Goal: Task Accomplishment & Management: Manage account settings

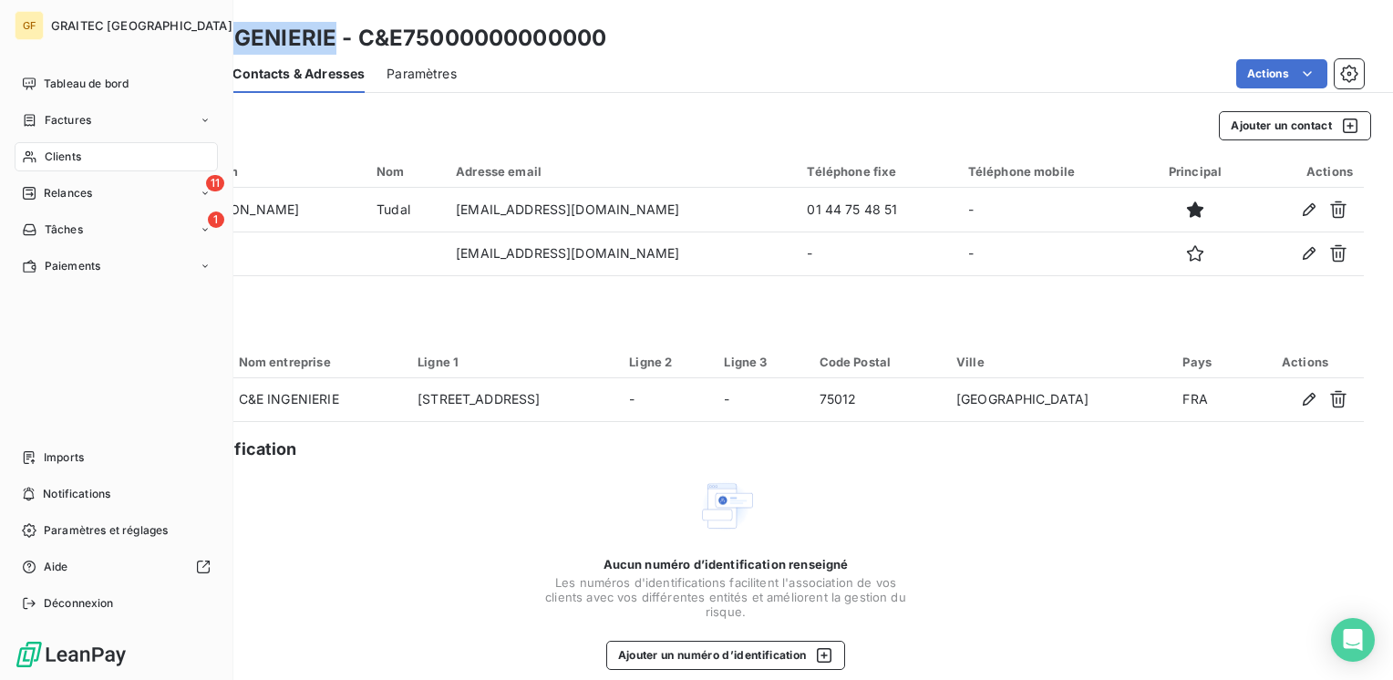
click at [67, 150] on span "Clients" at bounding box center [63, 157] width 36 height 16
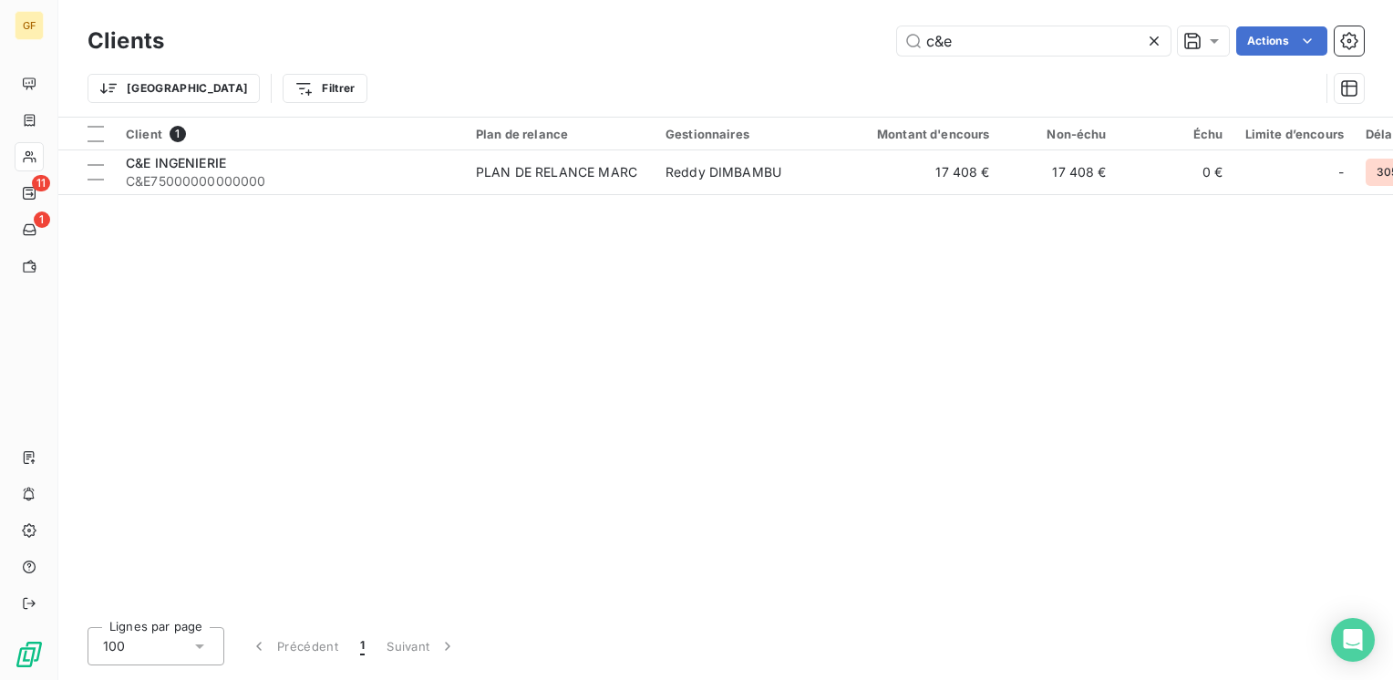
drag, startPoint x: 984, startPoint y: 42, endPoint x: 713, endPoint y: 73, distance: 273.3
click at [710, 71] on div "Clients c&e Actions Trier Filtrer" at bounding box center [725, 69] width 1276 height 95
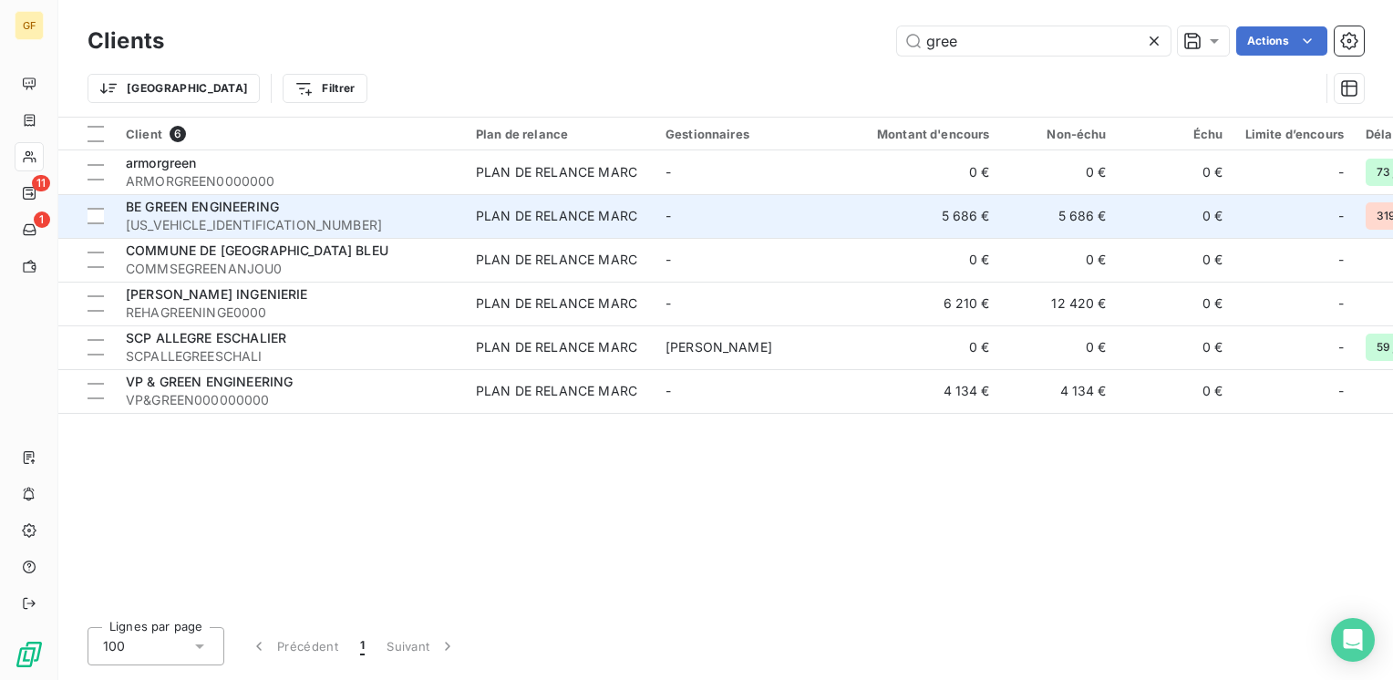
type input "gree"
click at [263, 204] on span "BE GREEN ENGINEERING" at bounding box center [202, 206] width 153 height 15
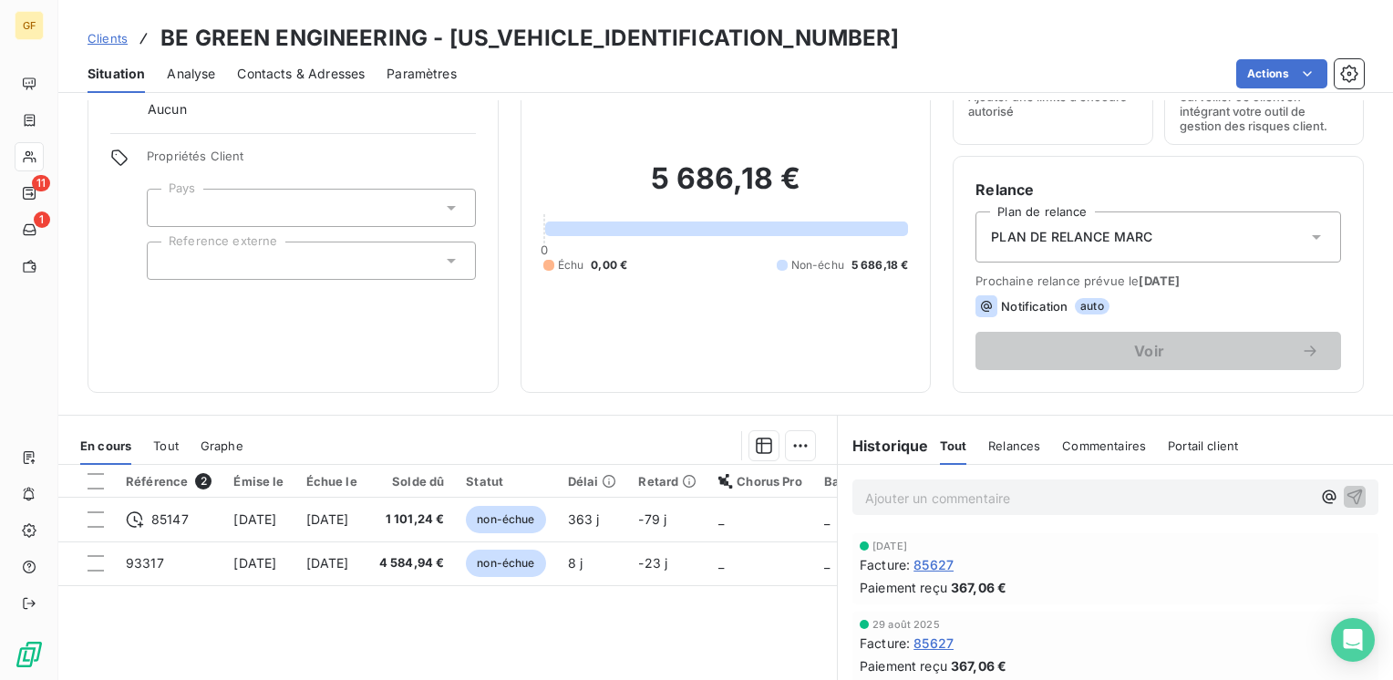
scroll to position [182, 0]
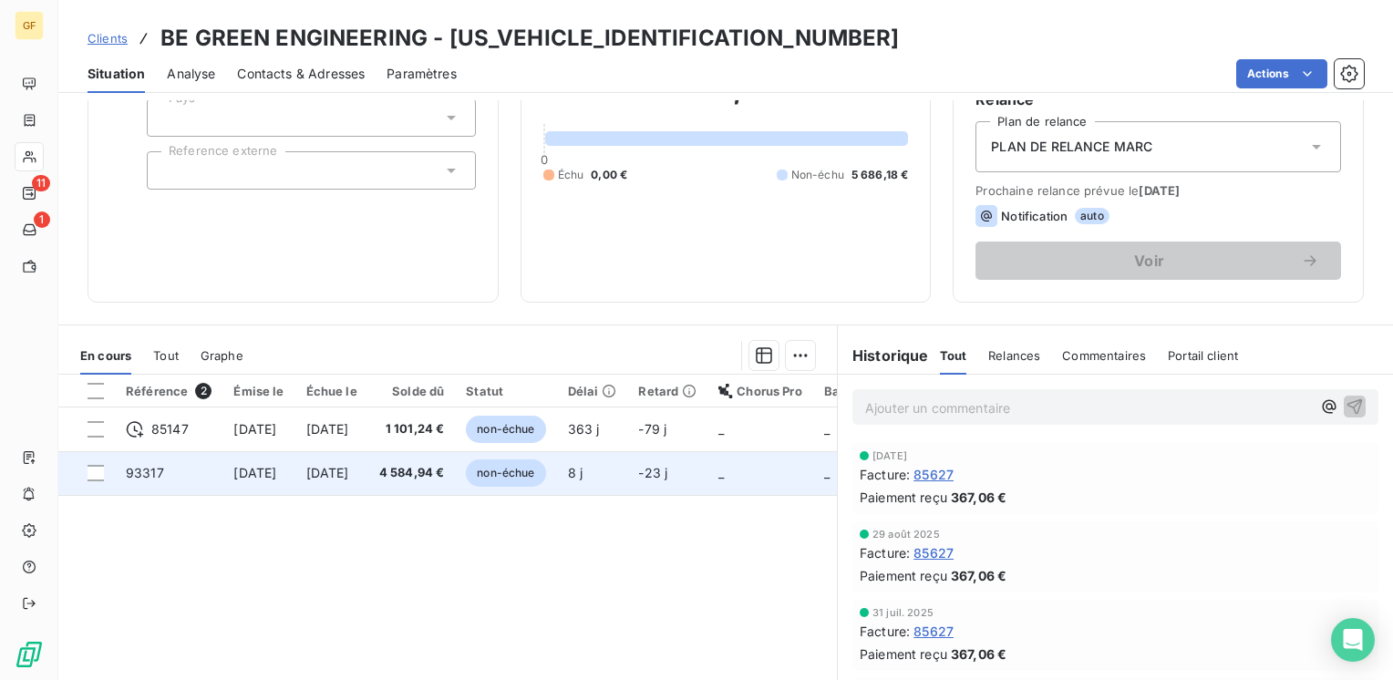
click at [445, 476] on span "4 584,94 €" at bounding box center [412, 473] width 66 height 18
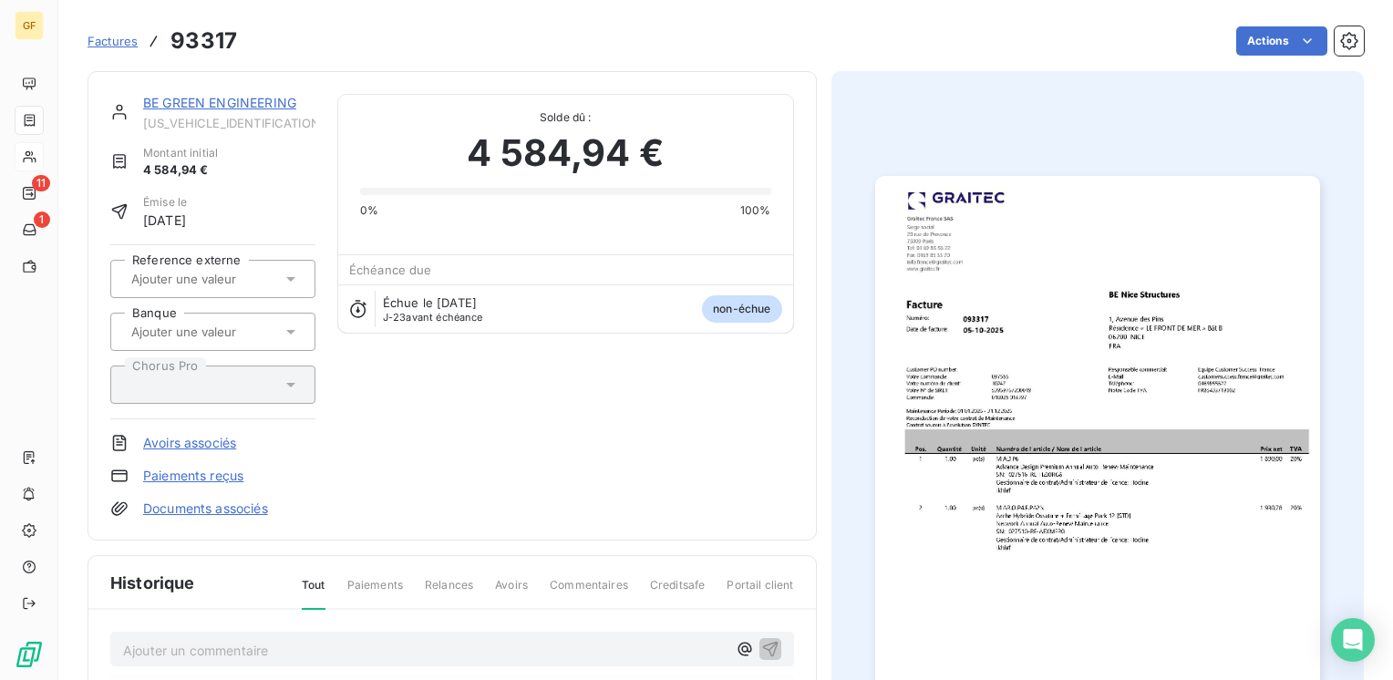
click at [1120, 298] on img "button" at bounding box center [1097, 490] width 445 height 628
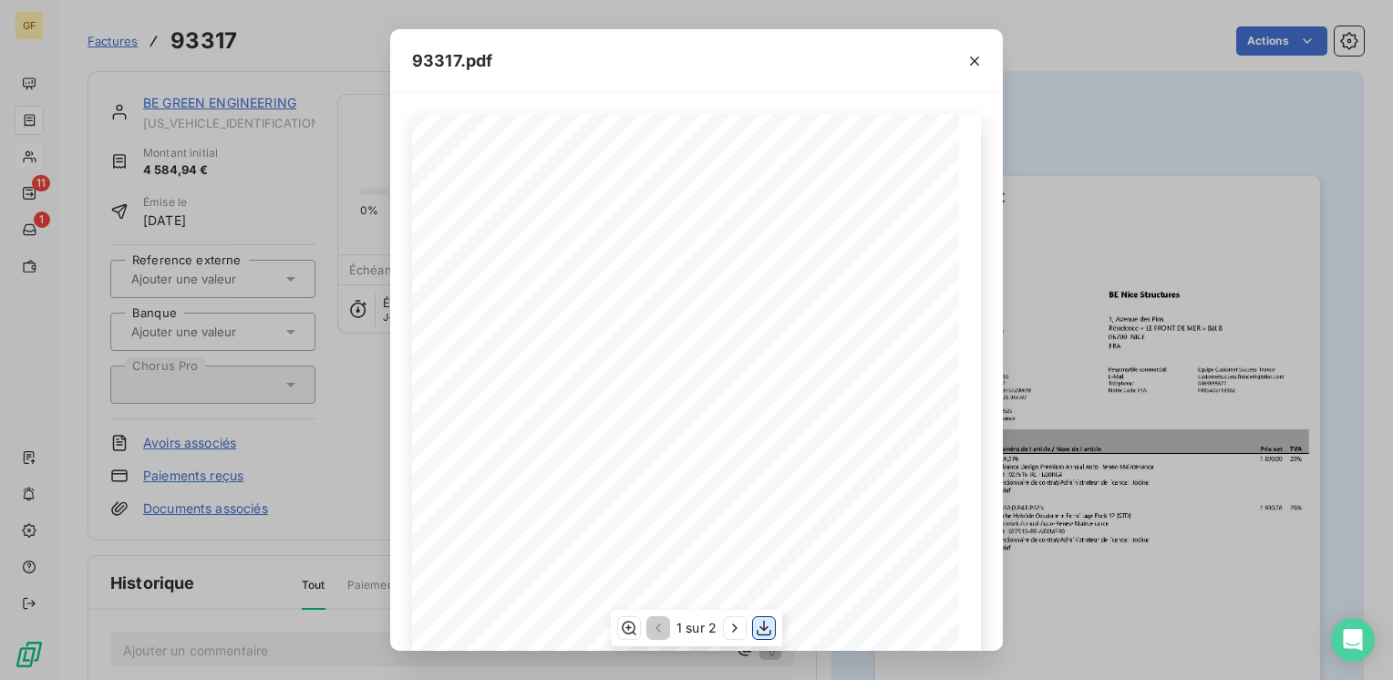
click at [772, 625] on icon "button" at bounding box center [764, 628] width 18 height 18
click at [977, 57] on icon "button" at bounding box center [974, 61] width 9 height 9
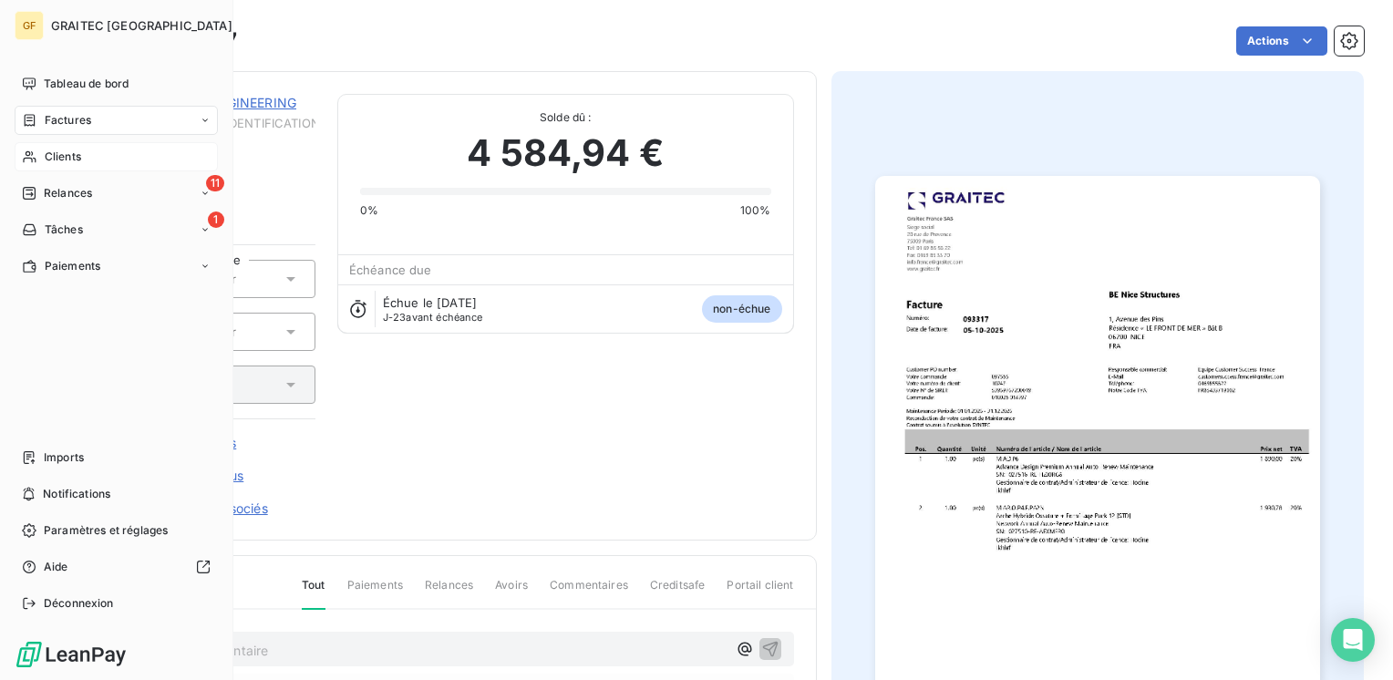
click at [46, 148] on div "Clients" at bounding box center [116, 156] width 203 height 29
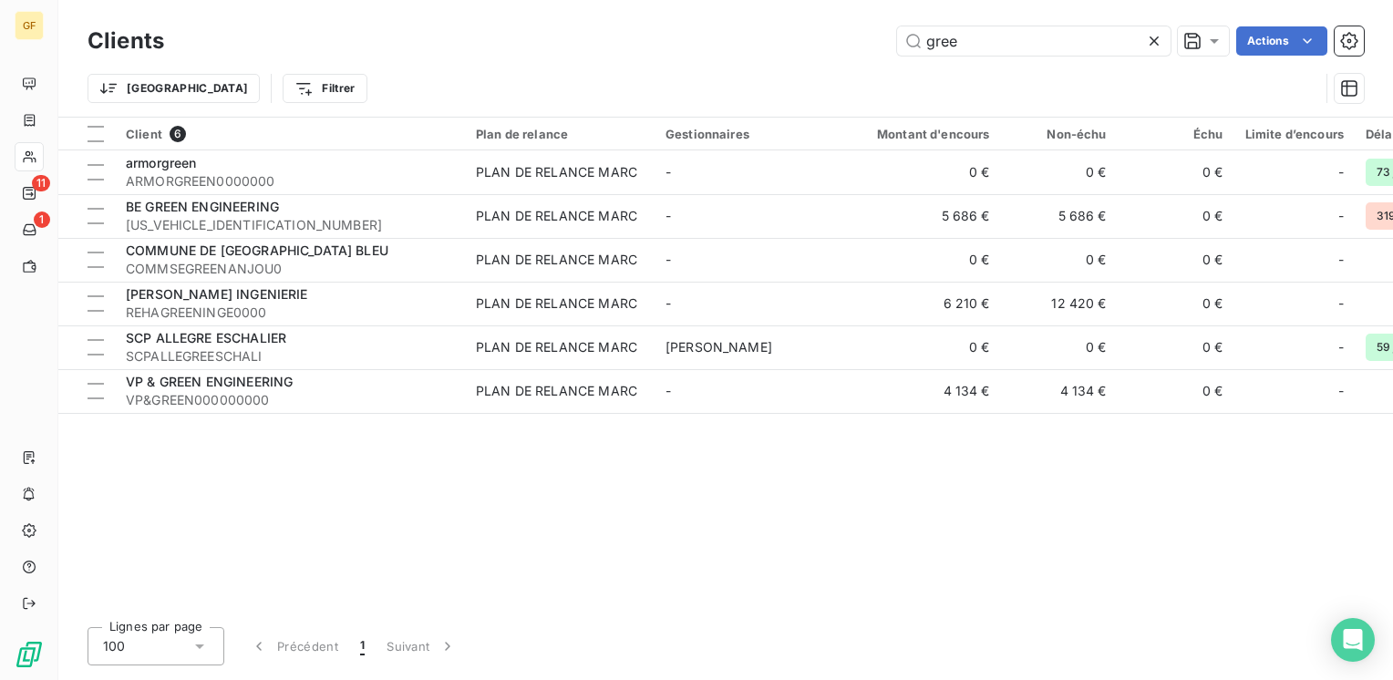
drag, startPoint x: 977, startPoint y: 39, endPoint x: 677, endPoint y: 74, distance: 301.8
click at [634, 70] on div "Clients gree Actions Trier Filtrer" at bounding box center [725, 69] width 1276 height 95
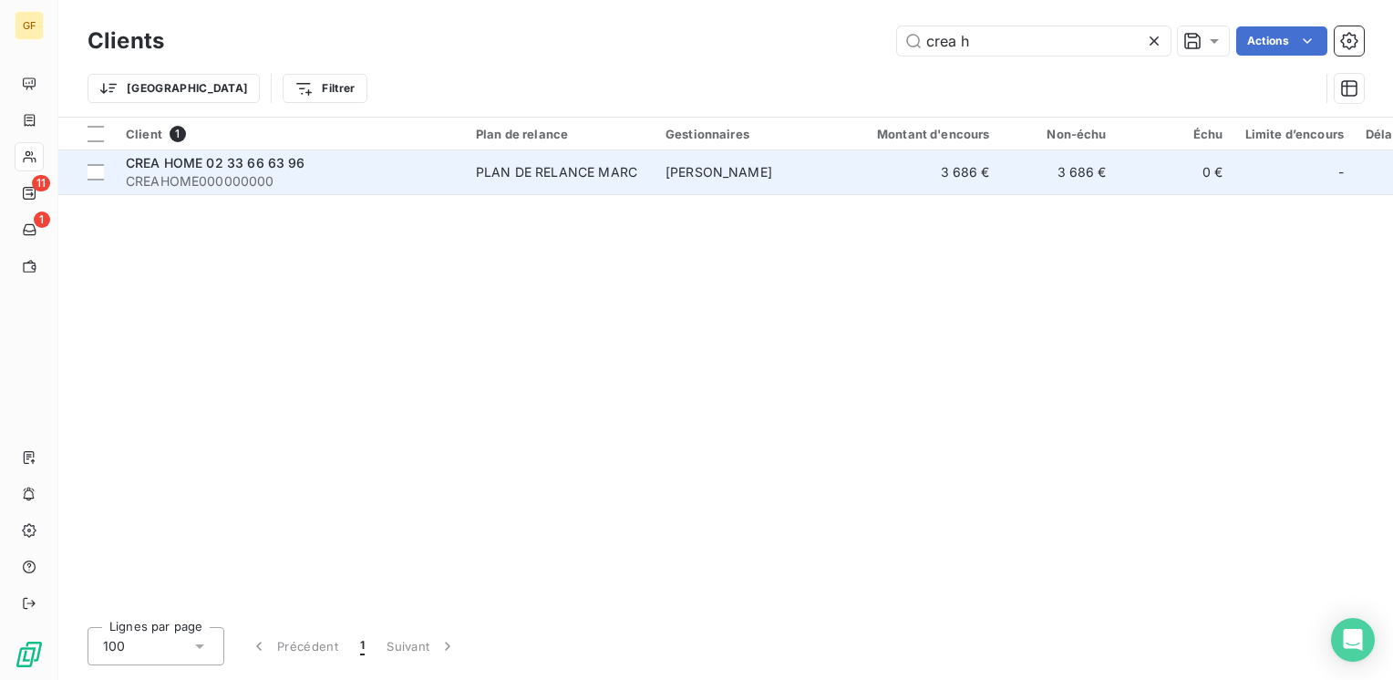
type input "crea h"
click at [305, 166] on div "CREA HOME 02 33 66 63 96" at bounding box center [290, 163] width 328 height 18
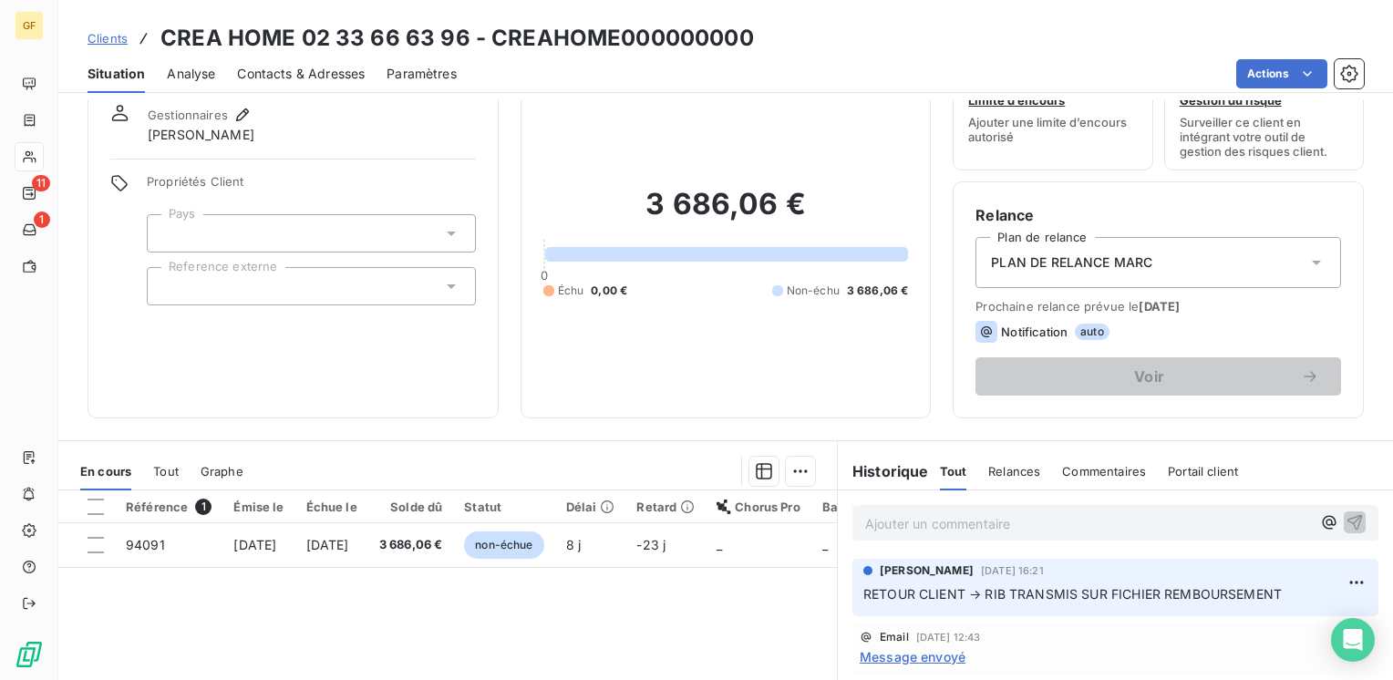
scroll to position [91, 0]
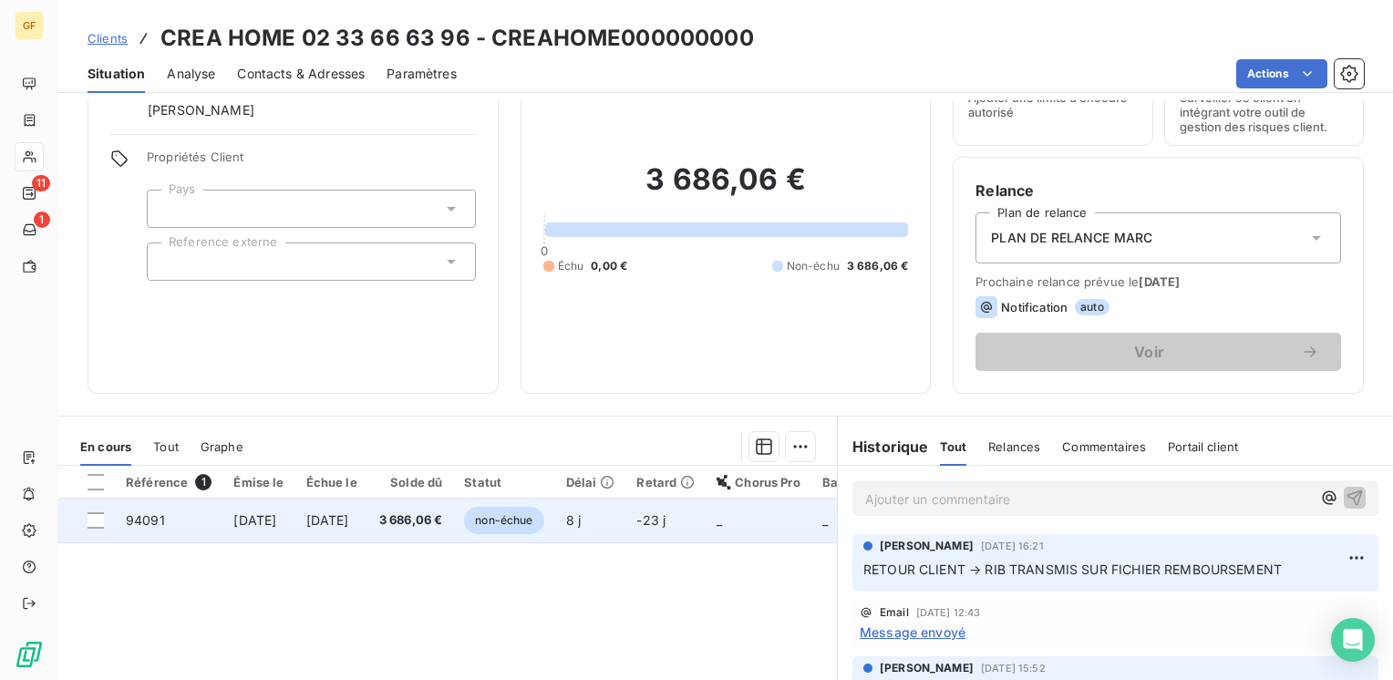
click at [419, 517] on span "3 686,06 €" at bounding box center [411, 520] width 64 height 18
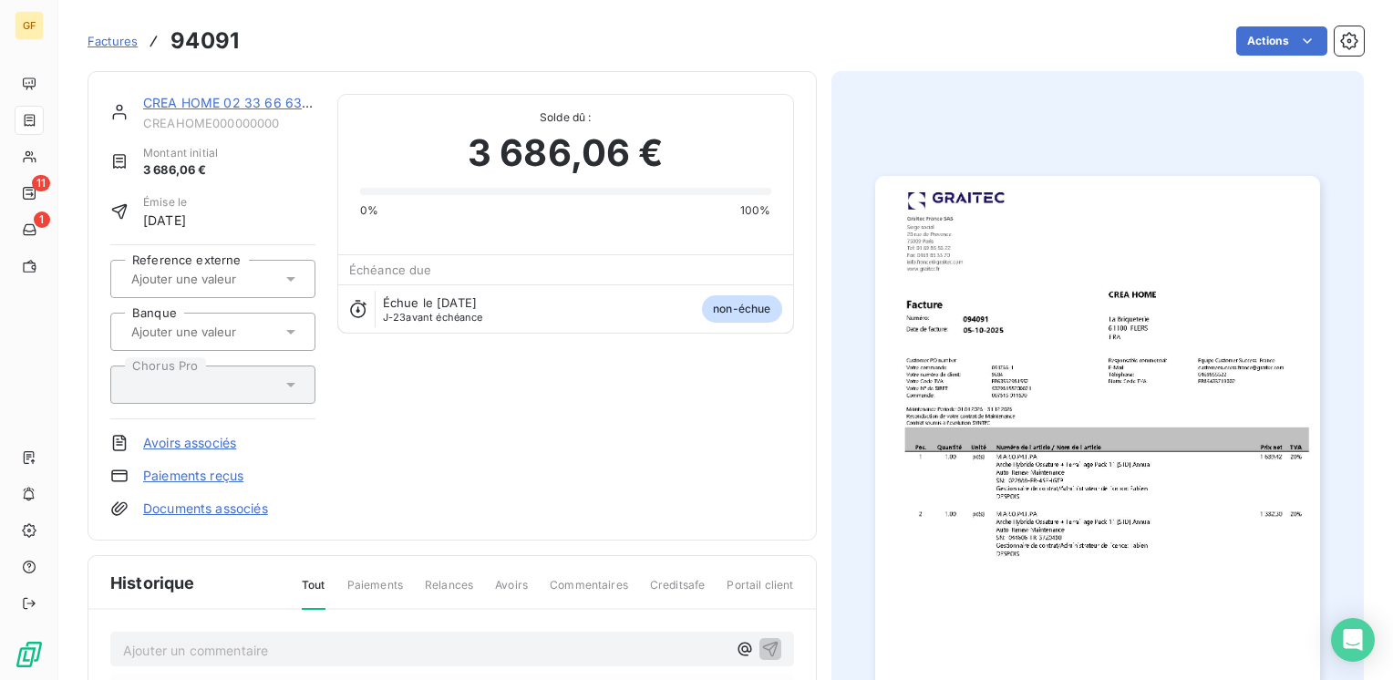
click at [1043, 376] on img "button" at bounding box center [1097, 490] width 445 height 628
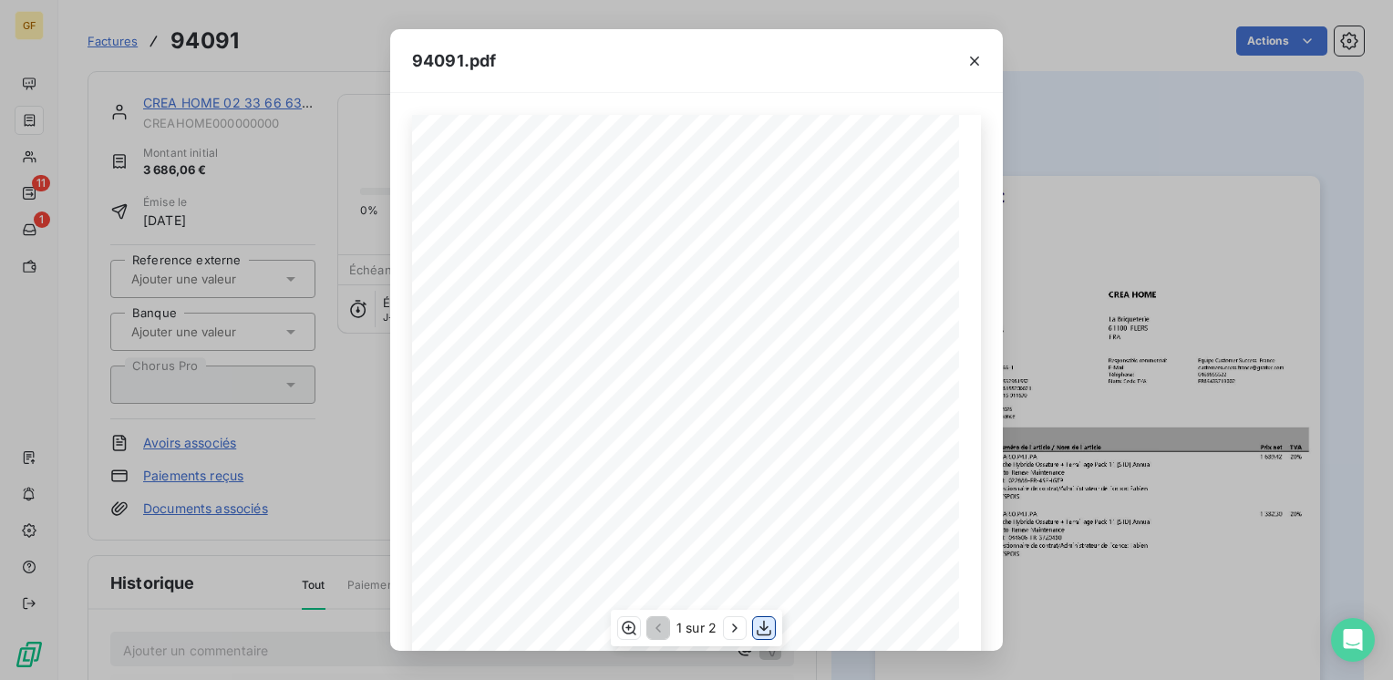
click at [755, 619] on icon "button" at bounding box center [764, 628] width 18 height 18
click at [1068, 73] on div "94091.pdf Pos. Quantité Unité Numéro de l'article / Nom de l'article Prix net T…" at bounding box center [696, 340] width 1393 height 680
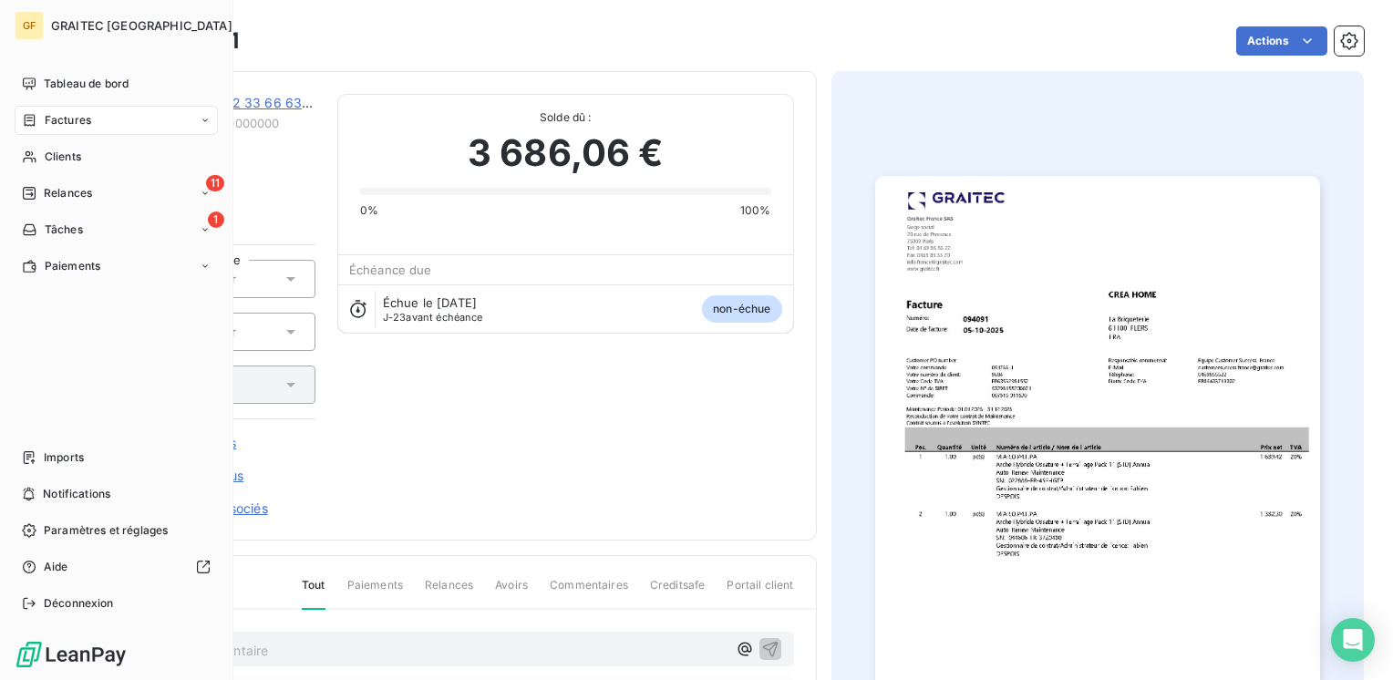
drag, startPoint x: 62, startPoint y: 154, endPoint x: 213, endPoint y: 124, distance: 154.2
click at [63, 154] on span "Clients" at bounding box center [63, 157] width 36 height 16
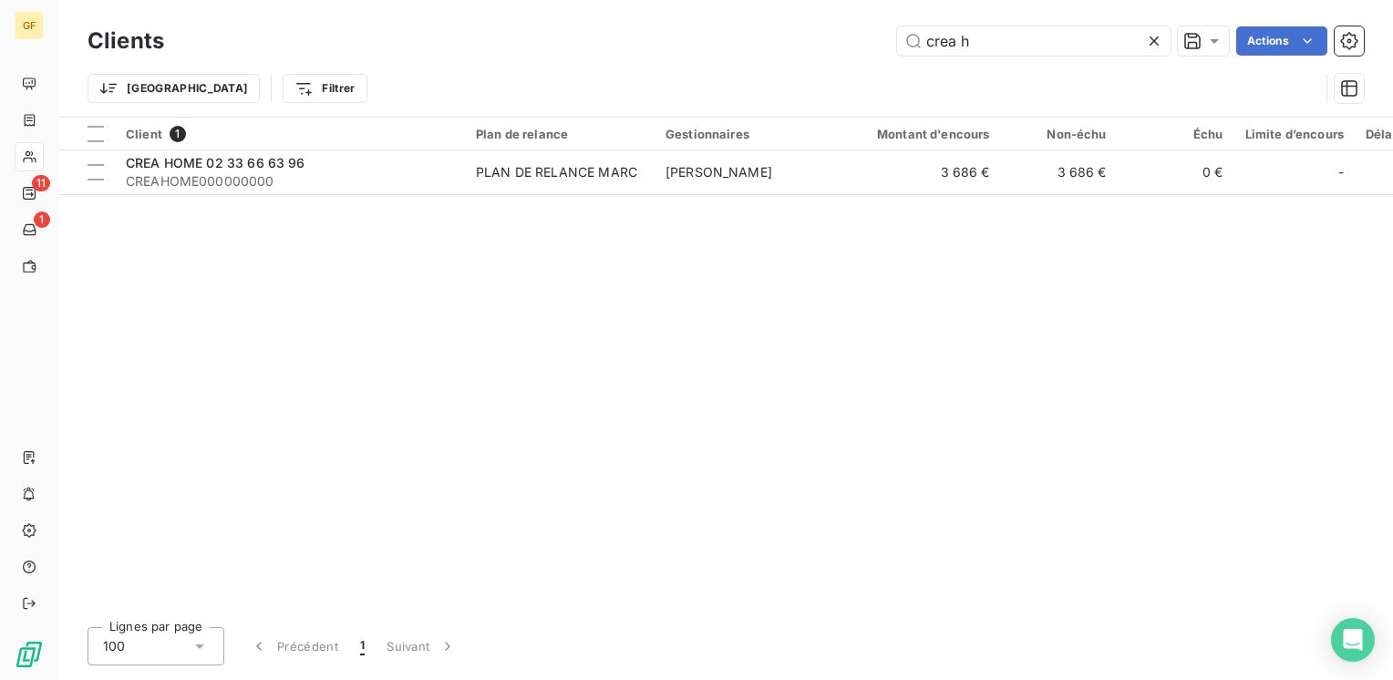
drag, startPoint x: 998, startPoint y: 42, endPoint x: 460, endPoint y: 72, distance: 538.5
click at [460, 72] on div "Clients crea h Actions Trier Filtrer" at bounding box center [725, 69] width 1276 height 95
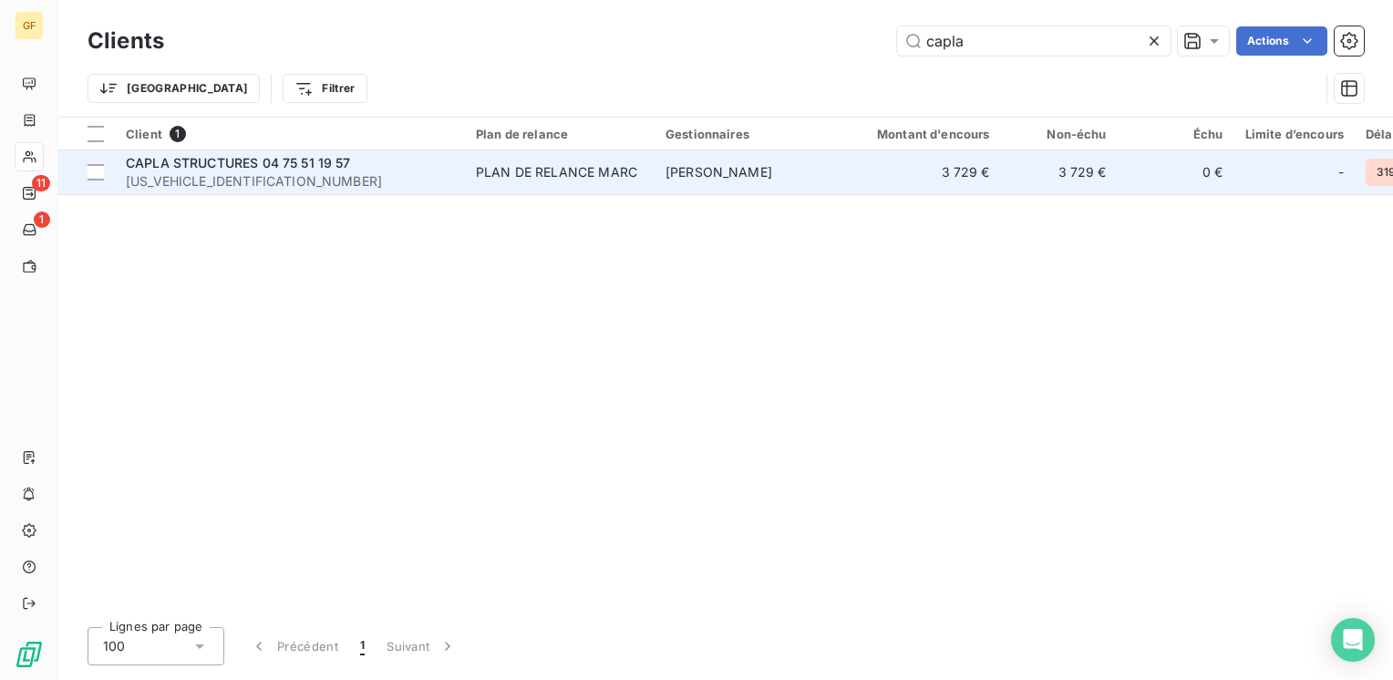
type input "capla"
click at [211, 167] on span "CAPLA STRUCTURES 04 75 51 19 57" at bounding box center [238, 162] width 225 height 15
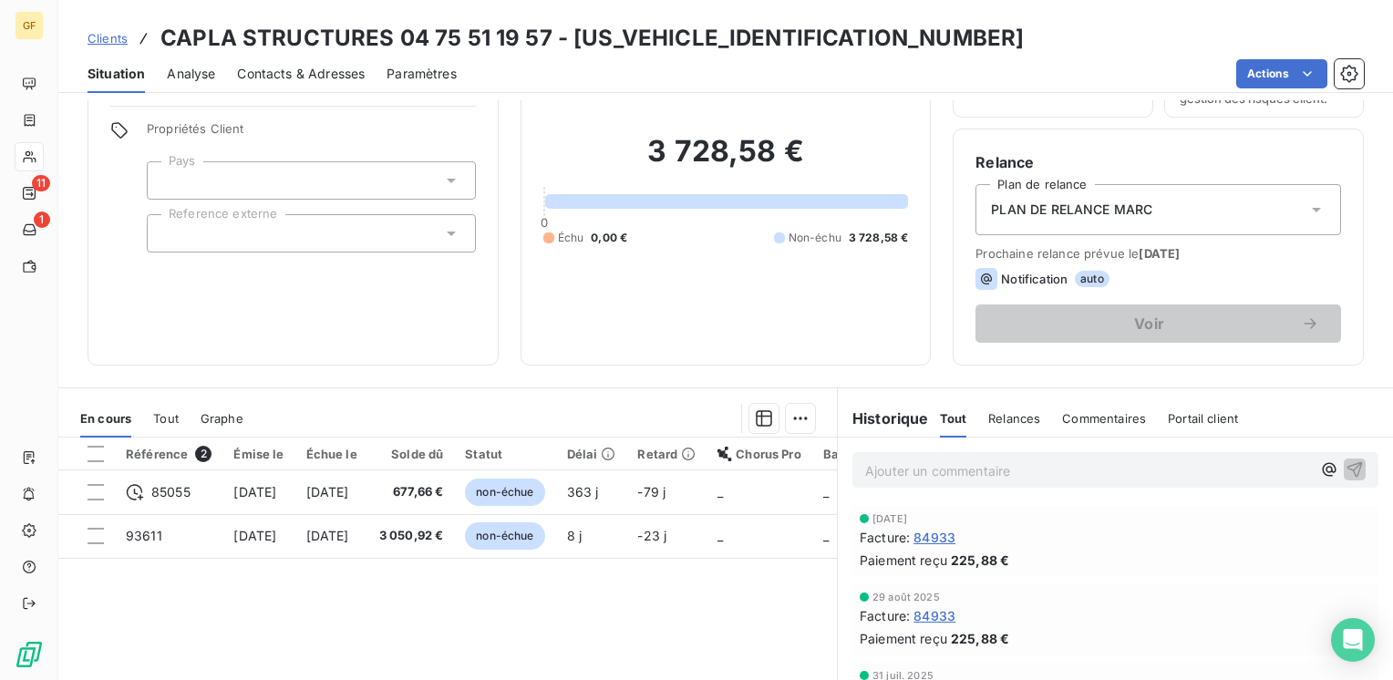
scroll to position [182, 0]
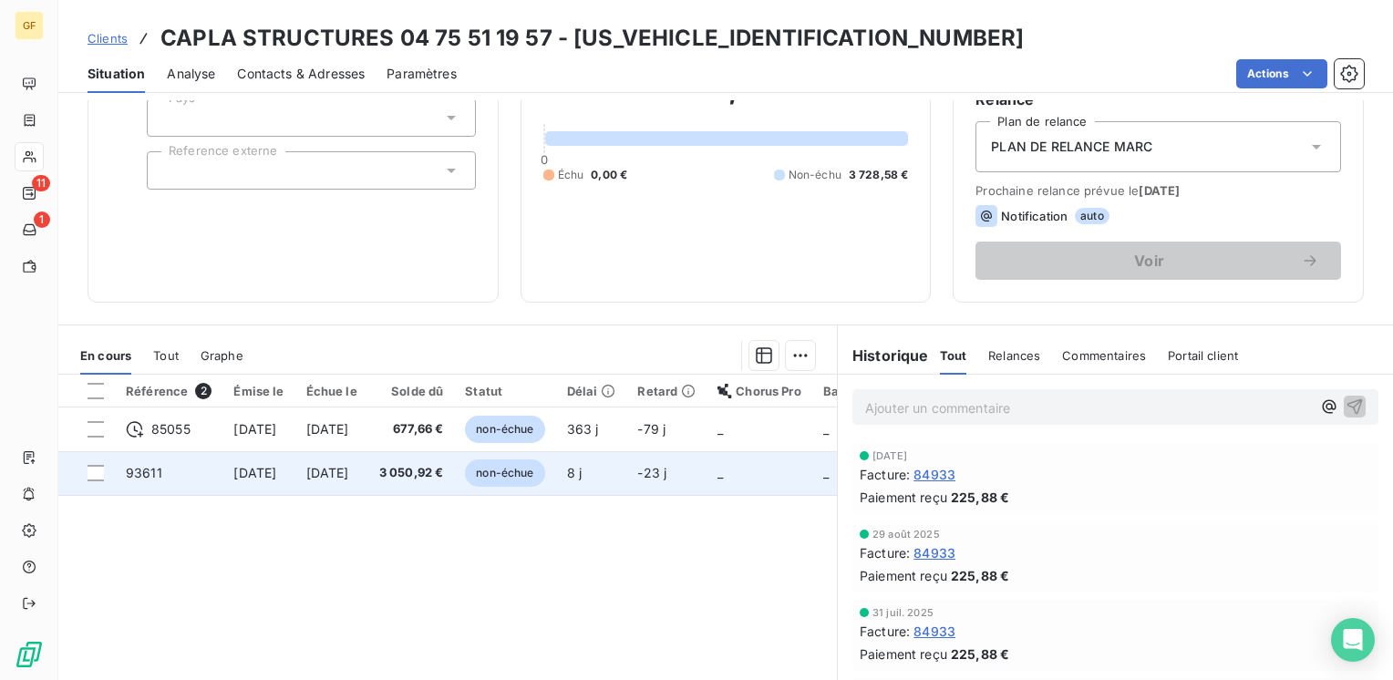
click at [444, 472] on span "3 050,92 €" at bounding box center [411, 473] width 65 height 18
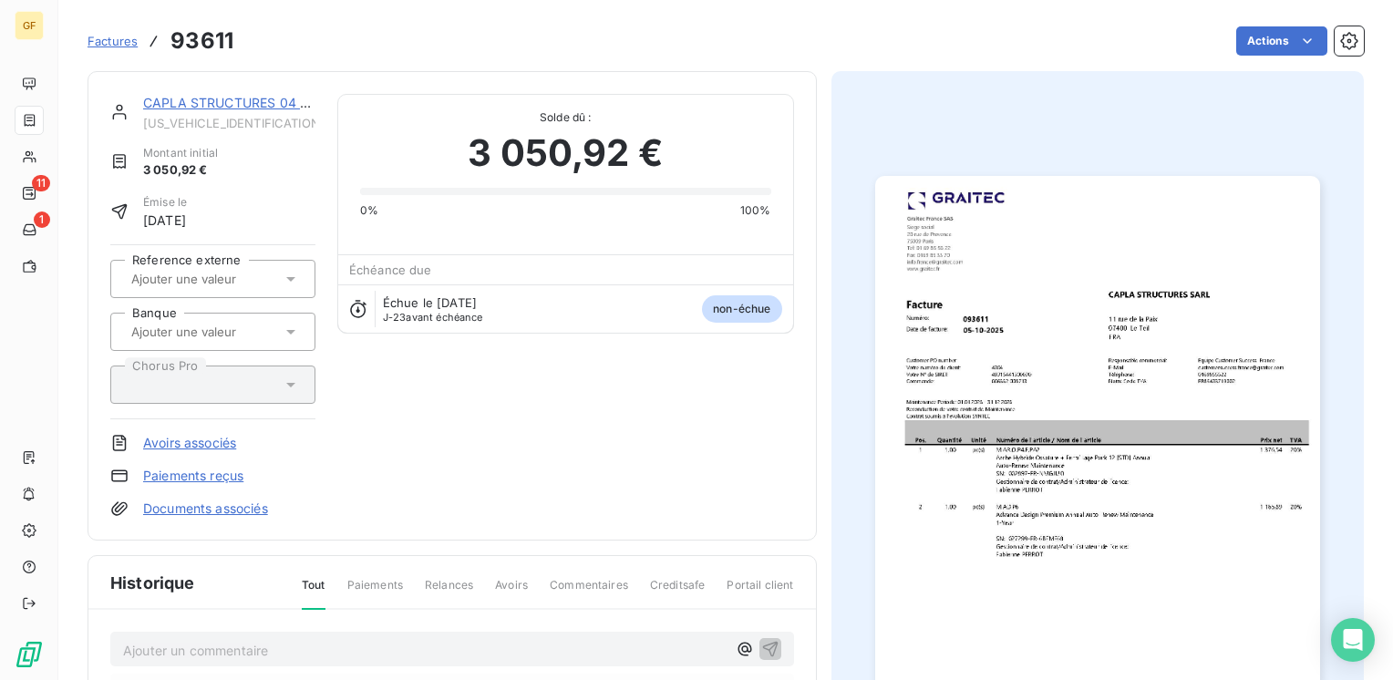
click at [1052, 437] on img "button" at bounding box center [1097, 490] width 445 height 628
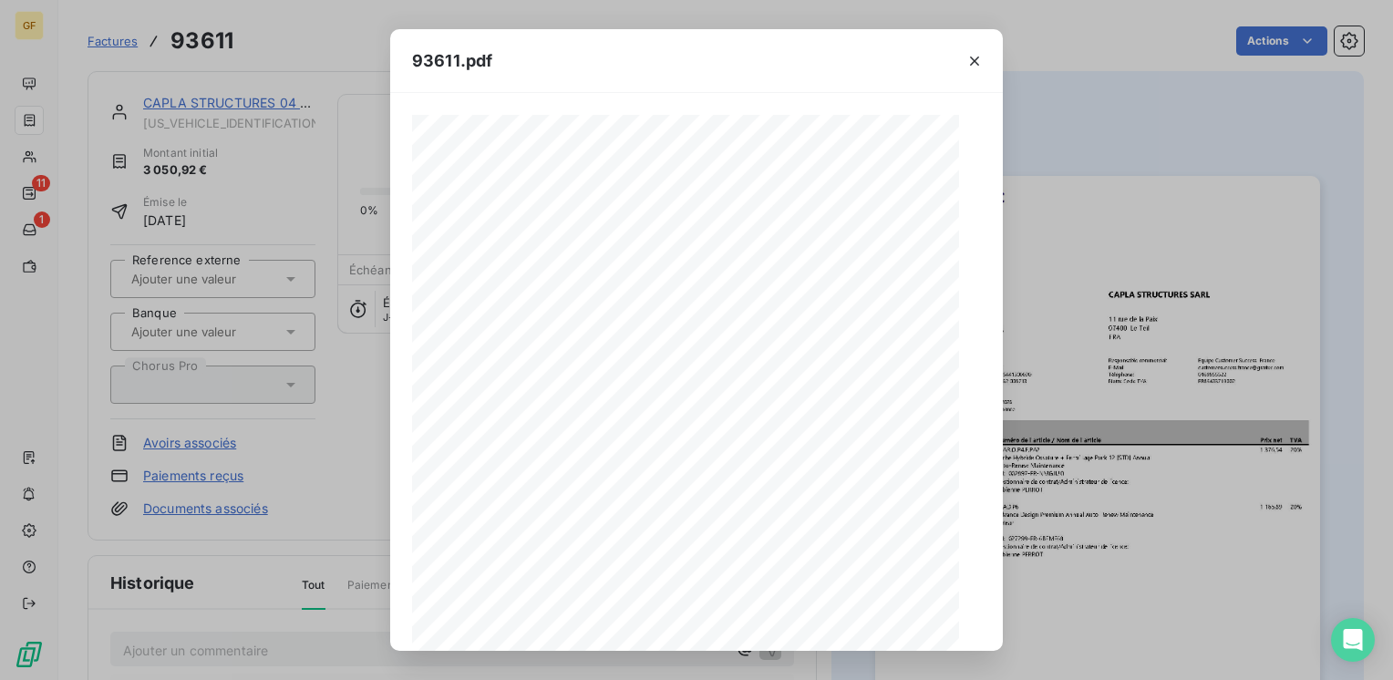
scroll to position [258, 0]
click at [769, 625] on icon "button" at bounding box center [764, 628] width 18 height 18
click at [976, 60] on icon "button" at bounding box center [974, 61] width 18 height 18
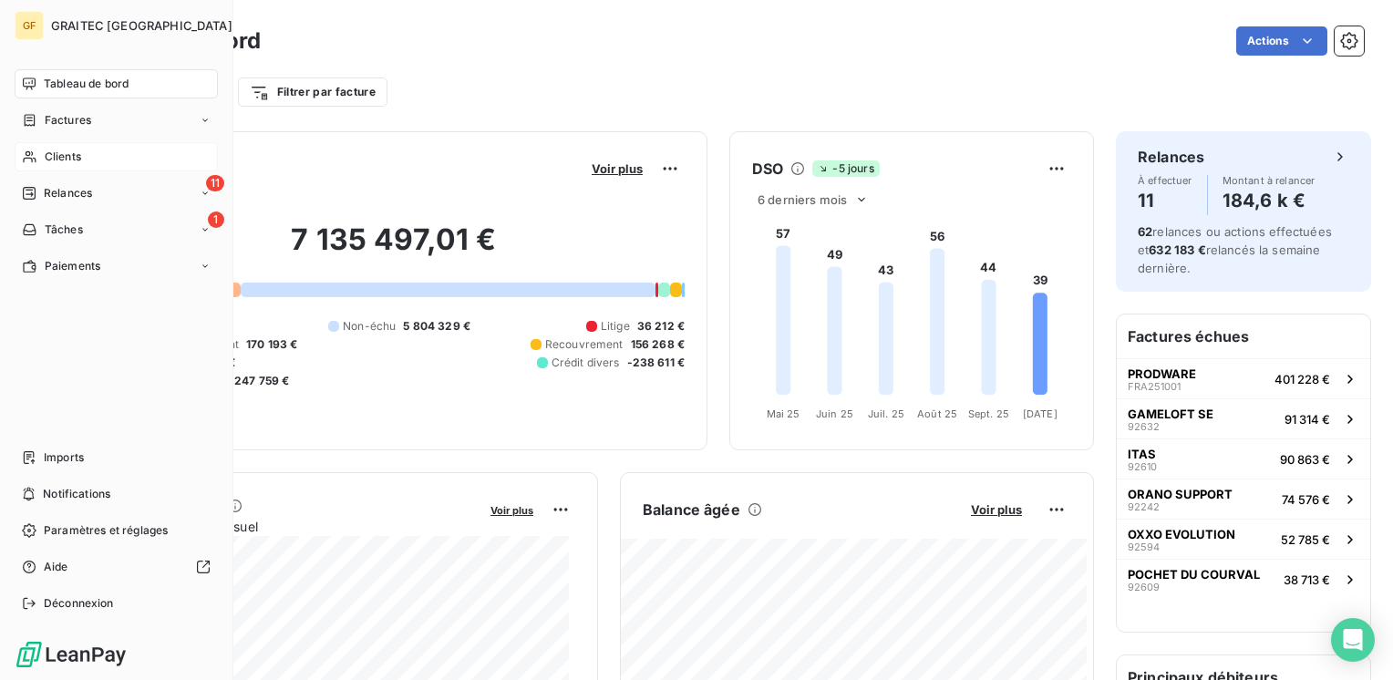
click at [54, 152] on span "Clients" at bounding box center [63, 157] width 36 height 16
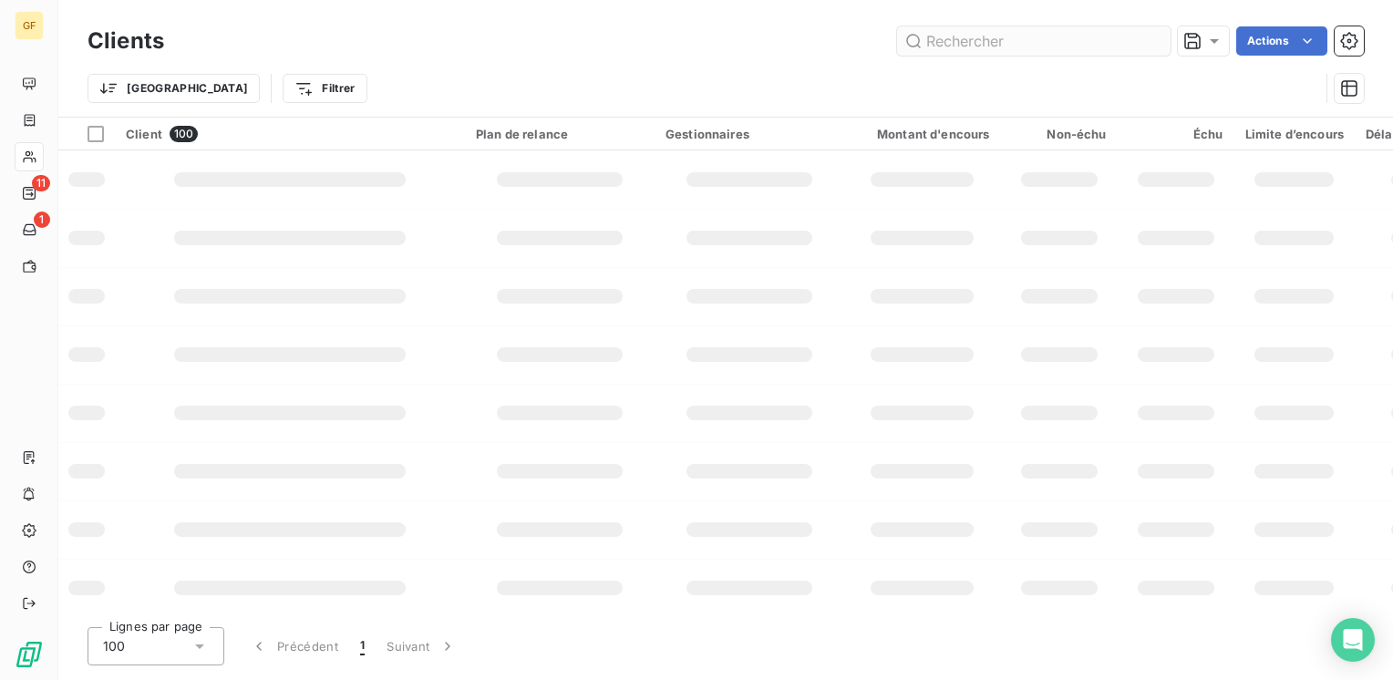
click at [942, 46] on input "text" at bounding box center [1033, 40] width 273 height 29
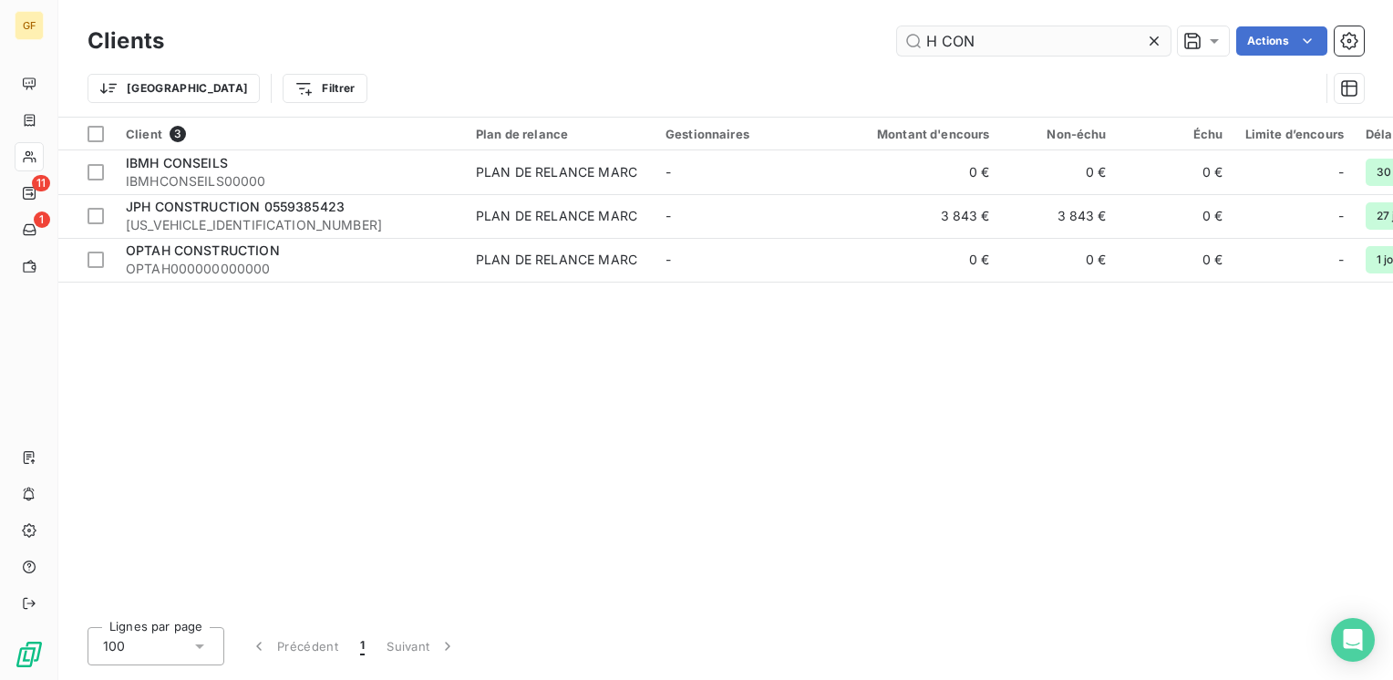
click at [934, 36] on input "H CON" at bounding box center [1033, 40] width 273 height 29
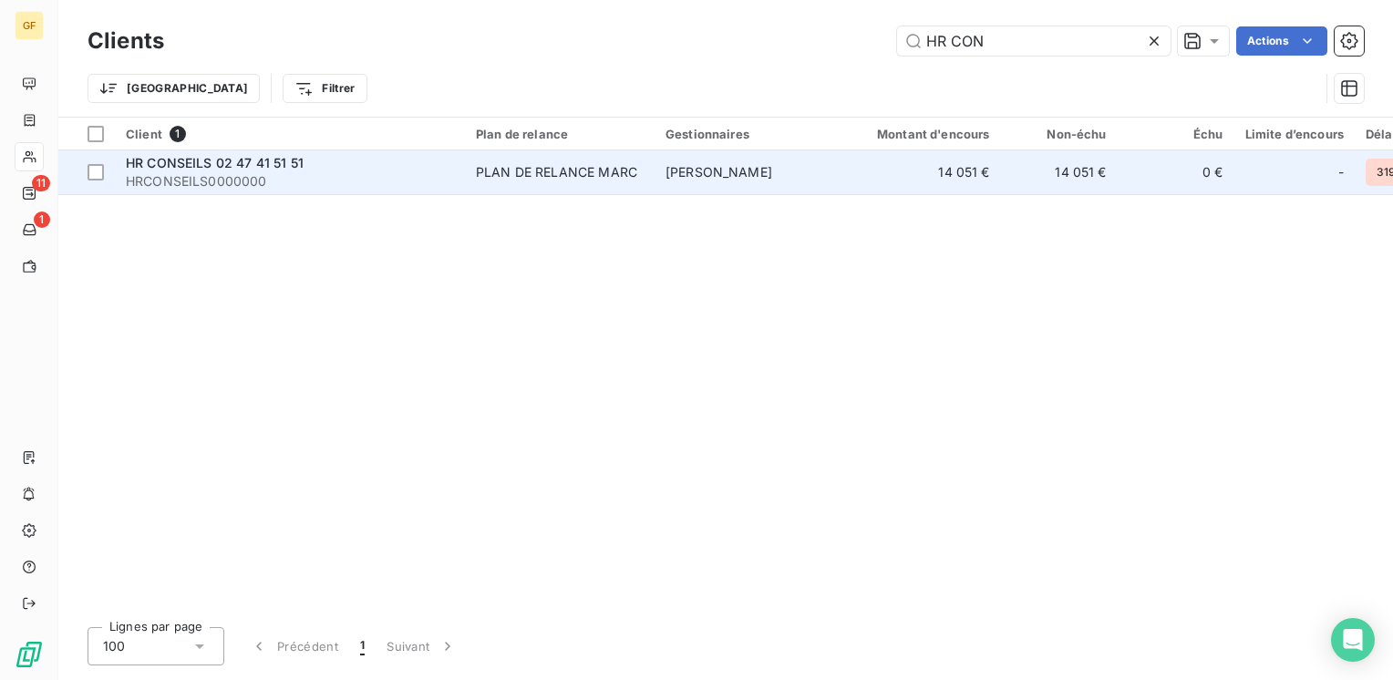
type input "HR CON"
click at [303, 157] on div "HR CONSEILS 02 47 41 51 51" at bounding box center [290, 163] width 328 height 18
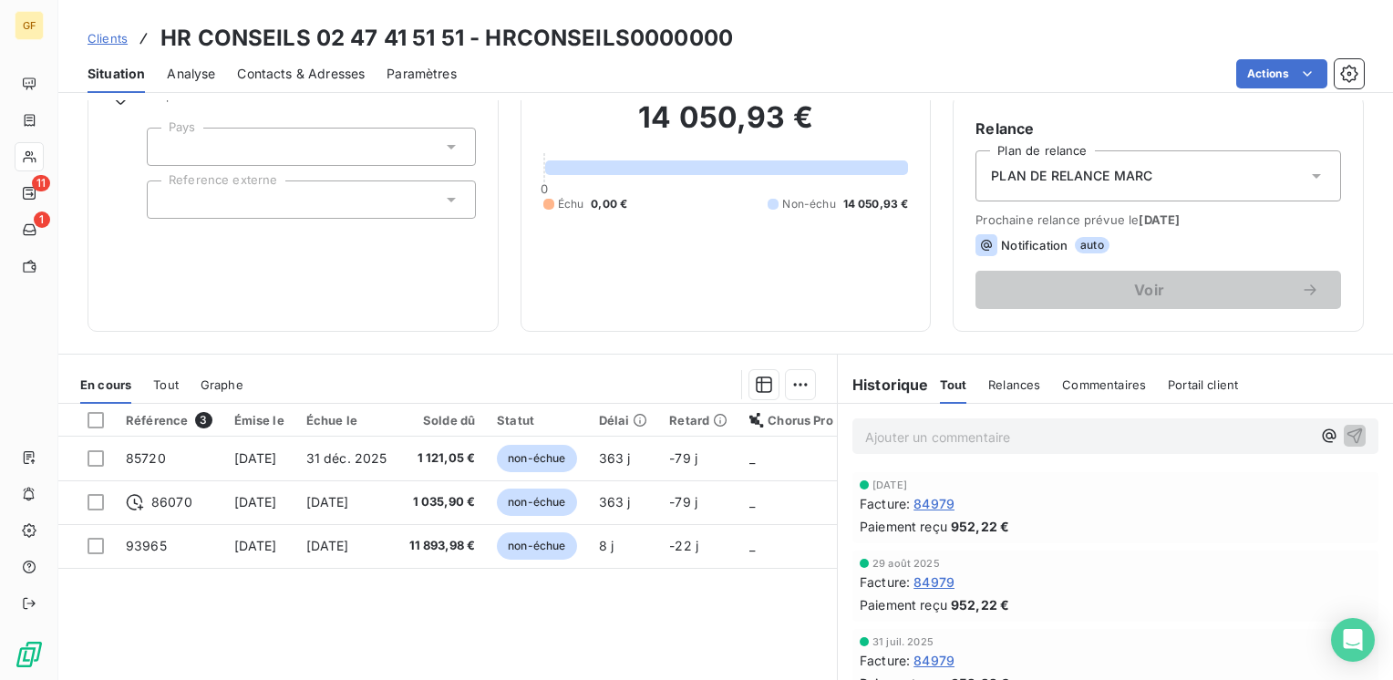
scroll to position [273, 0]
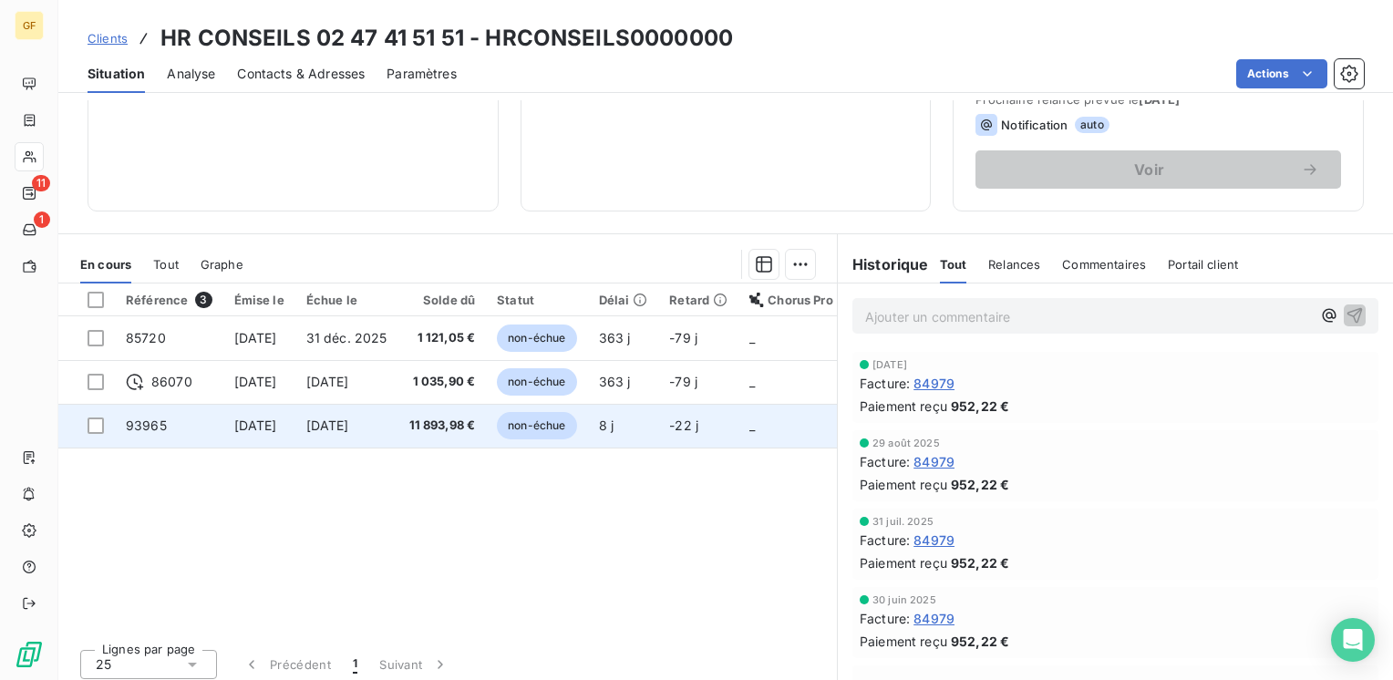
click at [438, 420] on span "11 893,98 €" at bounding box center [442, 425] width 67 height 18
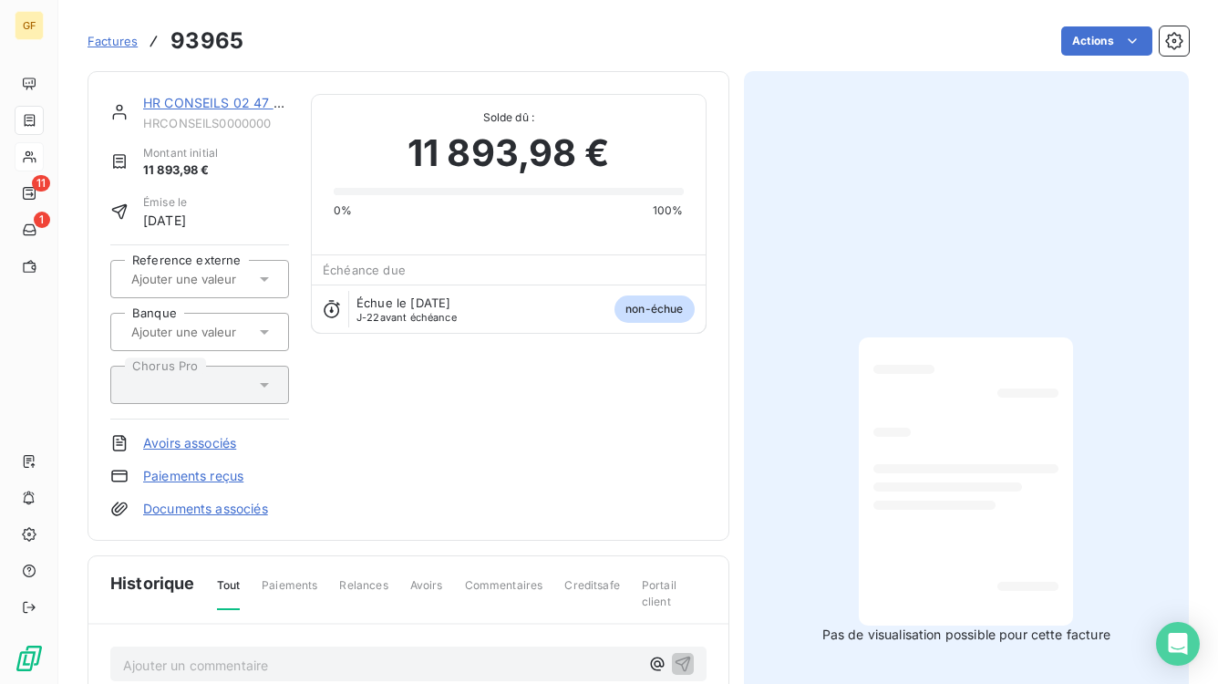
drag, startPoint x: 757, startPoint y: 149, endPoint x: 738, endPoint y: 152, distance: 19.5
click at [759, 151] on div "Pas de visualisation possible pour cette facture" at bounding box center [967, 490] width 446 height 838
drag, startPoint x: 738, startPoint y: 152, endPoint x: 682, endPoint y: 147, distance: 56.8
click at [685, 145] on div "HR CONSEILS 02 47 41 51 51 HRCONSEILS0000000 Montant initial 11 893,98 € Émise …" at bounding box center [637, 519] width 1101 height 919
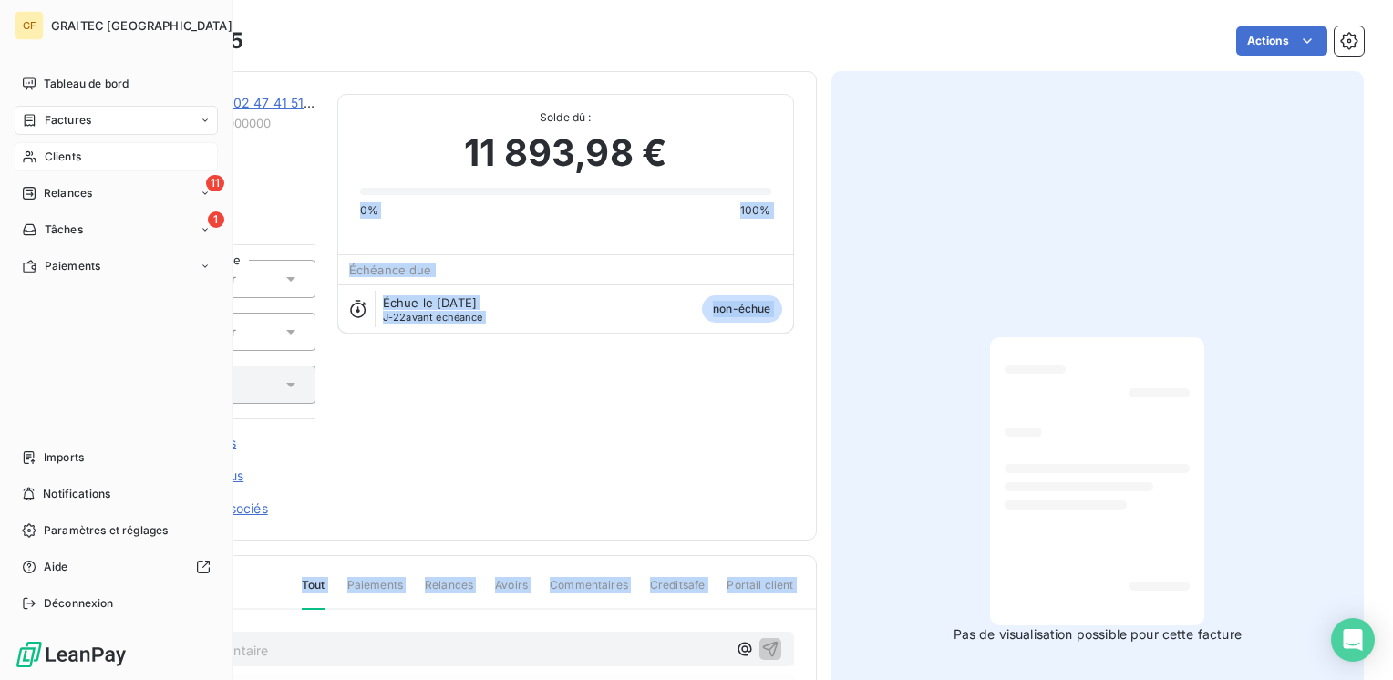
click at [48, 157] on span "Clients" at bounding box center [63, 157] width 36 height 16
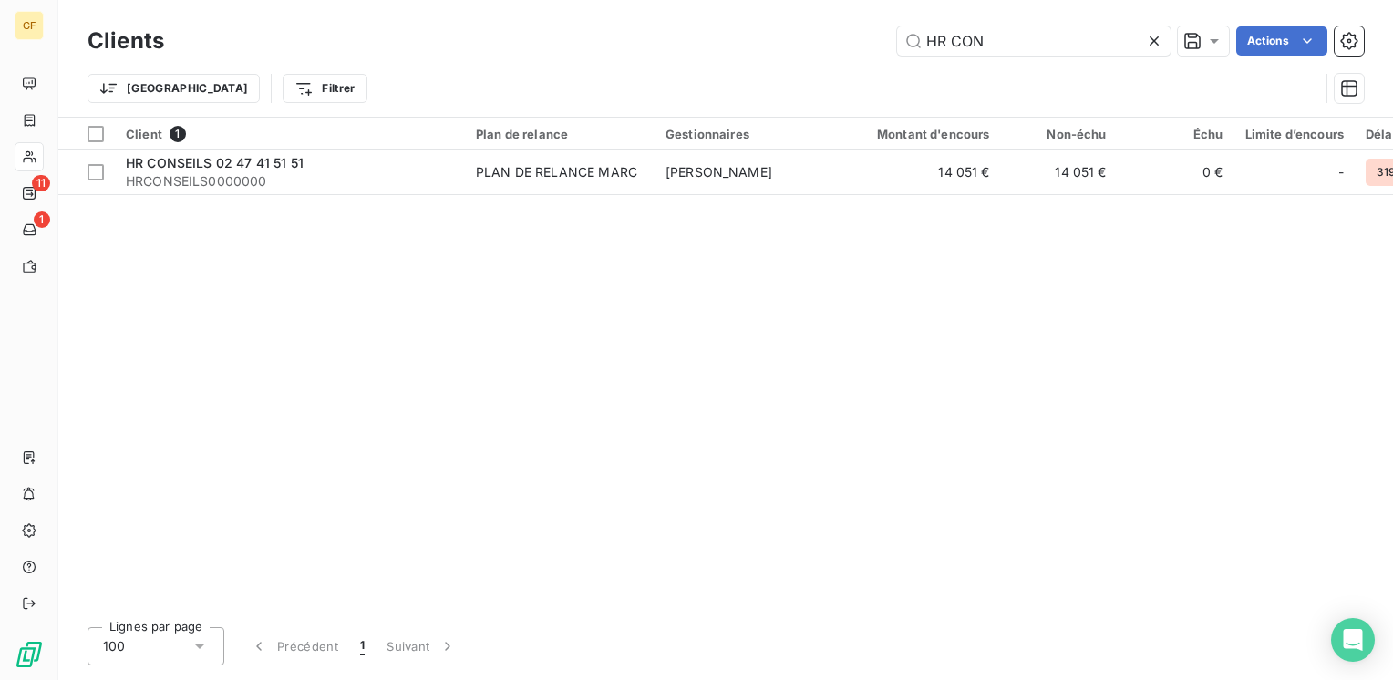
drag, startPoint x: 1043, startPoint y: 36, endPoint x: 607, endPoint y: 86, distance: 438.4
click at [607, 86] on div "Clients HR CON Actions Trier Filtrer" at bounding box center [725, 69] width 1276 height 95
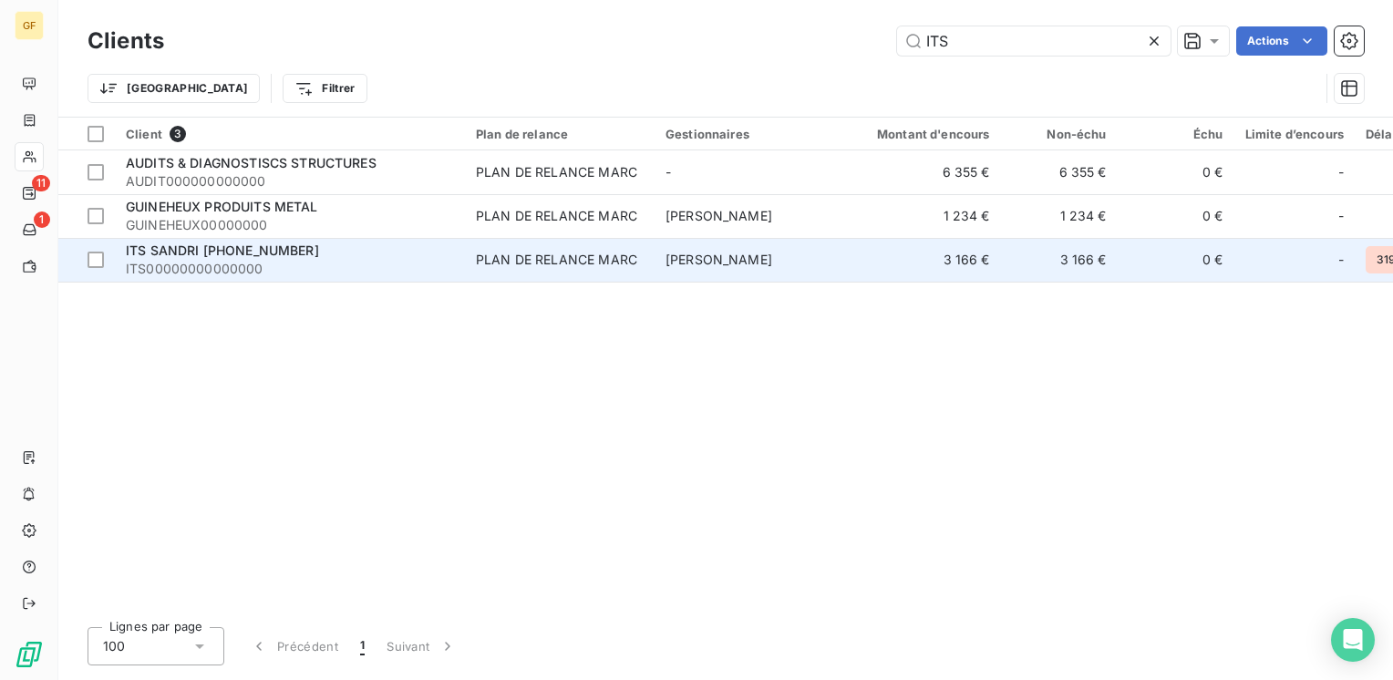
type input "ITS"
click at [248, 253] on span "ITS SANDRI [PHONE_NUMBER]" at bounding box center [222, 249] width 193 height 15
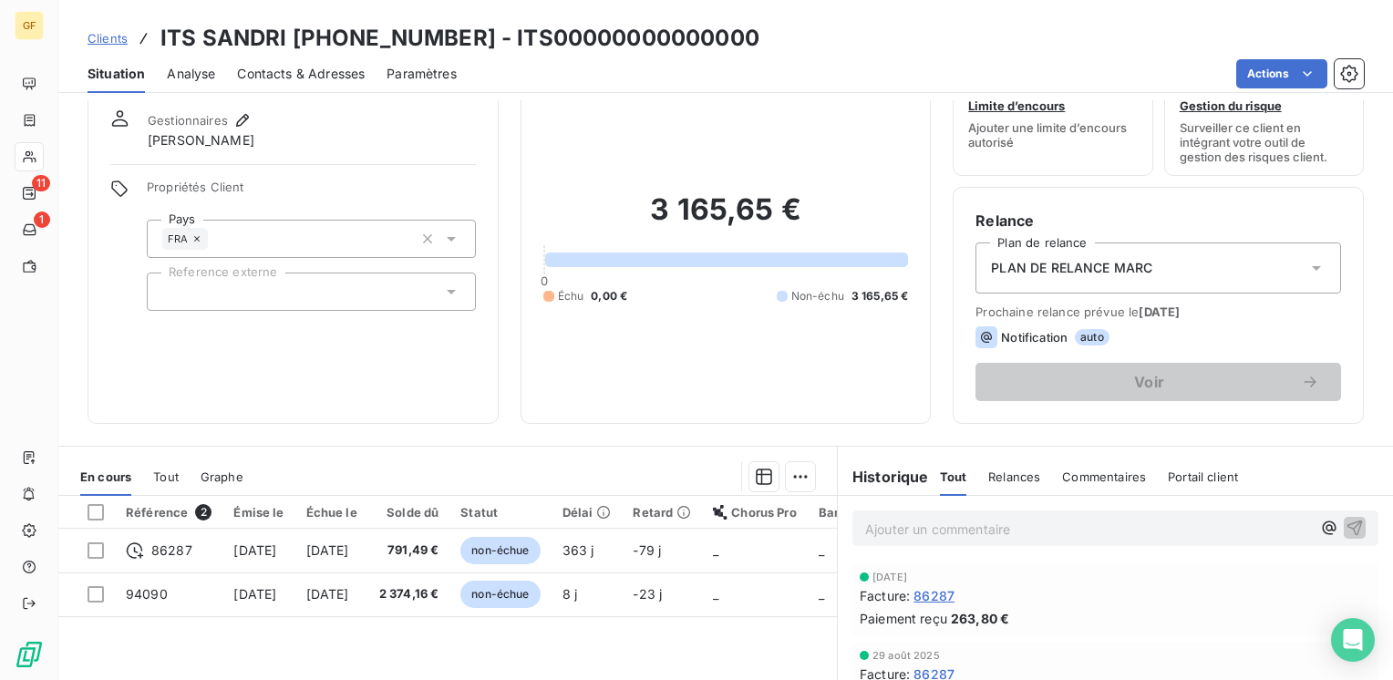
scroll to position [91, 0]
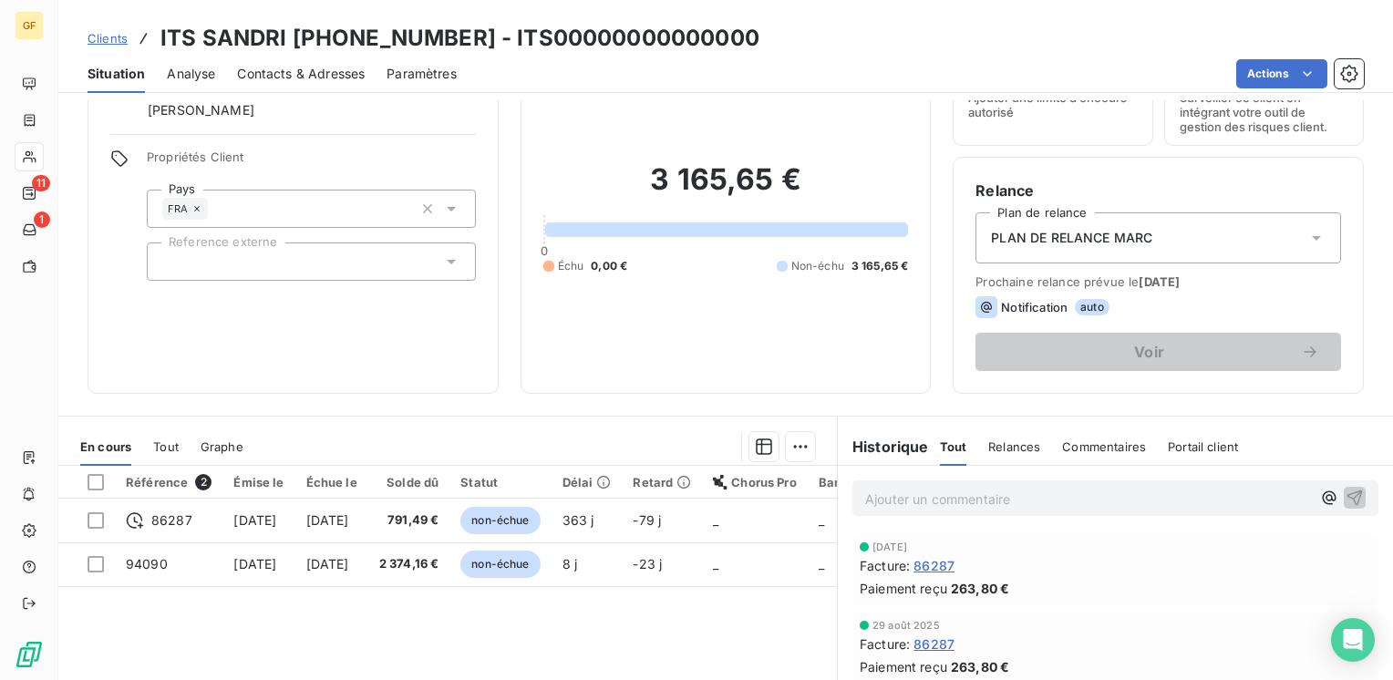
click at [325, 77] on span "Contacts & Adresses" at bounding box center [301, 74] width 128 height 18
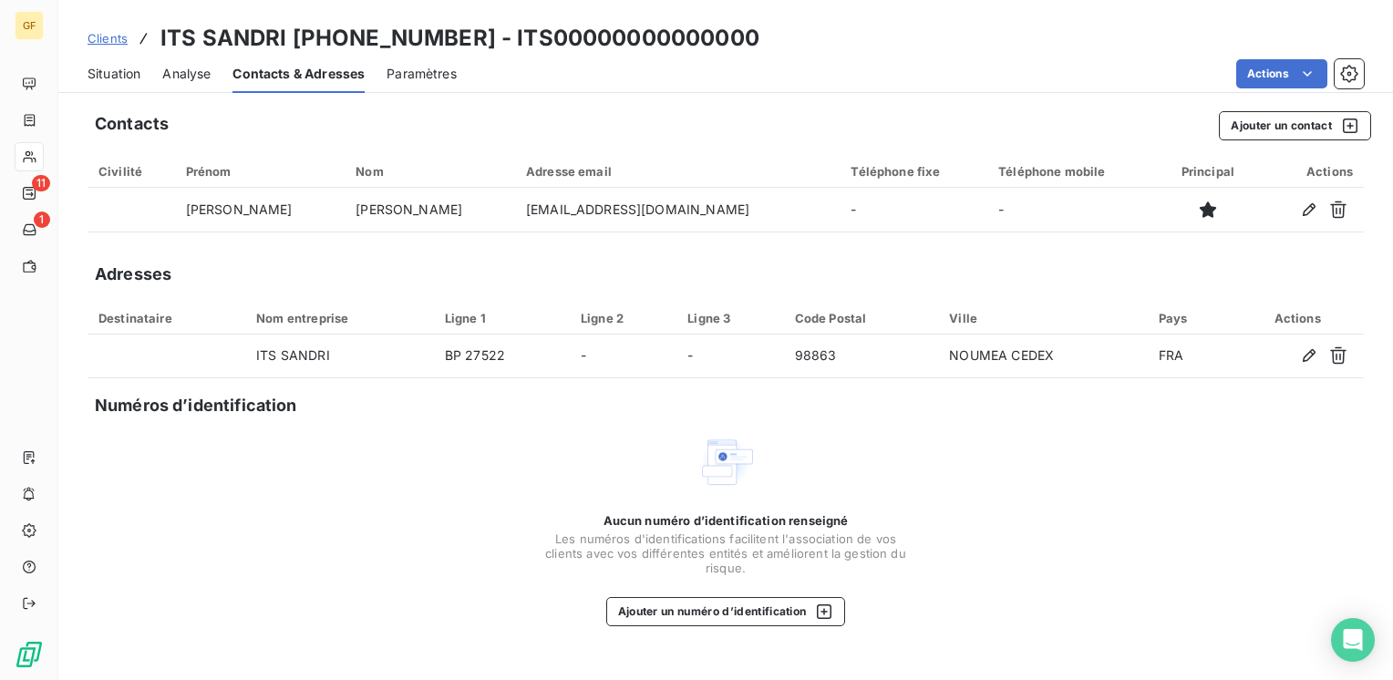
click at [146, 67] on div "Situation Analyse Contacts & Adresses Paramètres Actions" at bounding box center [725, 74] width 1334 height 38
click at [135, 74] on span "Situation" at bounding box center [113, 74] width 53 height 18
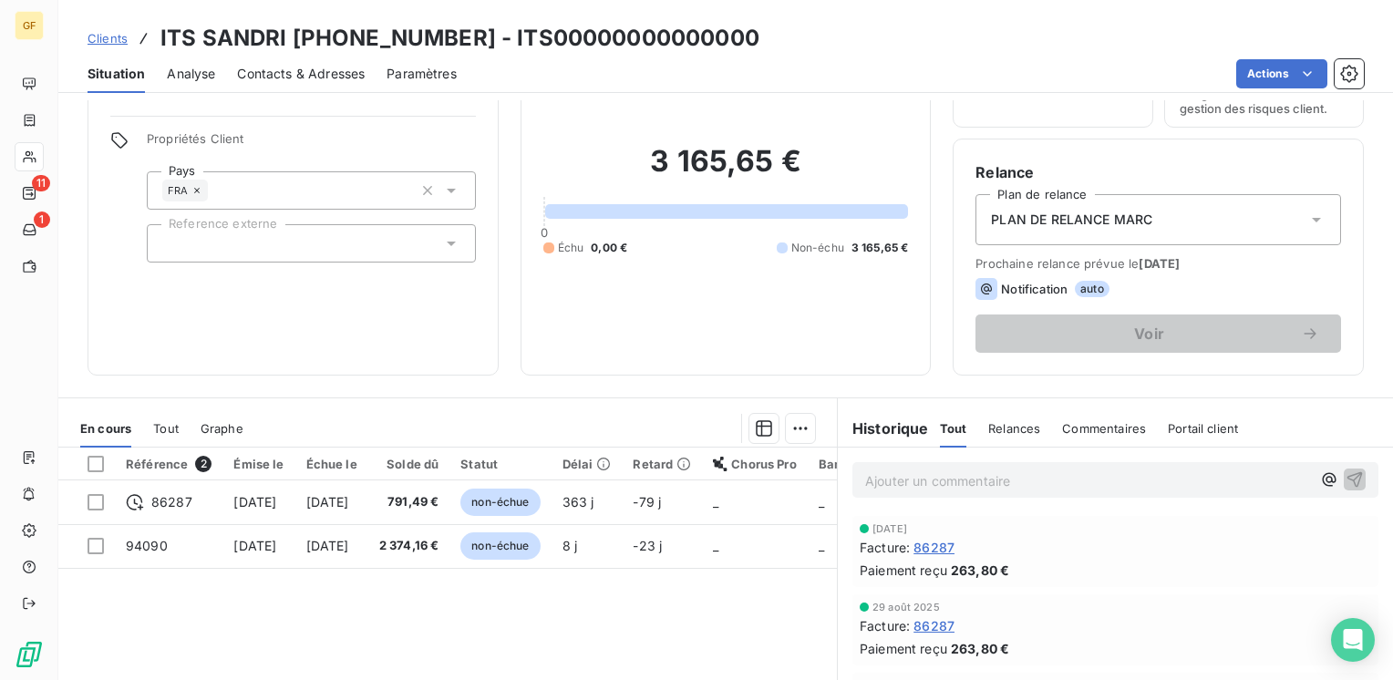
scroll to position [182, 0]
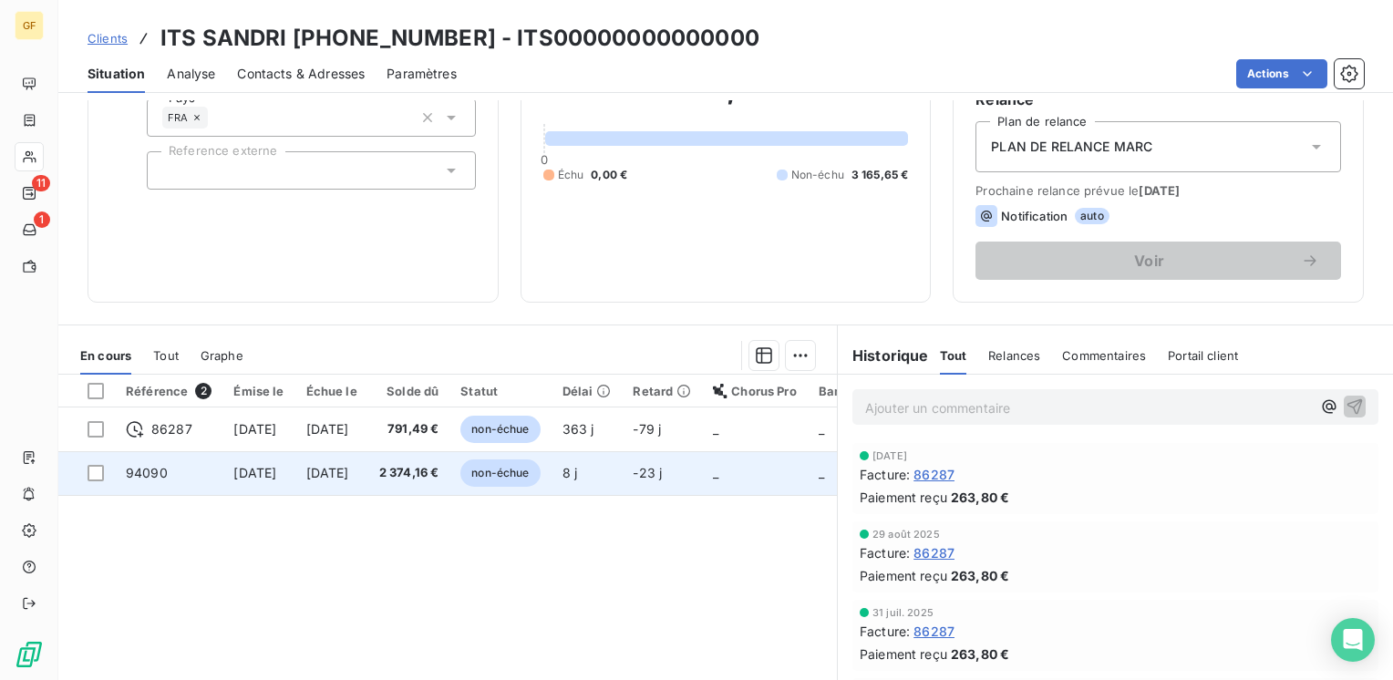
click at [439, 480] on span "2 374,16 €" at bounding box center [409, 473] width 60 height 18
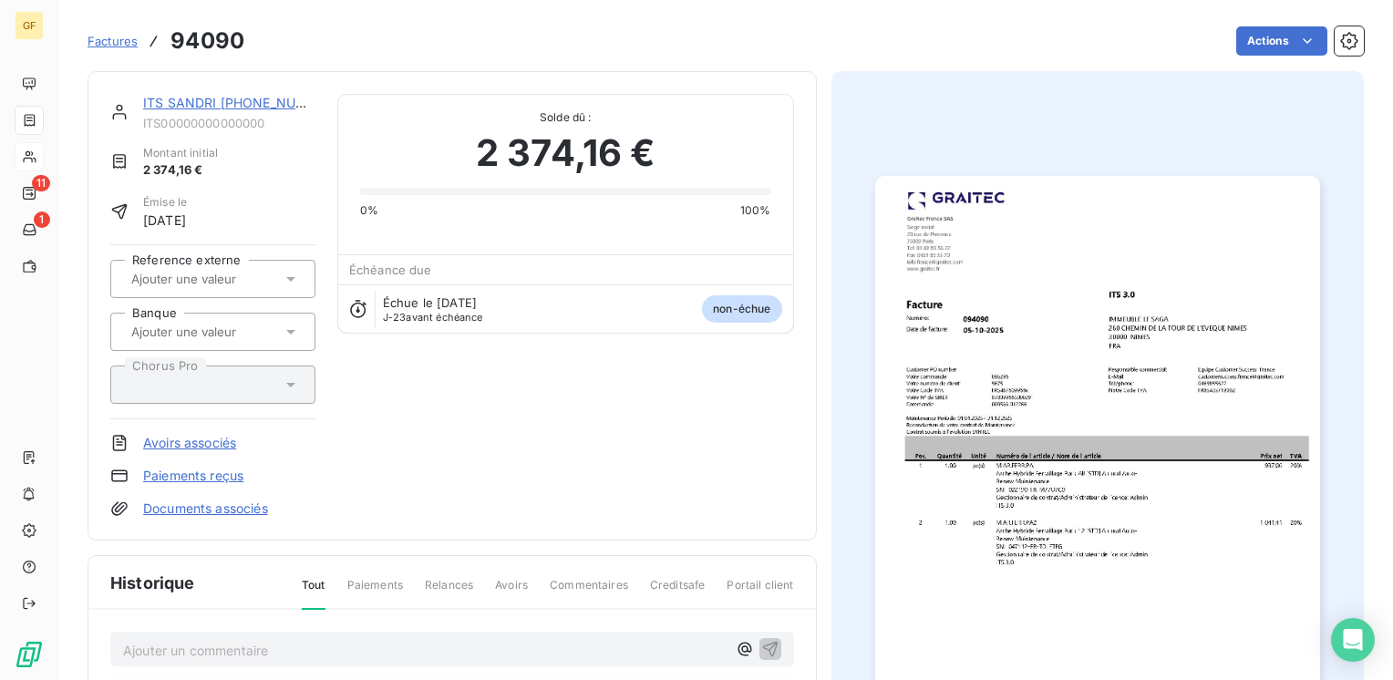
click at [1070, 337] on img "button" at bounding box center [1097, 490] width 445 height 628
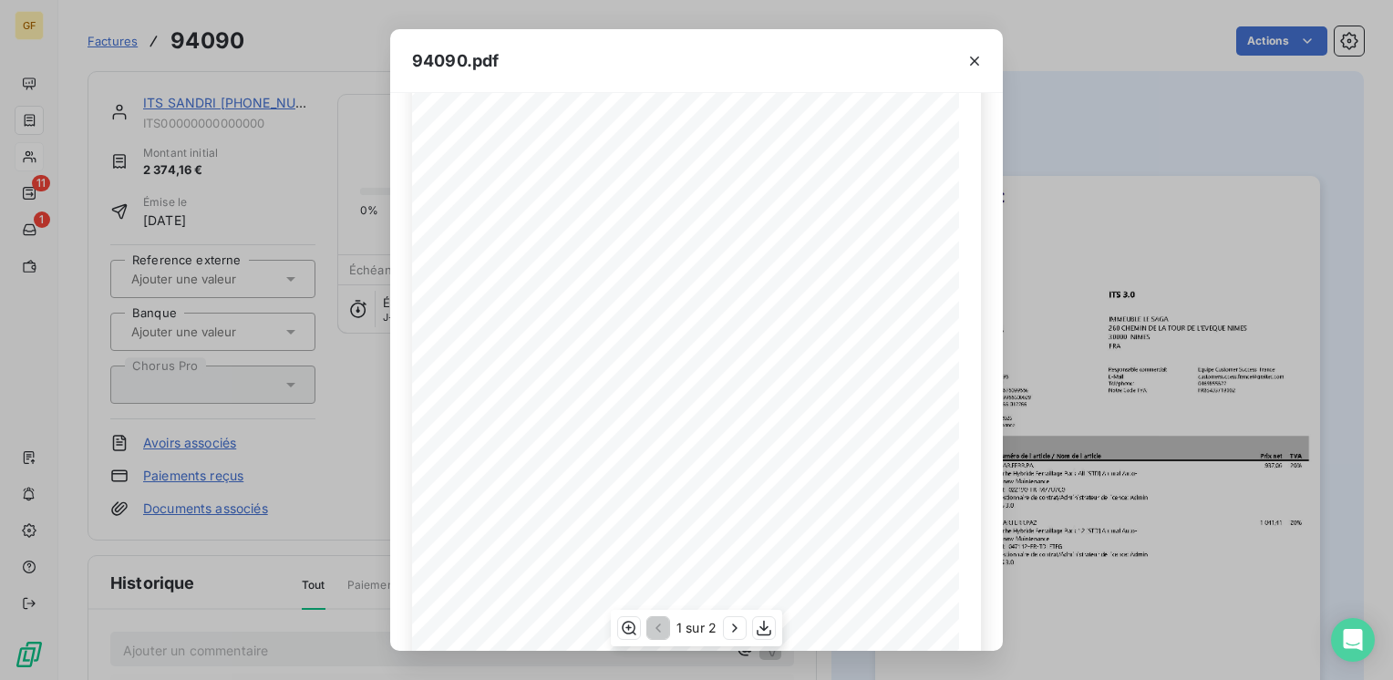
scroll to position [258, 0]
click at [762, 619] on icon "button" at bounding box center [764, 628] width 18 height 18
click at [979, 53] on icon "button" at bounding box center [974, 61] width 18 height 18
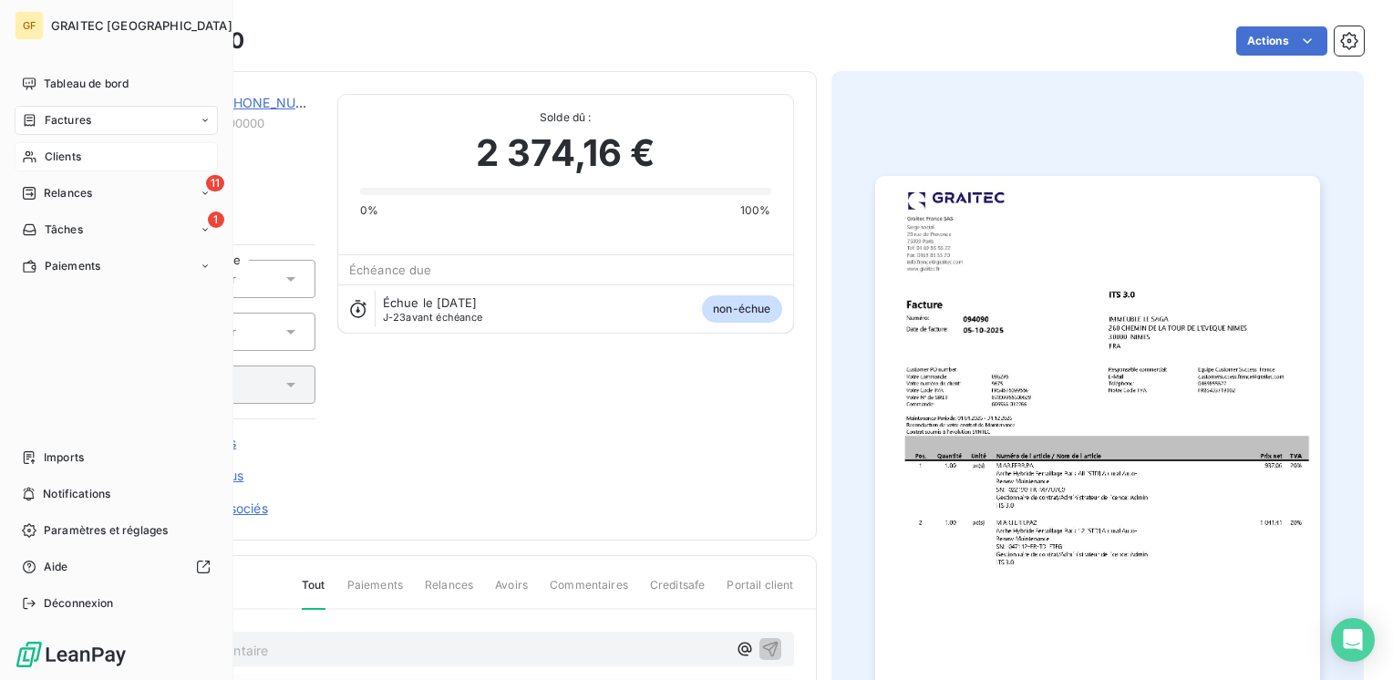
click at [64, 159] on span "Clients" at bounding box center [63, 157] width 36 height 16
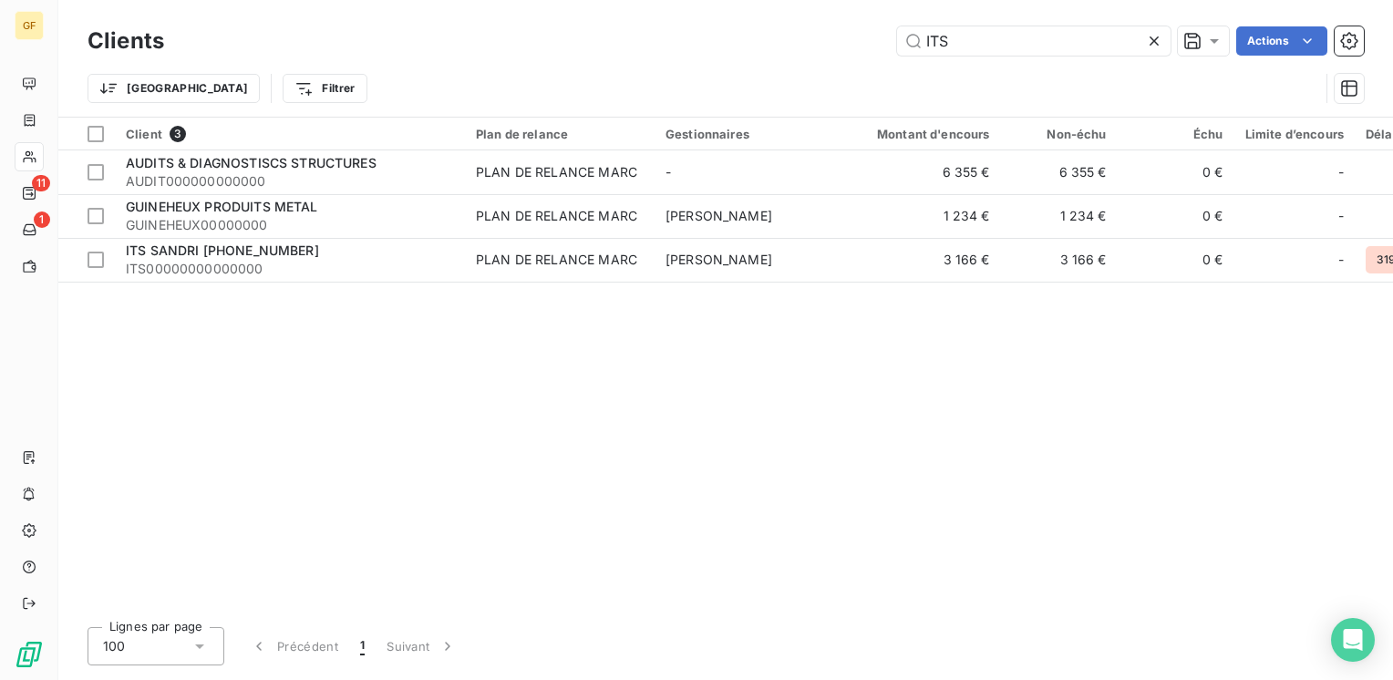
drag, startPoint x: 1023, startPoint y: 46, endPoint x: 821, endPoint y: 51, distance: 202.4
click at [821, 51] on div "ITS Actions" at bounding box center [774, 40] width 1177 height 29
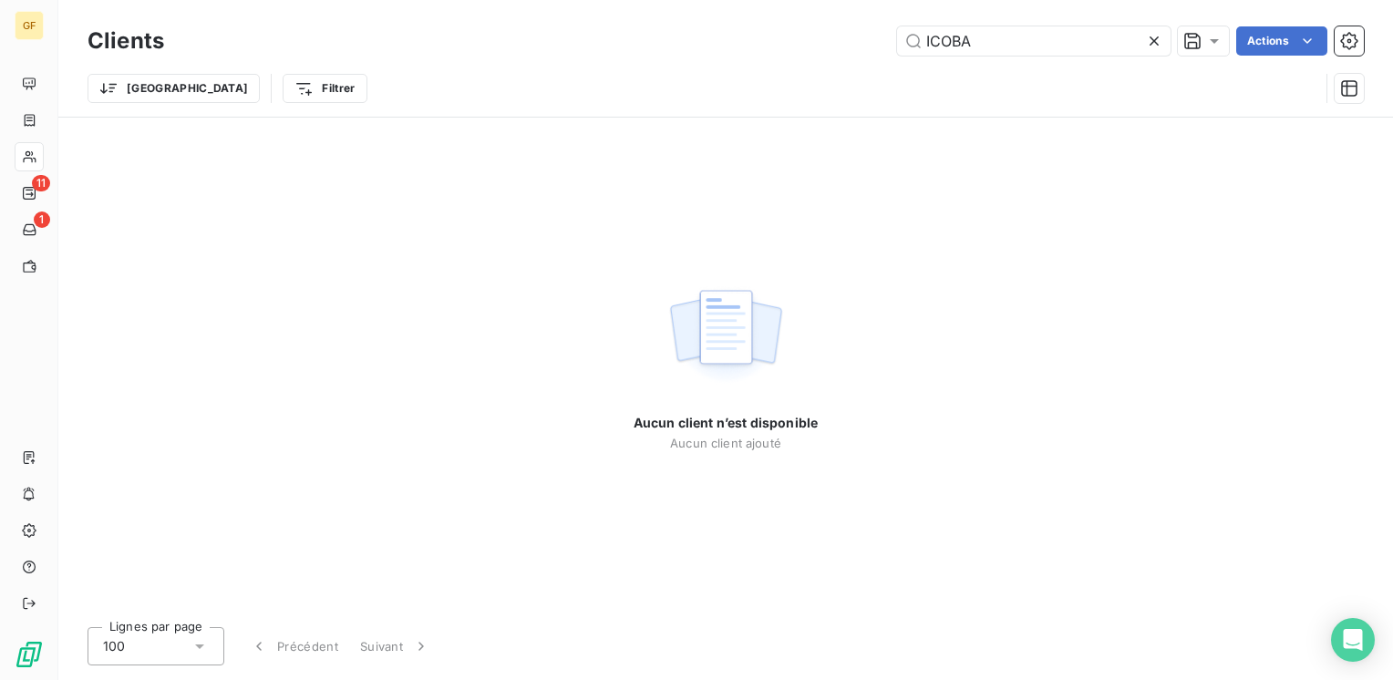
drag, startPoint x: 1006, startPoint y: 42, endPoint x: 412, endPoint y: 81, distance: 595.5
click at [413, 81] on div "Clients ICOBA Actions Trier Filtrer" at bounding box center [725, 69] width 1276 height 95
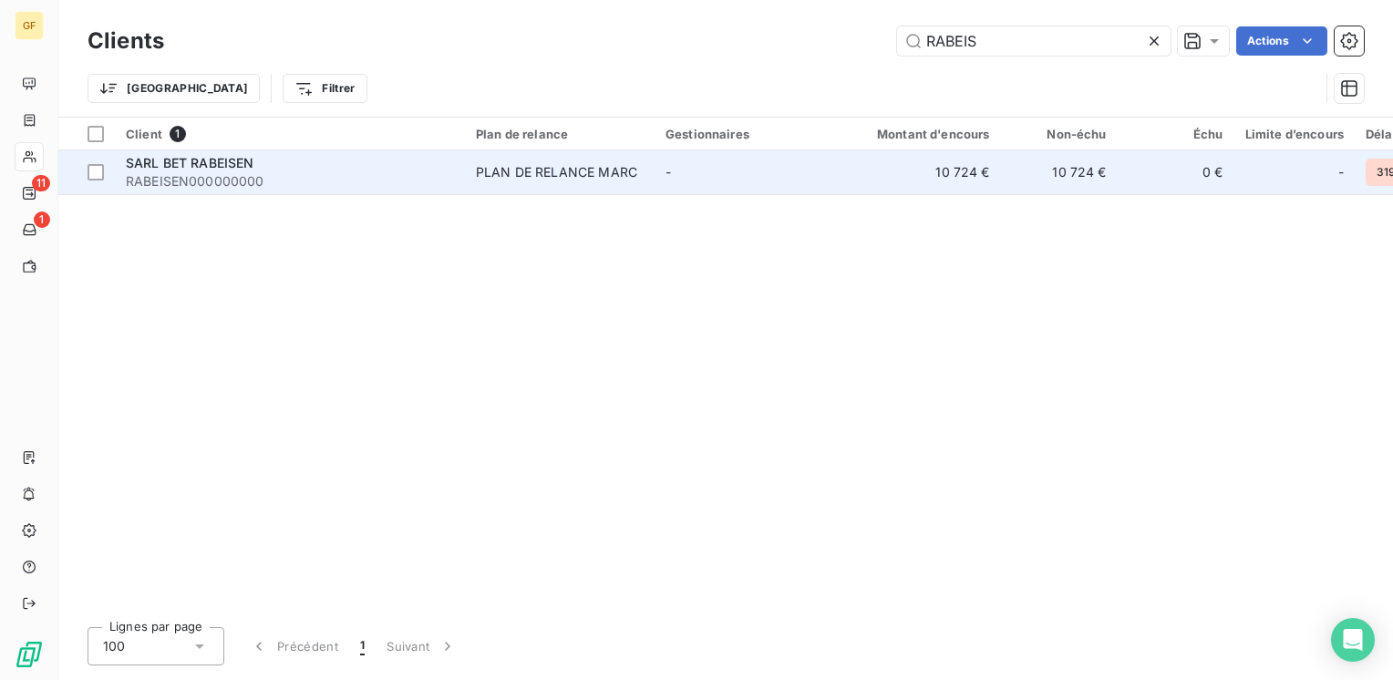
type input "RABEIS"
click at [251, 178] on span "RABEISEN000000000" at bounding box center [290, 181] width 328 height 18
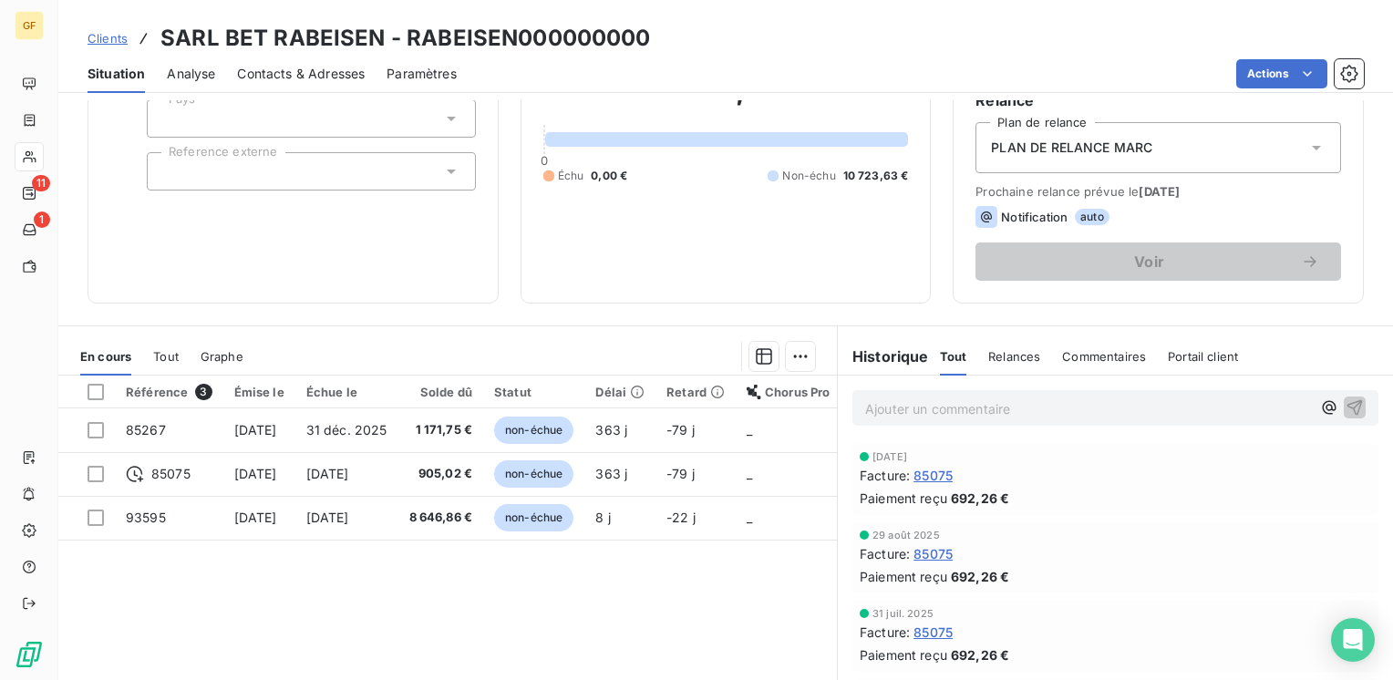
scroll to position [182, 0]
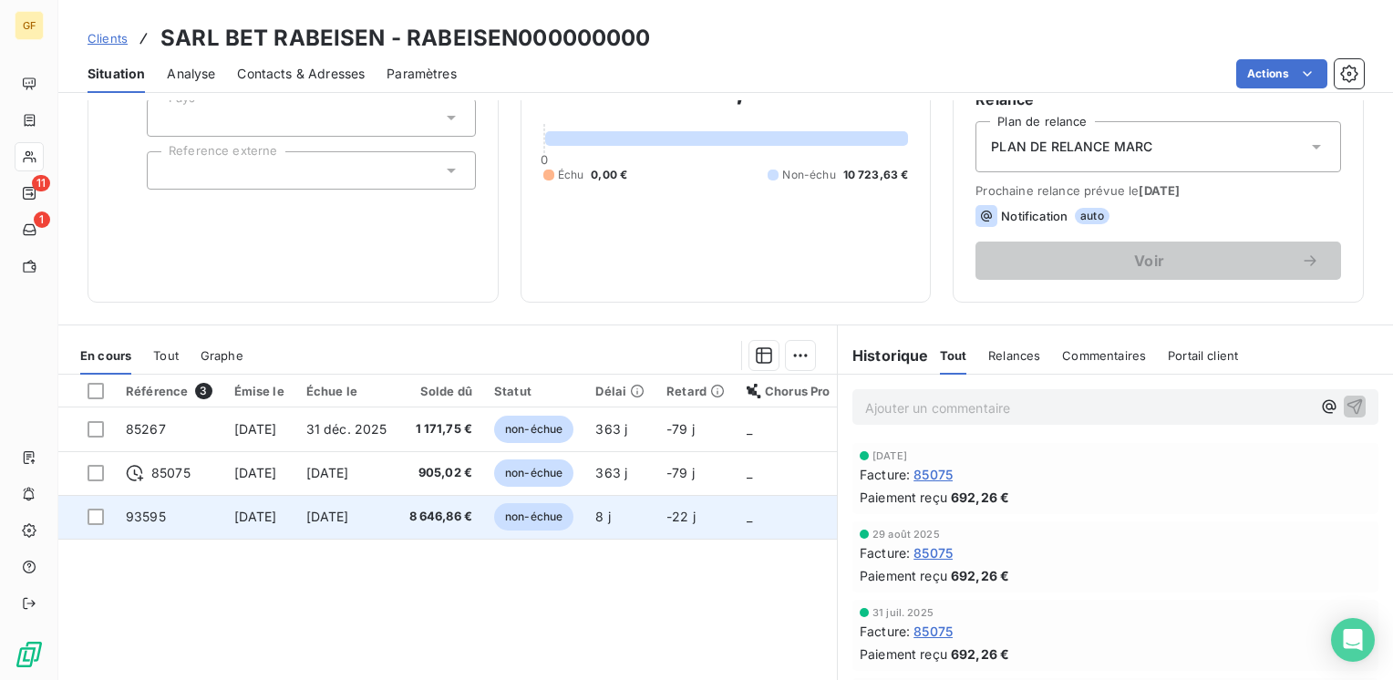
click at [473, 518] on span "8 646,86 €" at bounding box center [441, 517] width 64 height 18
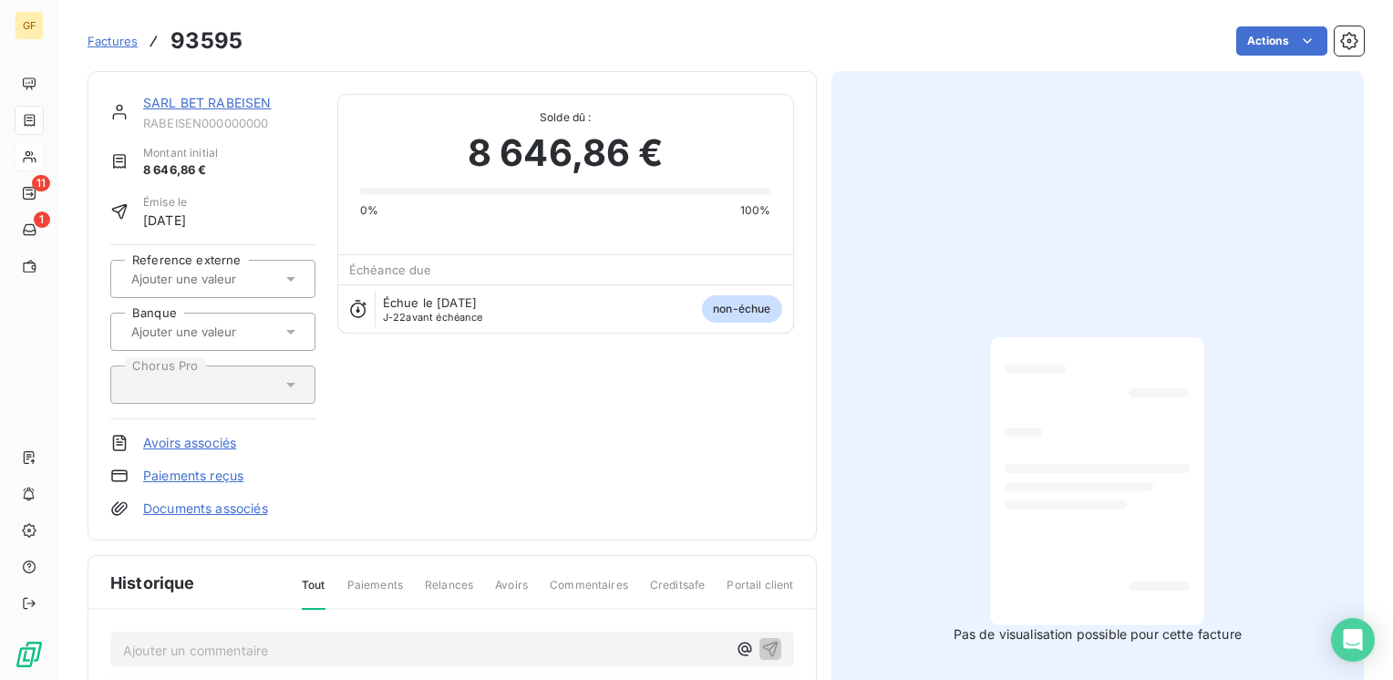
click at [398, 479] on div "SARL BET RABEISEN RABEISEN000000000 Montant initial 8 646,86 € Émise le [DATE] …" at bounding box center [452, 306] width 684 height 424
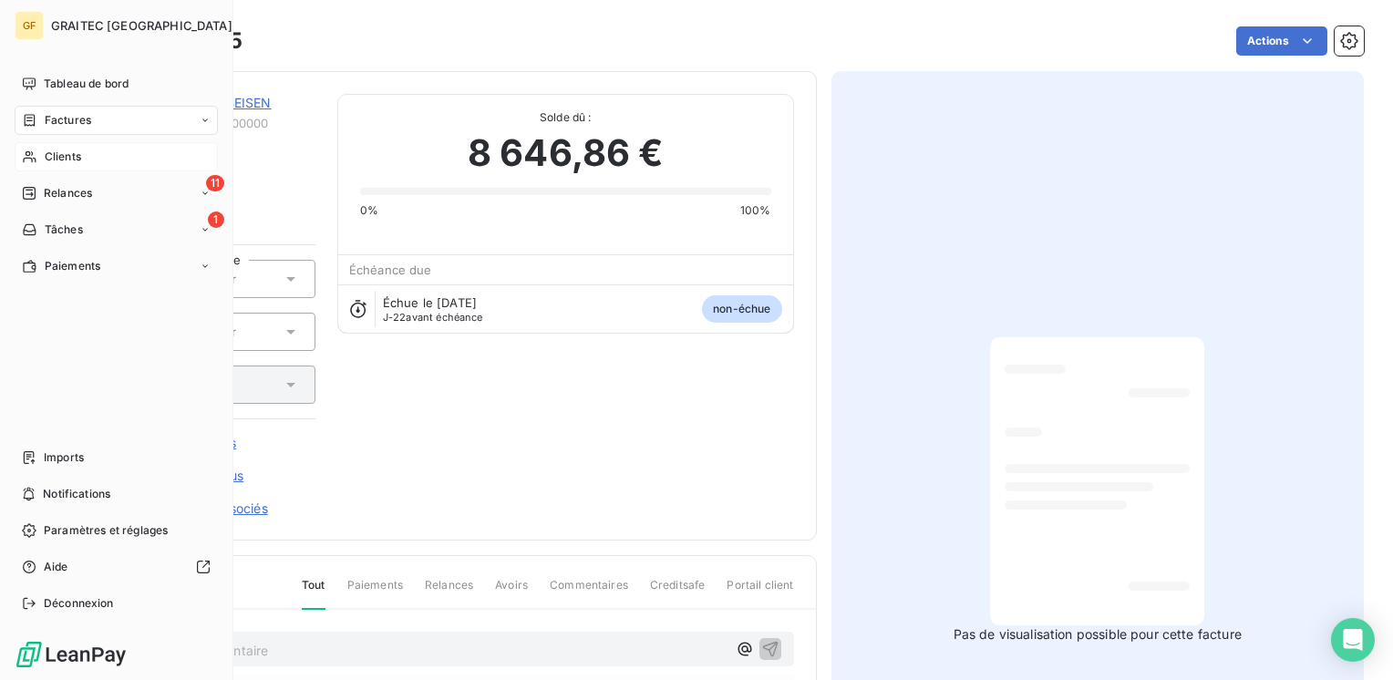
click at [71, 151] on span "Clients" at bounding box center [63, 157] width 36 height 16
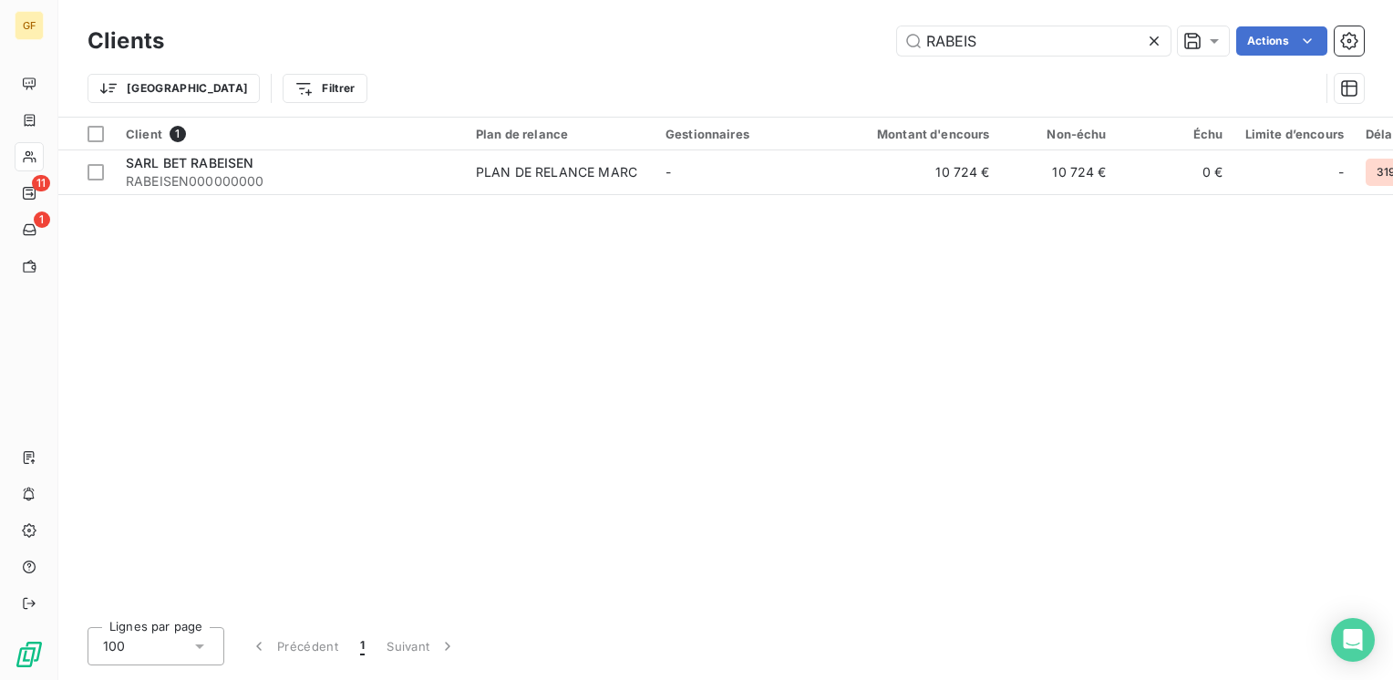
drag, startPoint x: 893, startPoint y: 46, endPoint x: 490, endPoint y: 56, distance: 402.9
click at [488, 56] on div "Clients RABEIS Actions" at bounding box center [725, 41] width 1276 height 38
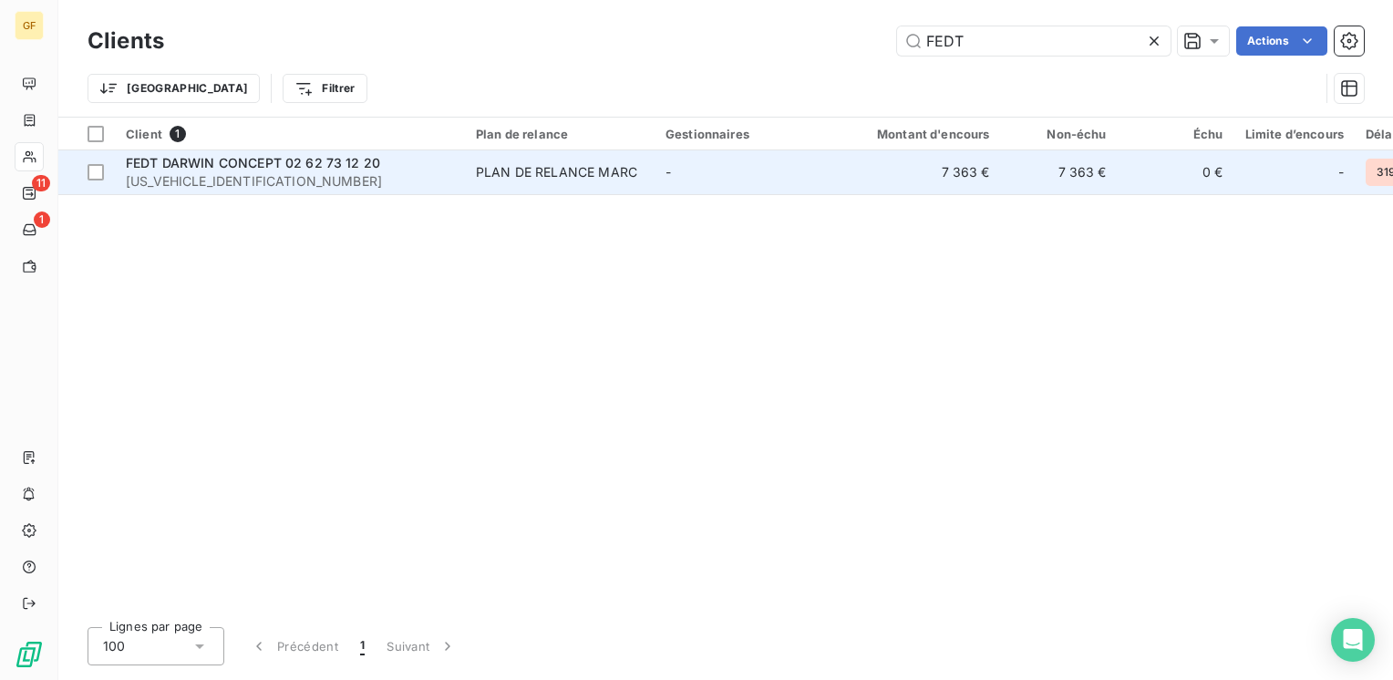
type input "FEDT"
click at [219, 163] on span "FEDT DARWIN CONCEPT 02 62 73 12 20" at bounding box center [253, 162] width 254 height 15
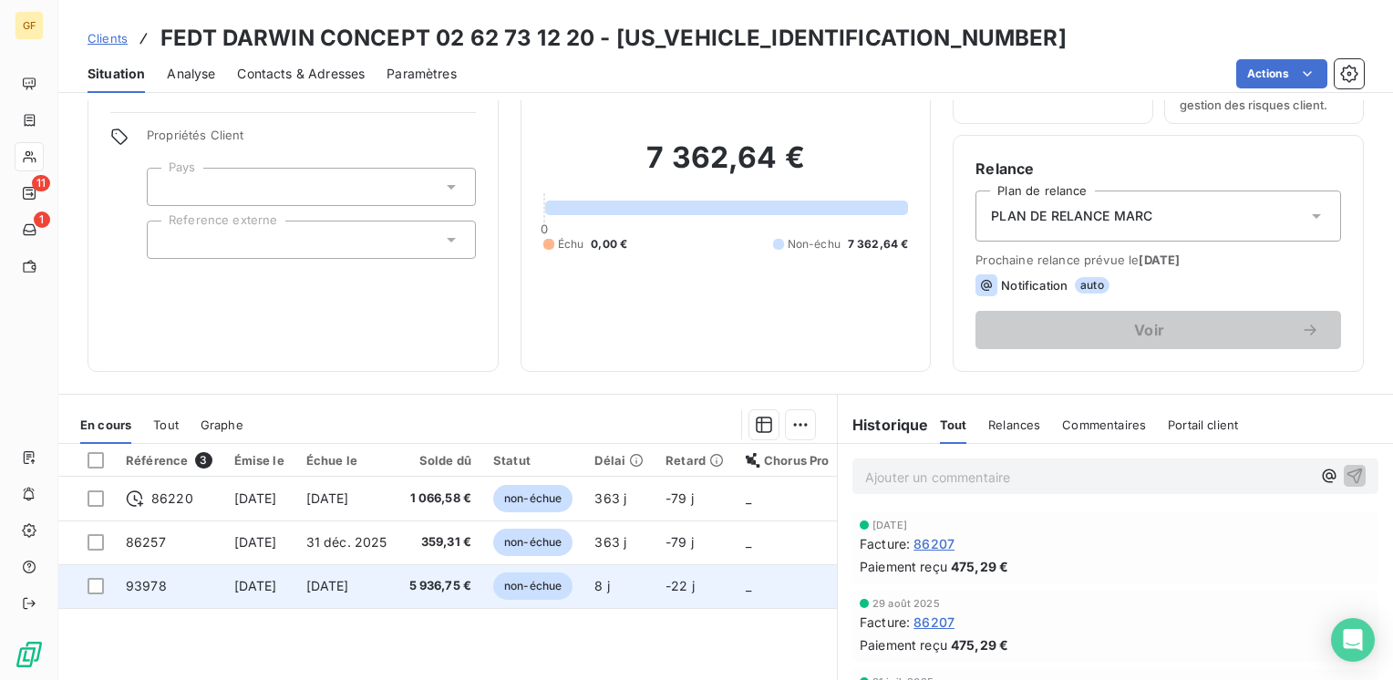
scroll to position [182, 0]
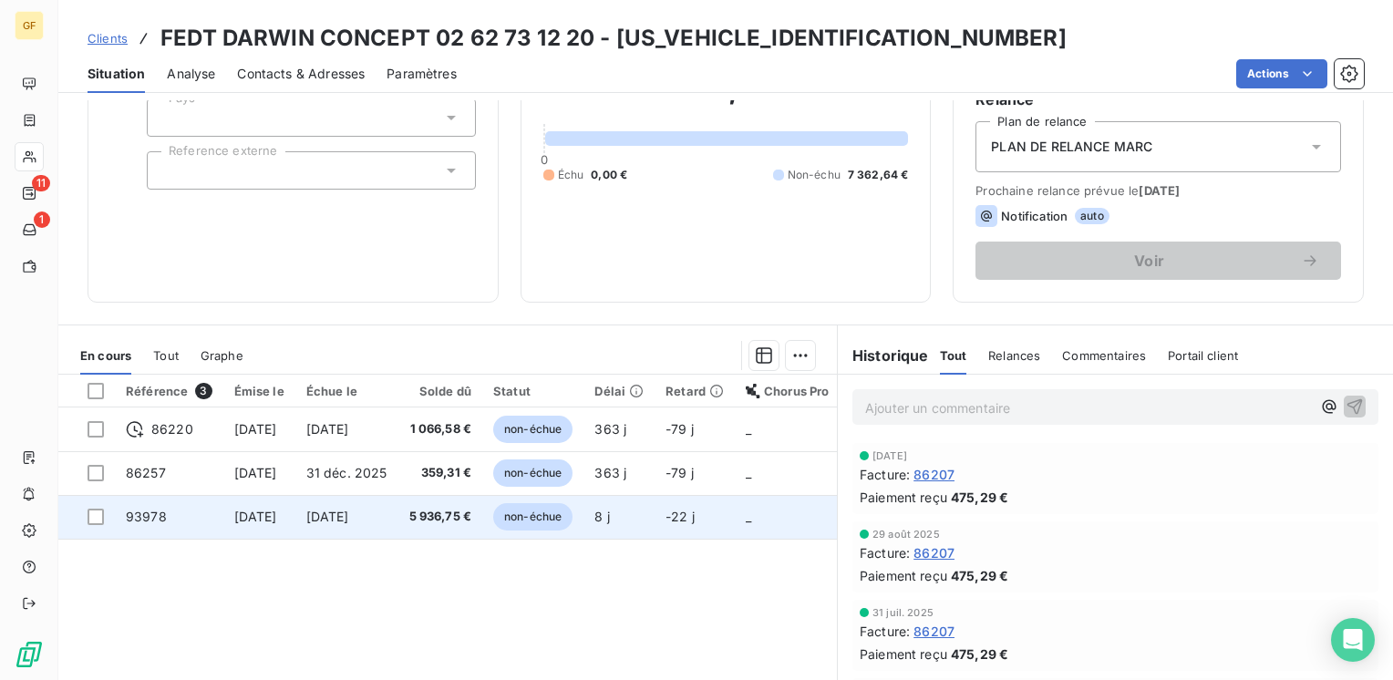
click at [419, 517] on td "5 936,75 €" at bounding box center [440, 517] width 85 height 44
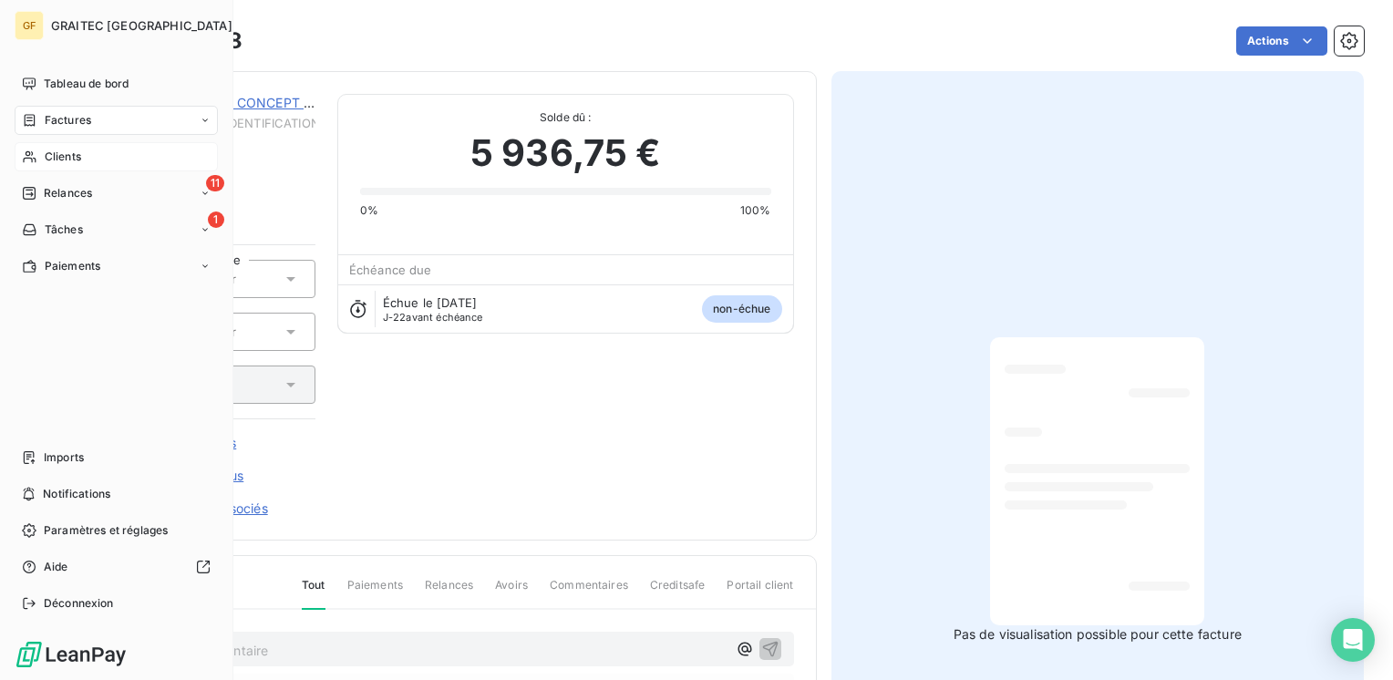
click at [57, 120] on span "Factures" at bounding box center [68, 120] width 46 height 16
click at [64, 267] on span "Clients" at bounding box center [63, 266] width 36 height 16
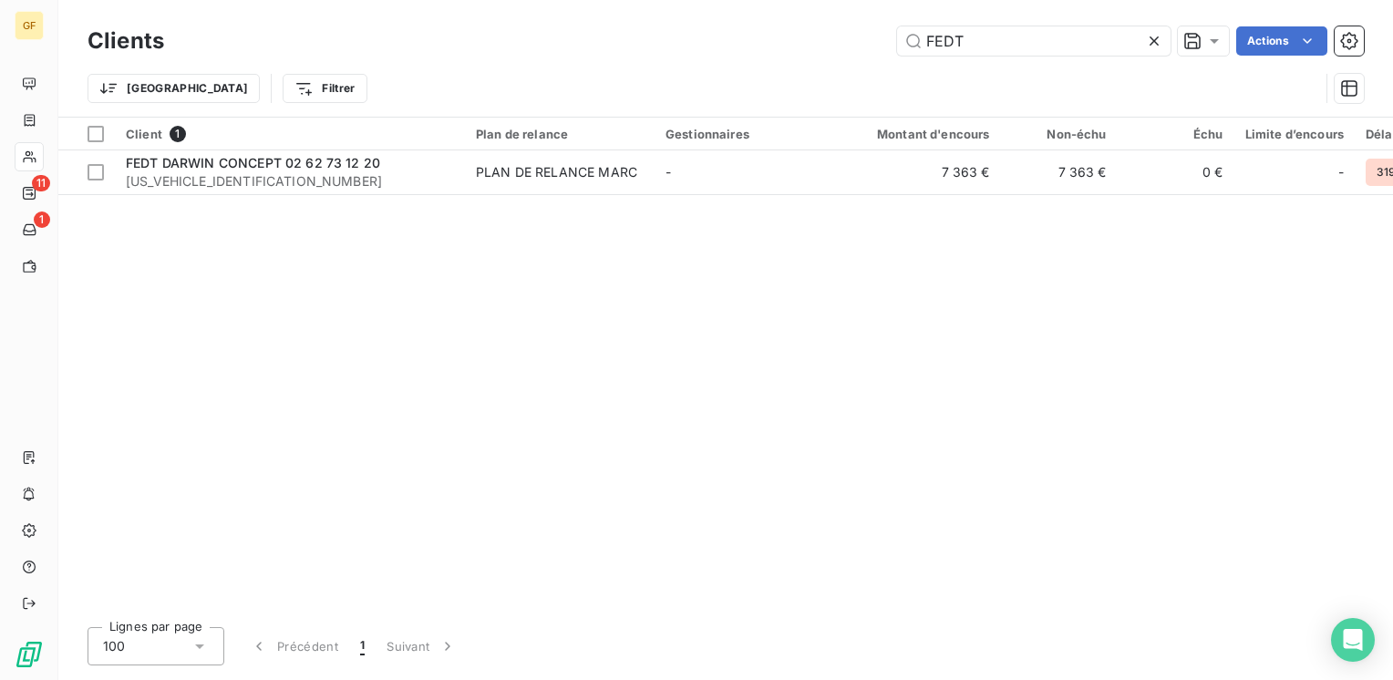
drag, startPoint x: 1030, startPoint y: 31, endPoint x: 780, endPoint y: 66, distance: 252.1
click at [780, 66] on div "Clients FEDT Actions Trier Filtrer" at bounding box center [725, 69] width 1276 height 95
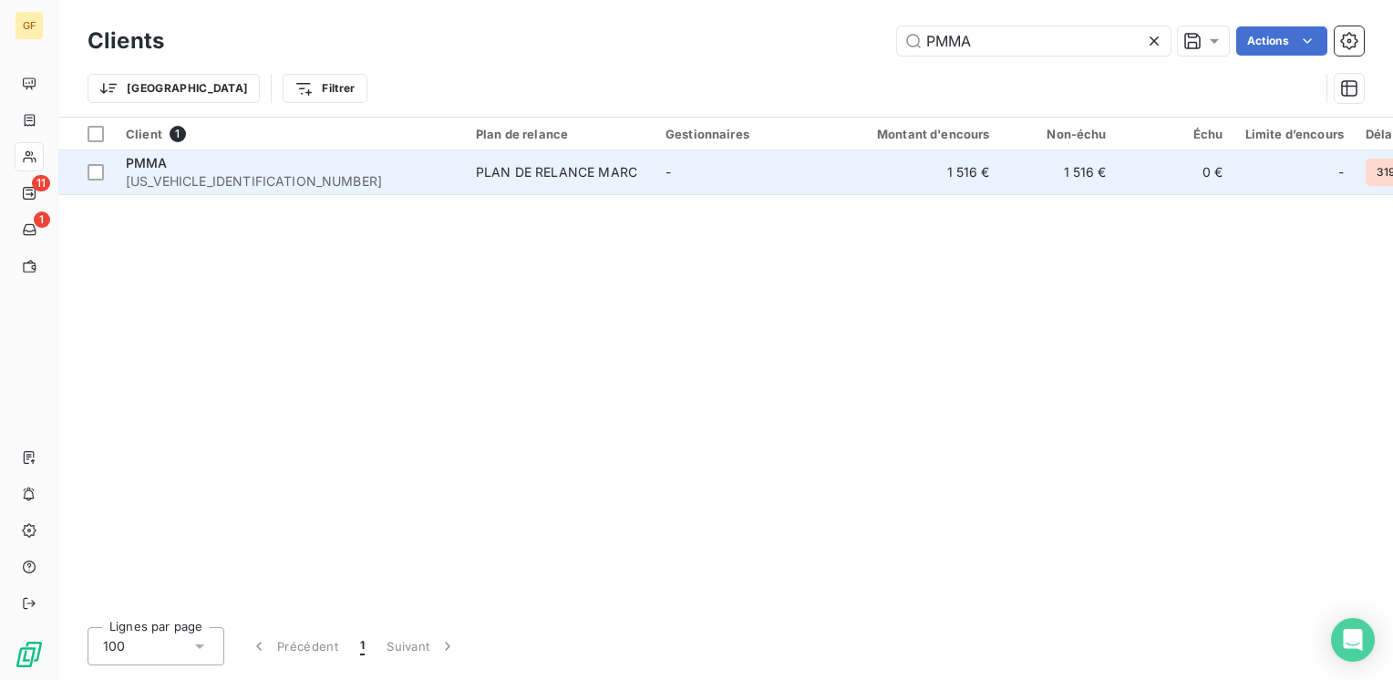
type input "PMMA"
click at [311, 167] on div "PMMA" at bounding box center [290, 163] width 328 height 18
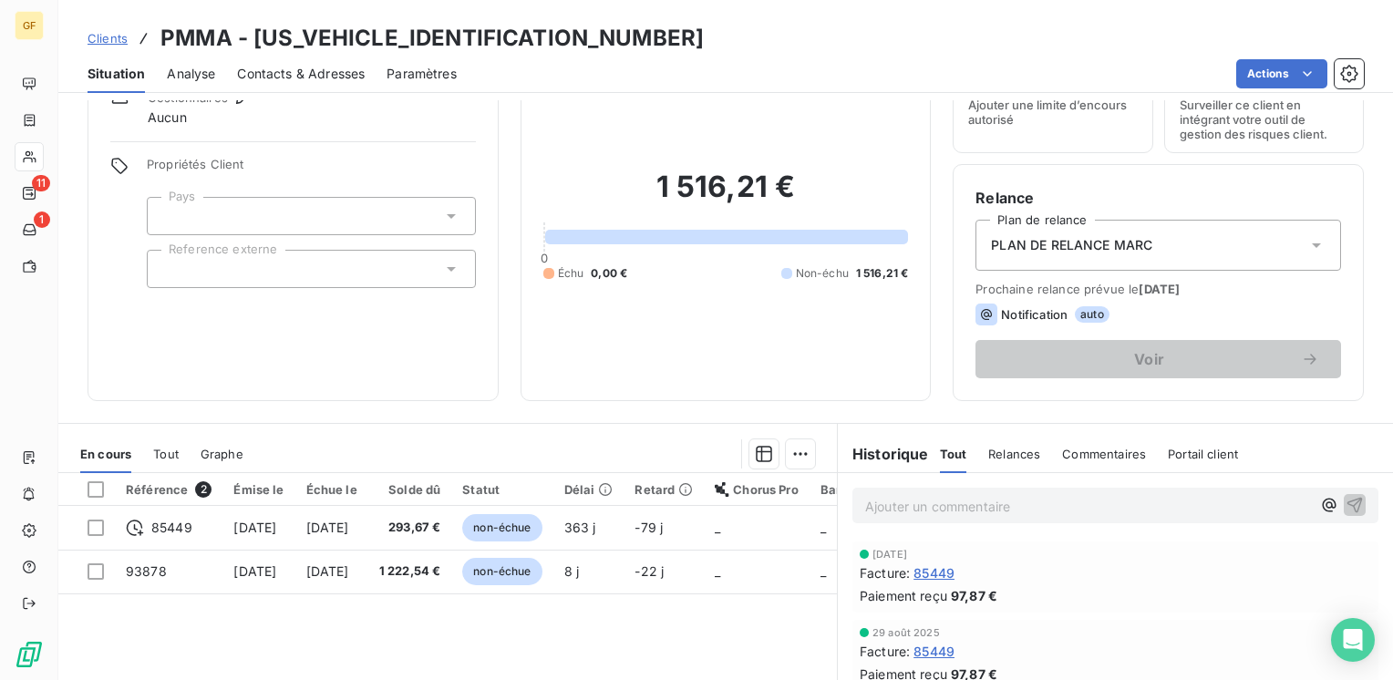
scroll to position [182, 0]
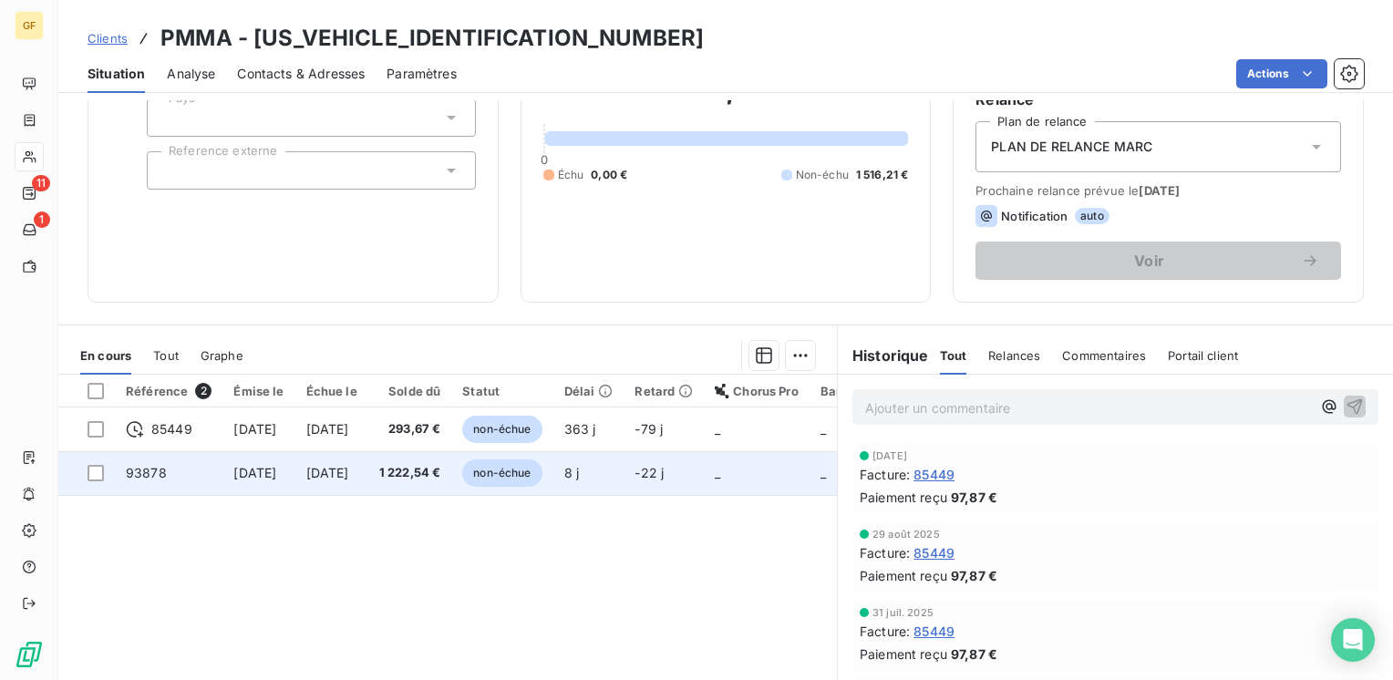
click at [441, 475] on span "1 222,54 €" at bounding box center [410, 473] width 62 height 18
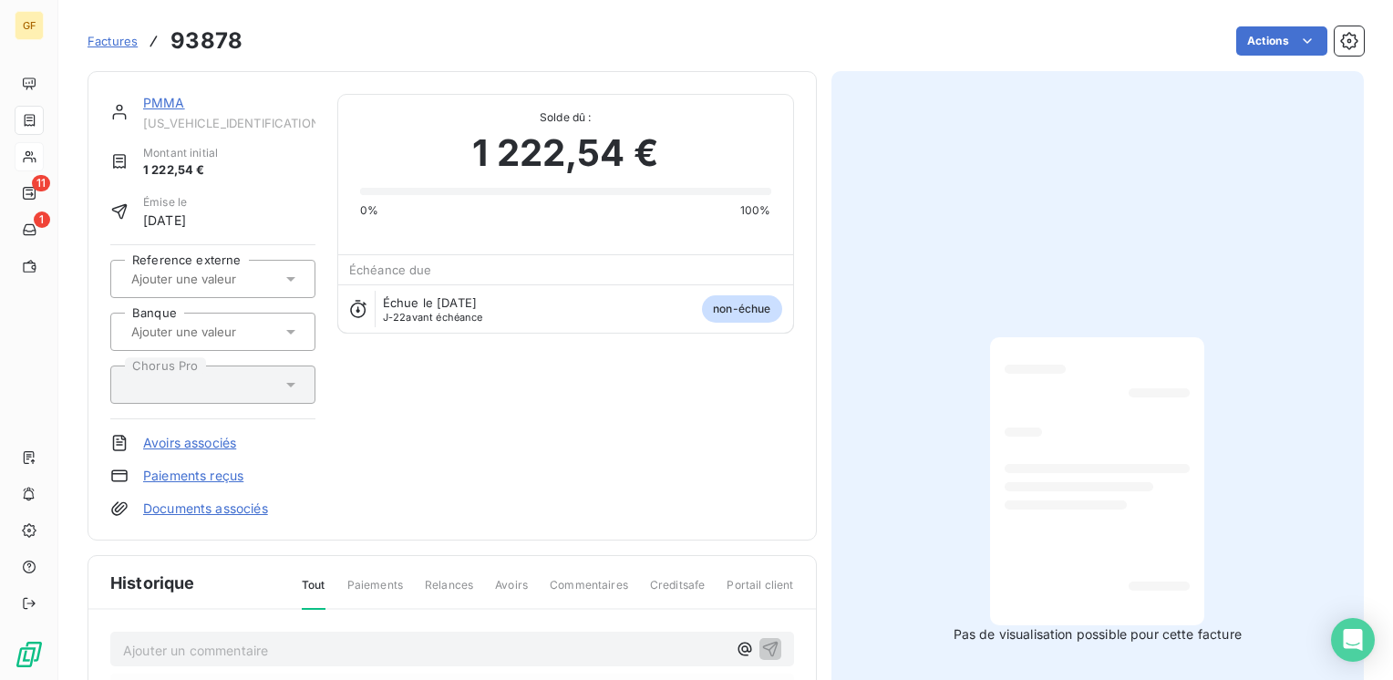
click at [358, 592] on span "Paiements" at bounding box center [375, 592] width 56 height 31
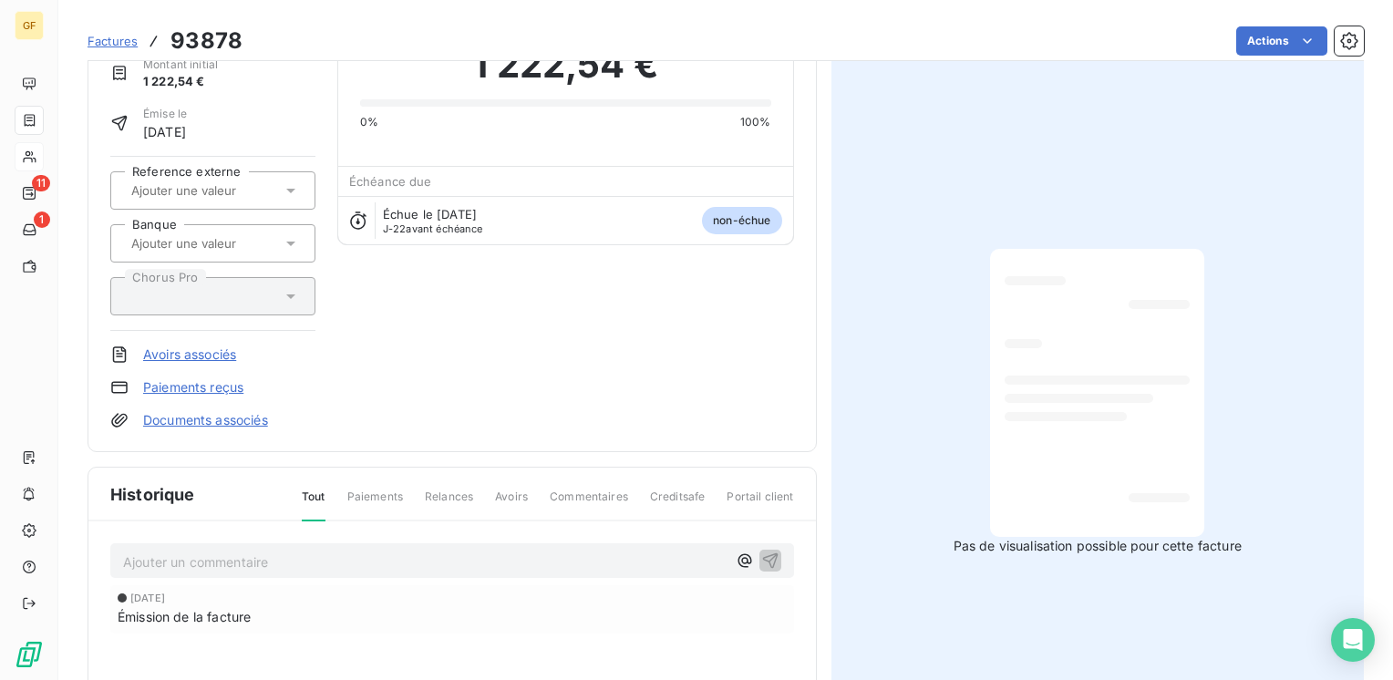
scroll to position [91, 0]
click at [474, 380] on div "PMMA [US_VEHICLE_IDENTIFICATION_NUMBER] Montant initial 1 222,54 € Émise le [DA…" at bounding box center [452, 216] width 684 height 424
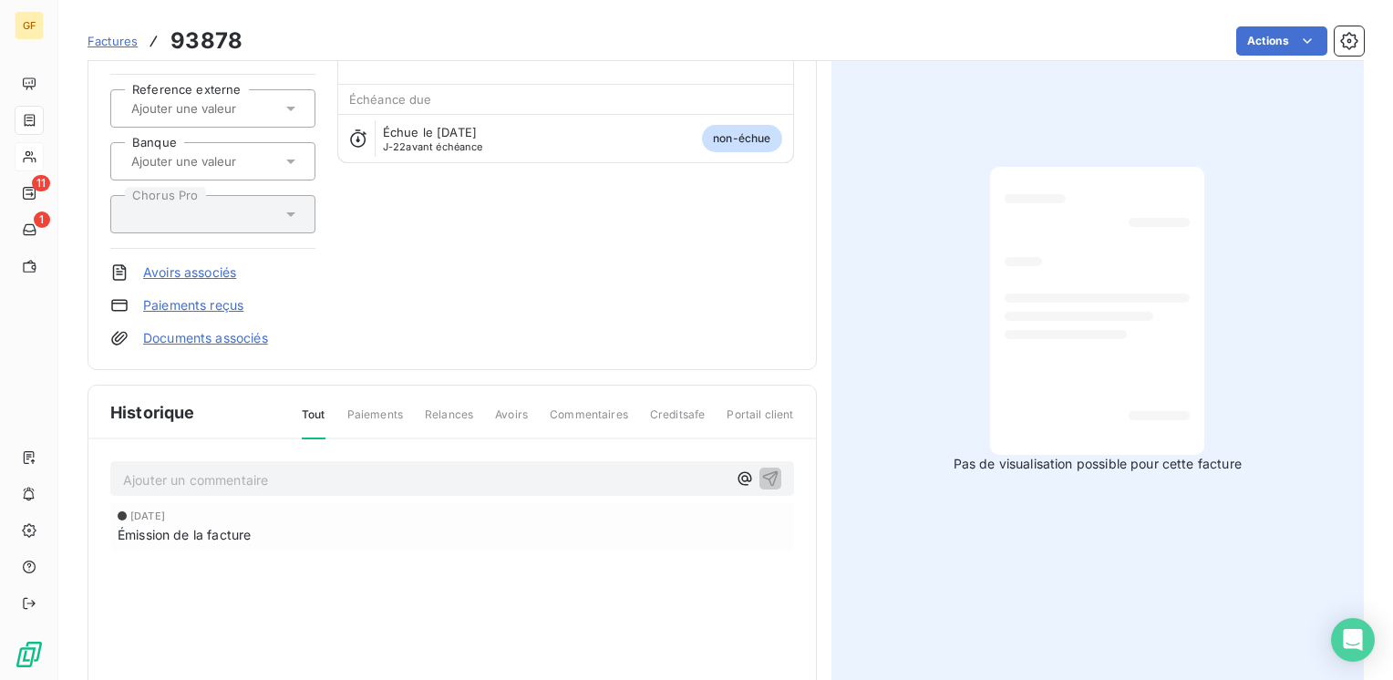
scroll to position [0, 0]
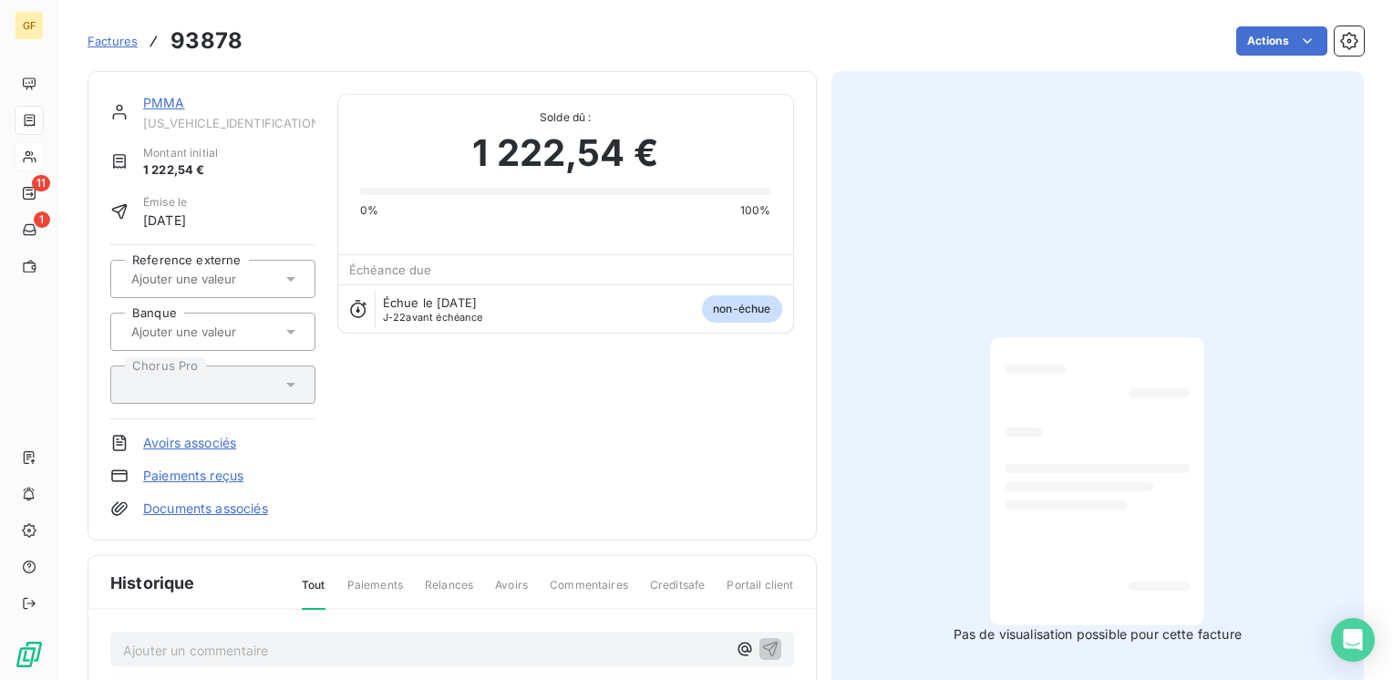
click at [157, 91] on div "PMMA [US_VEHICLE_IDENTIFICATION_NUMBER] Montant initial 1 222,54 € Émise le [DA…" at bounding box center [451, 305] width 729 height 469
click at [163, 99] on link "PMMA" at bounding box center [164, 102] width 42 height 15
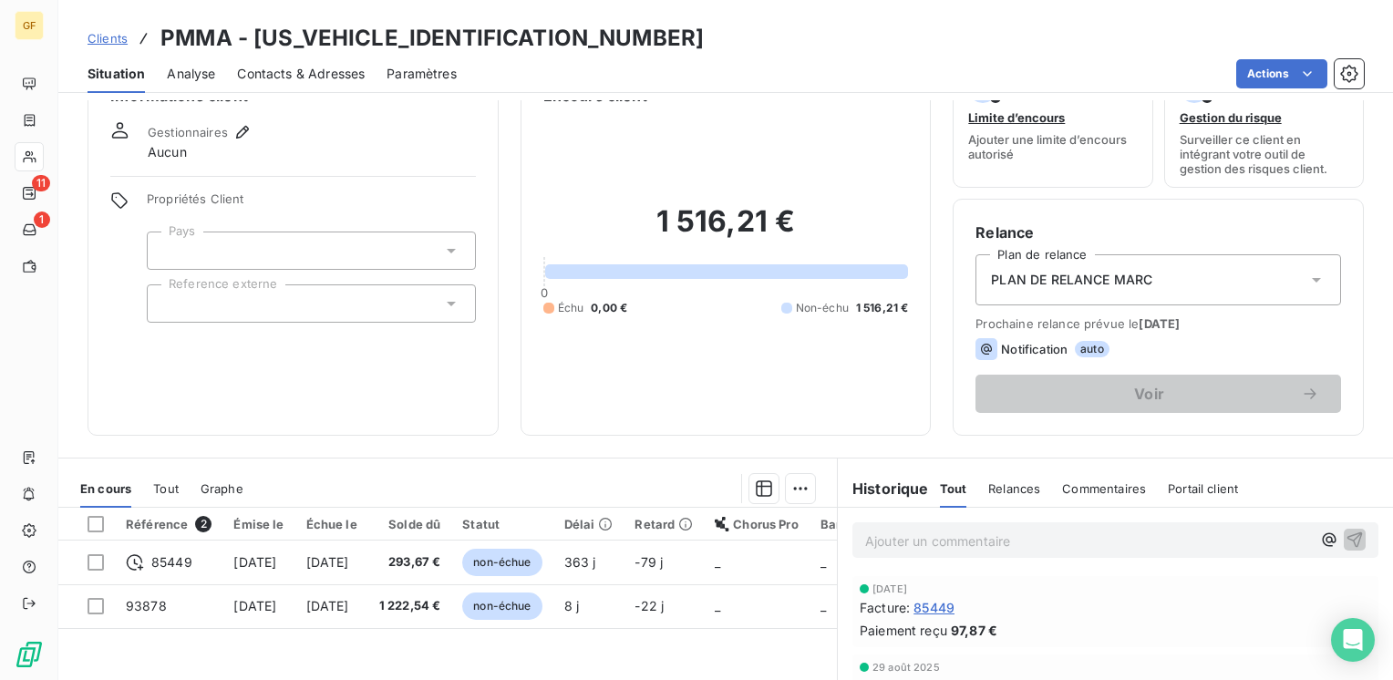
scroll to position [273, 0]
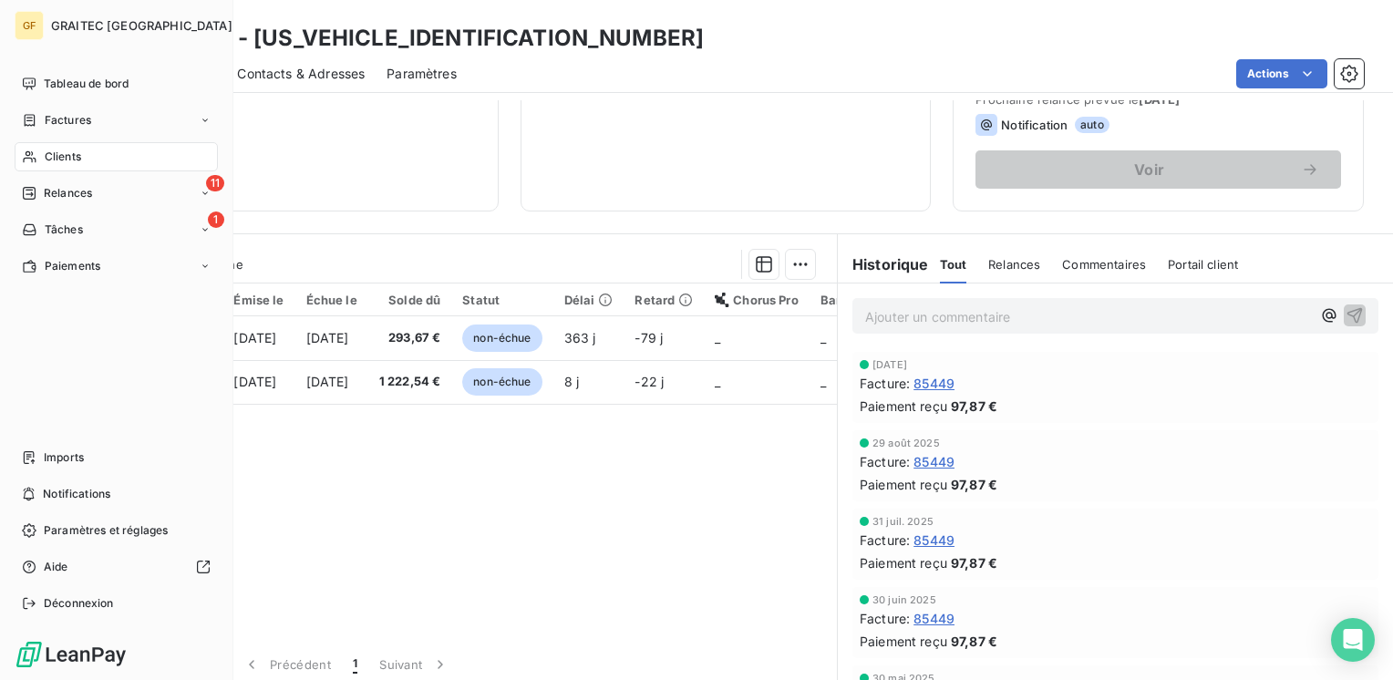
click at [57, 151] on span "Clients" at bounding box center [63, 157] width 36 height 16
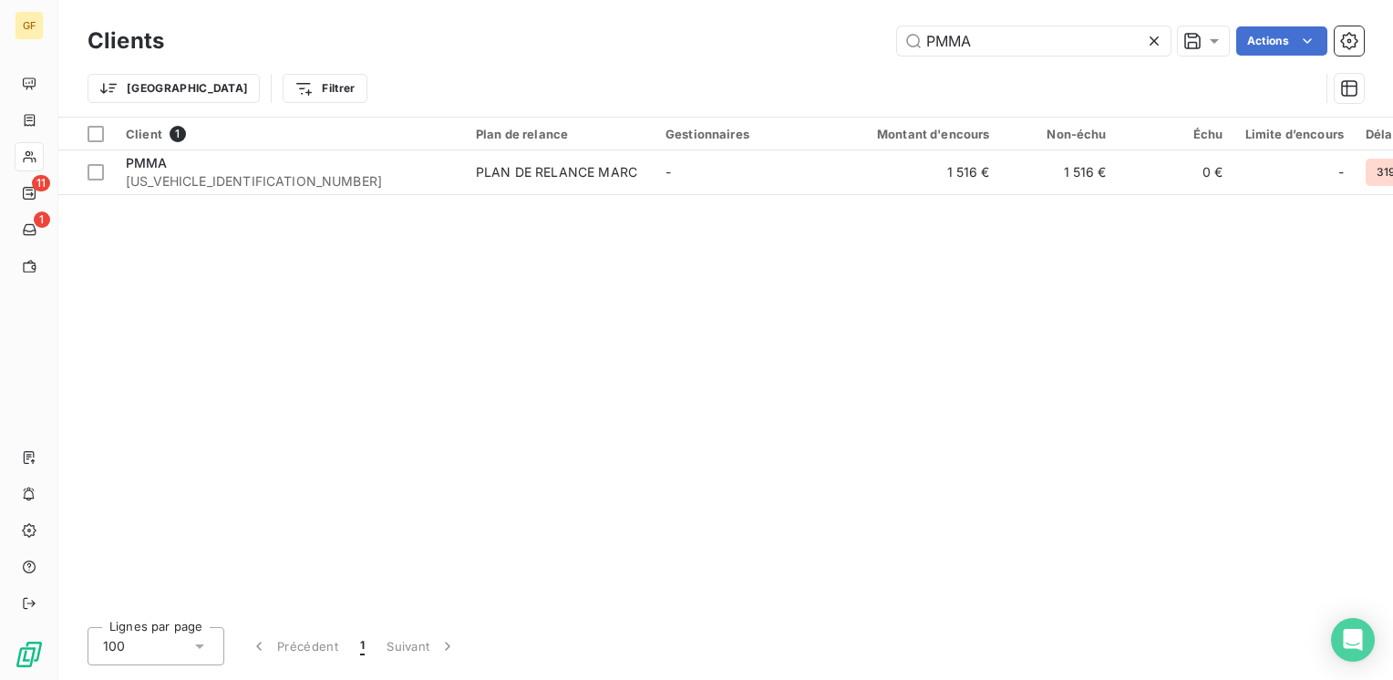
drag, startPoint x: 495, startPoint y: 60, endPoint x: 254, endPoint y: 60, distance: 240.6
click at [256, 60] on div "Clients PMMA Actions Trier Filtrer" at bounding box center [725, 69] width 1276 height 95
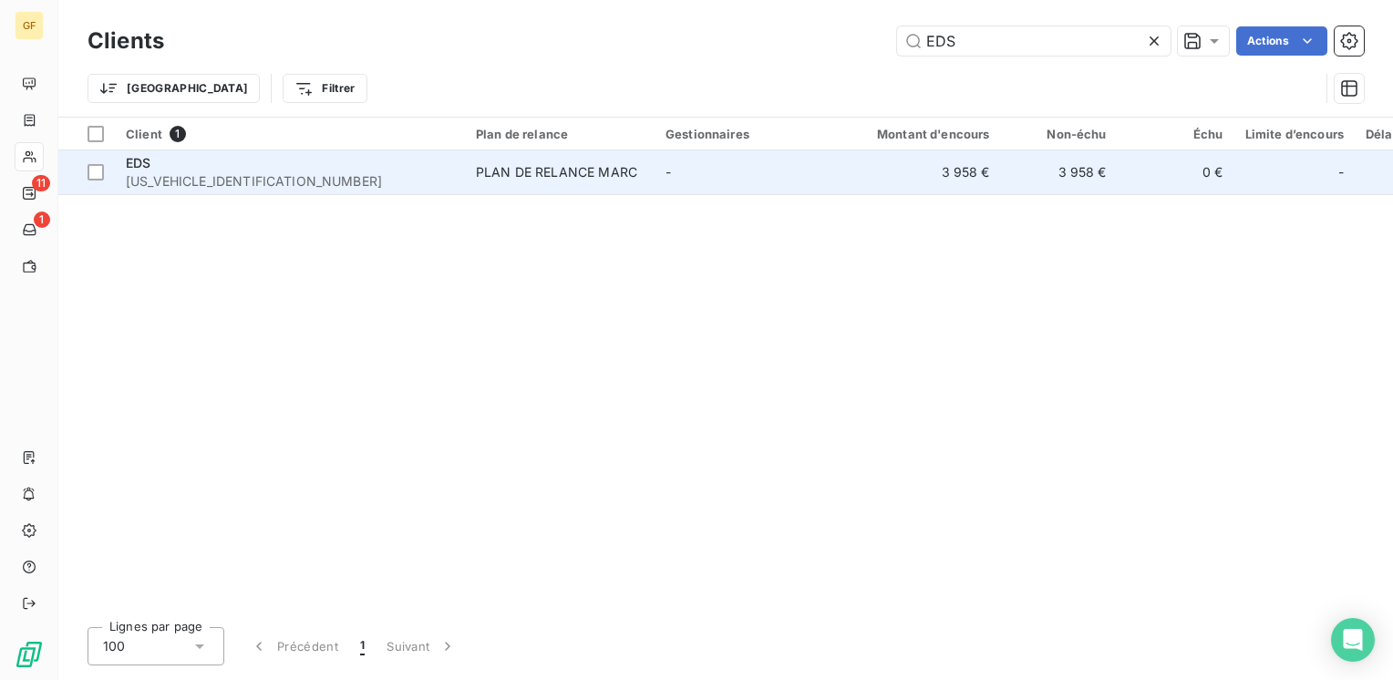
type input "EDS"
click at [270, 158] on div "EDS" at bounding box center [290, 163] width 328 height 18
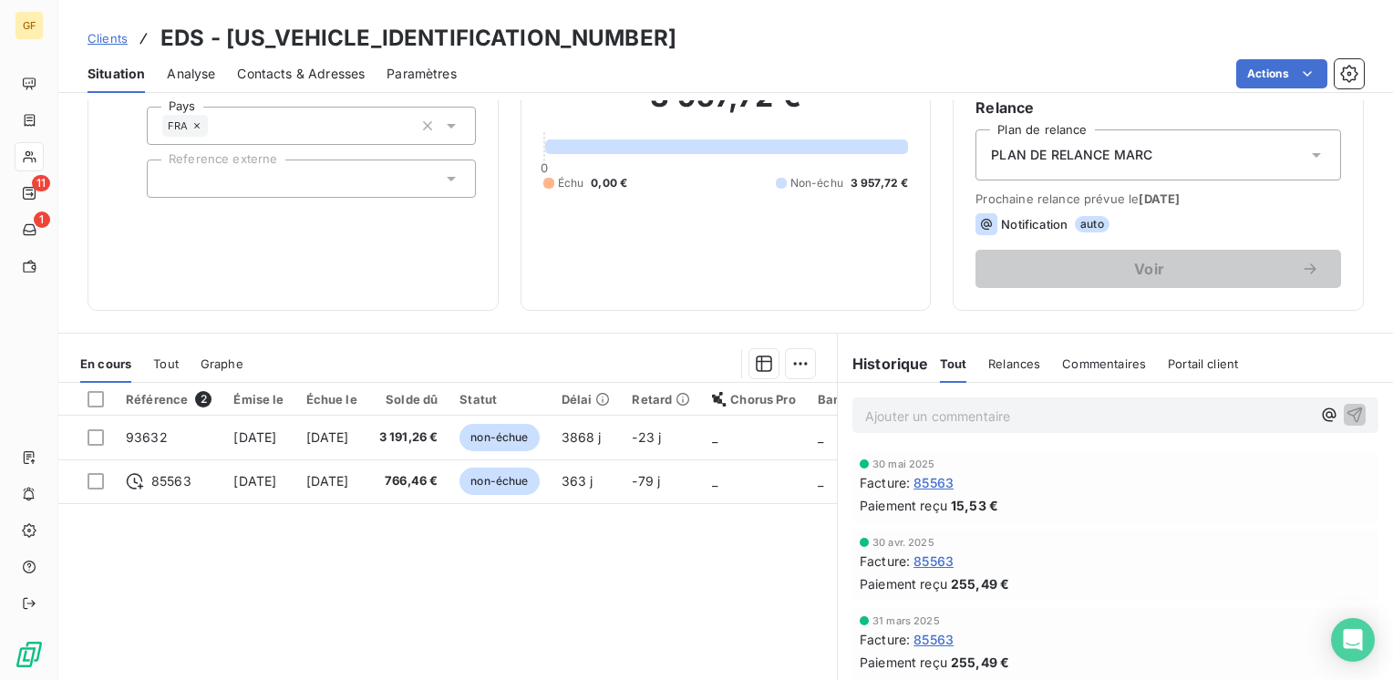
scroll to position [182, 0]
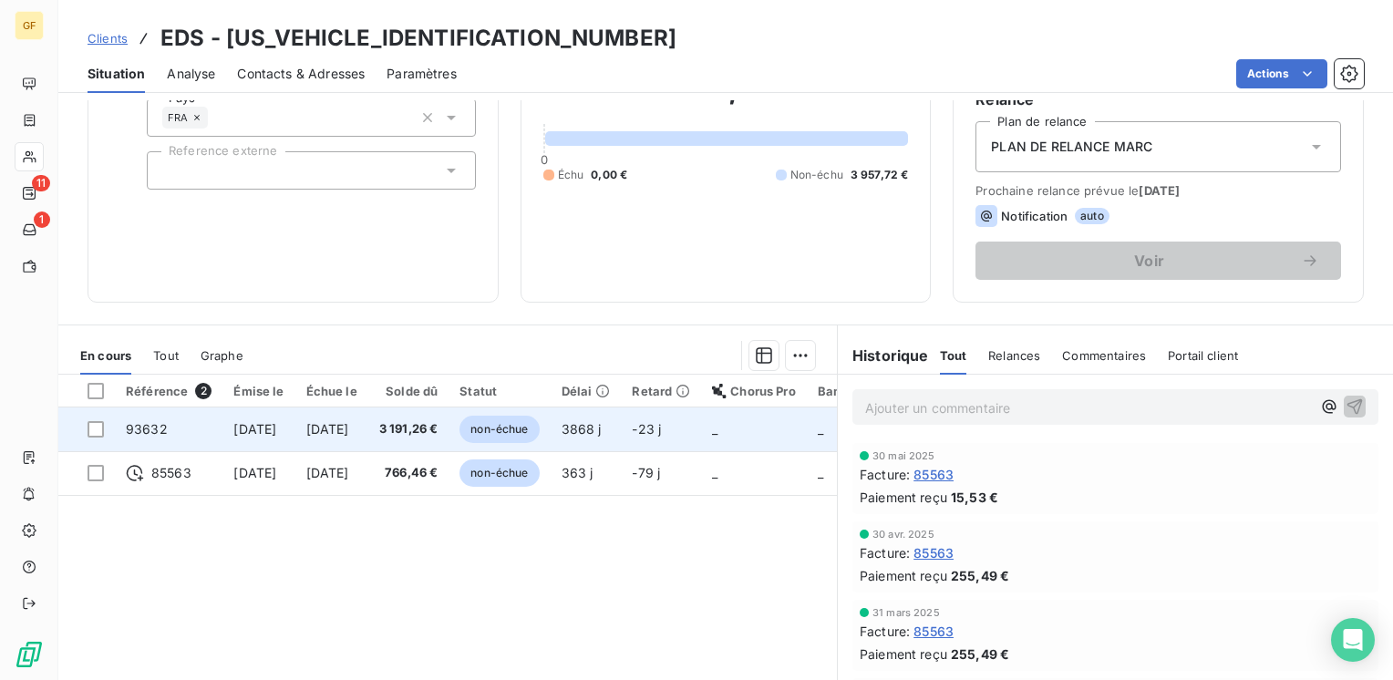
click at [438, 425] on span "3 191,26 €" at bounding box center [408, 429] width 59 height 18
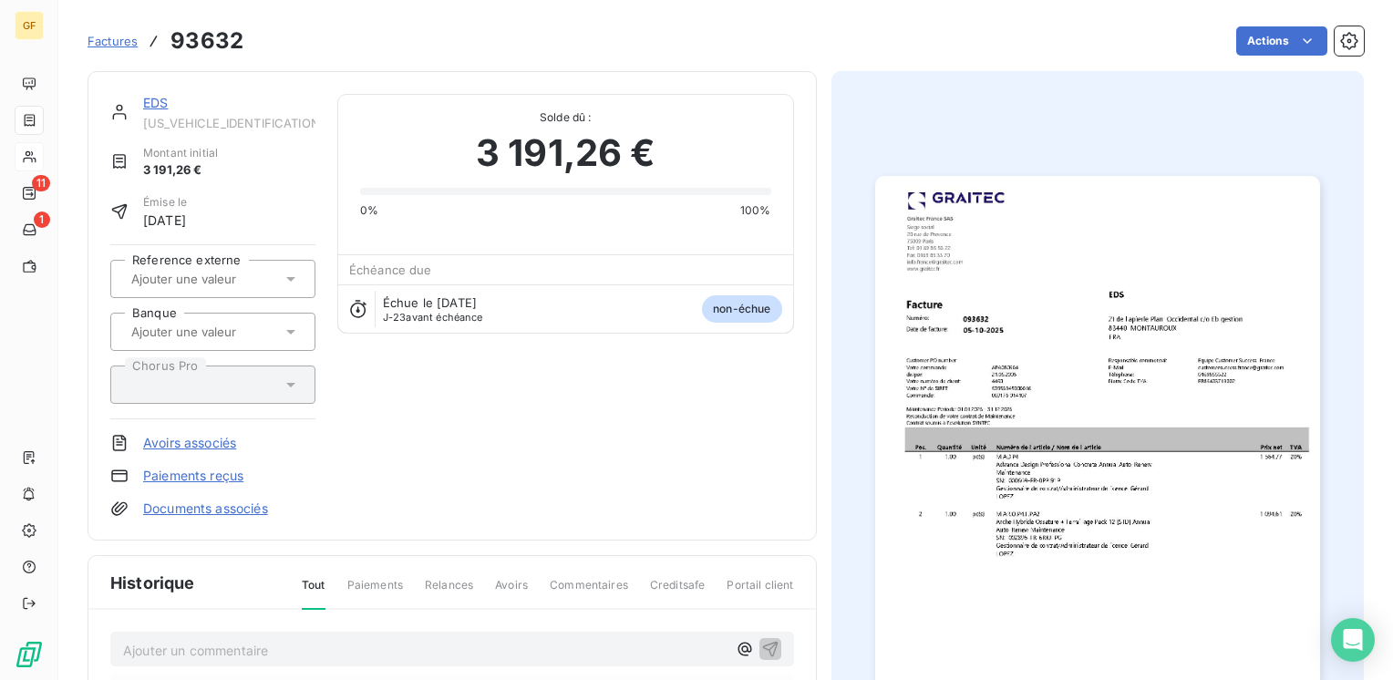
click at [1114, 327] on img "button" at bounding box center [1097, 490] width 445 height 628
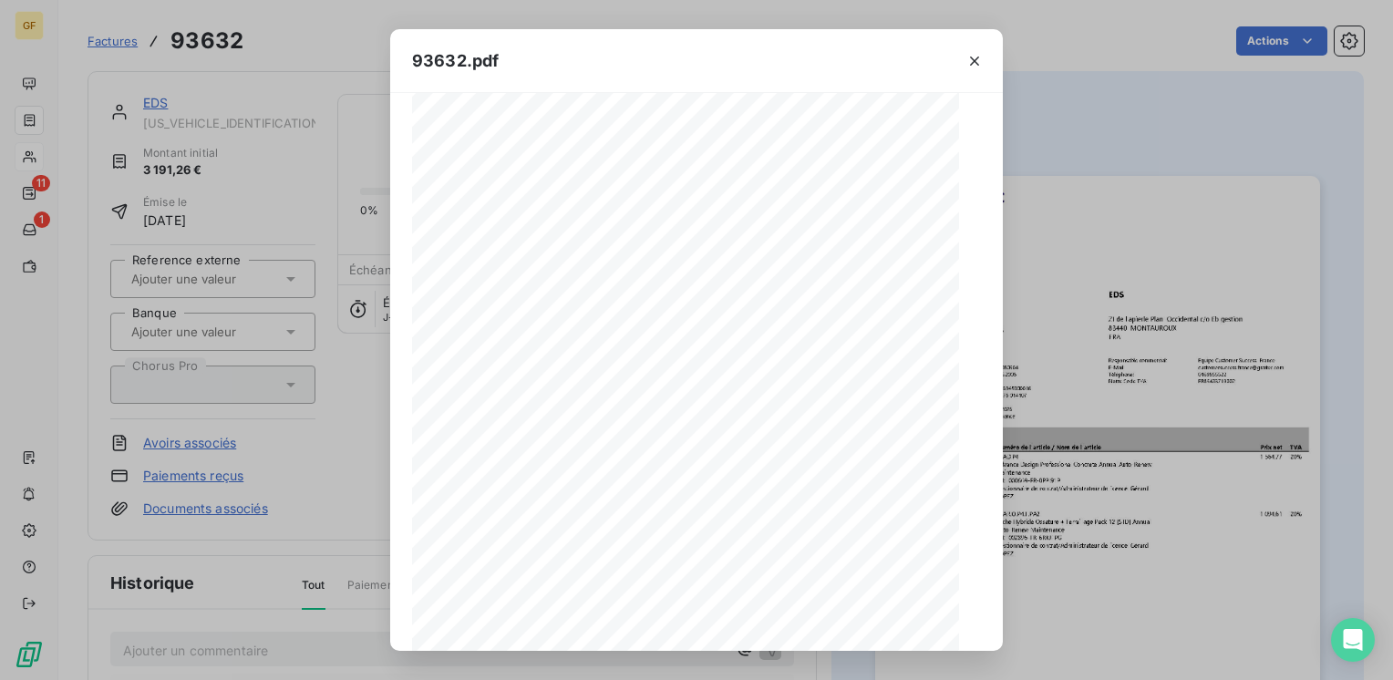
scroll to position [258, 0]
click at [764, 632] on icon "button" at bounding box center [764, 628] width 18 height 18
click at [975, 59] on icon "button" at bounding box center [974, 61] width 9 height 9
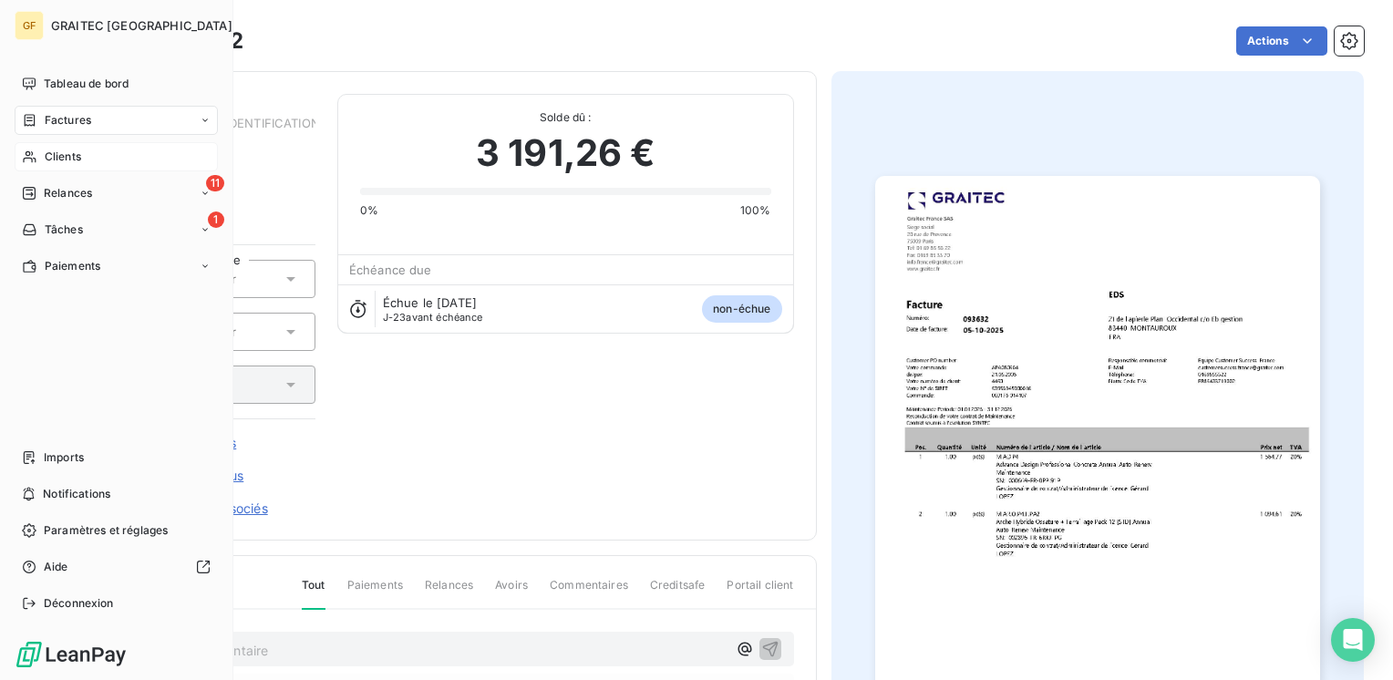
click at [64, 149] on span "Clients" at bounding box center [63, 157] width 36 height 16
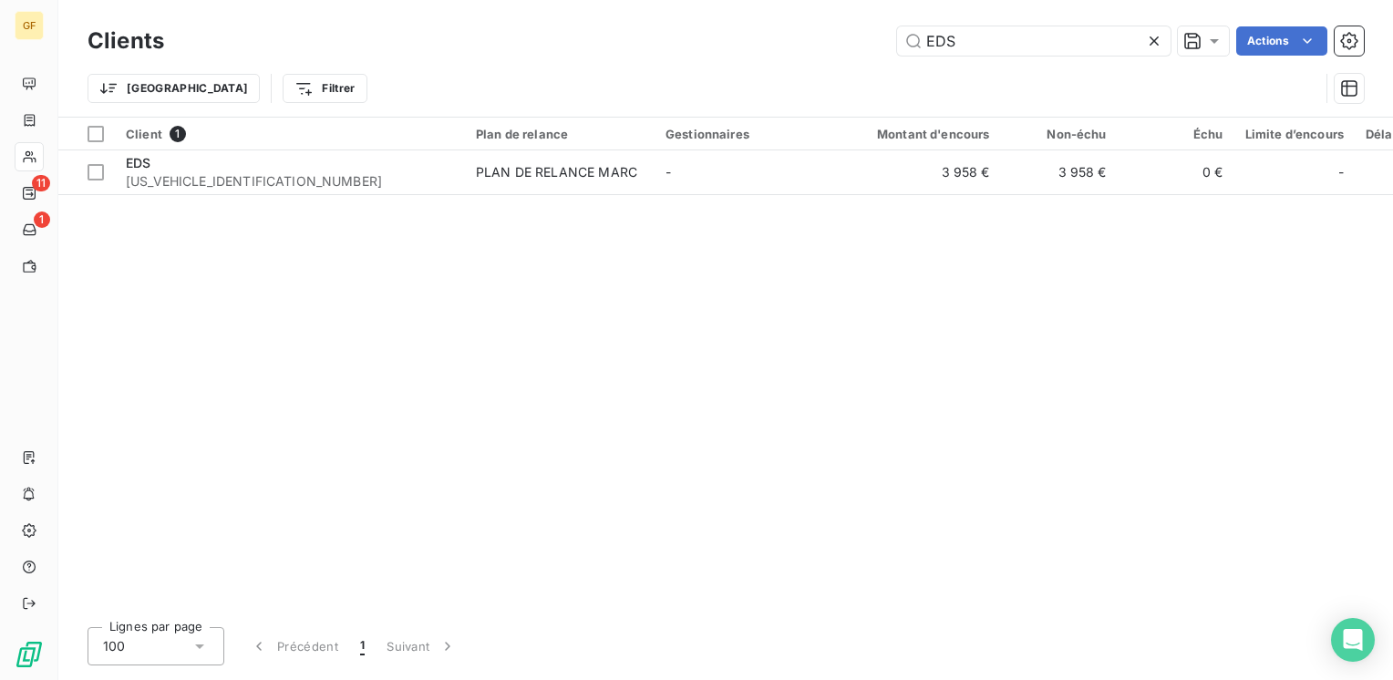
drag, startPoint x: 983, startPoint y: 46, endPoint x: 316, endPoint y: 82, distance: 668.0
click at [316, 82] on div "Clients EDS Actions Trier Filtrer" at bounding box center [725, 69] width 1276 height 95
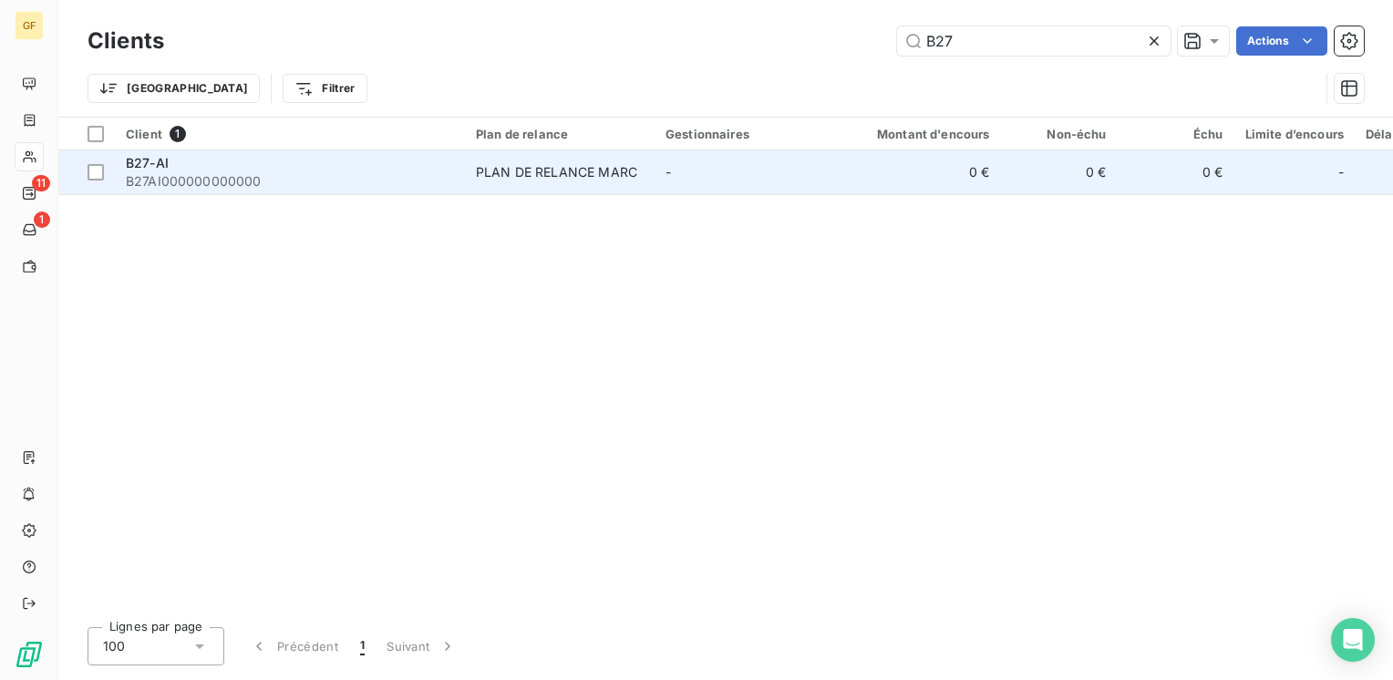
type input "B27"
click at [365, 169] on div "B27-AI" at bounding box center [290, 163] width 328 height 18
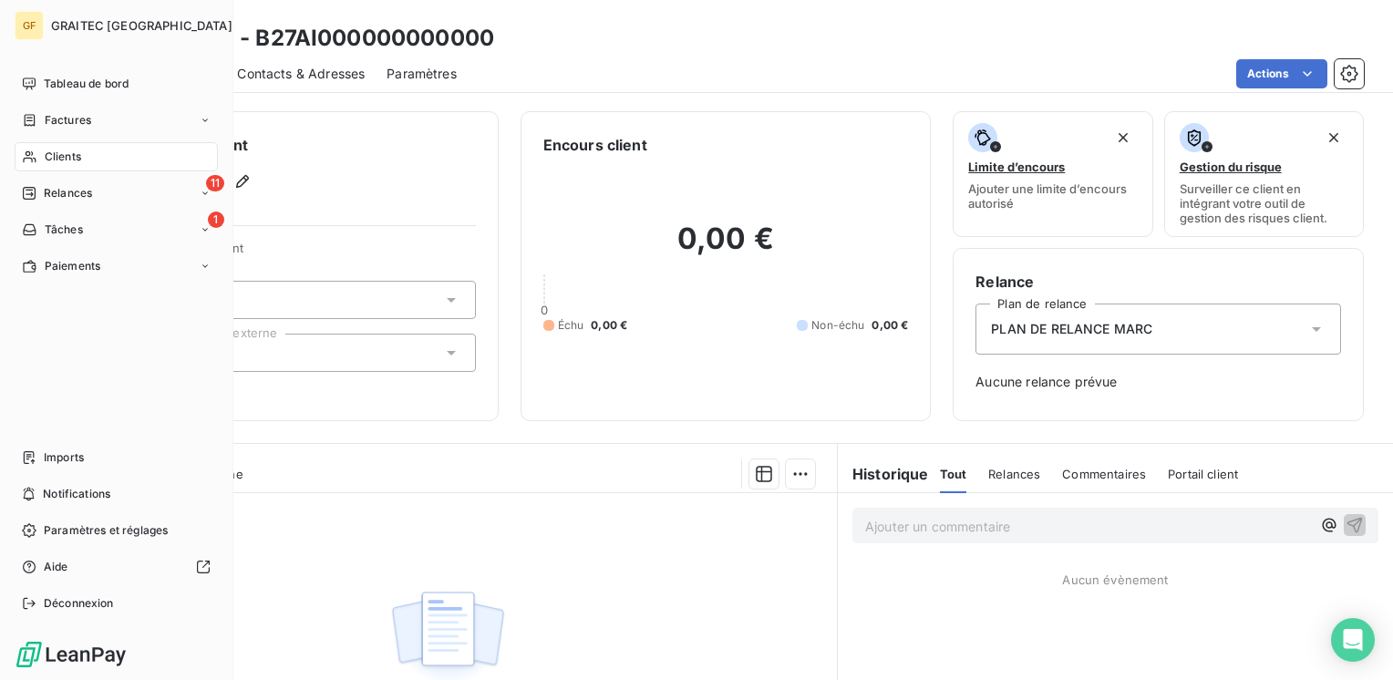
click at [62, 145] on div "Clients" at bounding box center [116, 156] width 203 height 29
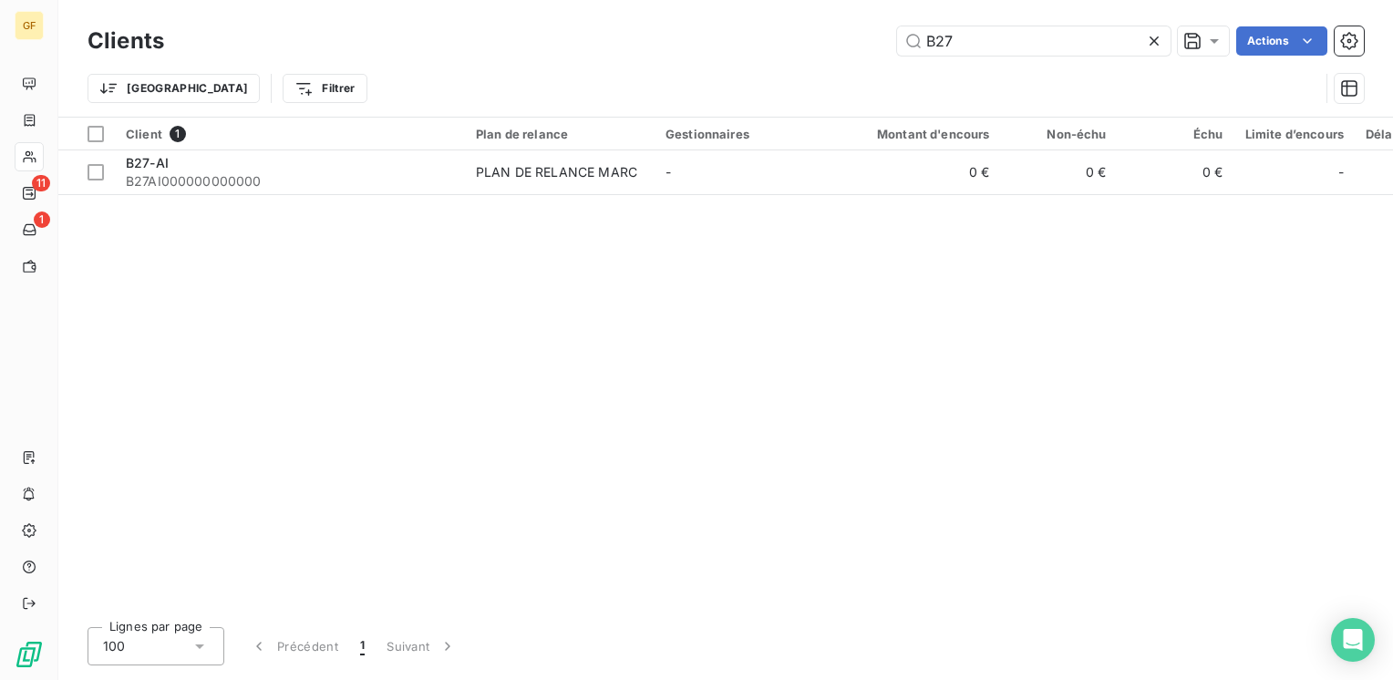
drag, startPoint x: 962, startPoint y: 35, endPoint x: 631, endPoint y: 82, distance: 335.1
click at [622, 66] on div "Clients B27 Actions Trier Filtrer" at bounding box center [725, 69] width 1276 height 95
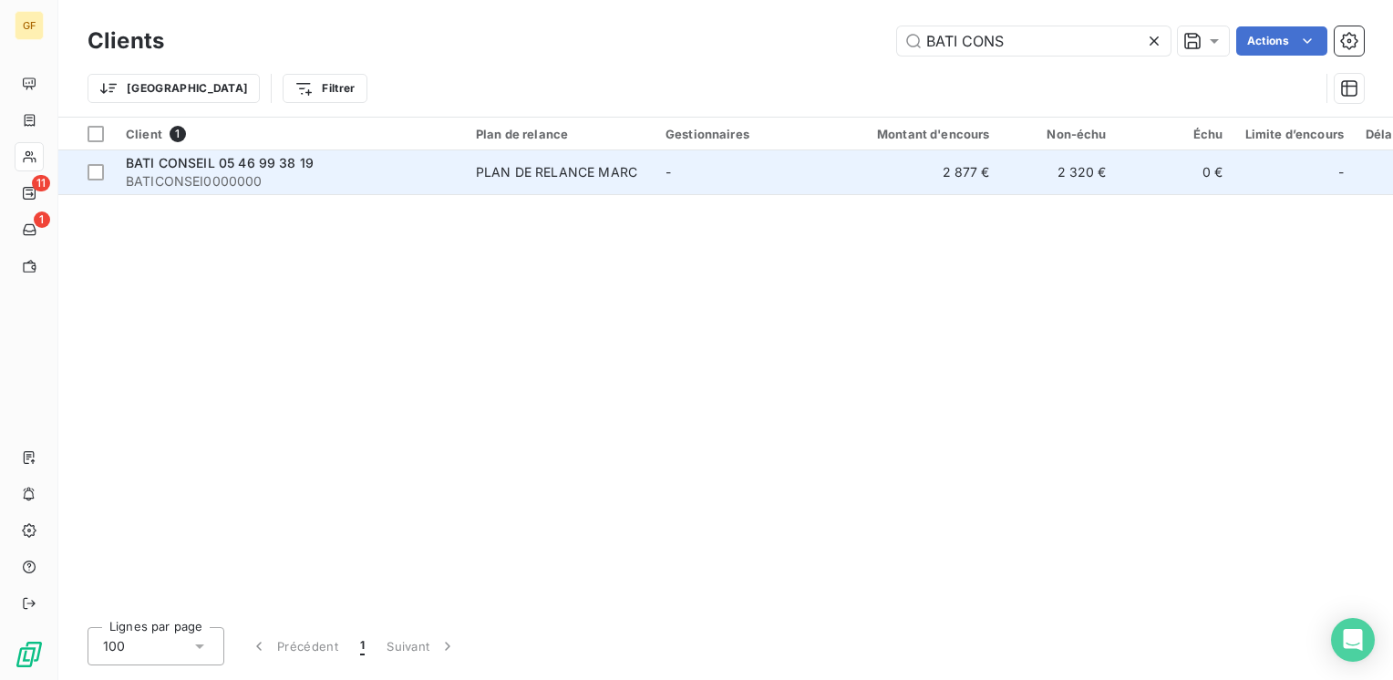
type input "BATI CONS"
click at [318, 159] on div "BATI CONSEIL 05 46 99 38 19" at bounding box center [290, 163] width 328 height 18
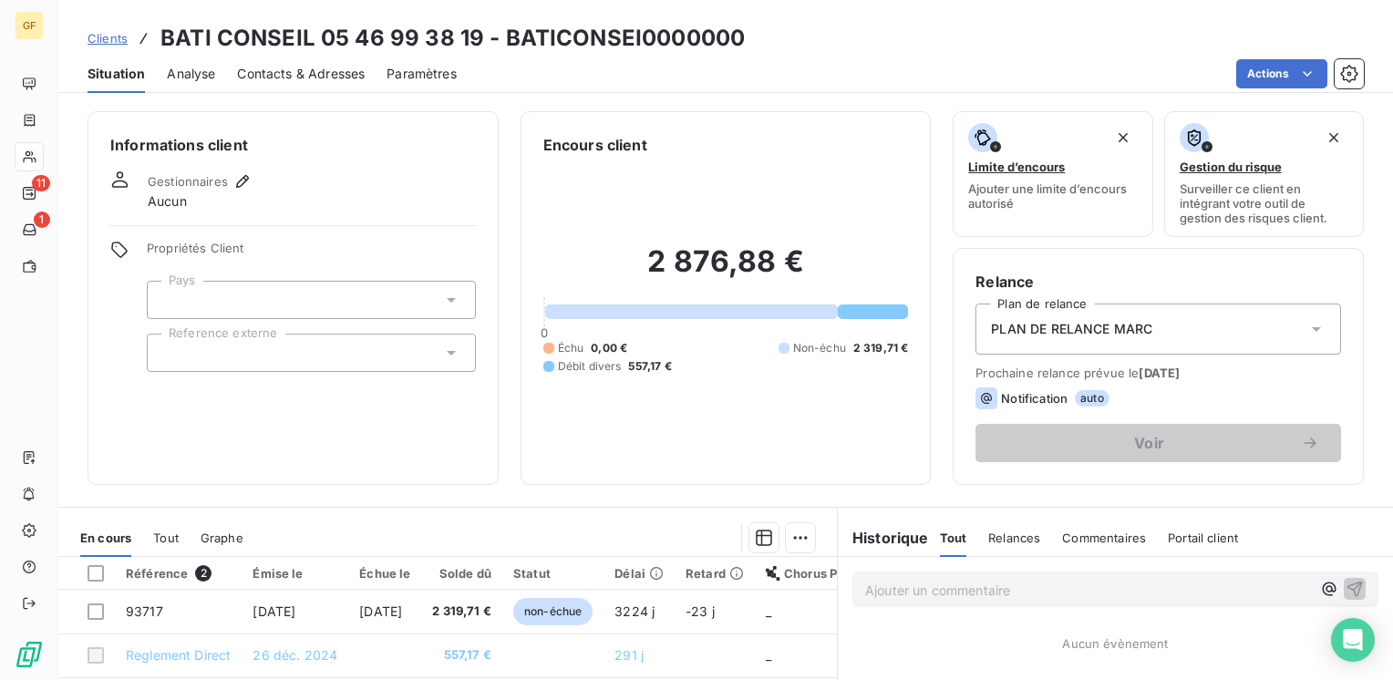
scroll to position [273, 0]
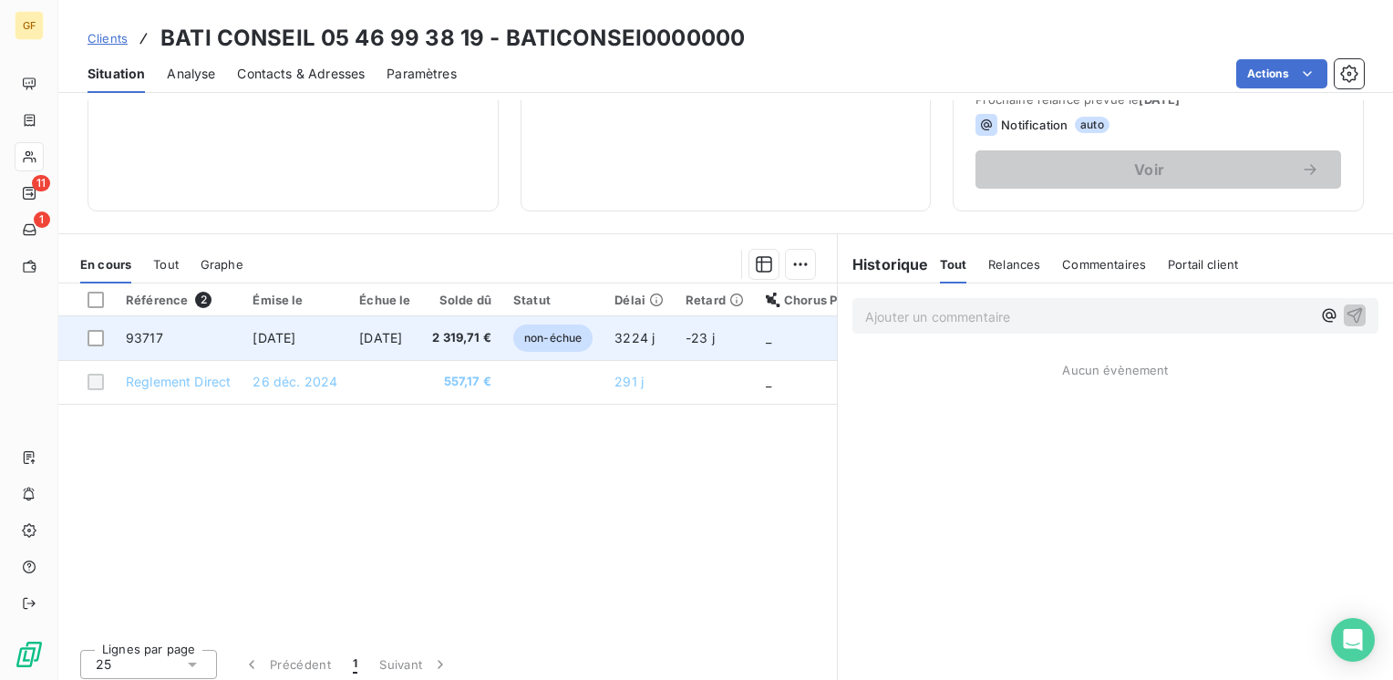
click at [421, 336] on td "[DATE]" at bounding box center [384, 338] width 73 height 44
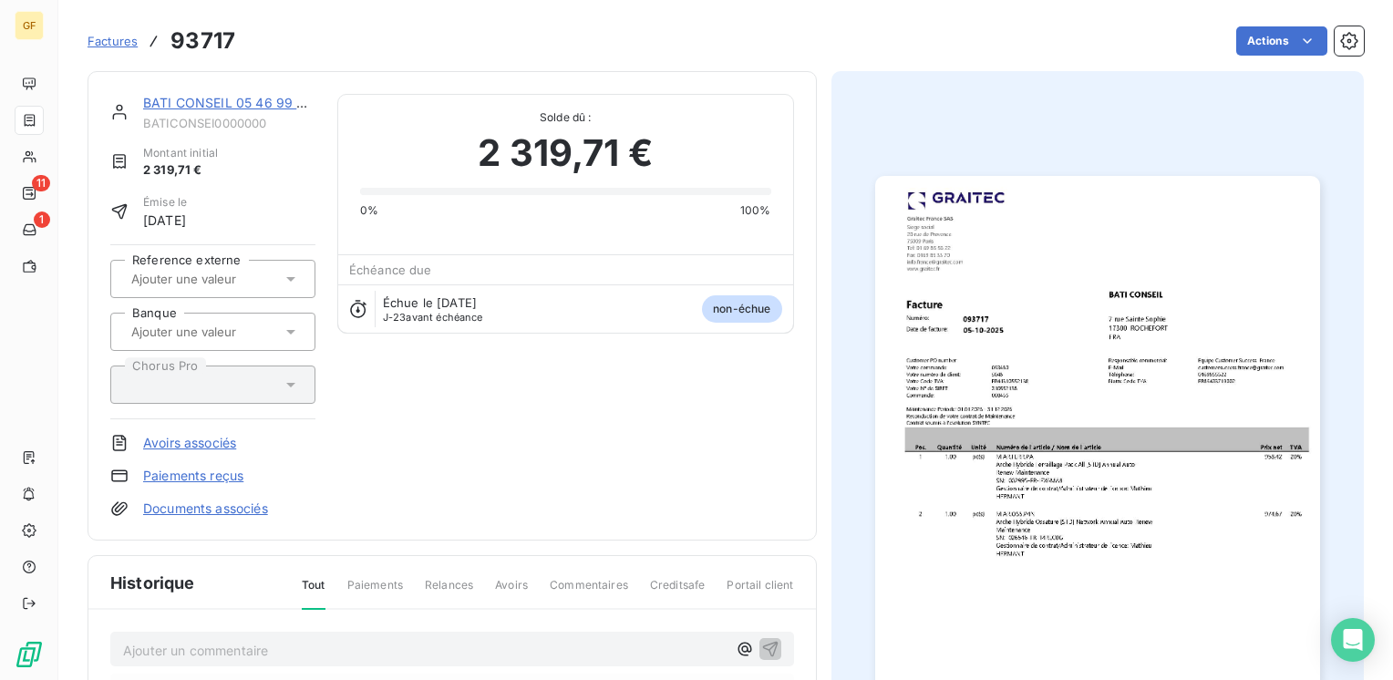
click at [1028, 370] on img "button" at bounding box center [1097, 490] width 445 height 628
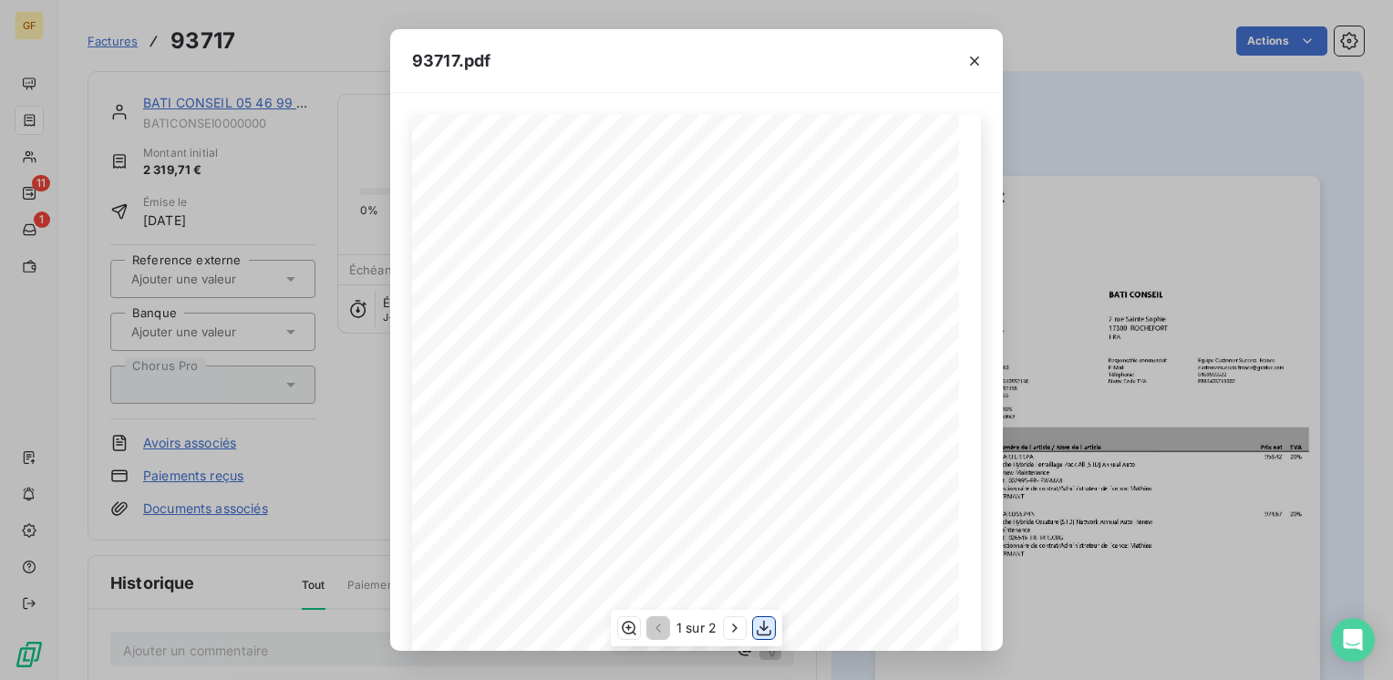
click at [761, 625] on icon "button" at bounding box center [764, 628] width 18 height 18
click at [971, 55] on icon "button" at bounding box center [974, 61] width 18 height 18
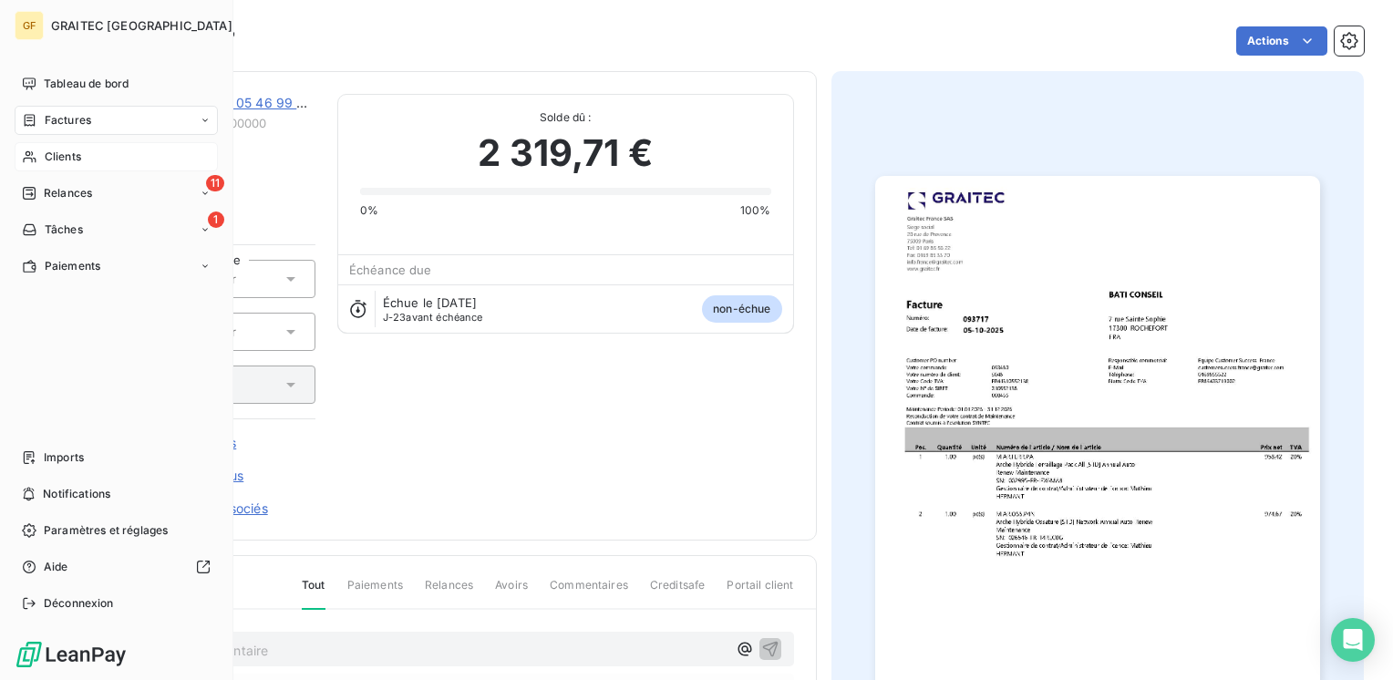
drag, startPoint x: 66, startPoint y: 157, endPoint x: 868, endPoint y: 98, distance: 804.1
click at [66, 156] on span "Clients" at bounding box center [63, 157] width 36 height 16
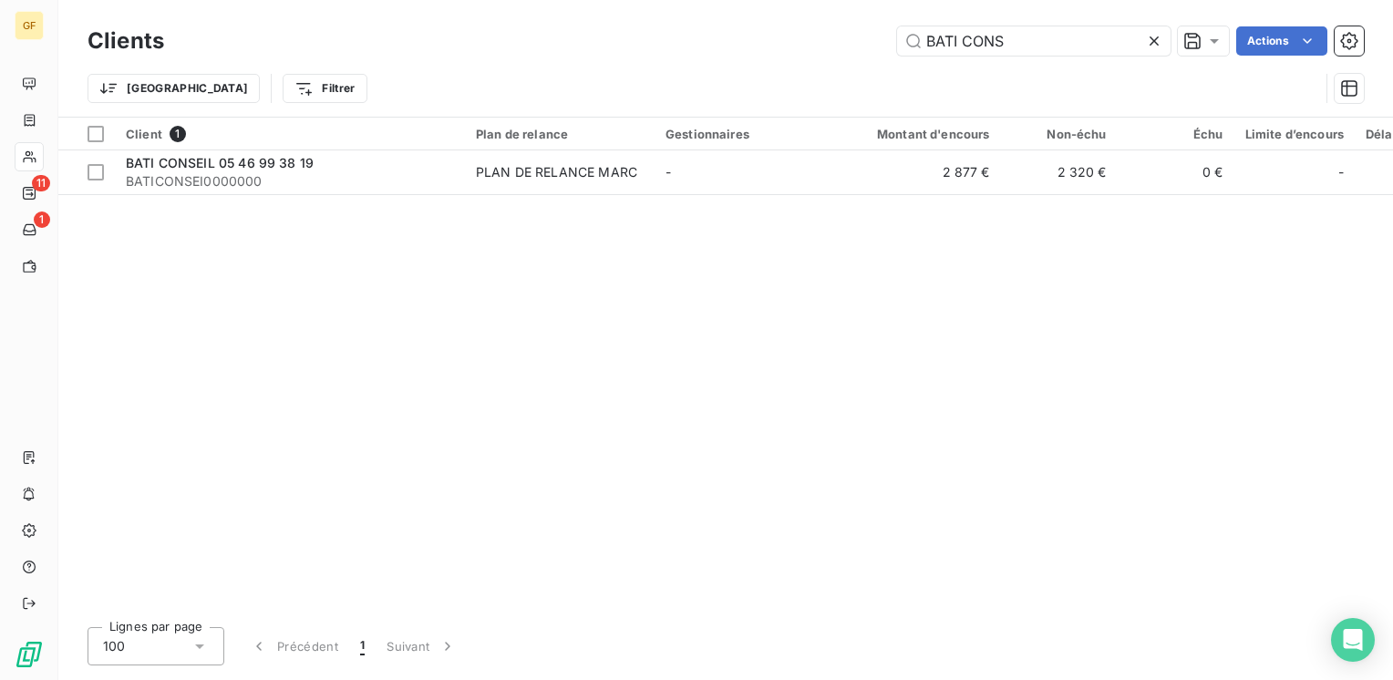
drag, startPoint x: 959, startPoint y: 57, endPoint x: 764, endPoint y: 75, distance: 195.9
click at [764, 75] on div "Clients BATI CONS Actions Trier Filtrer" at bounding box center [725, 69] width 1276 height 95
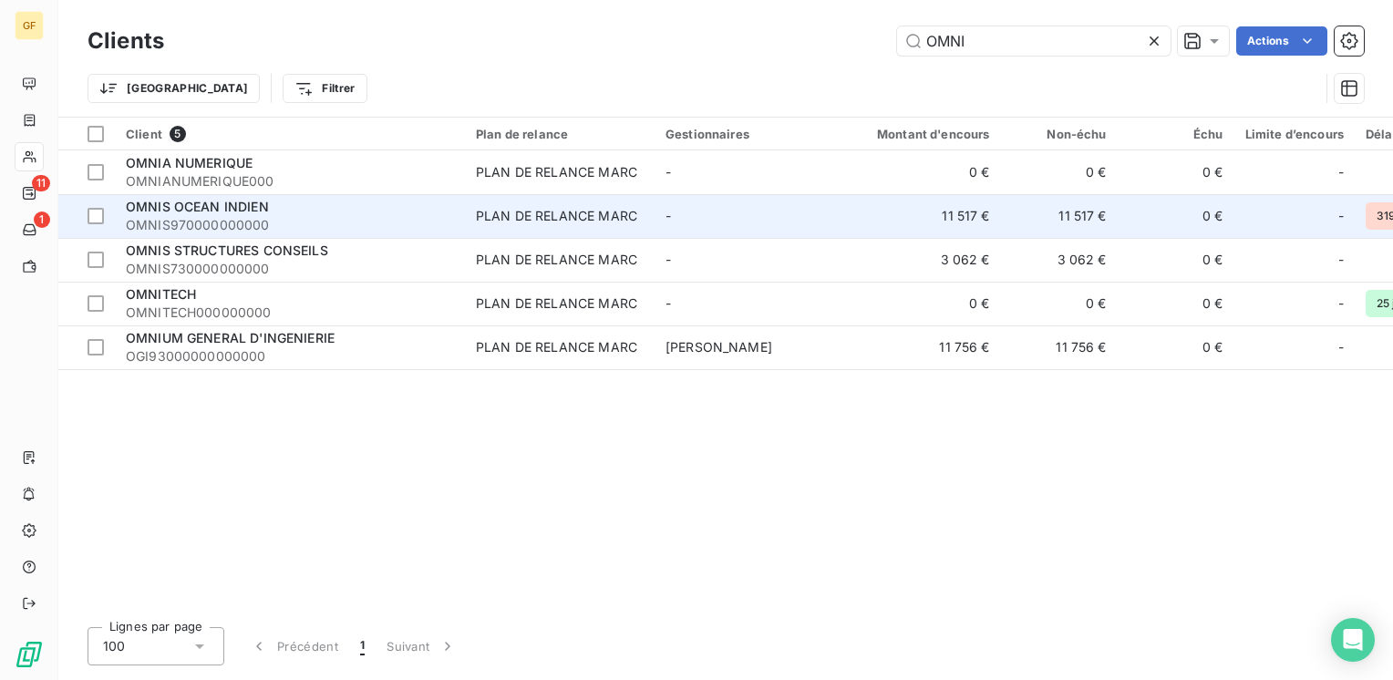
type input "OMNI"
click at [287, 214] on div "OMNIS OCEAN INDIEN" at bounding box center [290, 207] width 328 height 18
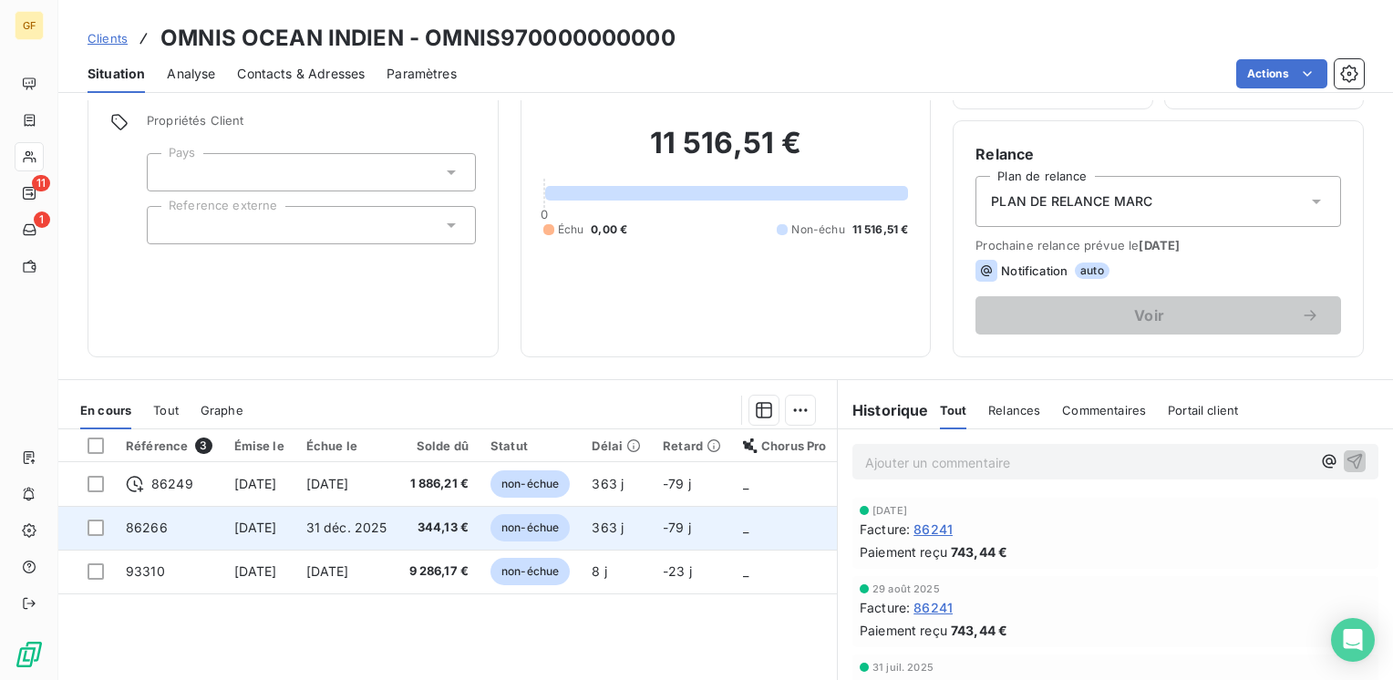
scroll to position [182, 0]
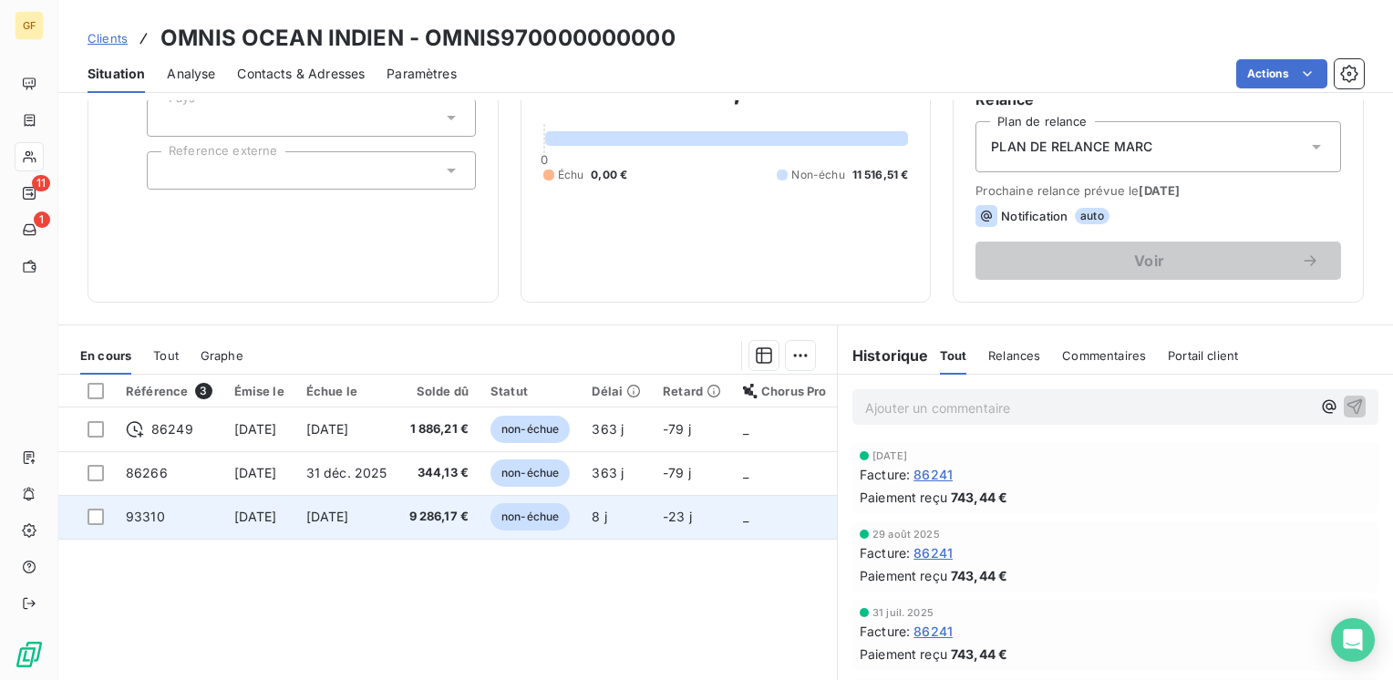
click at [349, 512] on span "[DATE]" at bounding box center [327, 516] width 43 height 15
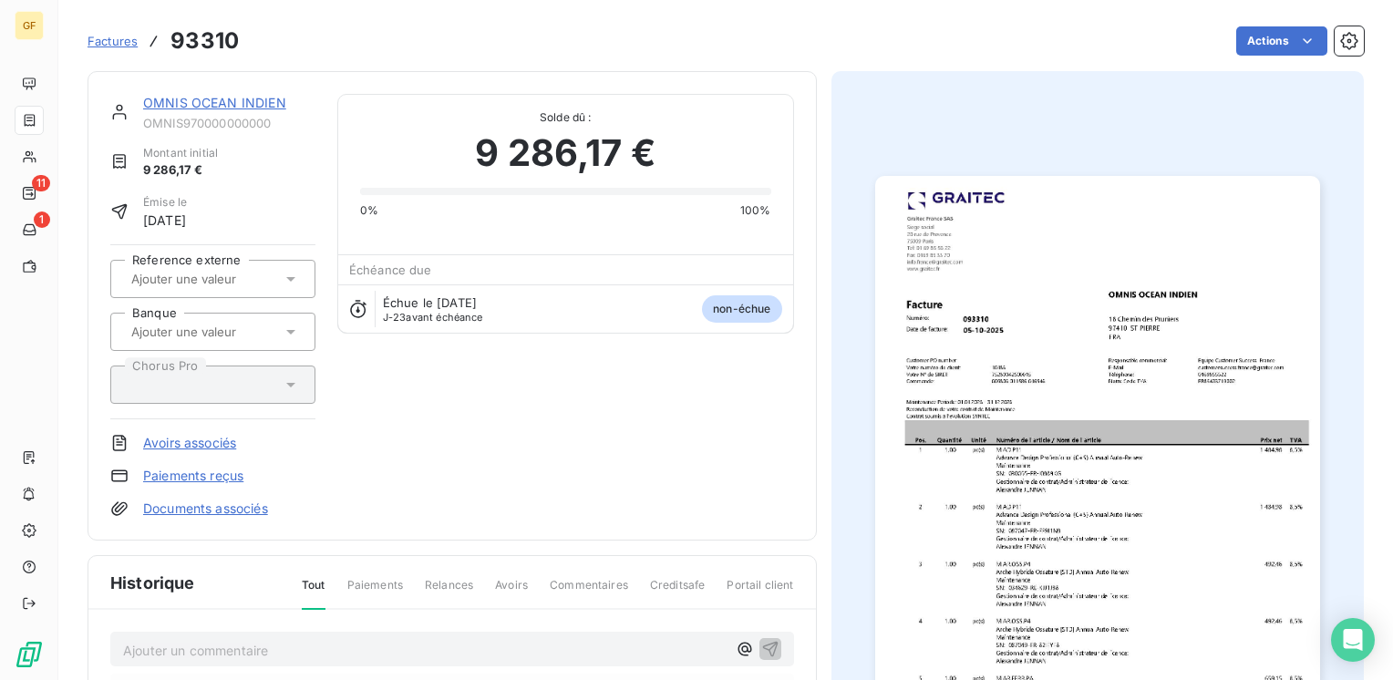
click at [1043, 388] on img "button" at bounding box center [1097, 490] width 445 height 628
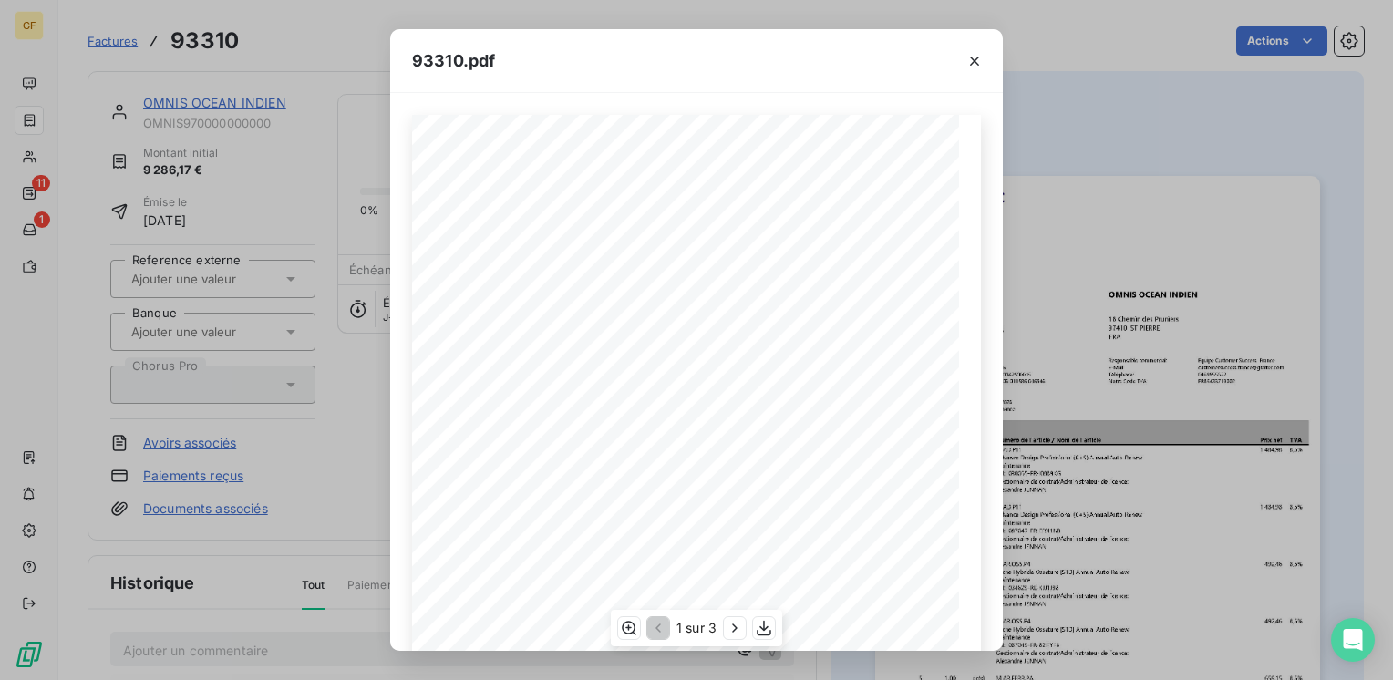
scroll to position [258, 0]
click at [757, 627] on icon "button" at bounding box center [764, 628] width 18 height 18
click at [971, 55] on icon "button" at bounding box center [974, 61] width 18 height 18
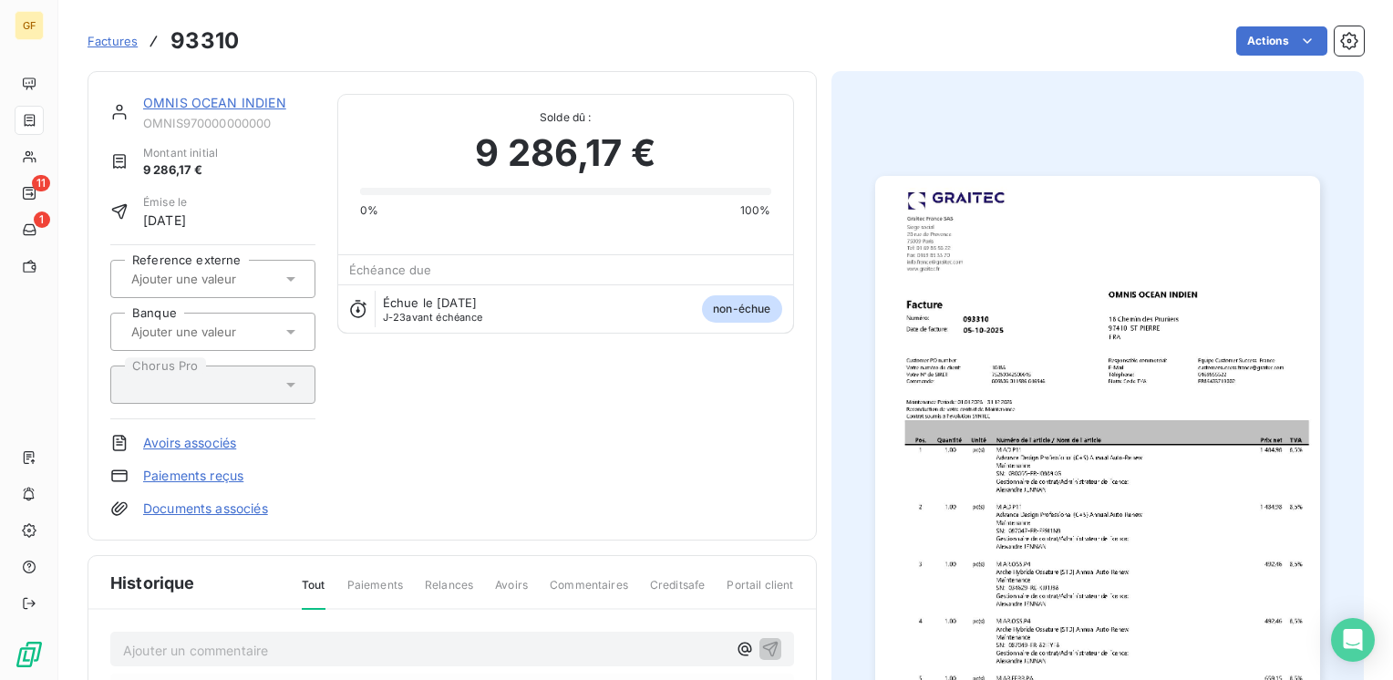
click at [184, 108] on link "OMNIS OCEAN INDIEN" at bounding box center [214, 102] width 143 height 15
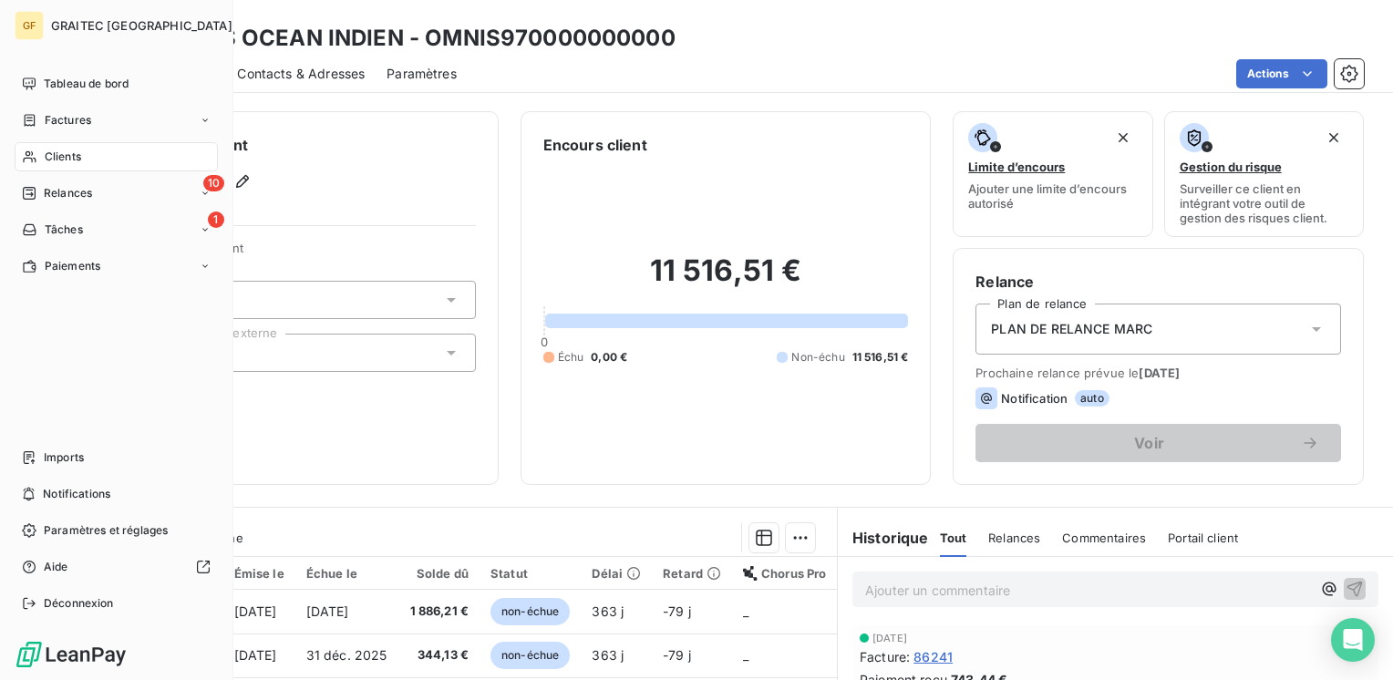
click at [52, 156] on span "Clients" at bounding box center [63, 157] width 36 height 16
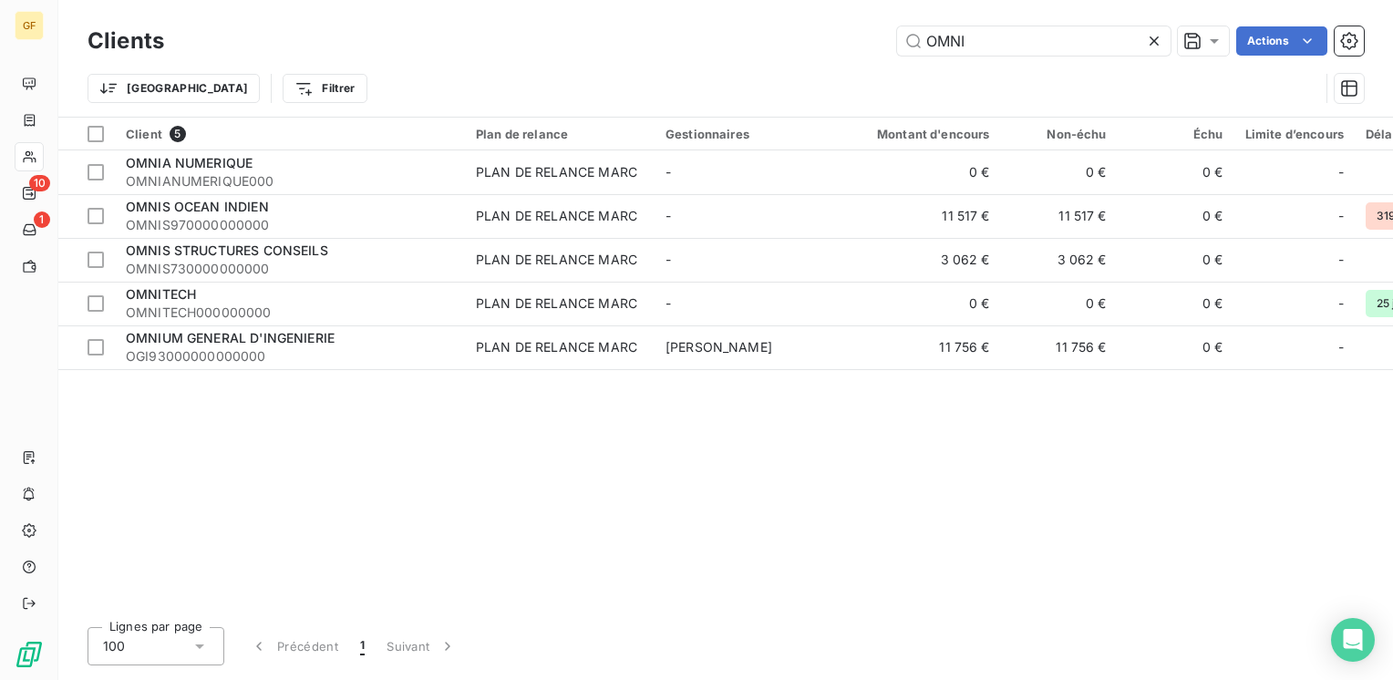
drag, startPoint x: 988, startPoint y: 48, endPoint x: 394, endPoint y: 68, distance: 594.5
click at [394, 68] on div "Clients OMNI Actions Trier Filtrer" at bounding box center [725, 69] width 1276 height 95
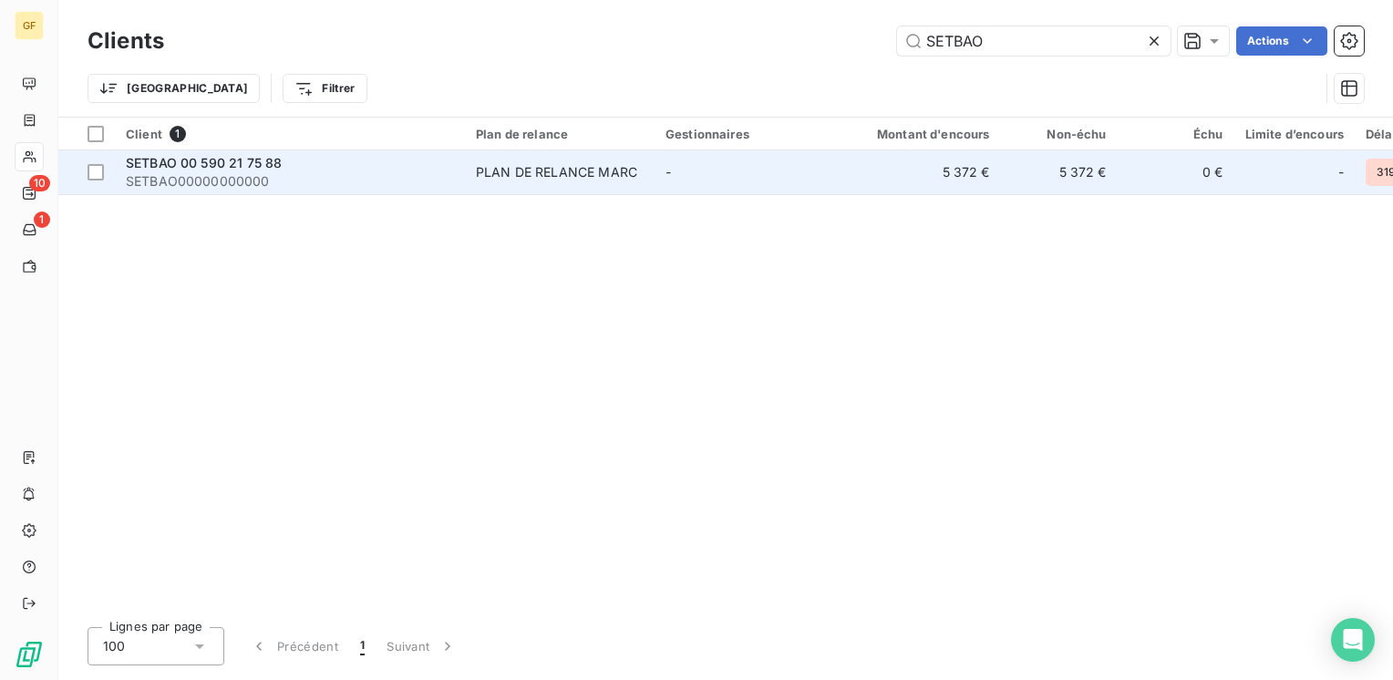
type input "SETBAO"
click at [338, 168] on div "SETBAO 00 590 21 75 88" at bounding box center [290, 163] width 328 height 18
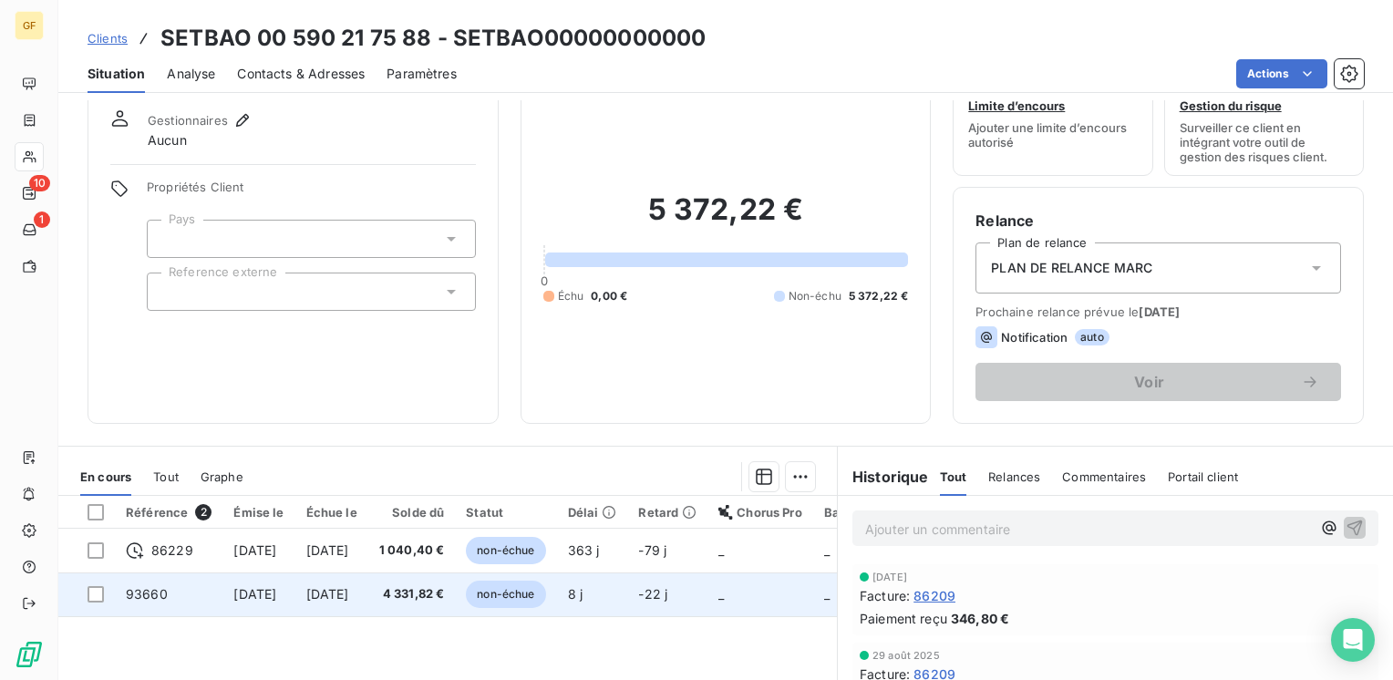
scroll to position [182, 0]
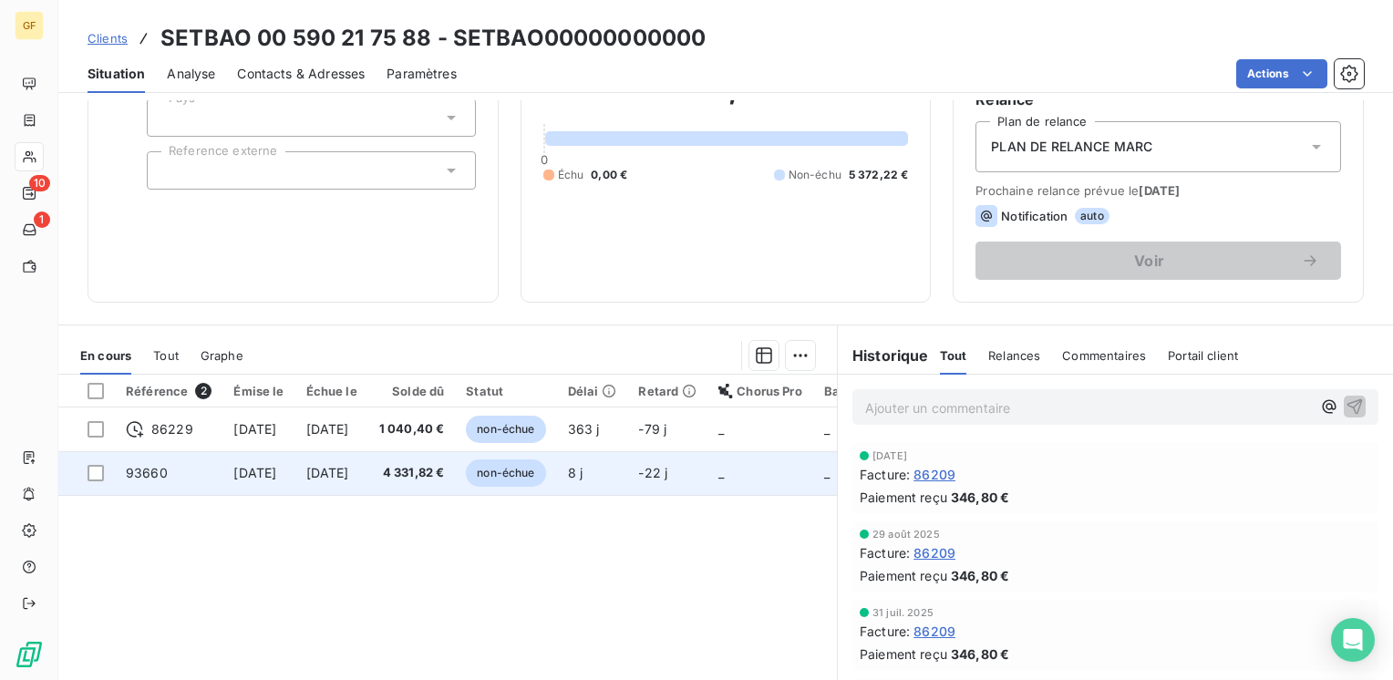
click at [428, 472] on td "4 331,82 €" at bounding box center [411, 473] width 87 height 44
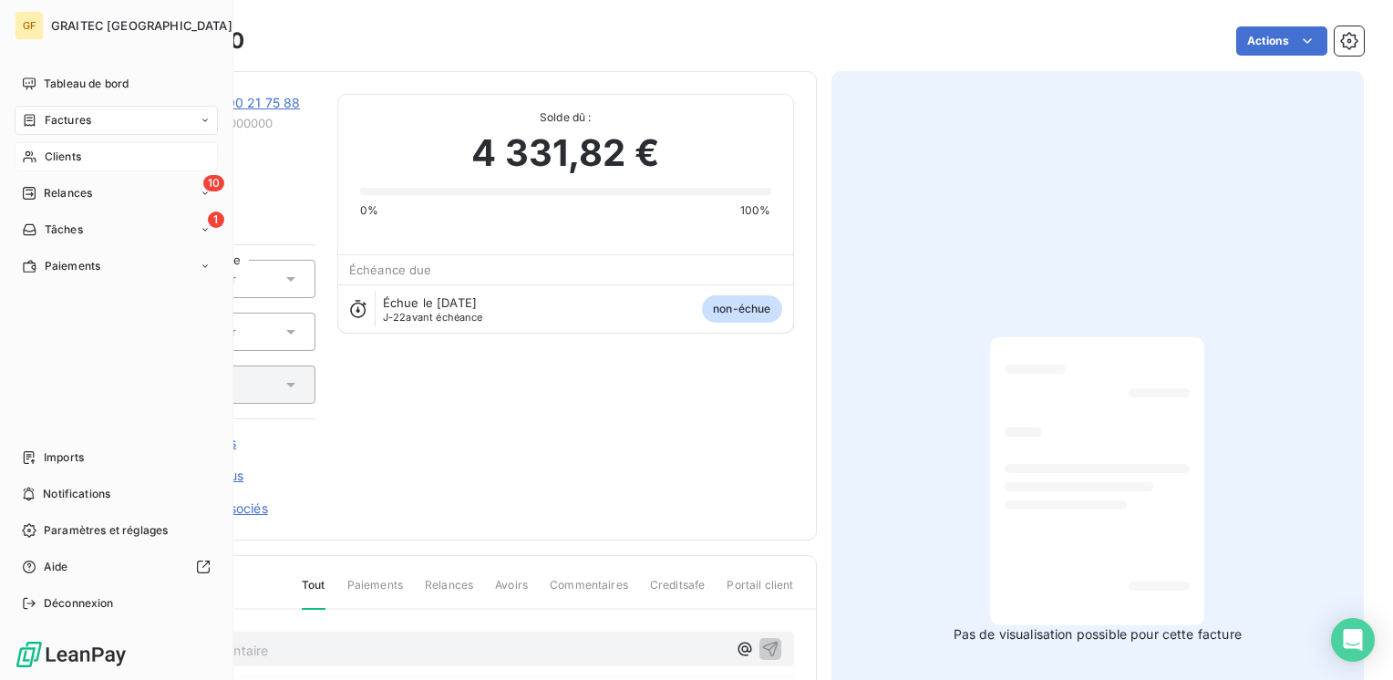
click at [65, 155] on span "Clients" at bounding box center [63, 157] width 36 height 16
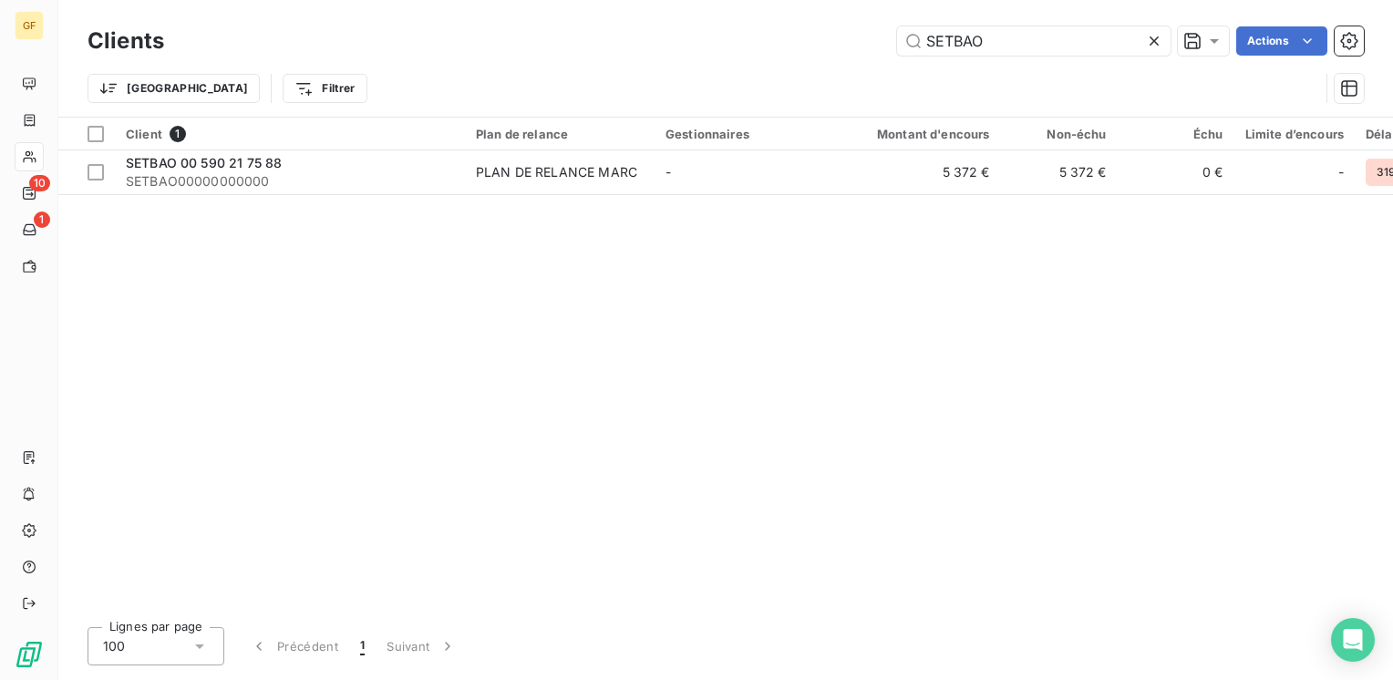
drag, startPoint x: 994, startPoint y: 41, endPoint x: 502, endPoint y: 60, distance: 492.5
click at [512, 61] on div "Clients SETBAO Actions Trier Filtrer" at bounding box center [725, 69] width 1276 height 95
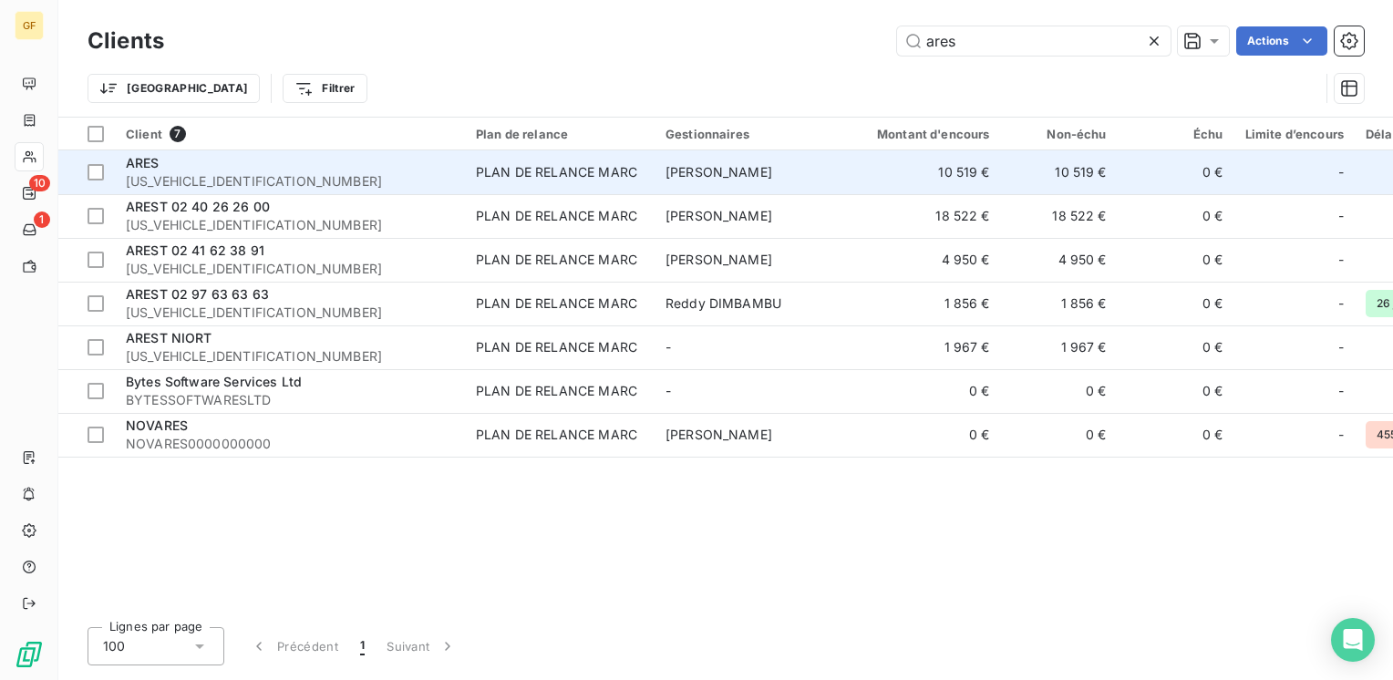
type input "ares"
click at [237, 163] on div "ARES" at bounding box center [290, 163] width 328 height 18
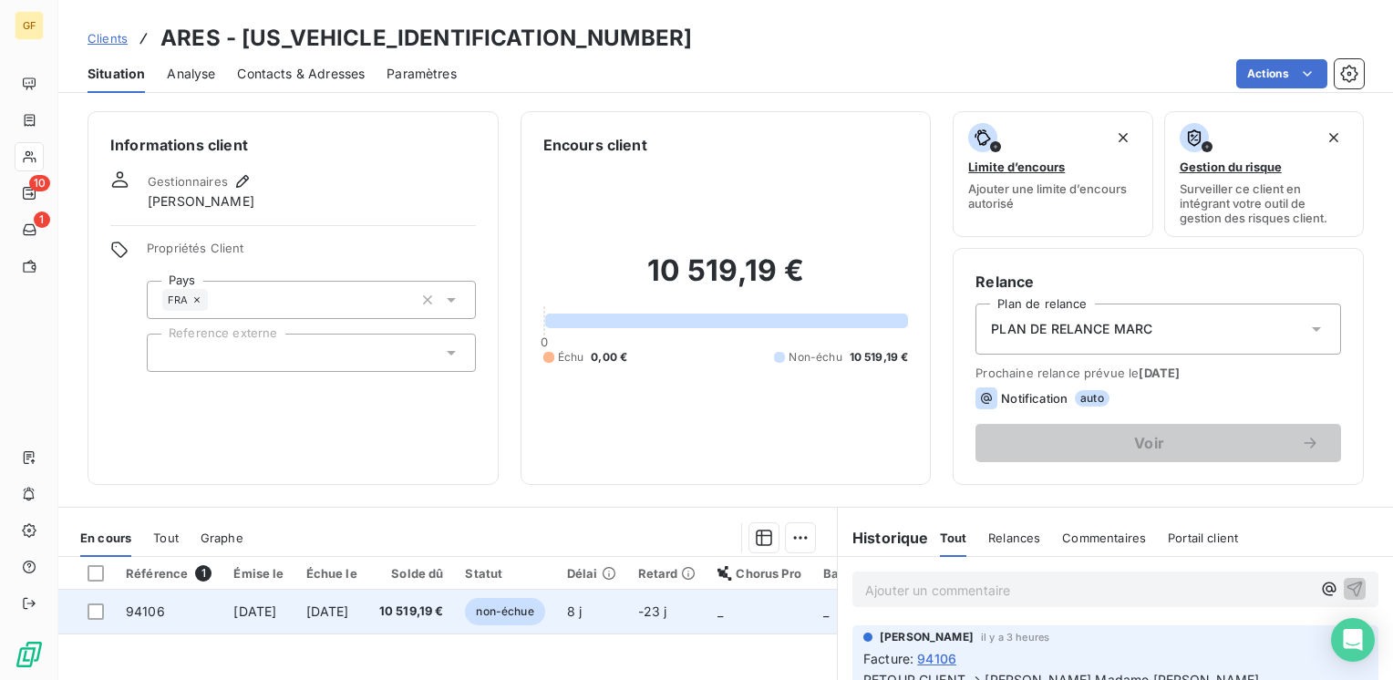
click at [417, 611] on span "10 519,19 €" at bounding box center [411, 611] width 65 height 18
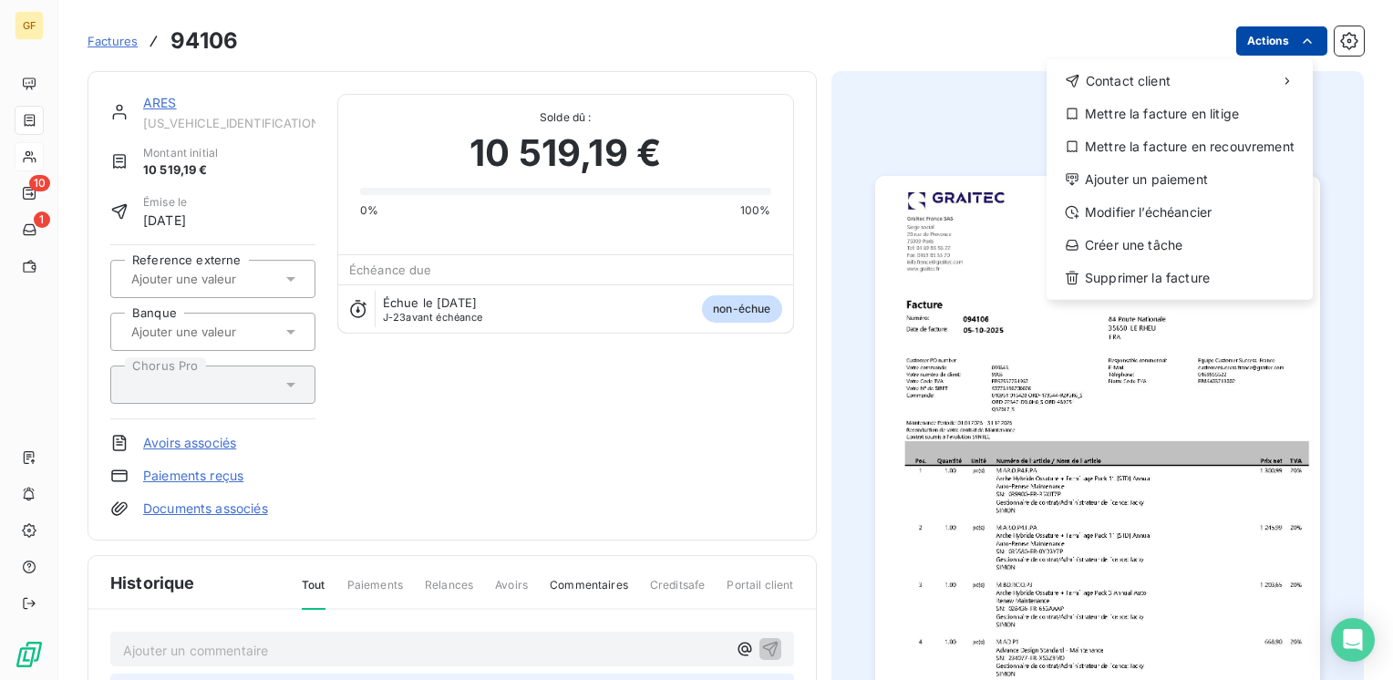
click at [1287, 53] on html "GF 10 1 Factures 94106 Actions Contact client Mettre la facture en litige Mettr…" at bounding box center [696, 340] width 1393 height 680
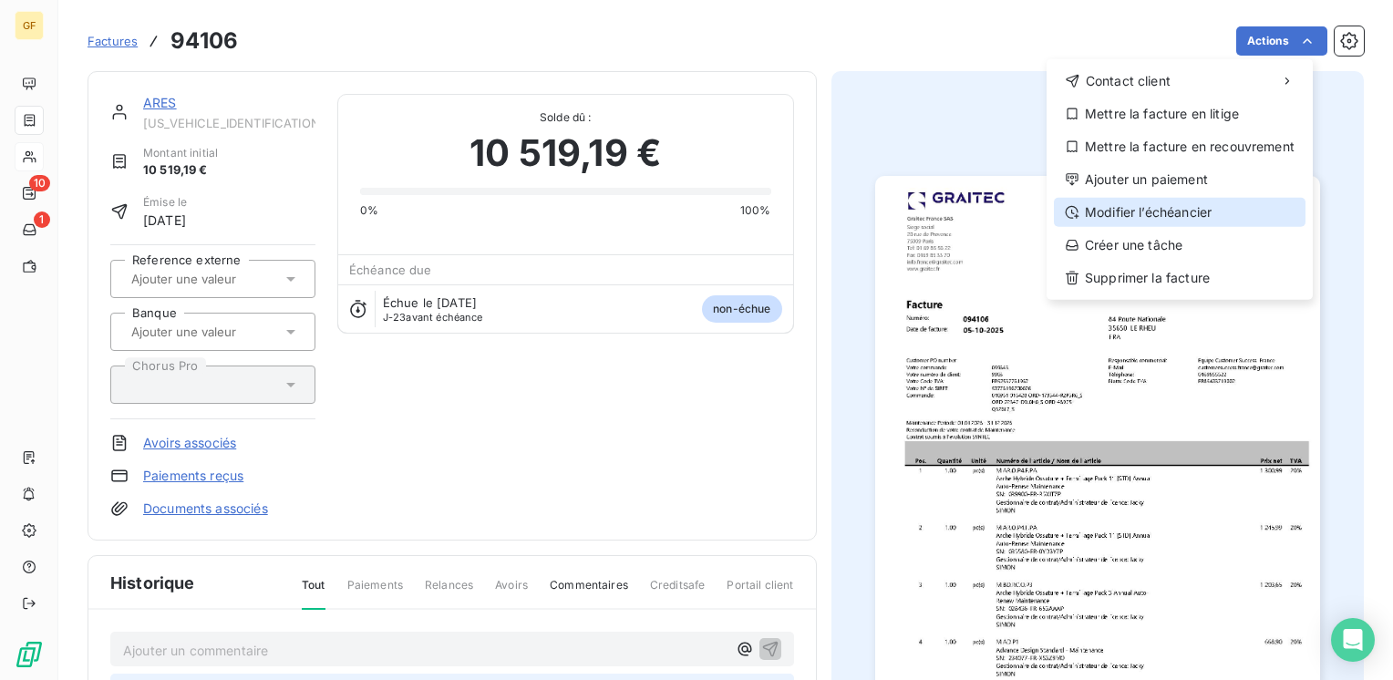
click at [1141, 208] on div "Modifier l’échéancier" at bounding box center [1180, 212] width 252 height 29
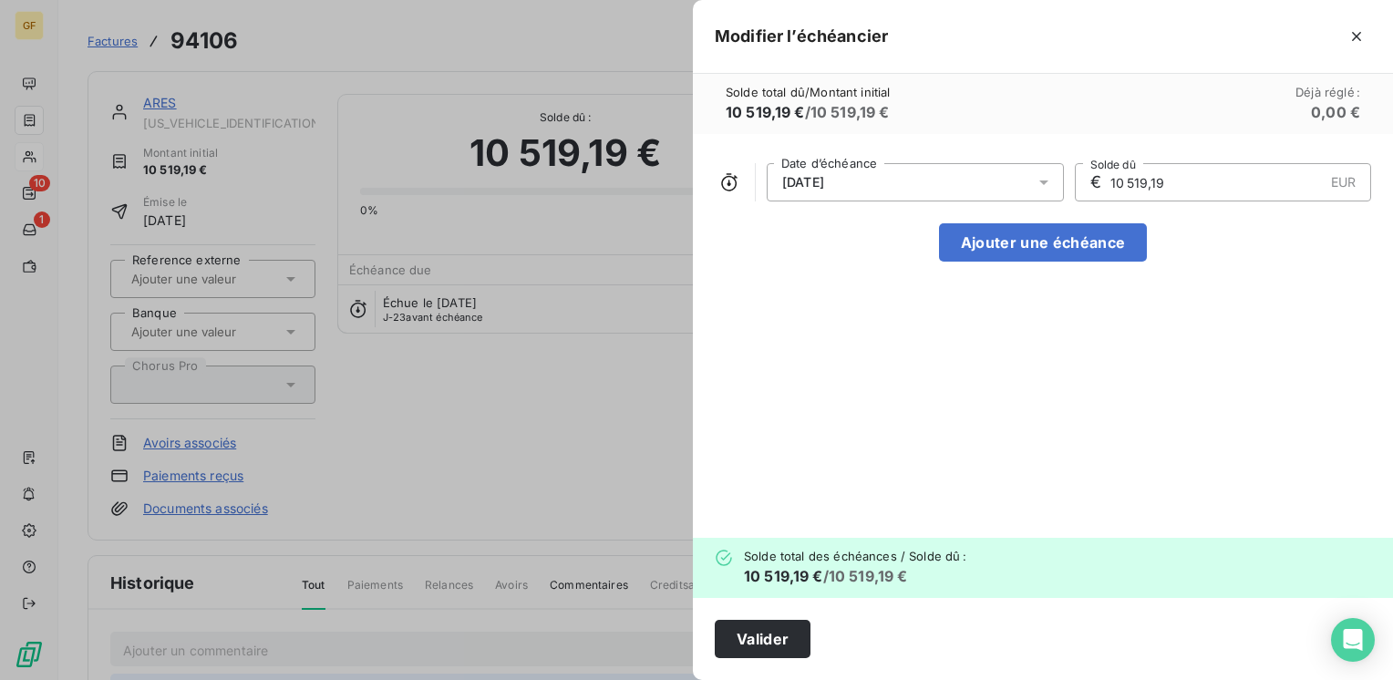
click at [1056, 175] on div at bounding box center [1048, 182] width 29 height 38
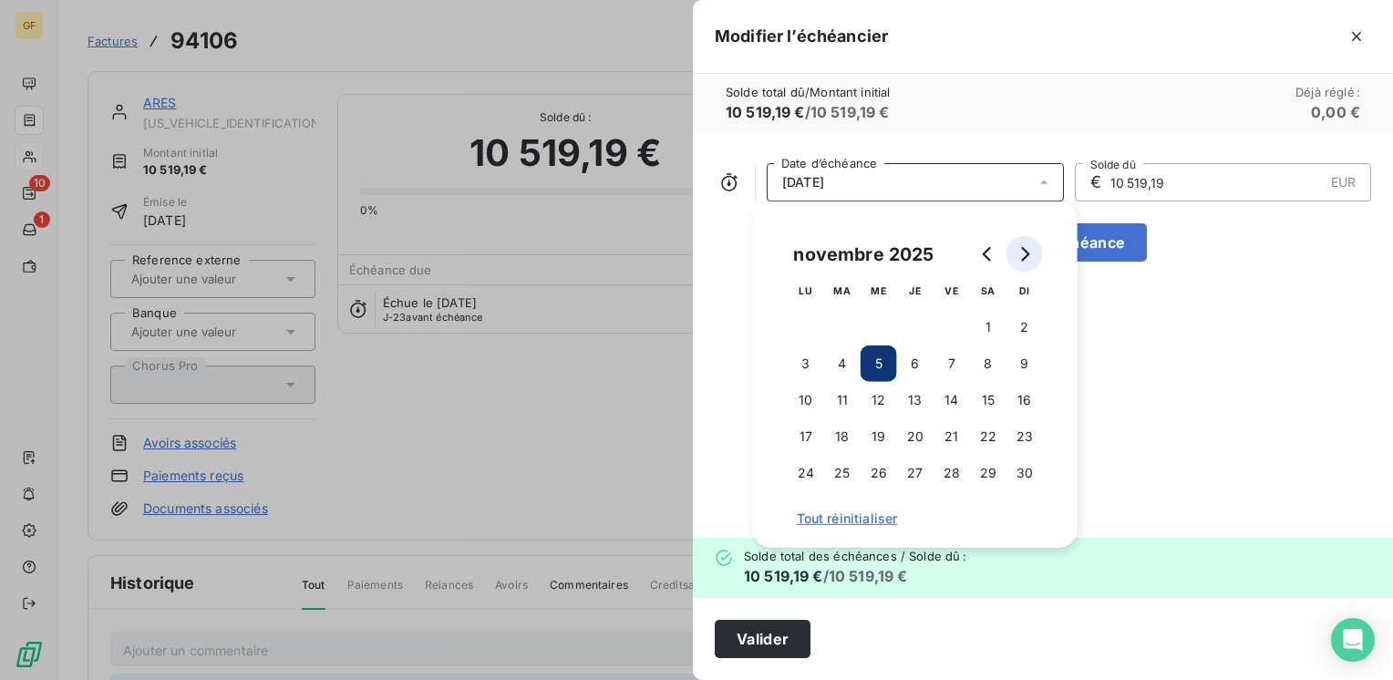
click at [1031, 247] on icon "Go to next month" at bounding box center [1024, 254] width 15 height 15
click at [803, 409] on button "15" at bounding box center [805, 400] width 36 height 36
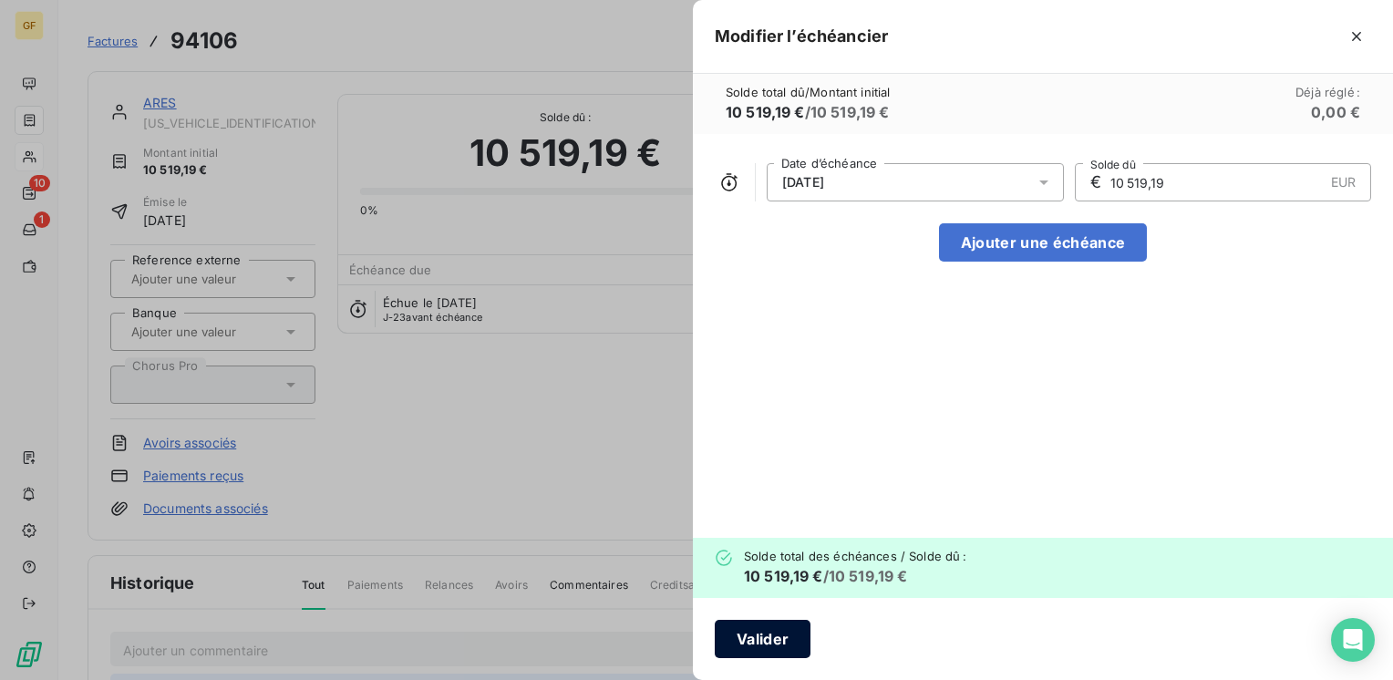
click at [786, 643] on button "Valider" at bounding box center [762, 639] width 96 height 38
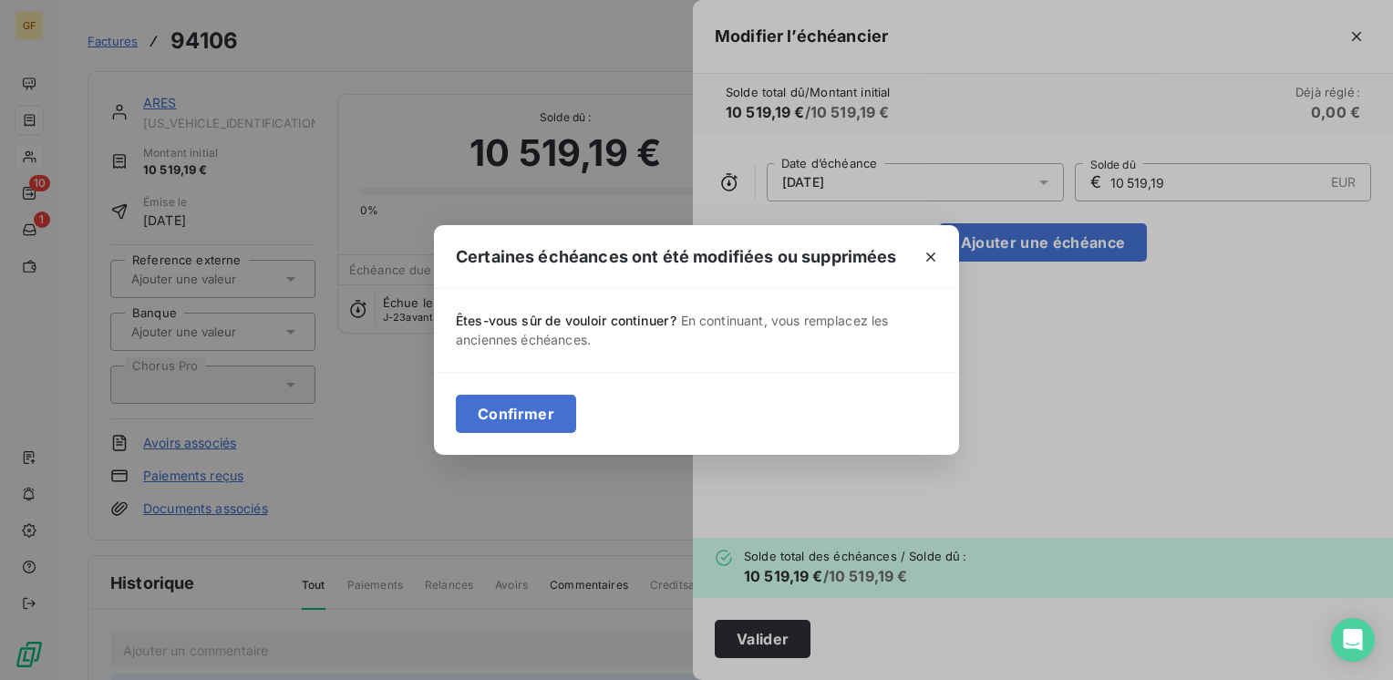
click at [514, 390] on div "Confirmer" at bounding box center [696, 413] width 525 height 83
click at [523, 411] on button "Confirmer" at bounding box center [516, 414] width 120 height 38
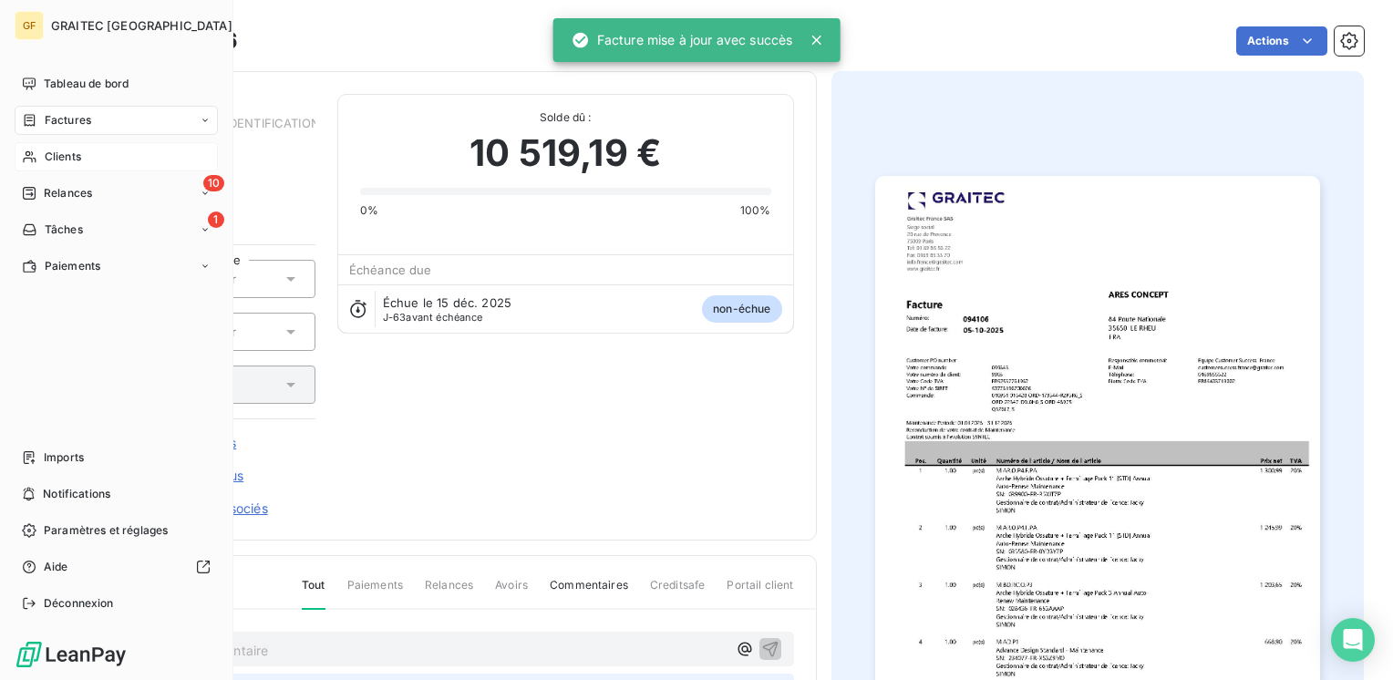
click at [69, 121] on span "Factures" at bounding box center [68, 120] width 46 height 16
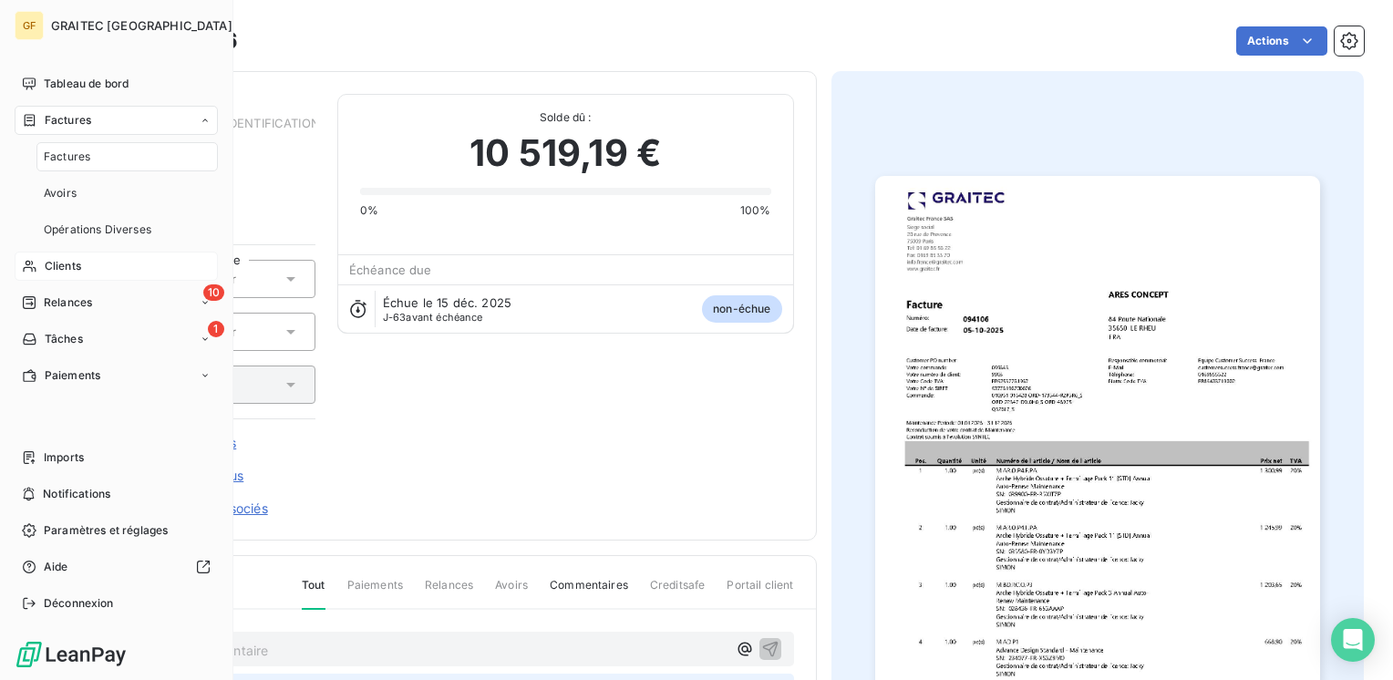
click at [61, 268] on span "Clients" at bounding box center [63, 266] width 36 height 16
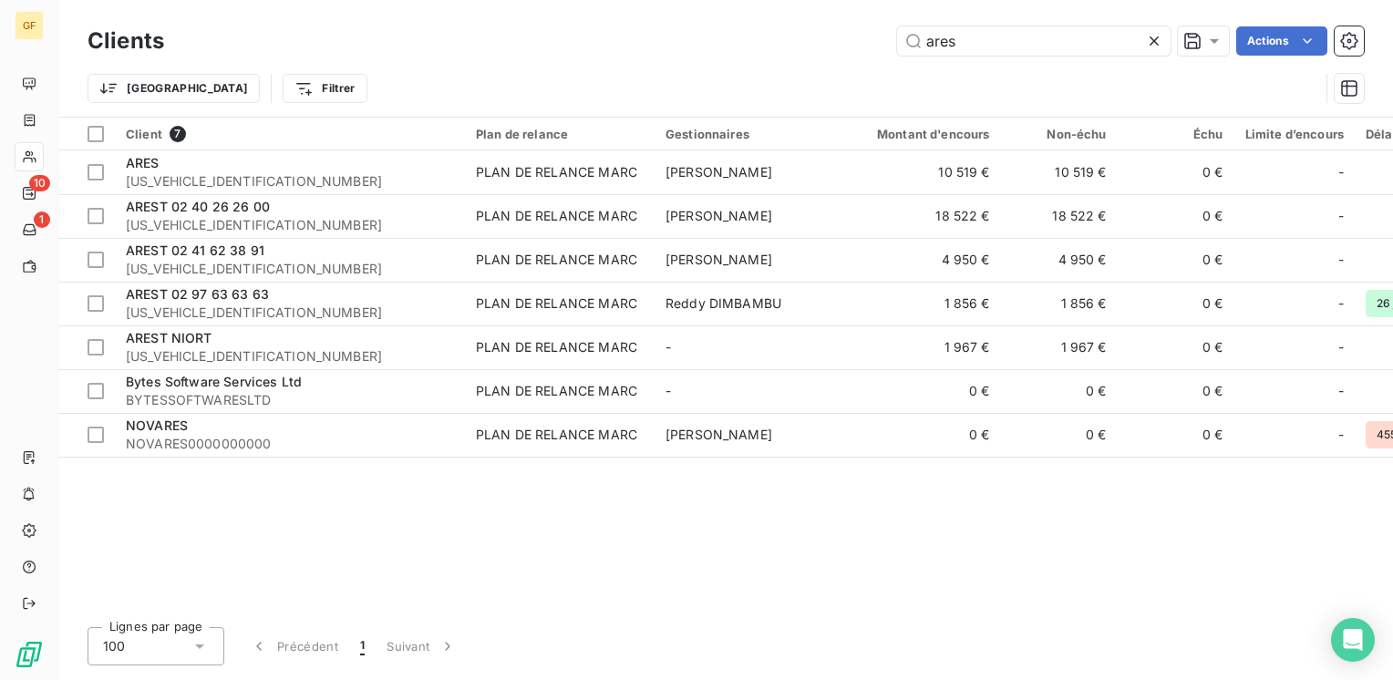
drag, startPoint x: 990, startPoint y: 49, endPoint x: 844, endPoint y: 74, distance: 147.9
click at [845, 74] on div "Clients ares Actions Trier Filtrer" at bounding box center [725, 69] width 1276 height 95
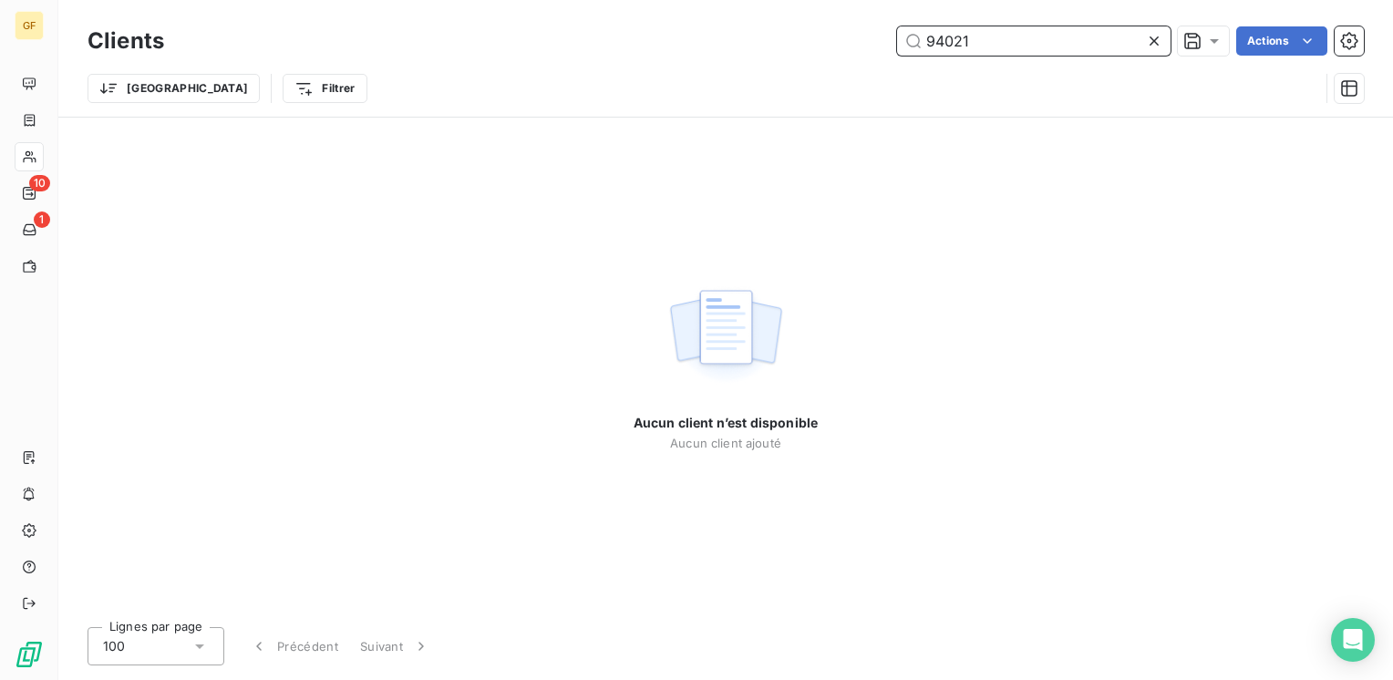
drag, startPoint x: 988, startPoint y: 47, endPoint x: 808, endPoint y: 59, distance: 179.9
click at [807, 61] on div "Clients 94021 Actions Trier Filtrer" at bounding box center [725, 69] width 1276 height 95
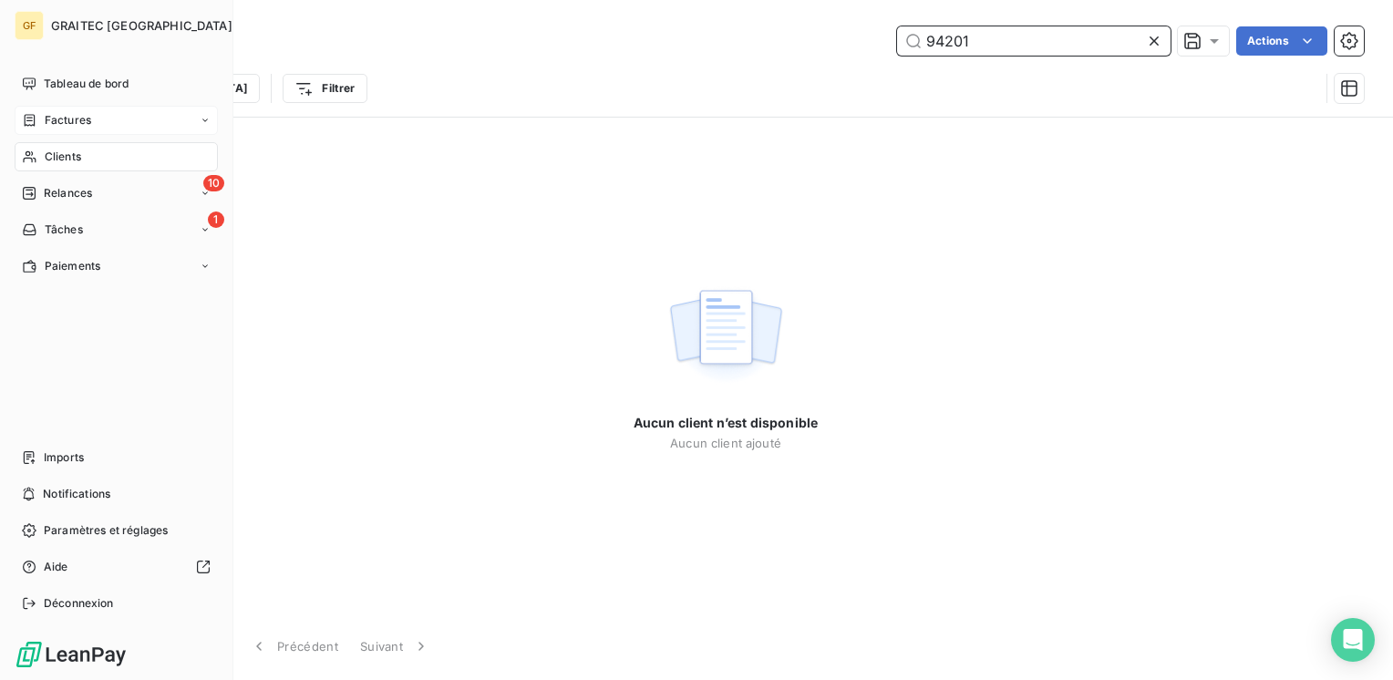
type input "94201"
click at [62, 124] on span "Factures" at bounding box center [68, 120] width 46 height 16
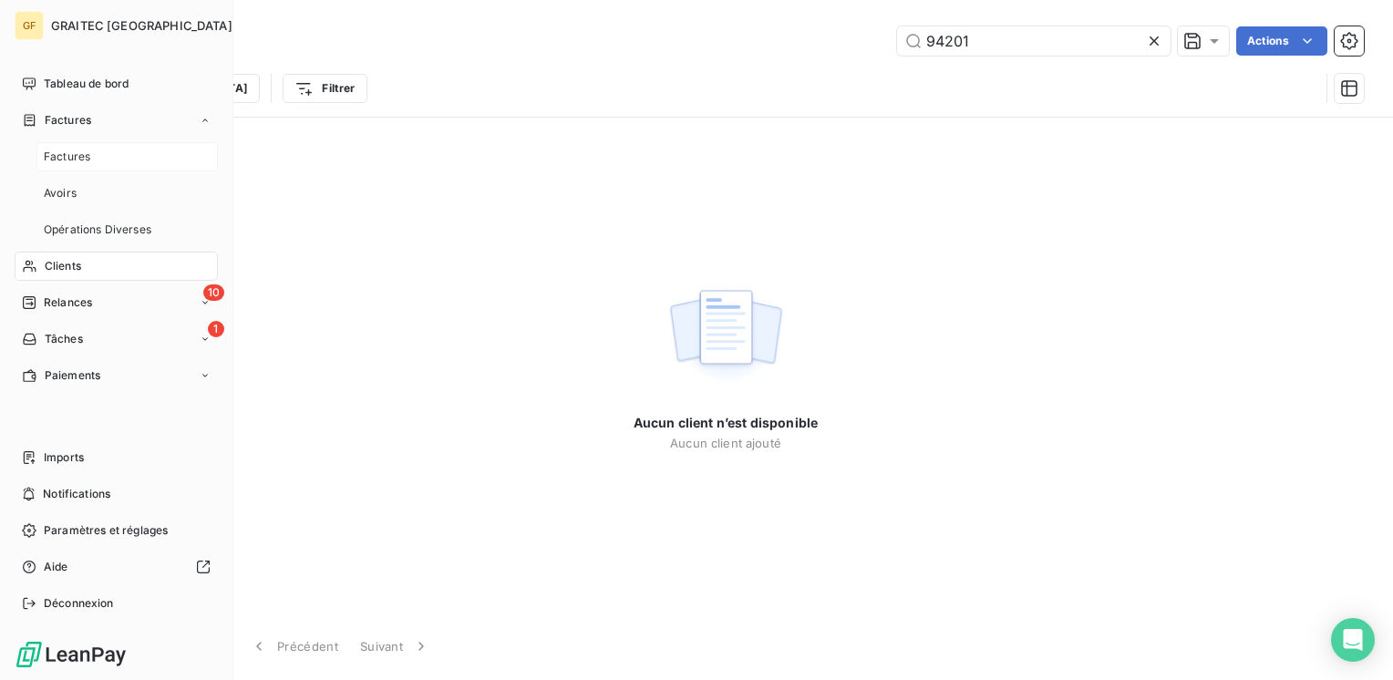
click at [77, 154] on span "Factures" at bounding box center [67, 157] width 46 height 16
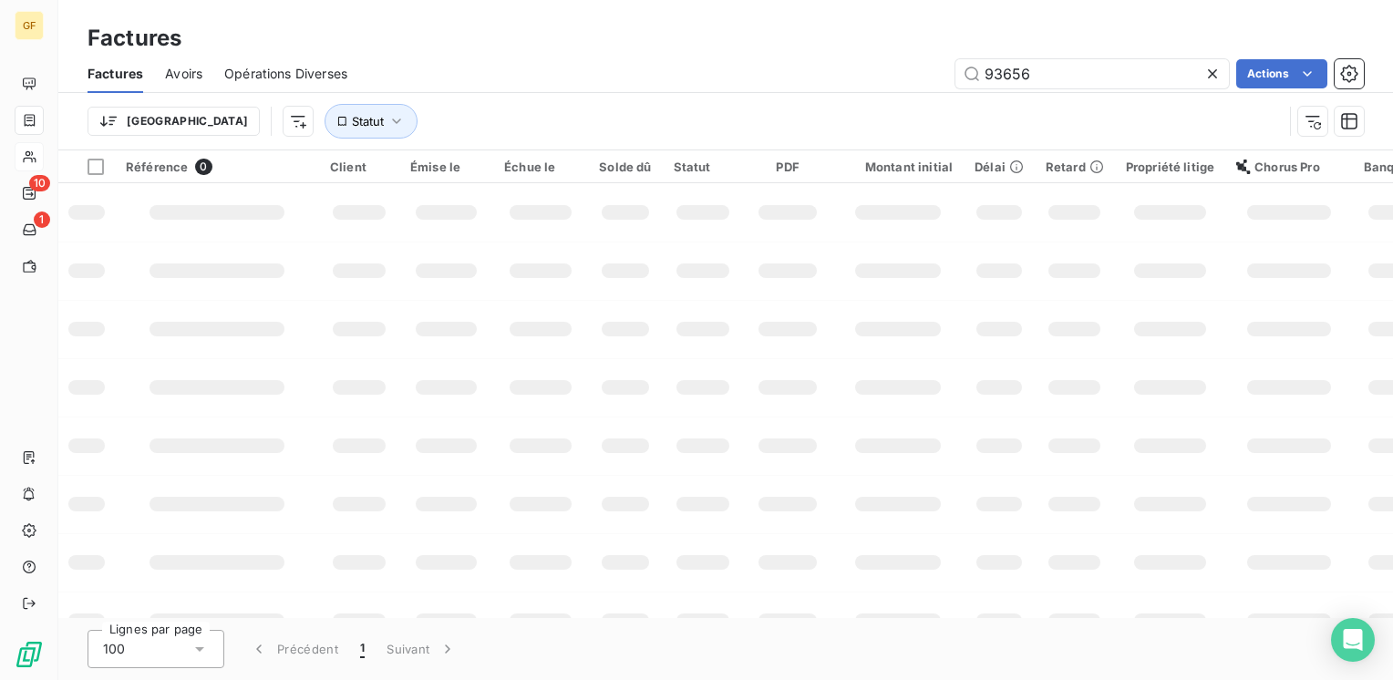
drag, startPoint x: 1047, startPoint y: 69, endPoint x: 860, endPoint y: 84, distance: 187.4
click at [860, 84] on div "93656 Actions" at bounding box center [866, 73] width 994 height 29
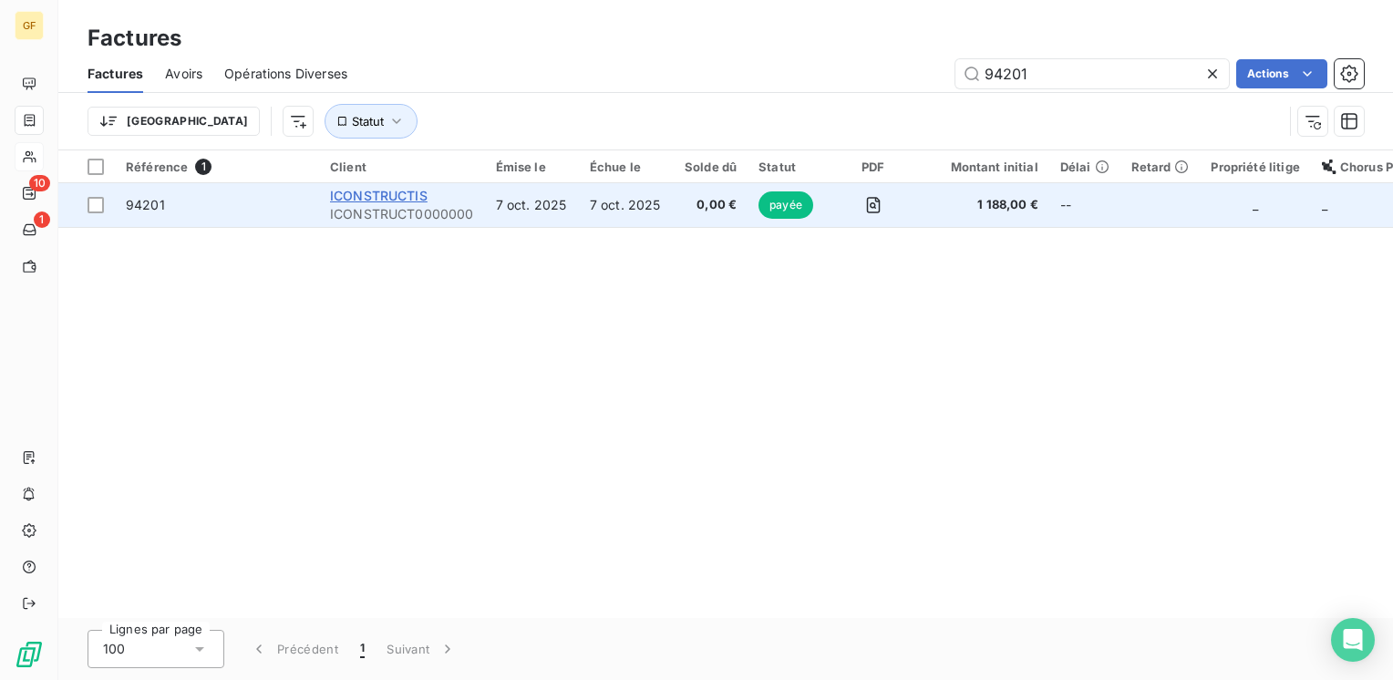
type input "94201"
click at [402, 200] on span "ICONSTRUCTIS" at bounding box center [379, 195] width 98 height 15
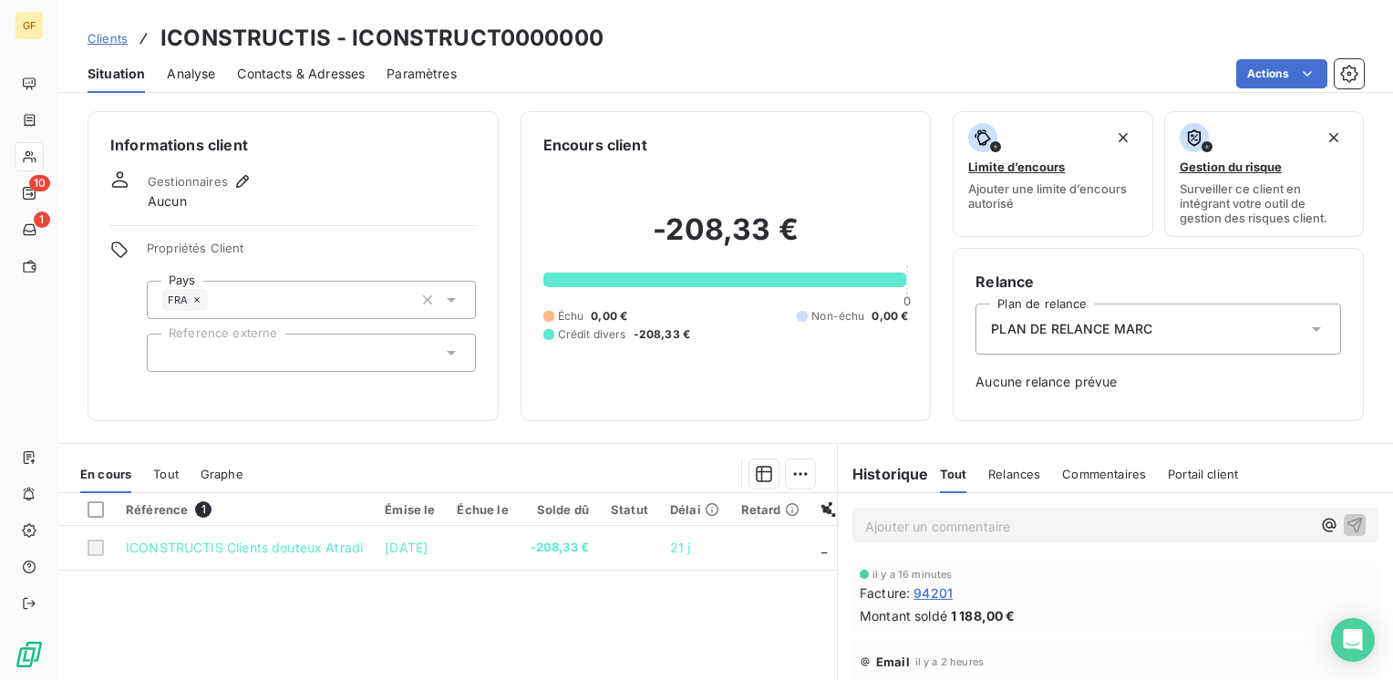
scroll to position [182, 0]
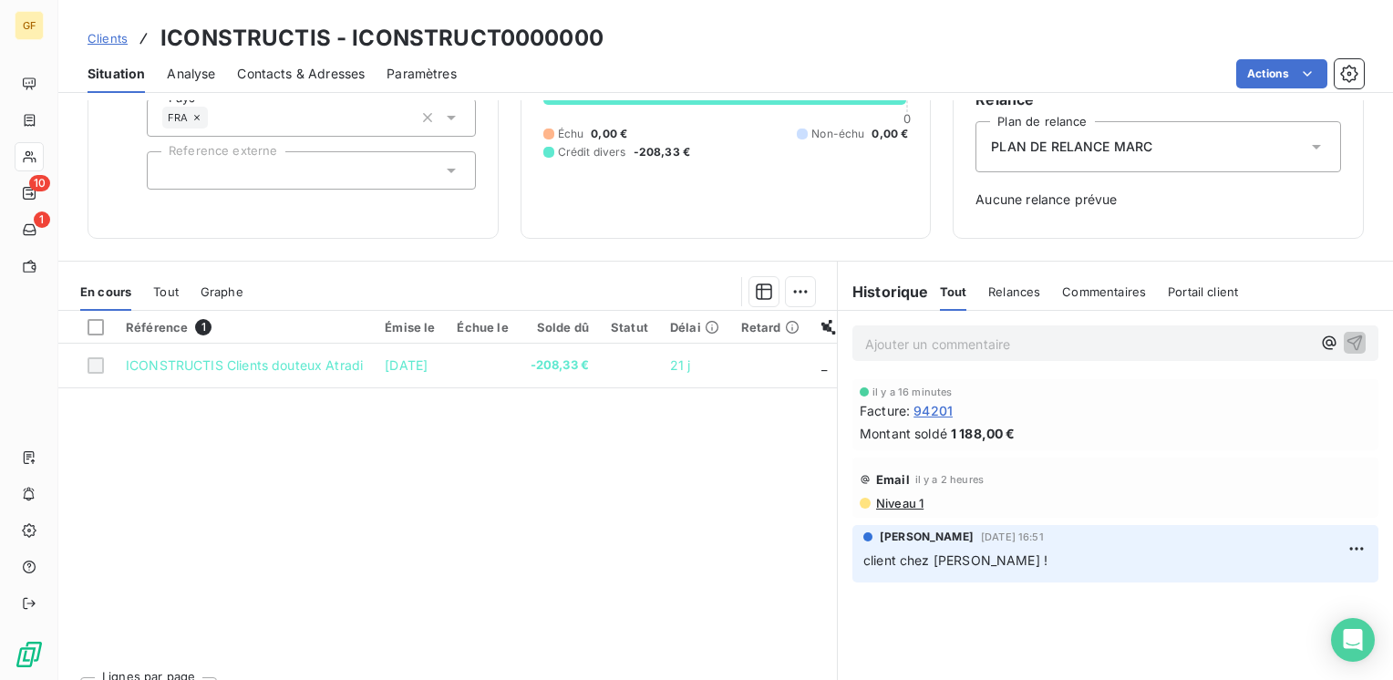
click at [929, 412] on span "94201" at bounding box center [932, 410] width 39 height 19
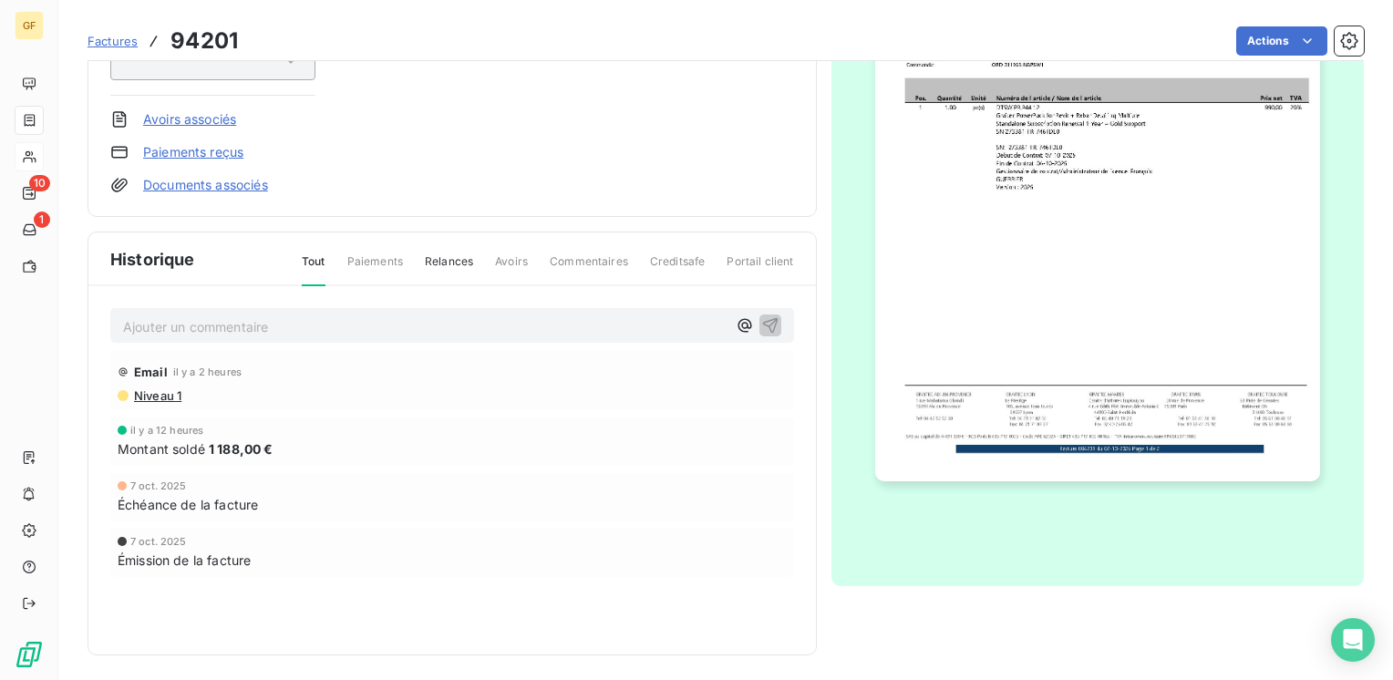
scroll to position [327, 0]
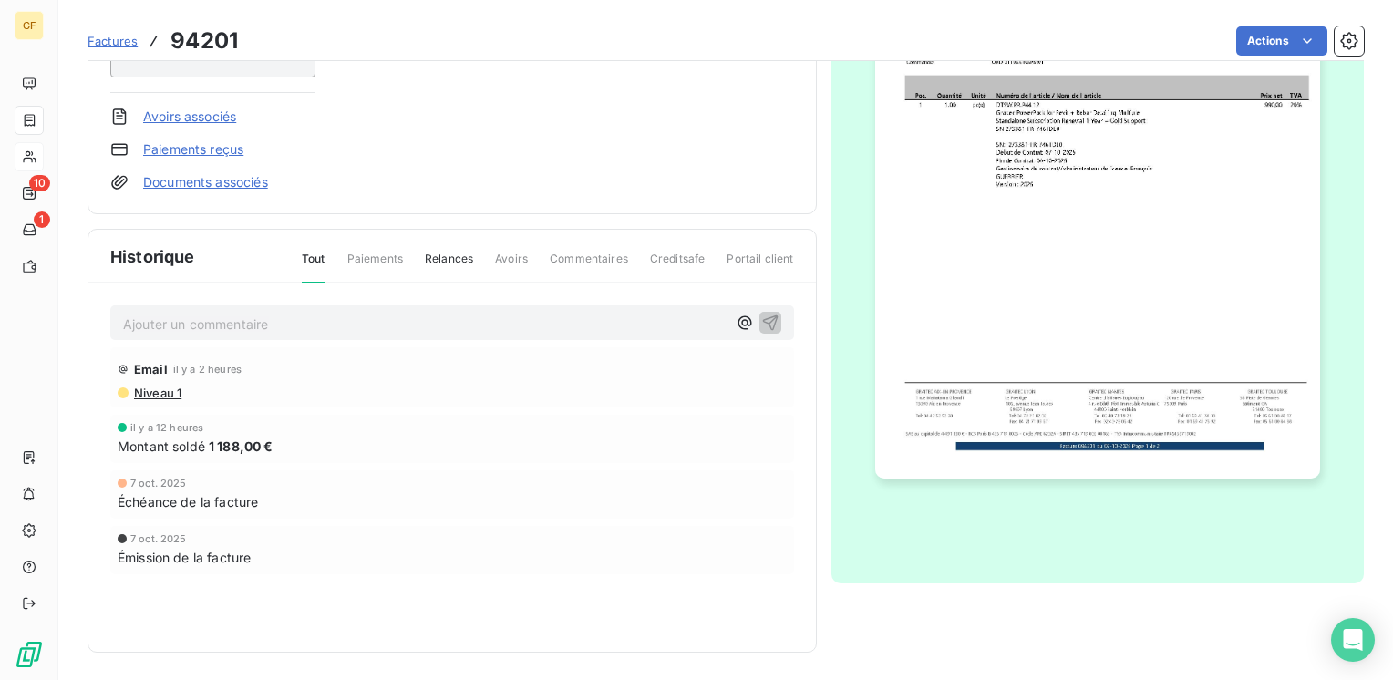
click at [1000, 303] on img "button" at bounding box center [1097, 164] width 445 height 628
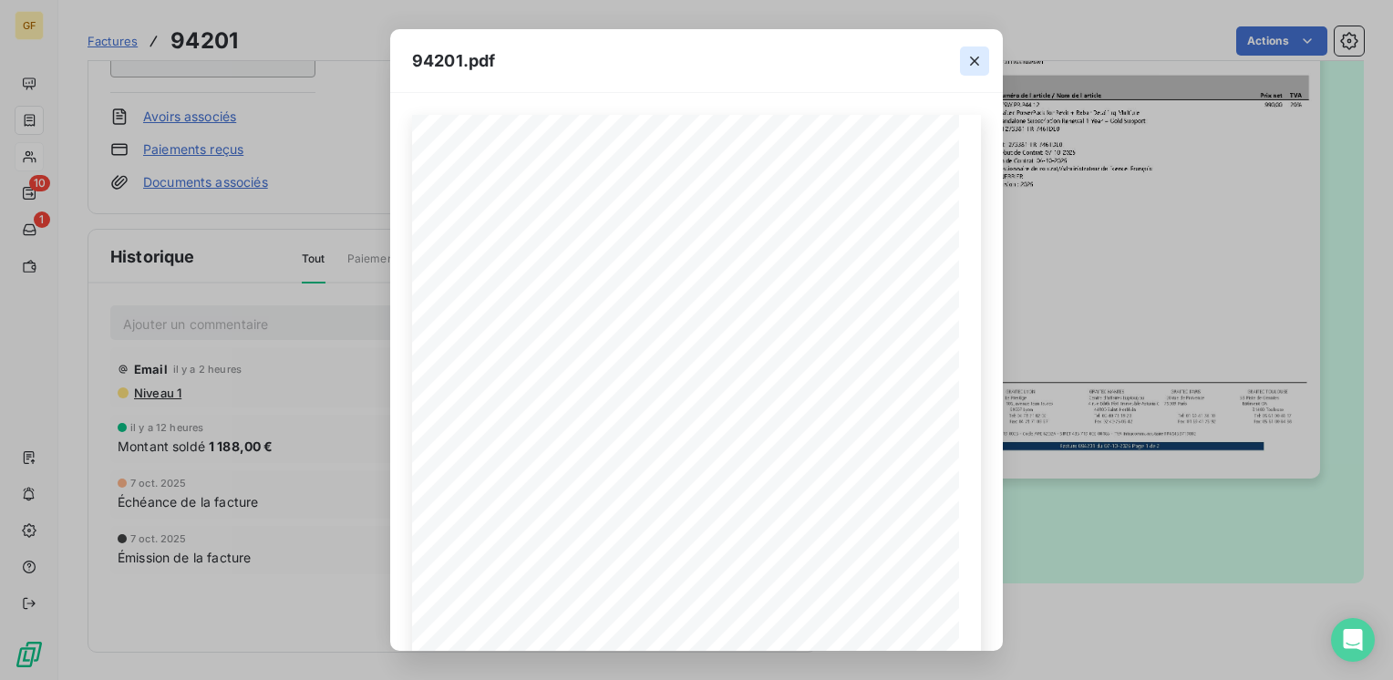
click at [975, 53] on icon "button" at bounding box center [974, 61] width 18 height 18
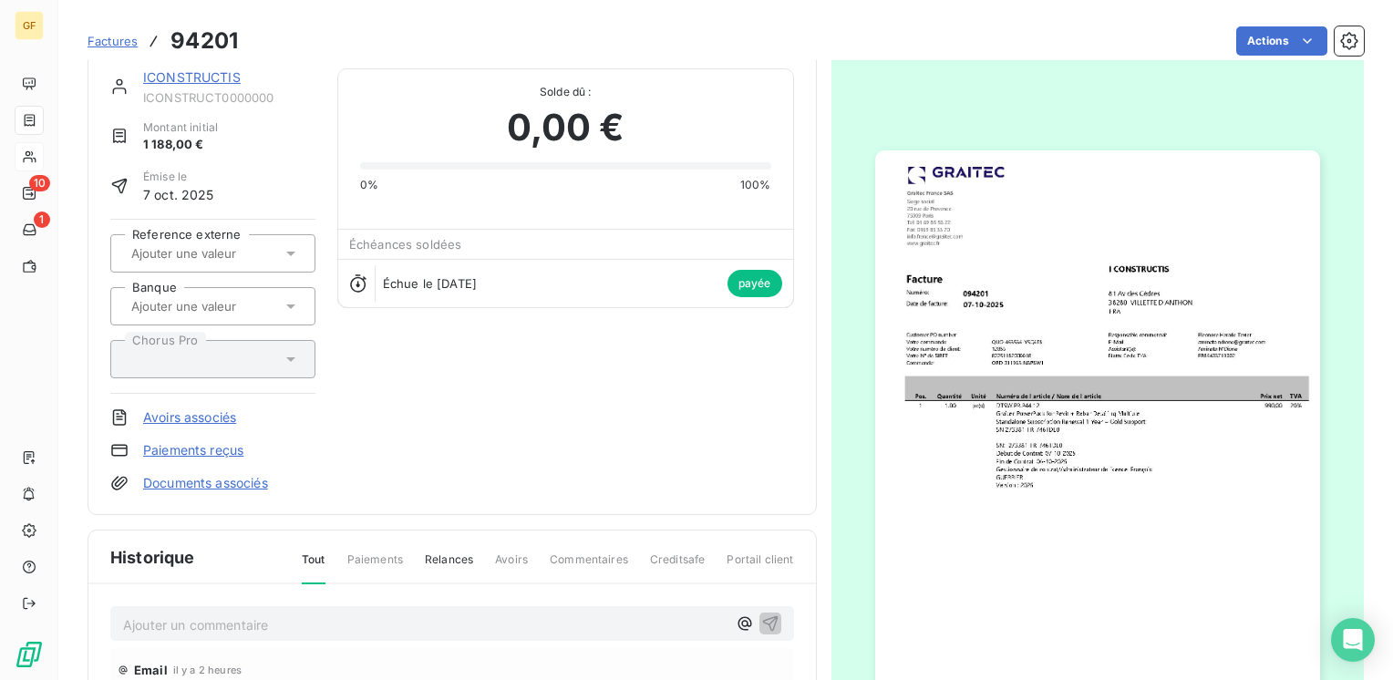
scroll to position [0, 0]
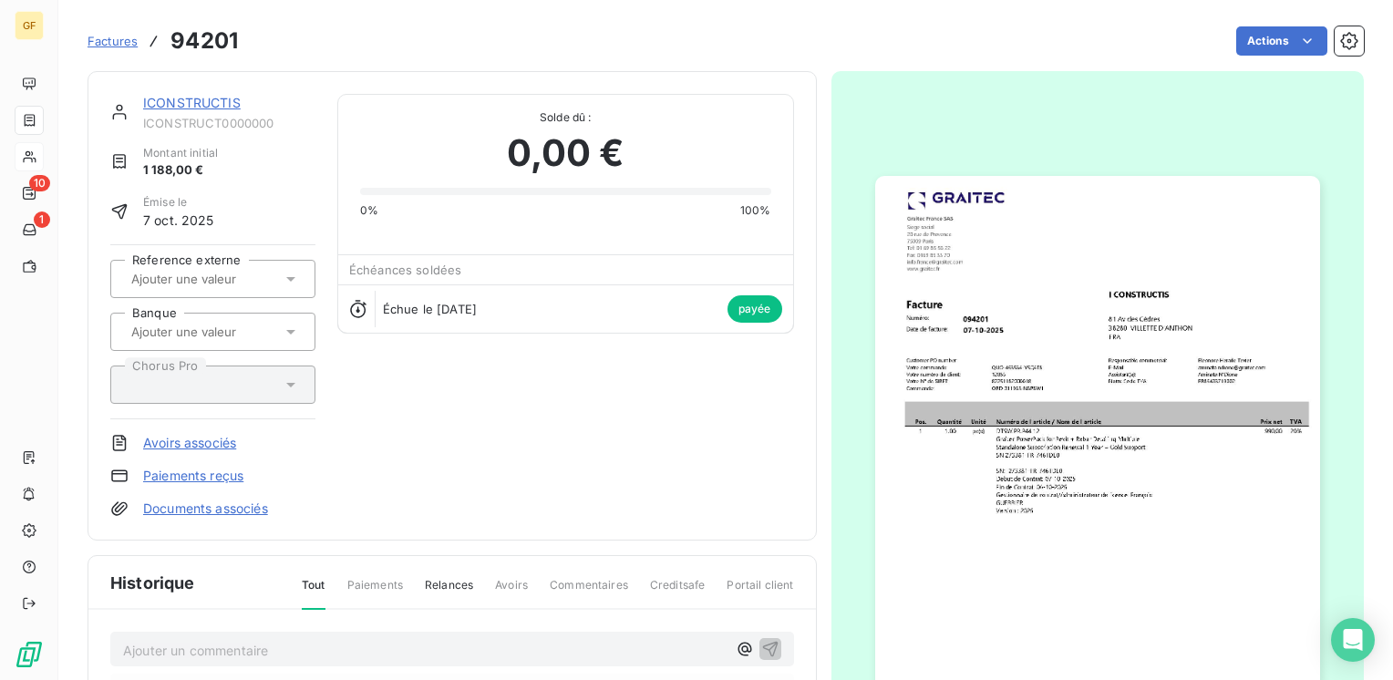
click at [221, 102] on link "ICONSTRUCTIS" at bounding box center [192, 102] width 98 height 15
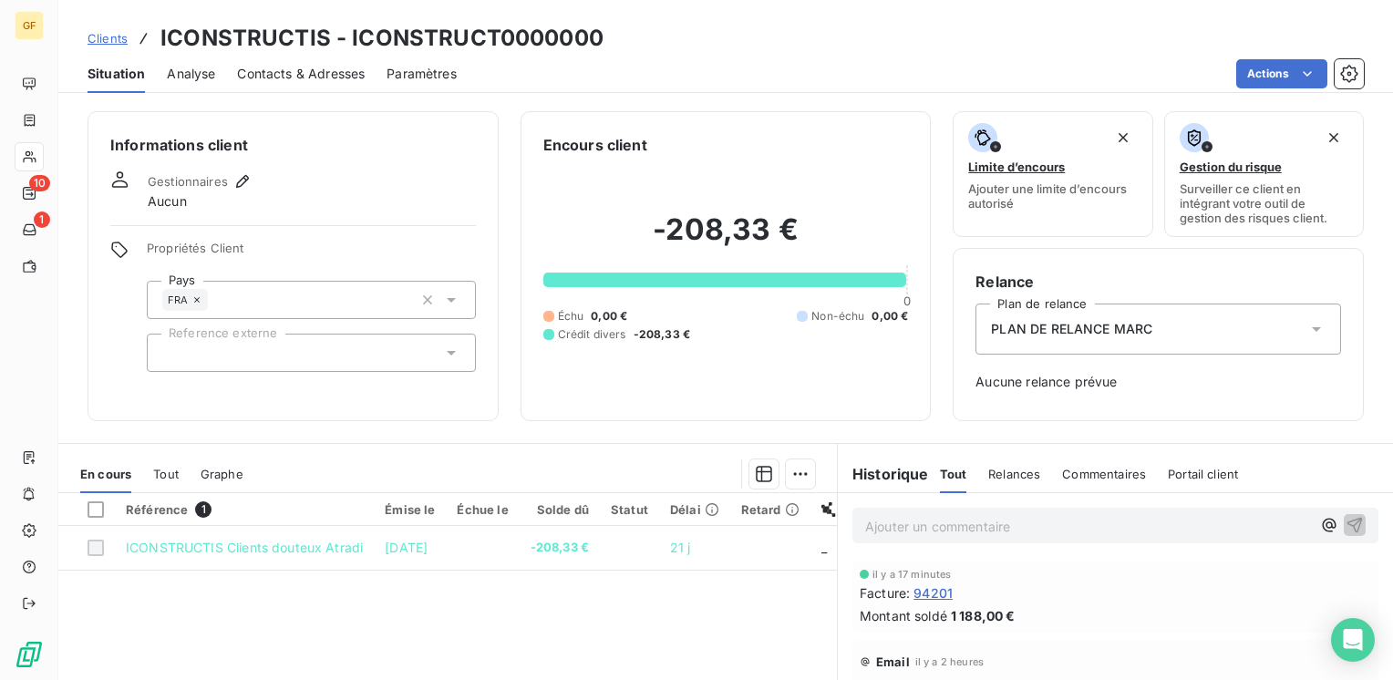
scroll to position [91, 0]
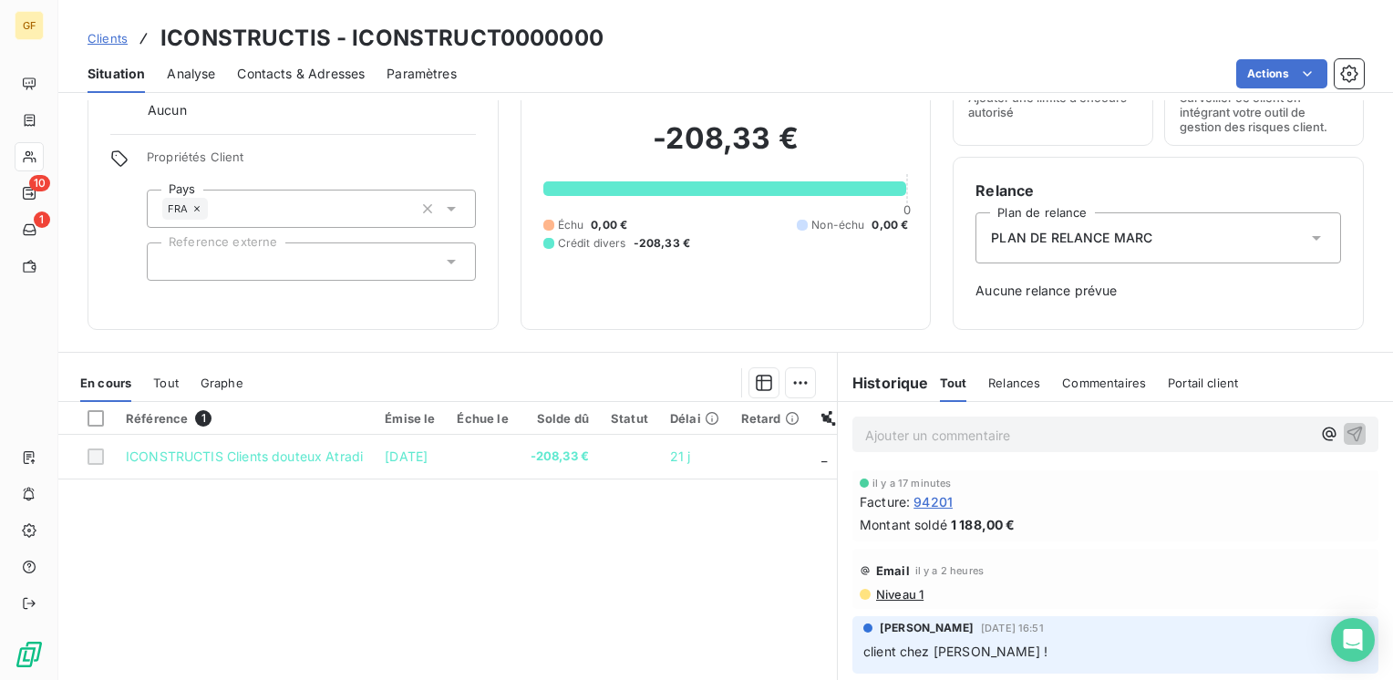
click at [926, 500] on span "94201" at bounding box center [932, 501] width 39 height 19
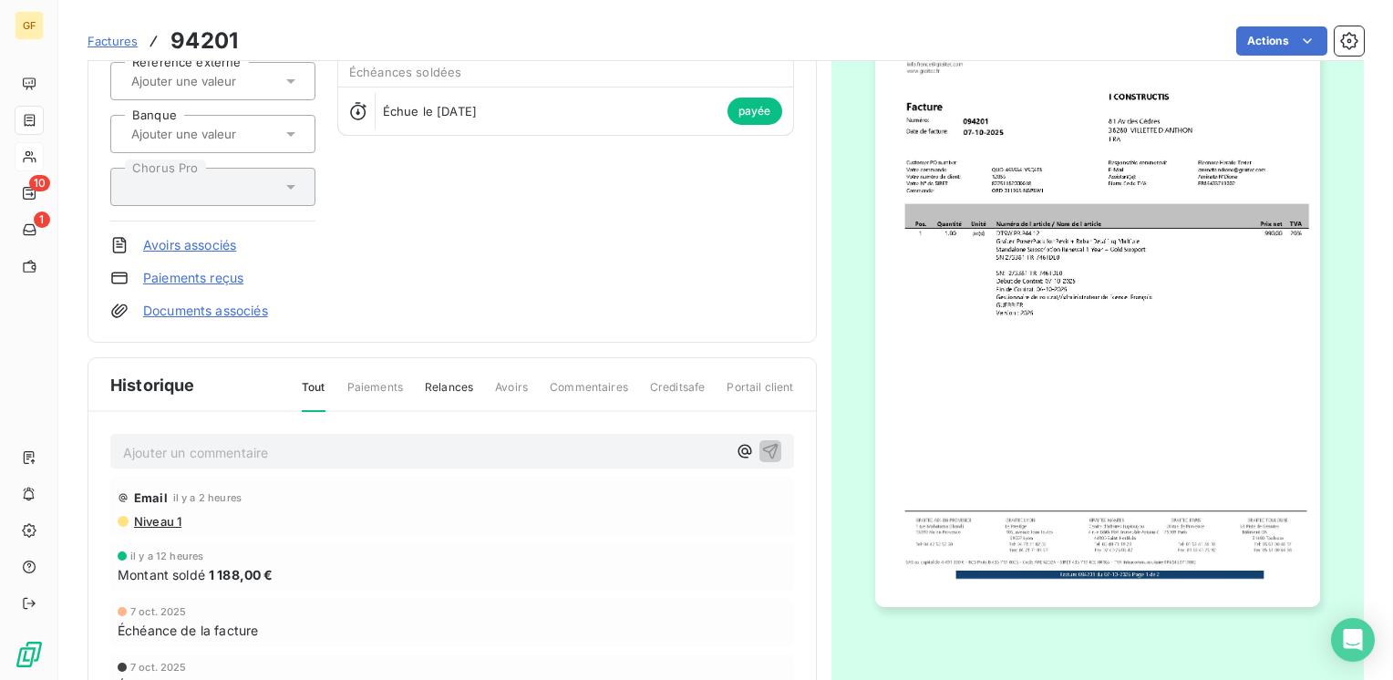
scroll to position [54, 0]
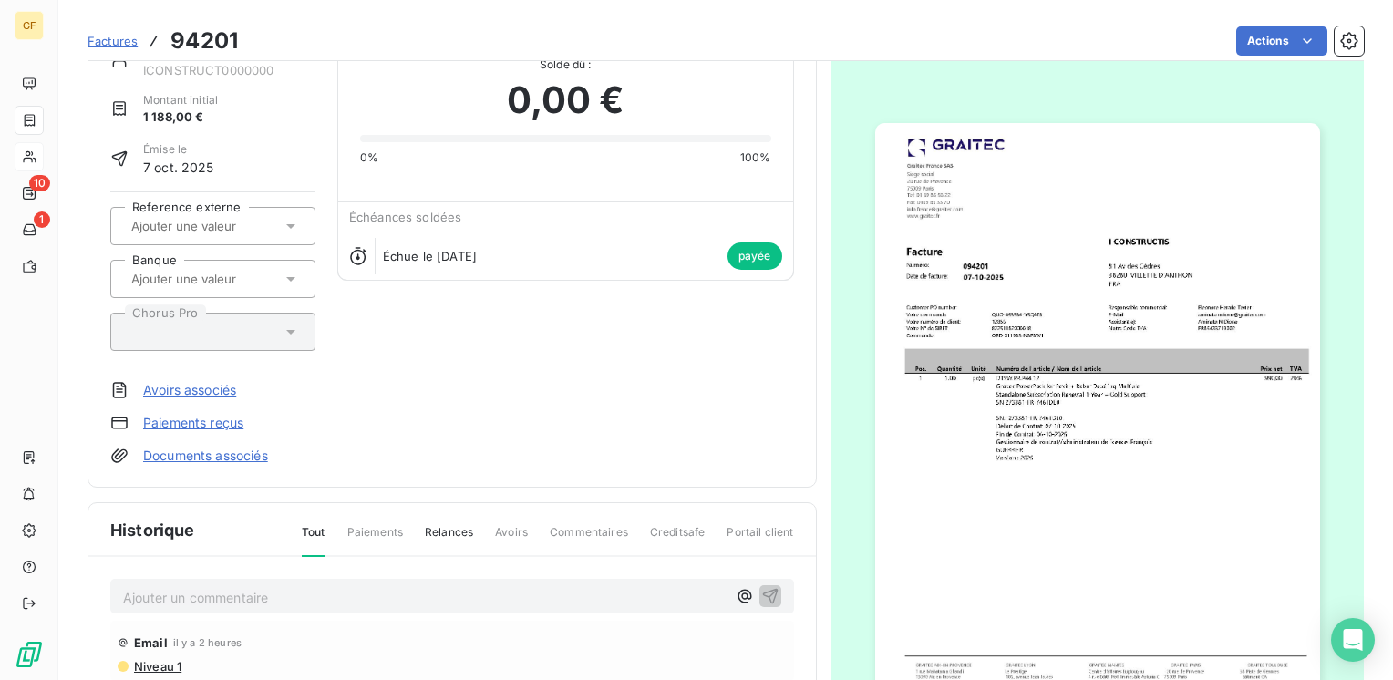
click at [991, 378] on img "button" at bounding box center [1097, 437] width 445 height 628
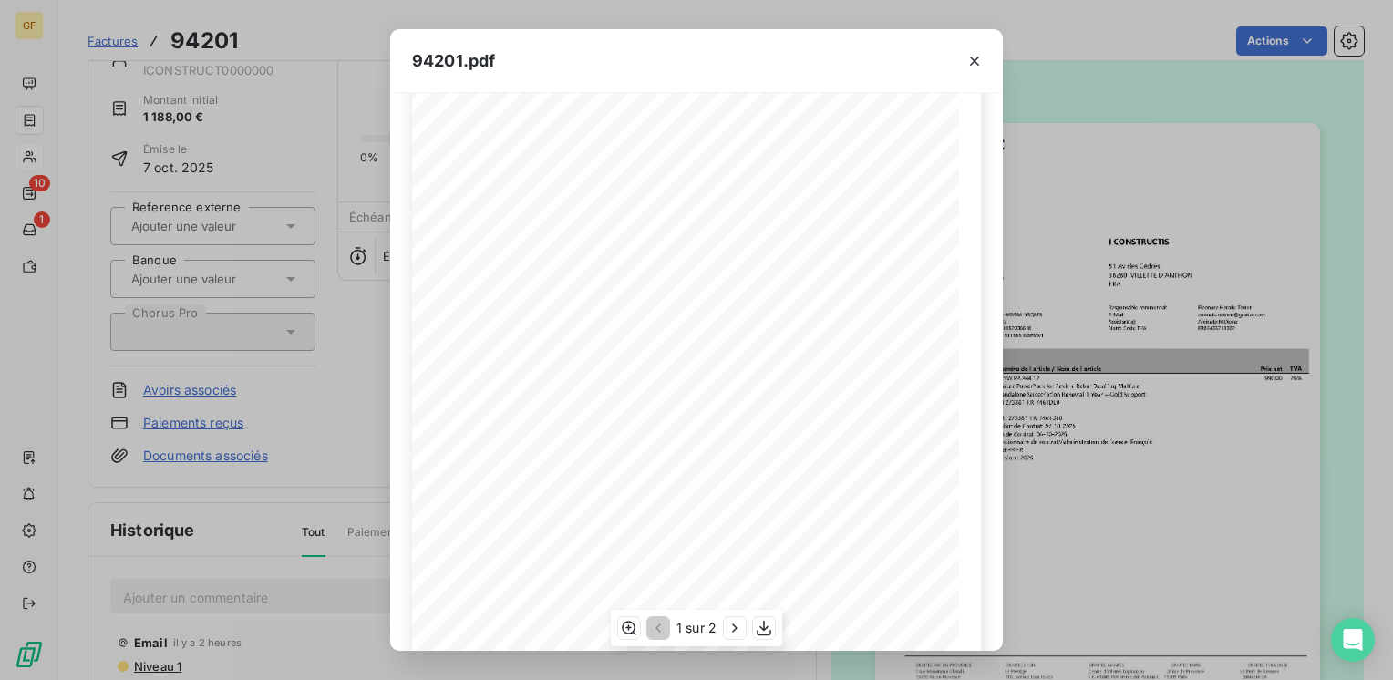
scroll to position [258, 0]
click at [735, 626] on icon "button" at bounding box center [734, 627] width 5 height 8
click at [980, 58] on icon "button" at bounding box center [974, 61] width 18 height 18
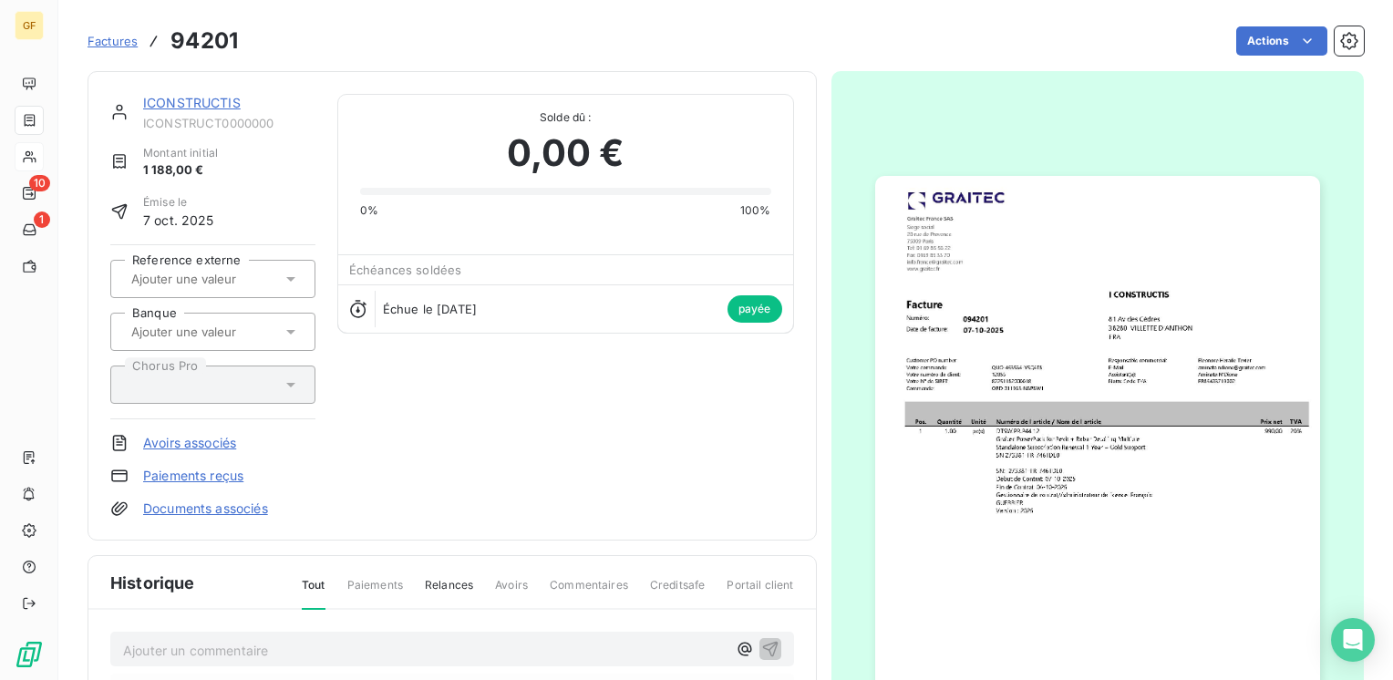
click at [206, 105] on link "ICONSTRUCTIS" at bounding box center [192, 102] width 98 height 15
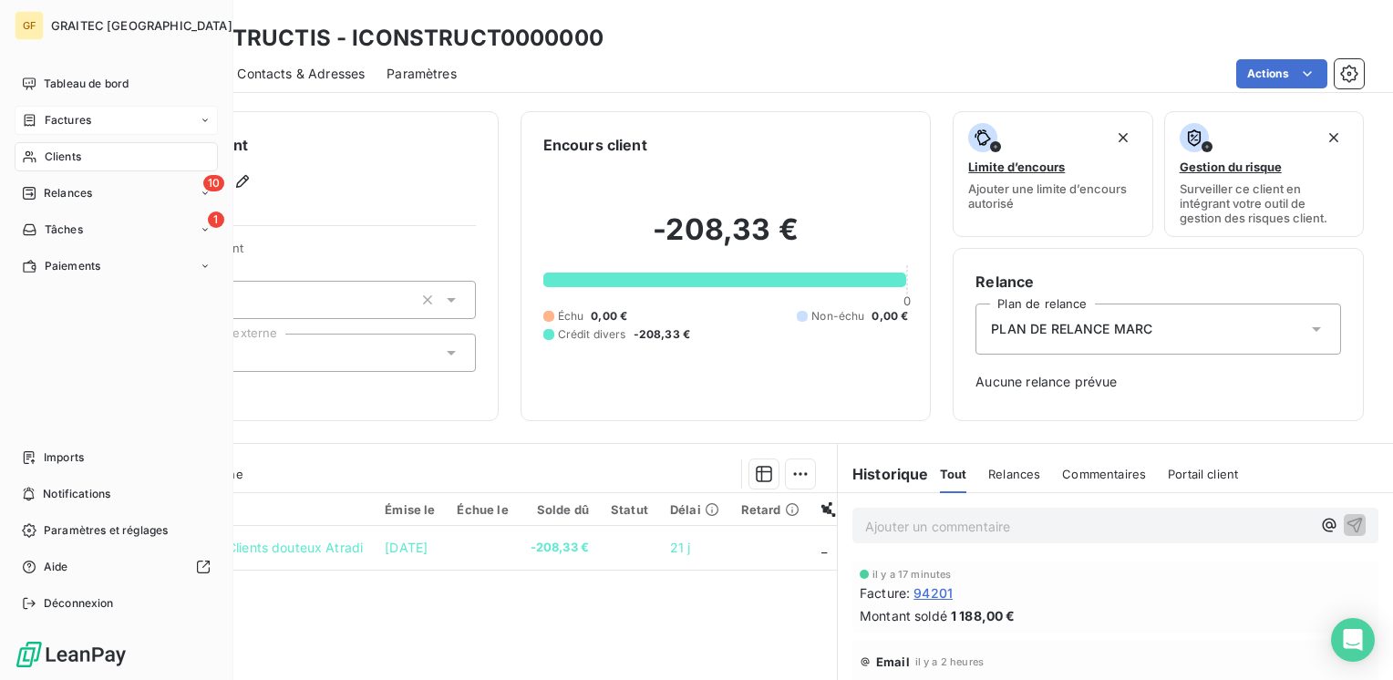
click at [55, 118] on span "Factures" at bounding box center [68, 120] width 46 height 16
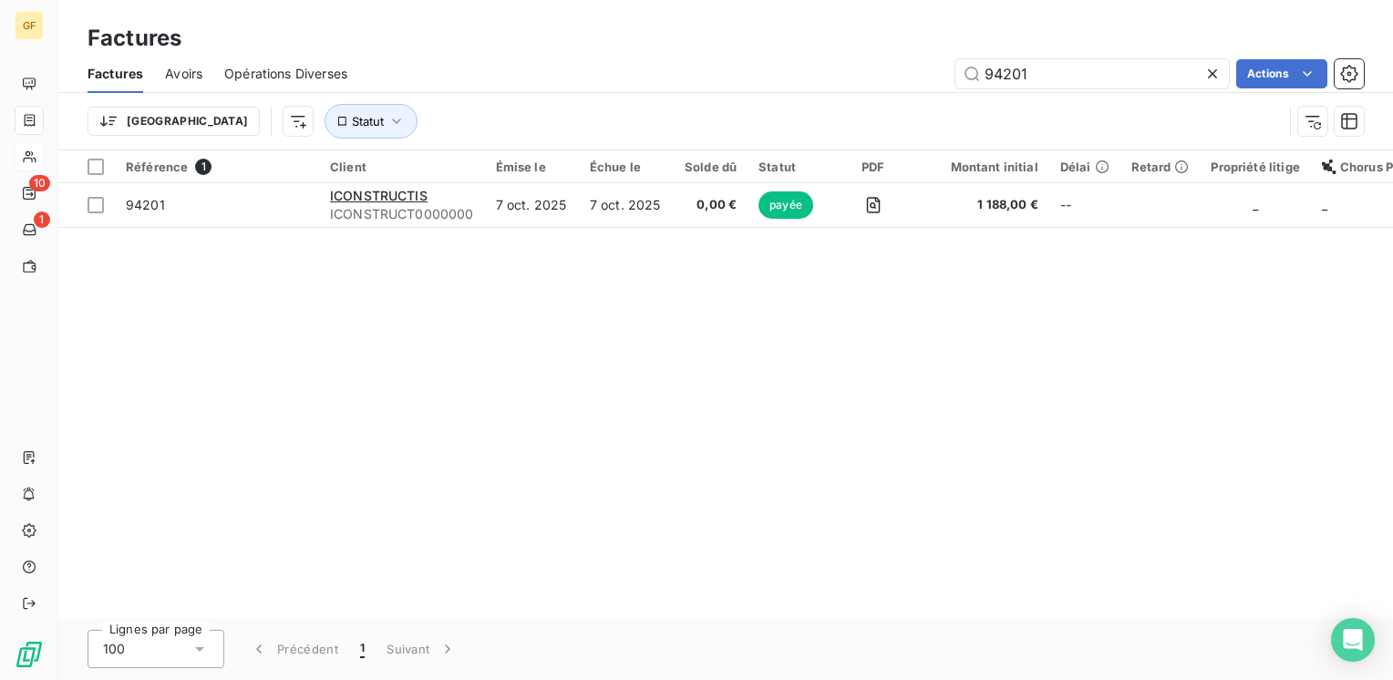
drag, startPoint x: 1089, startPoint y: 64, endPoint x: 747, endPoint y: 93, distance: 343.0
click at [747, 93] on div "Factures Avoirs Opérations Diverses 94201 Actions Trier Statut" at bounding box center [725, 102] width 1334 height 95
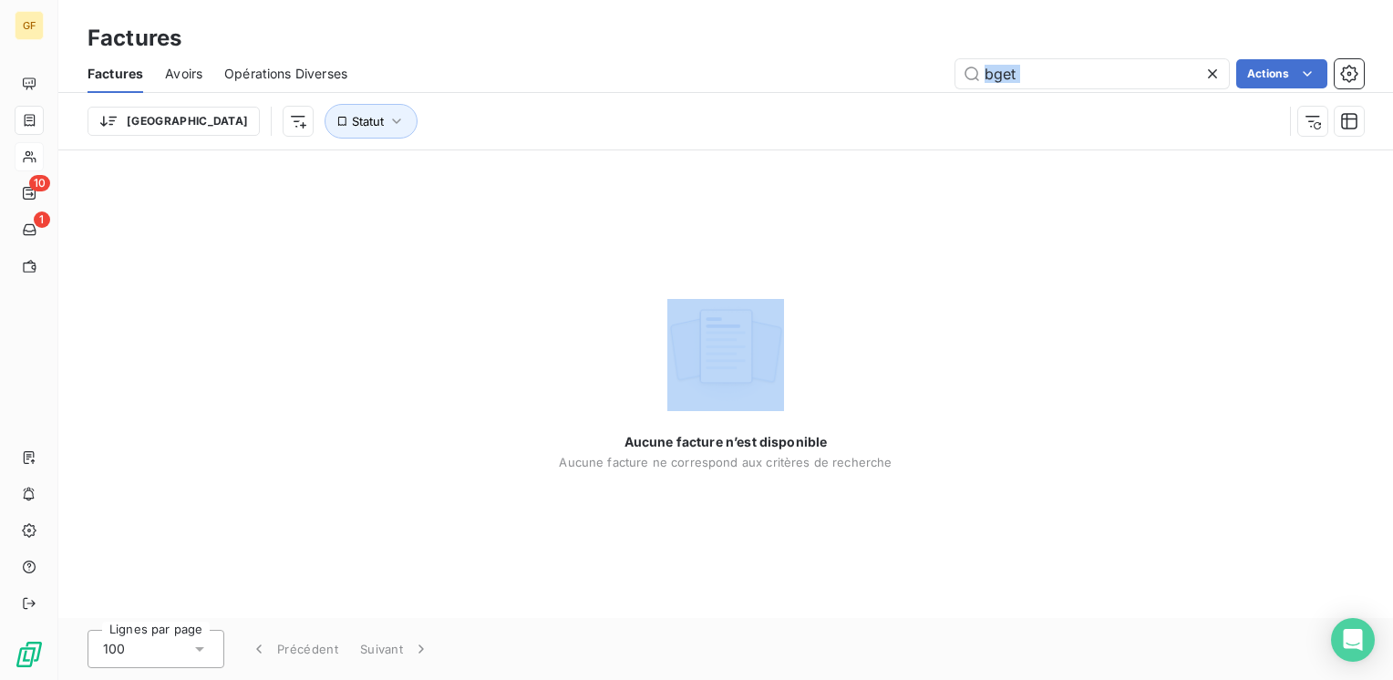
drag, startPoint x: 1093, startPoint y: 92, endPoint x: 691, endPoint y: 116, distance: 402.6
click at [689, 117] on div "Factures Avoirs Opérations Diverses bget Actions Trier Statut" at bounding box center [725, 102] width 1334 height 95
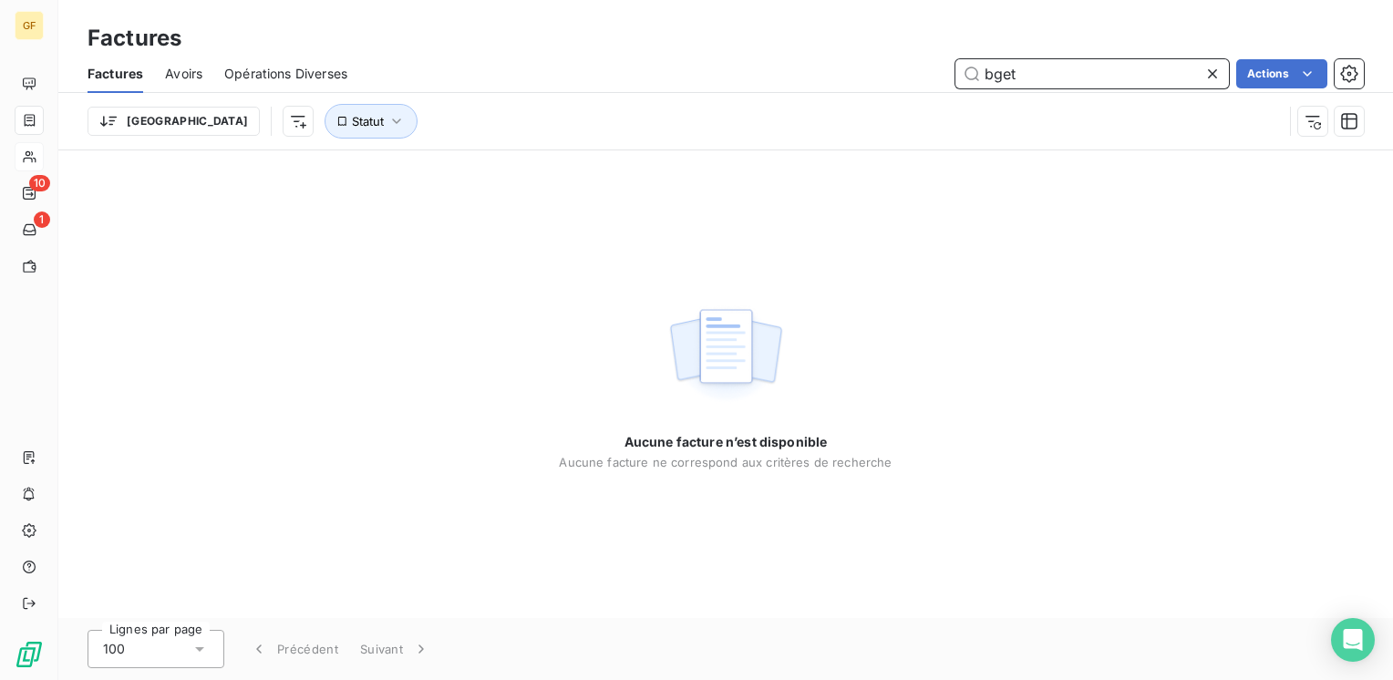
drag, startPoint x: 1032, startPoint y: 66, endPoint x: 381, endPoint y: 89, distance: 651.1
click at [379, 92] on div "Factures Avoirs Opérations Diverses bget Actions" at bounding box center [725, 74] width 1334 height 38
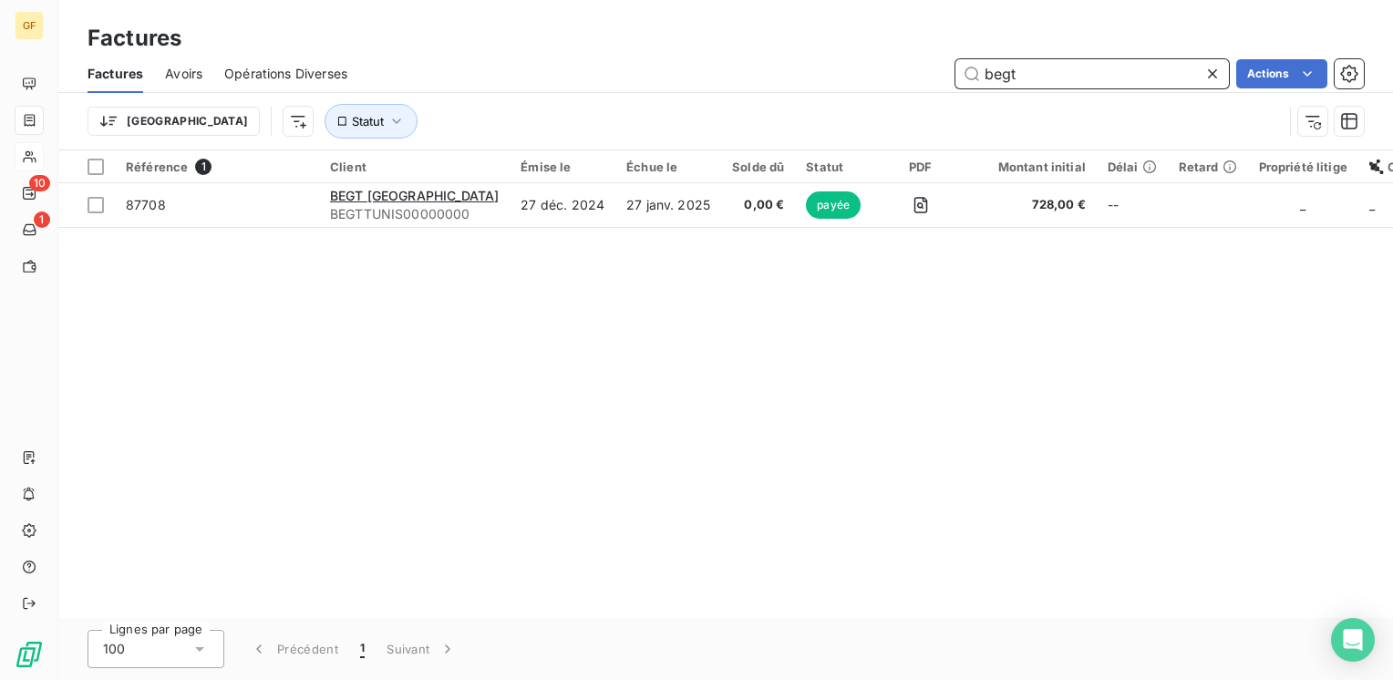
type input "begt"
drag, startPoint x: 590, startPoint y: 390, endPoint x: 579, endPoint y: 344, distance: 46.9
click at [592, 373] on div "Référence 1 Client Émise le Échue le Solde dû Statut PDF Montant initial Délai …" at bounding box center [725, 384] width 1334 height 468
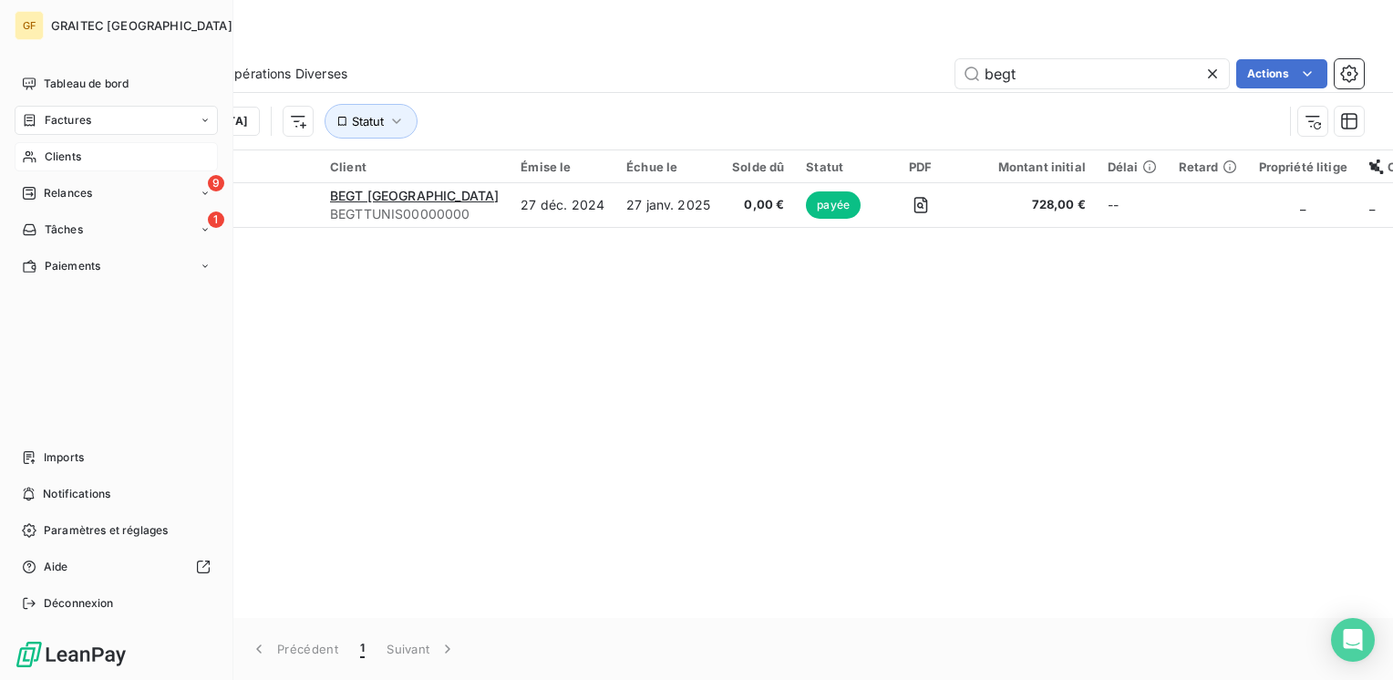
click at [67, 156] on span "Clients" at bounding box center [63, 157] width 36 height 16
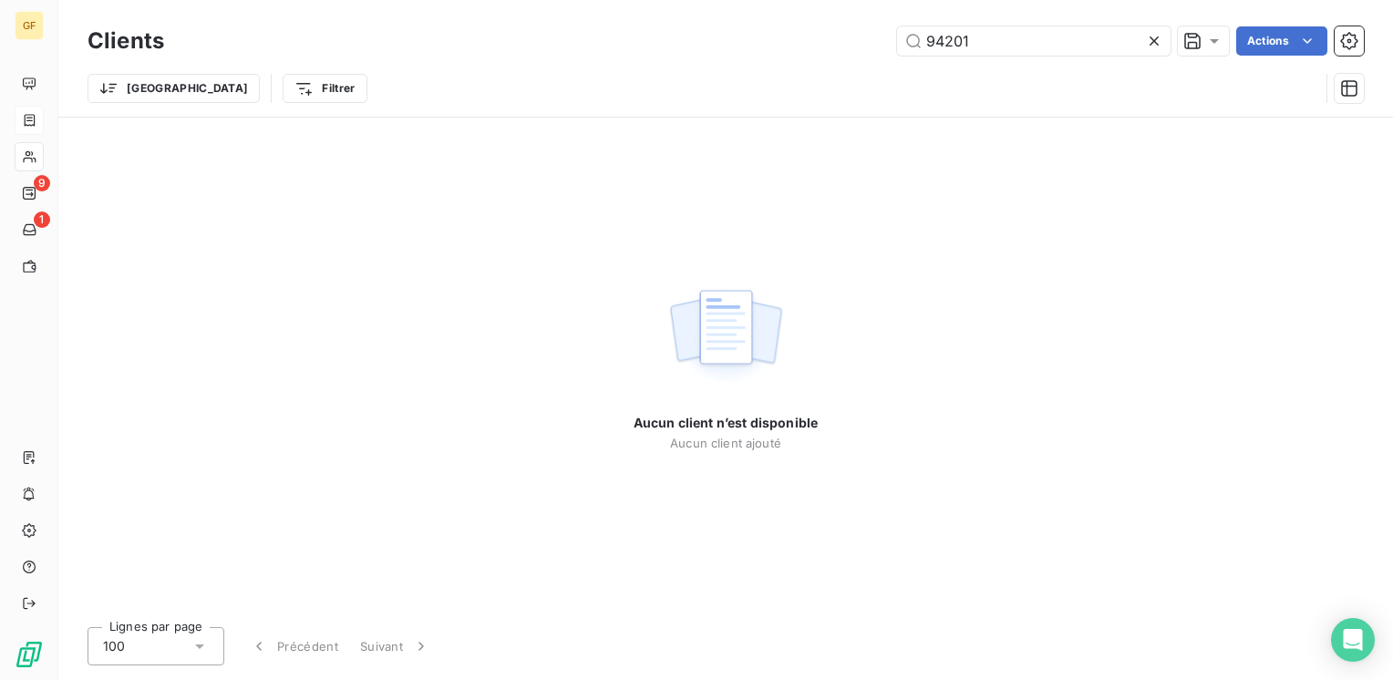
drag, startPoint x: 990, startPoint y: 41, endPoint x: 744, endPoint y: 57, distance: 246.5
click at [743, 69] on div "Clients 94201 Actions Trier Filtrer" at bounding box center [725, 69] width 1276 height 95
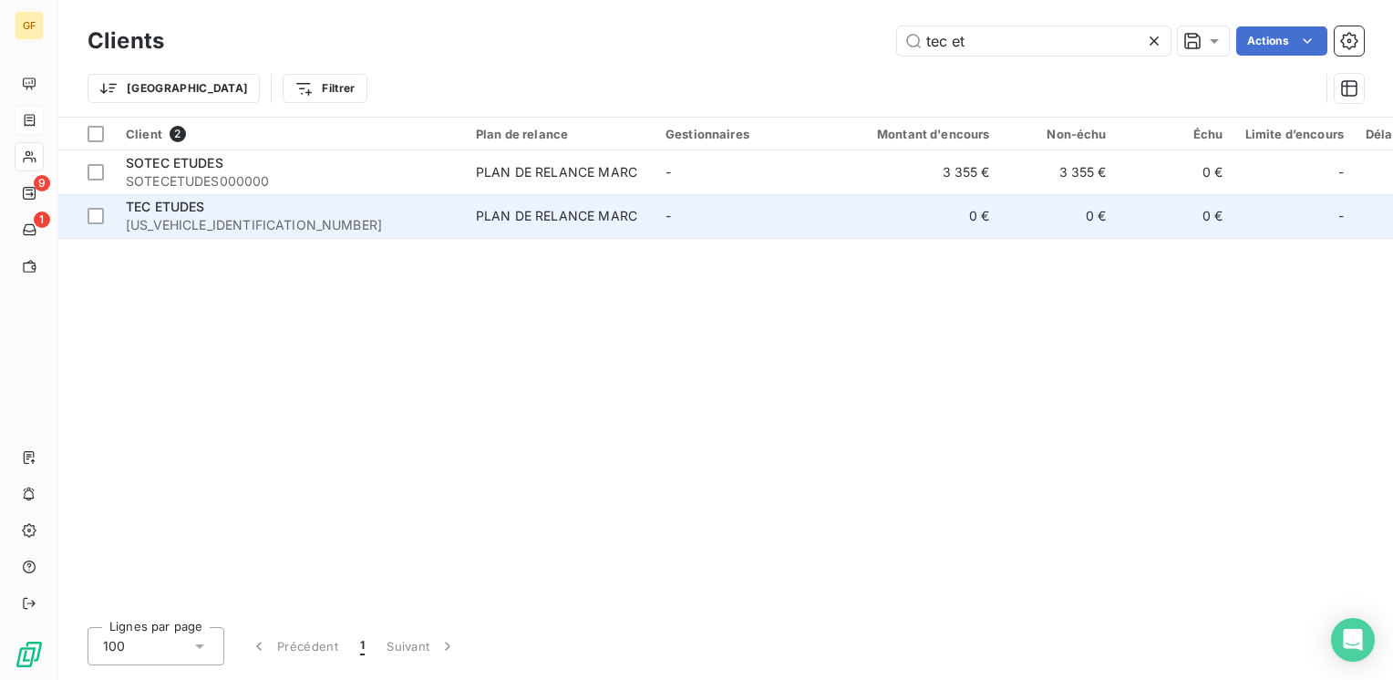
type input "tec et"
click at [242, 213] on div "TEC ETUDES" at bounding box center [290, 207] width 328 height 18
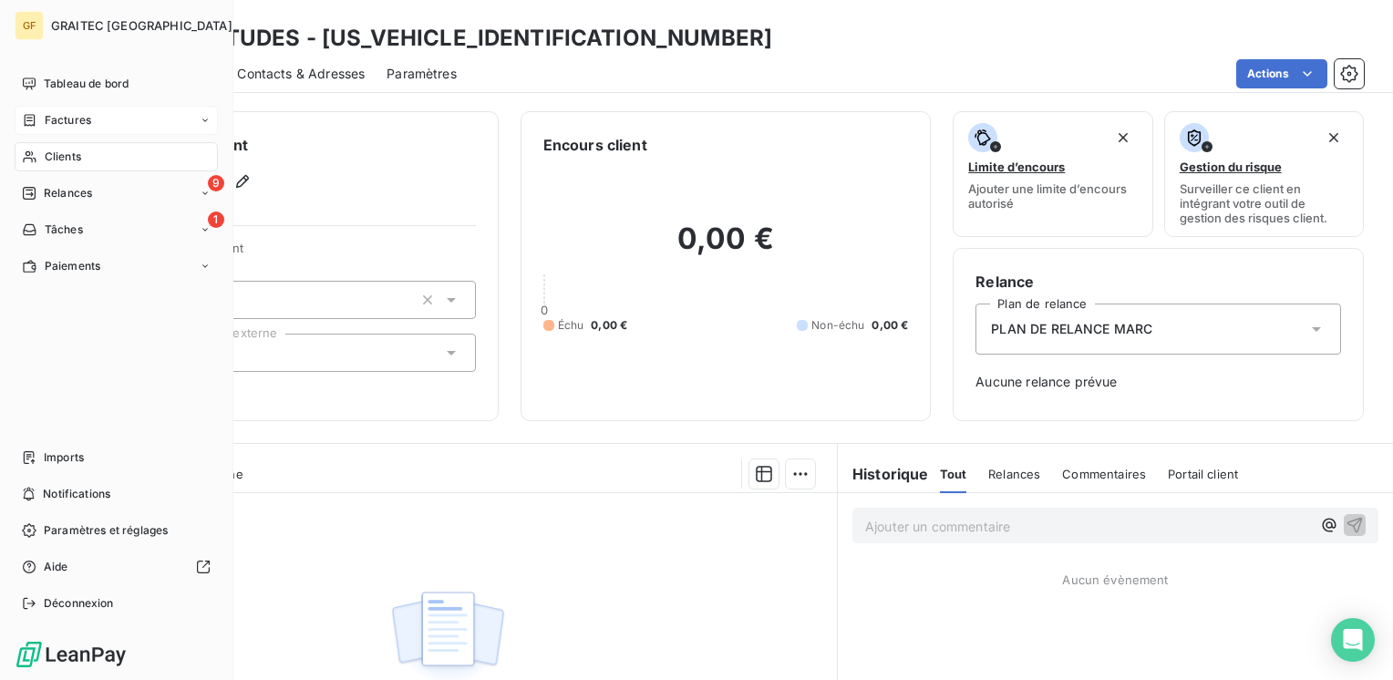
click at [59, 120] on span "Factures" at bounding box center [68, 120] width 46 height 16
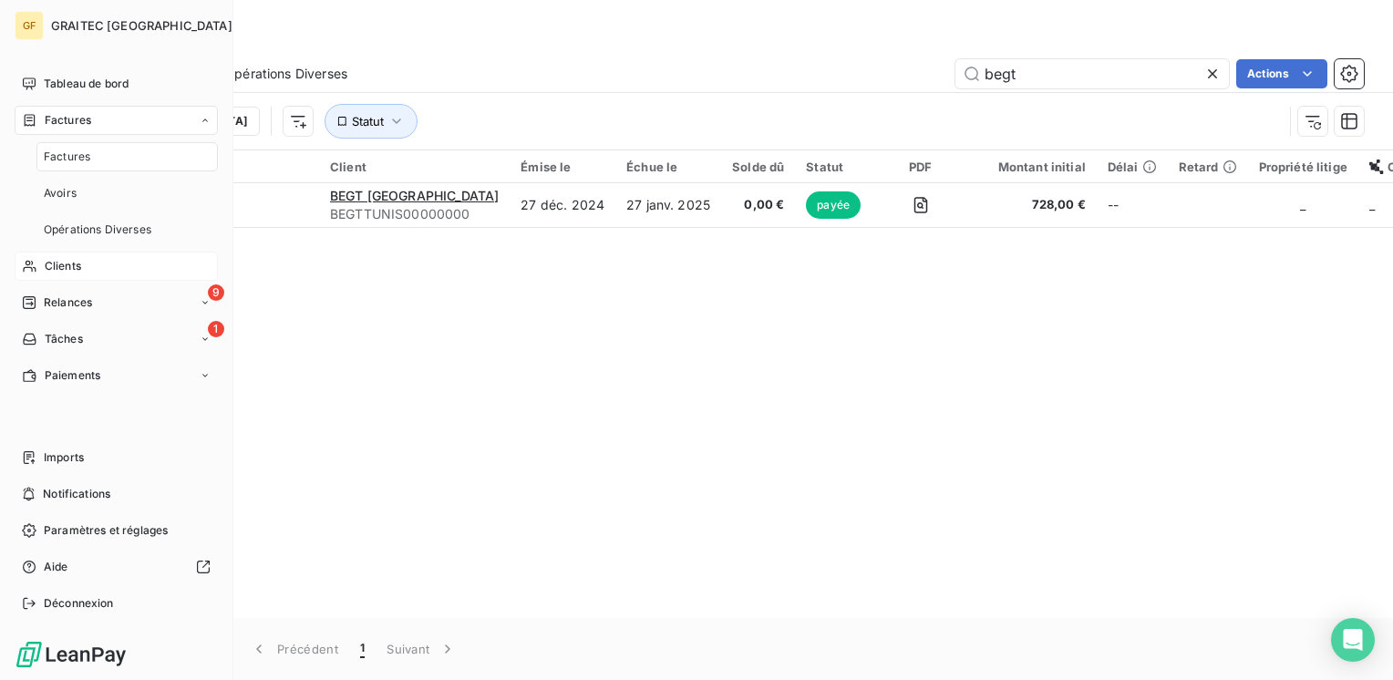
click at [60, 274] on div "Clients" at bounding box center [116, 266] width 203 height 29
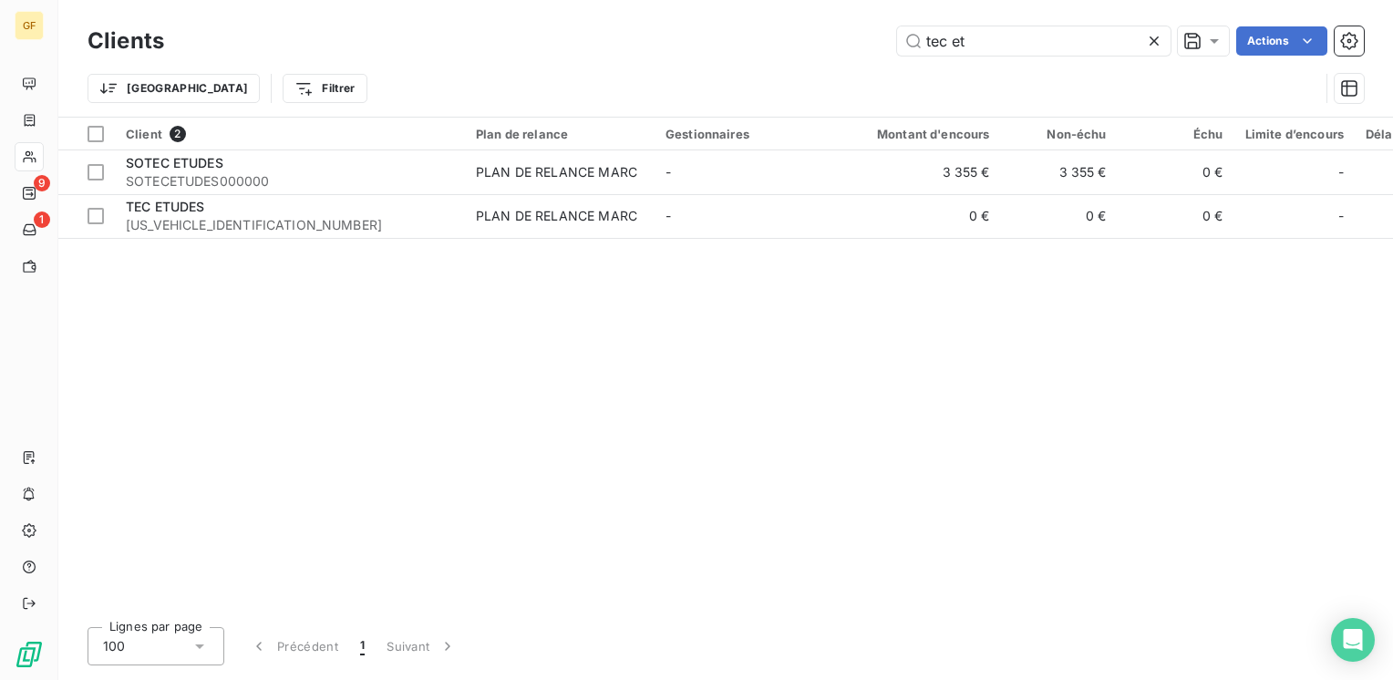
drag, startPoint x: 954, startPoint y: 47, endPoint x: 433, endPoint y: 78, distance: 522.2
click at [433, 78] on div "Clients tec et Actions Trier Filtrer" at bounding box center [725, 69] width 1276 height 95
drag, startPoint x: 949, startPoint y: 39, endPoint x: 963, endPoint y: 41, distance: 14.7
click at [963, 41] on input "sarlf" at bounding box center [1033, 40] width 273 height 29
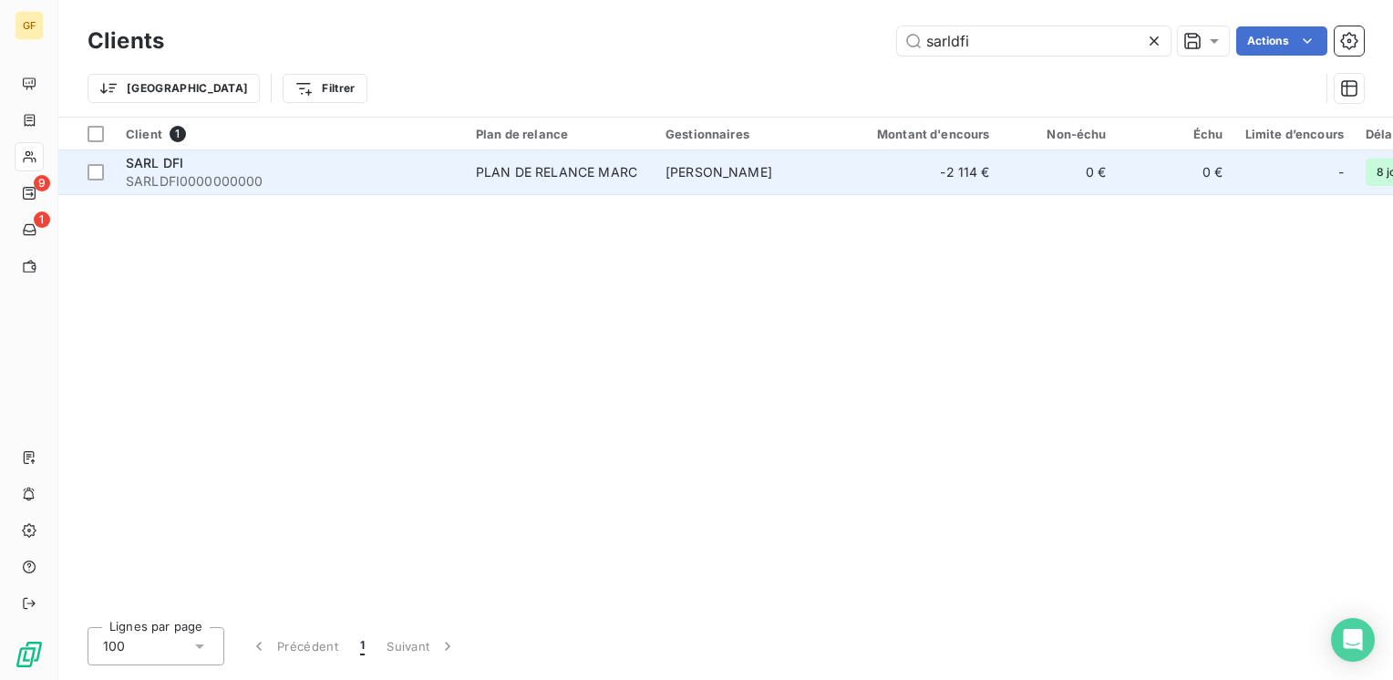
type input "sarldfi"
click at [229, 155] on div "SARL DFI" at bounding box center [290, 163] width 328 height 18
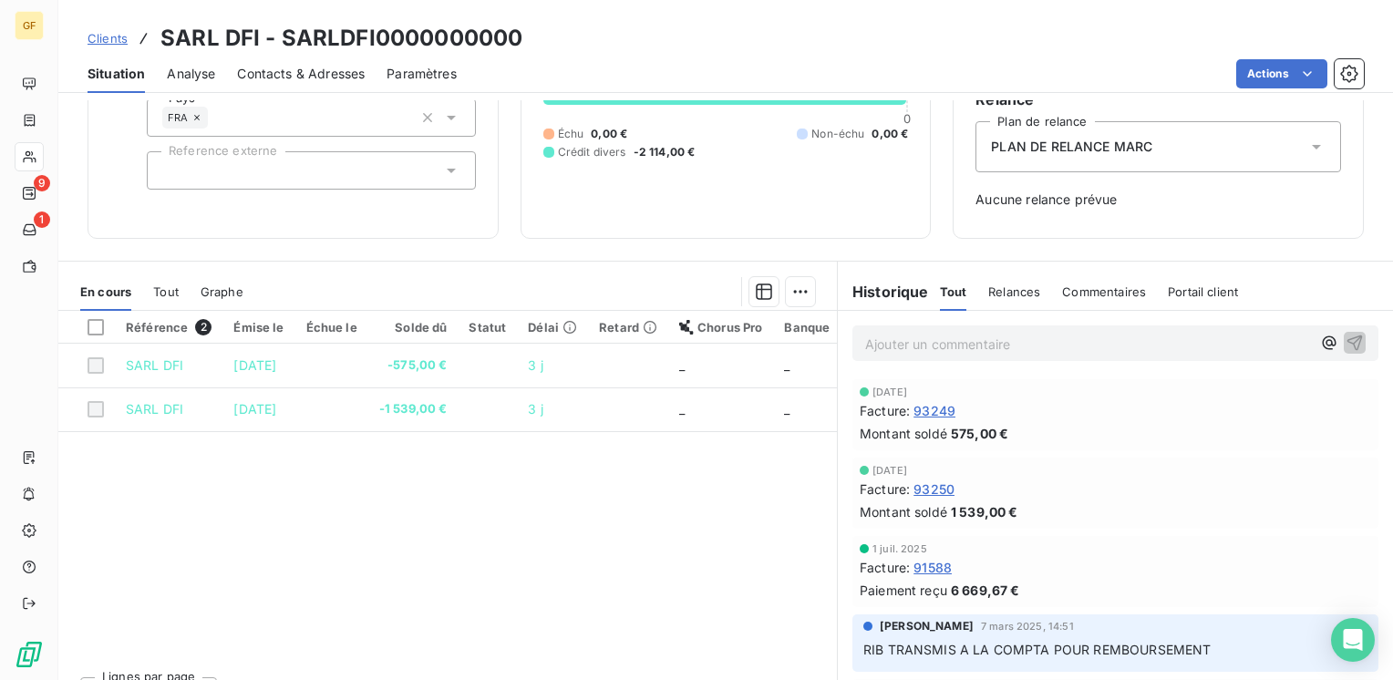
scroll to position [91, 0]
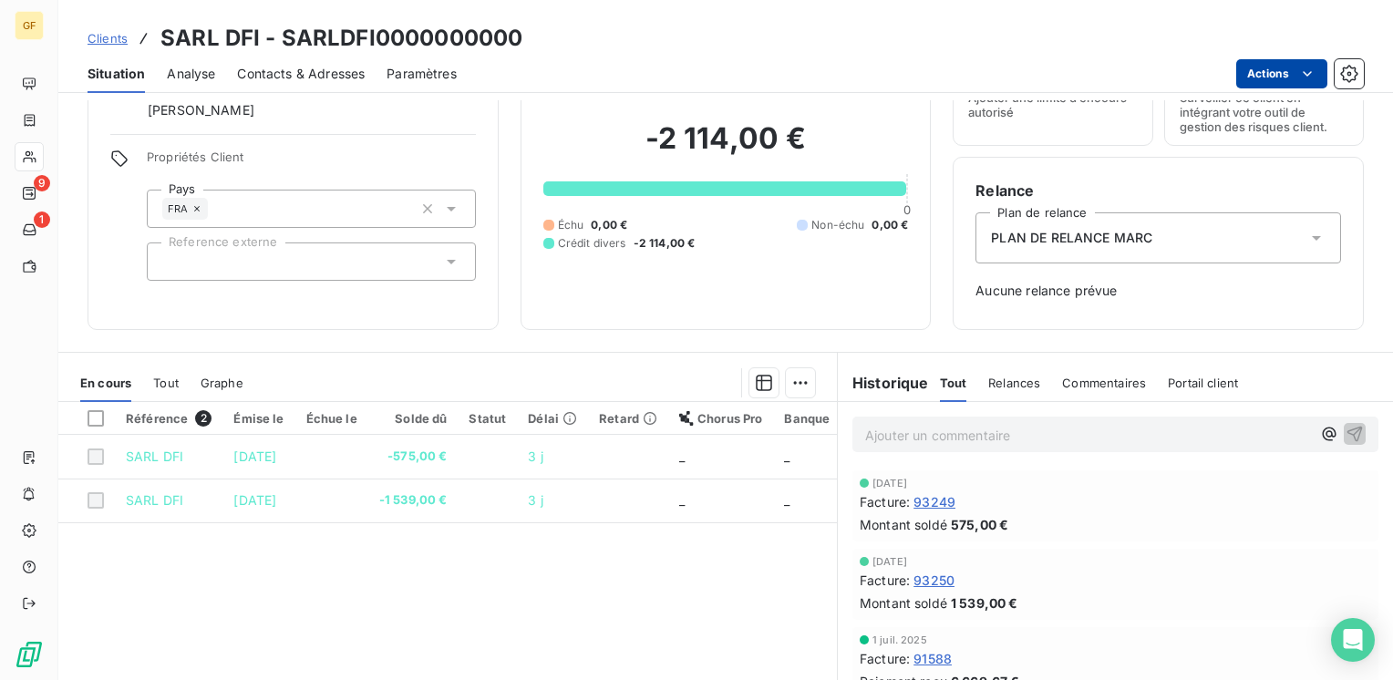
click at [1272, 64] on html "GF 9 1 Clients SARL DFI - SARLDFI0000000000 Situation Analyse Contacts & Adress…" at bounding box center [696, 340] width 1393 height 680
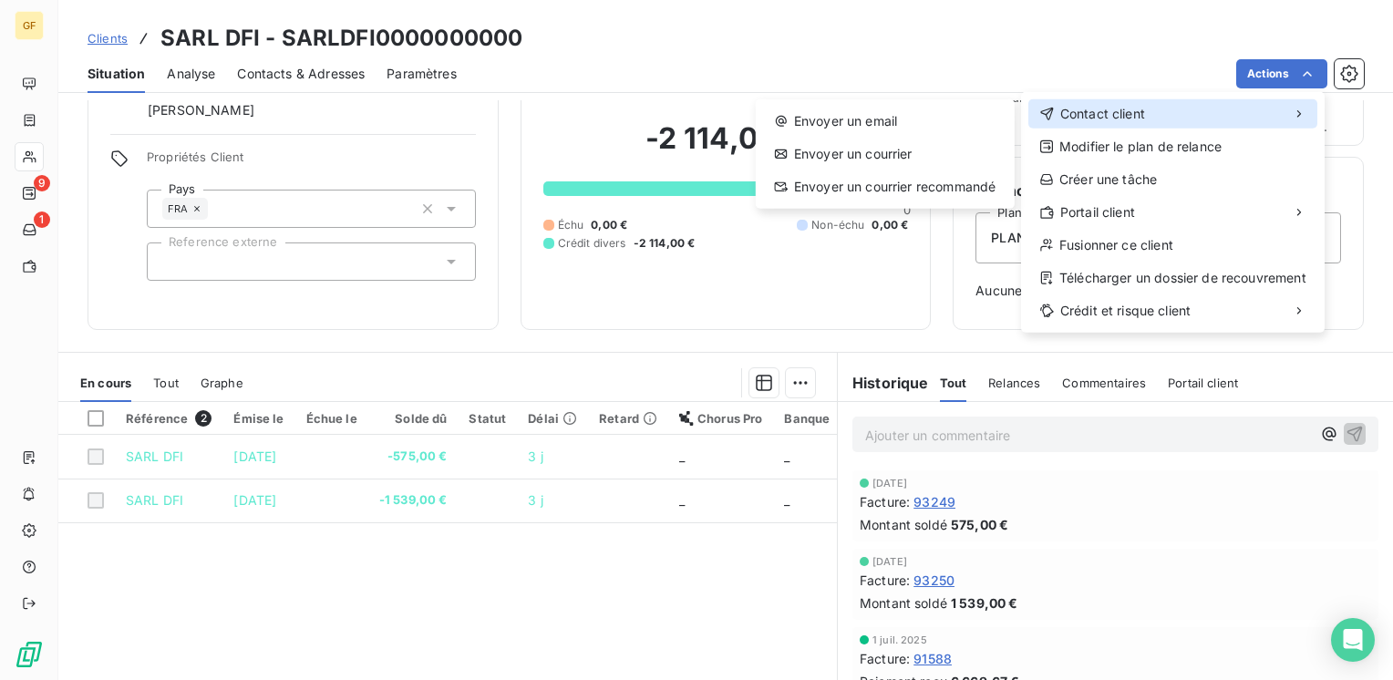
click at [1149, 105] on div "Contact client" at bounding box center [1172, 113] width 289 height 29
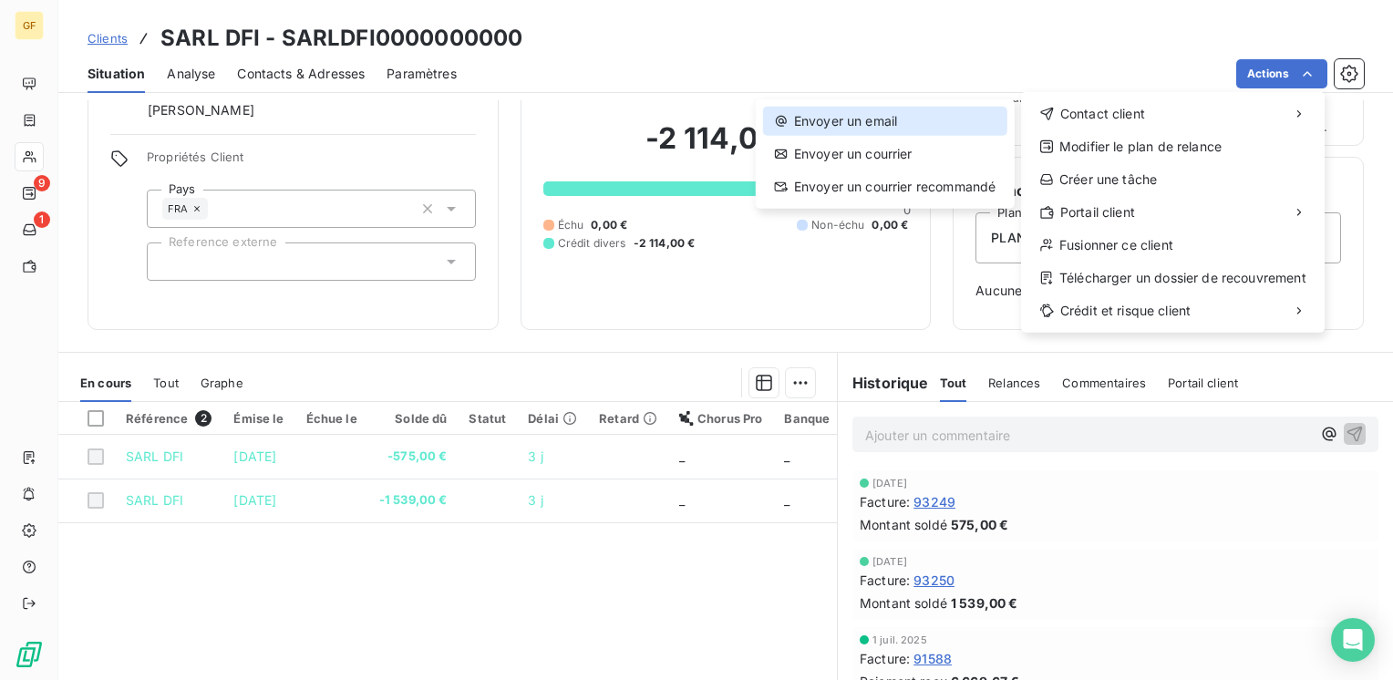
click at [897, 113] on div "Envoyer un email" at bounding box center [885, 121] width 244 height 29
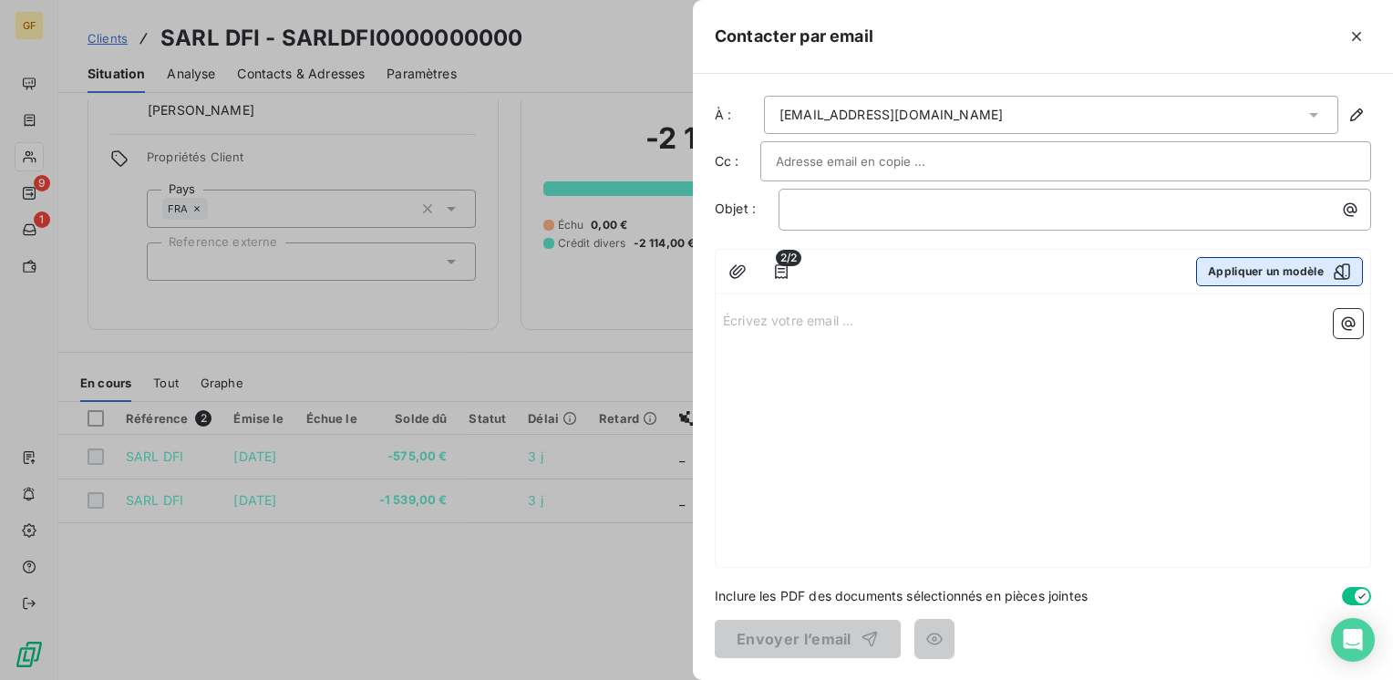
click at [1213, 271] on button "Appliquer un modèle" at bounding box center [1279, 271] width 167 height 29
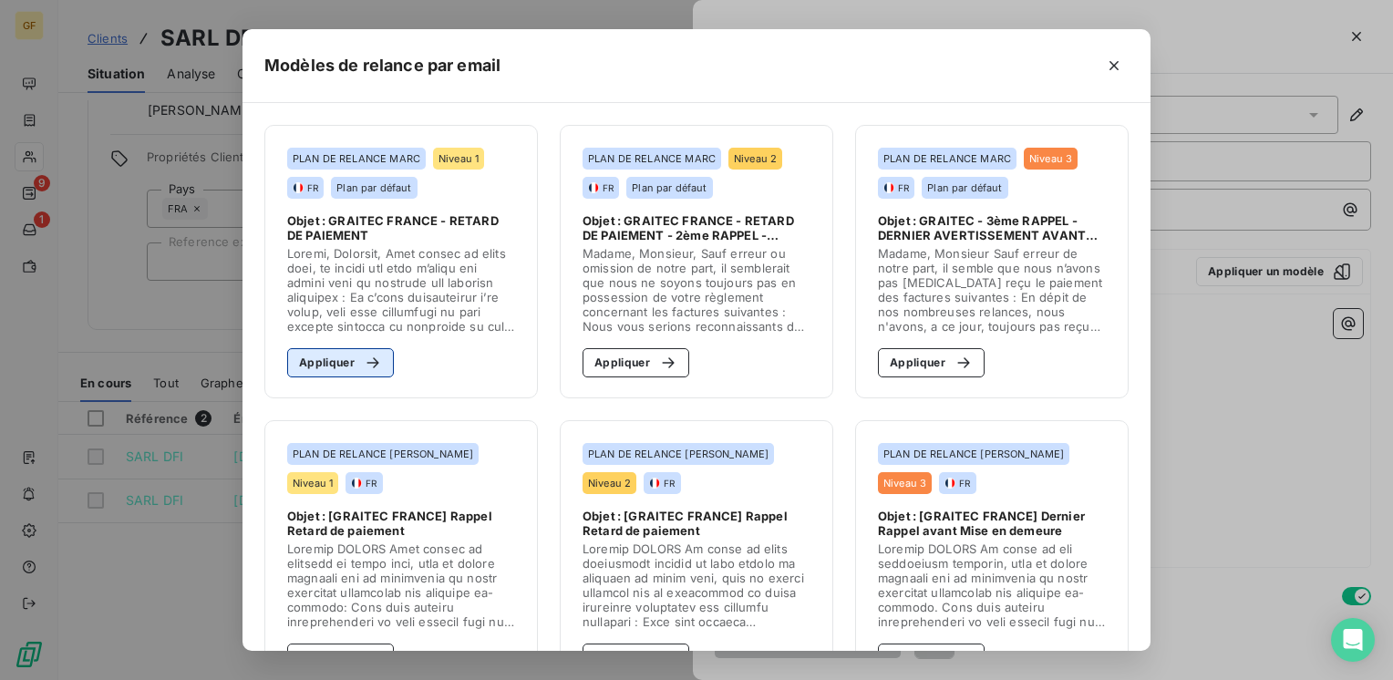
click at [365, 360] on icon "button" at bounding box center [373, 363] width 18 height 18
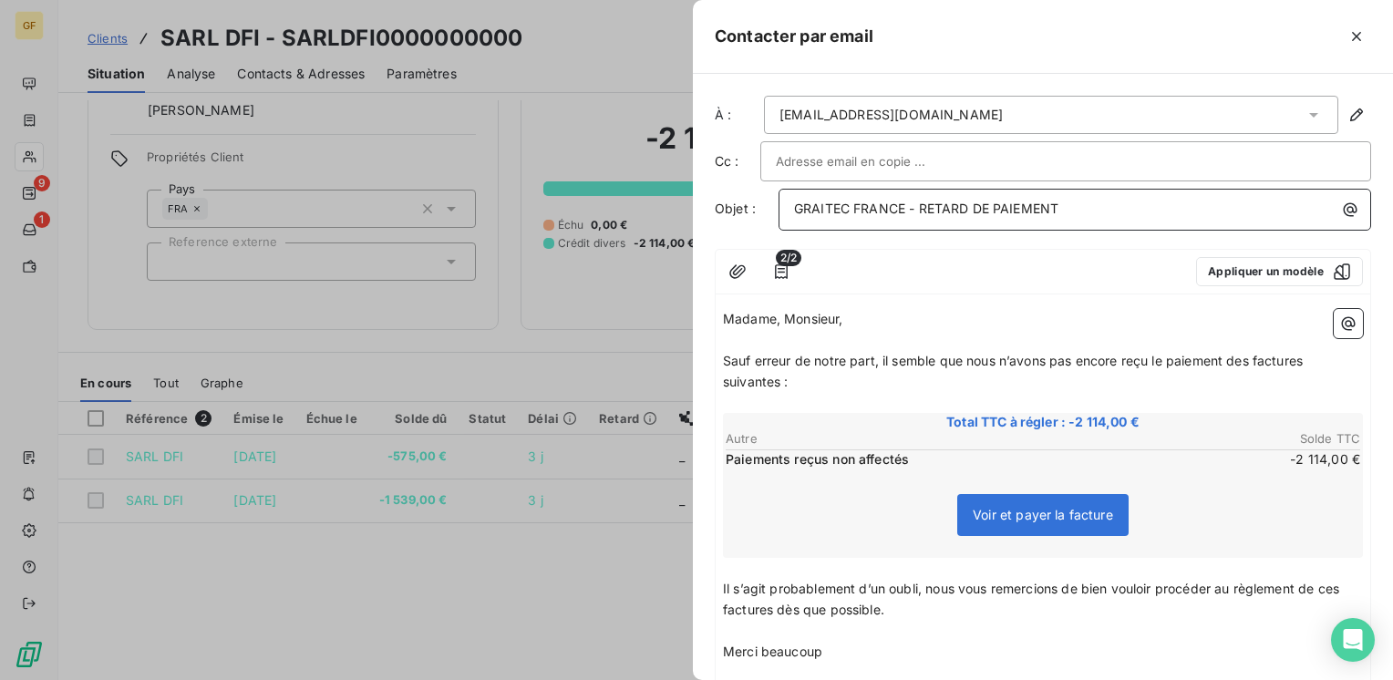
drag, startPoint x: 920, startPoint y: 204, endPoint x: 1138, endPoint y: 202, distance: 218.7
click at [1138, 202] on p "GRAITEC FRANCE - RETARD DE PAIEMENT" at bounding box center [1079, 209] width 570 height 21
click at [911, 157] on input "text" at bounding box center [874, 161] width 196 height 27
click at [882, 355] on span "Sauf erreur de notre part, il semble que nous n’avons pas encore reçu le paieme…" at bounding box center [1014, 371] width 583 height 36
click at [725, 377] on span "Sauf erreur de notre part, votre compte en nos livres, présente à ce jour un co…" at bounding box center [1030, 371] width 615 height 36
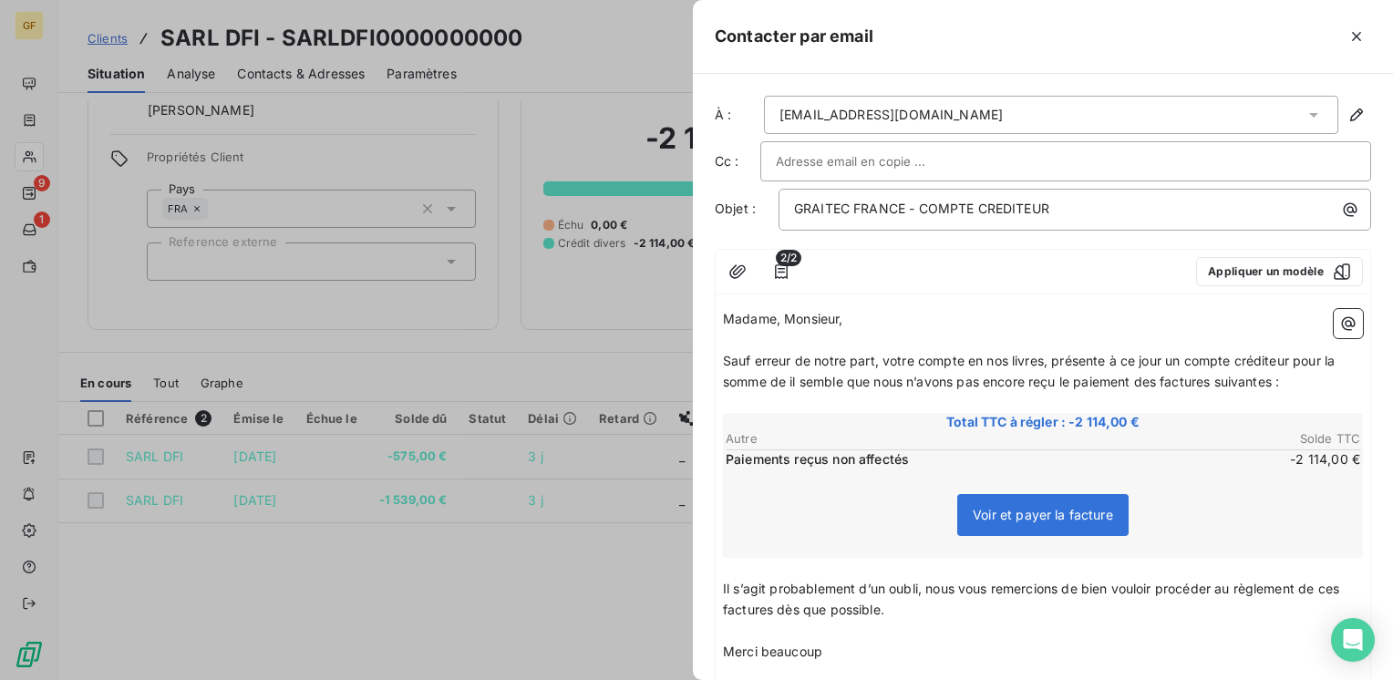
click at [786, 379] on span "Sauf erreur de notre part, votre compte en nos livres, présente à ce jour un co…" at bounding box center [1030, 371] width 615 height 36
click at [719, 584] on div "Madame, Monsieur, ﻿ Sauf erreur de notre part, votre compte en nos livres, prés…" at bounding box center [1042, 548] width 654 height 492
click at [724, 583] on span "Il s’agit probablement d’un oubli, nous vous remercions de bien vouloir procéde…" at bounding box center [1033, 599] width 620 height 36
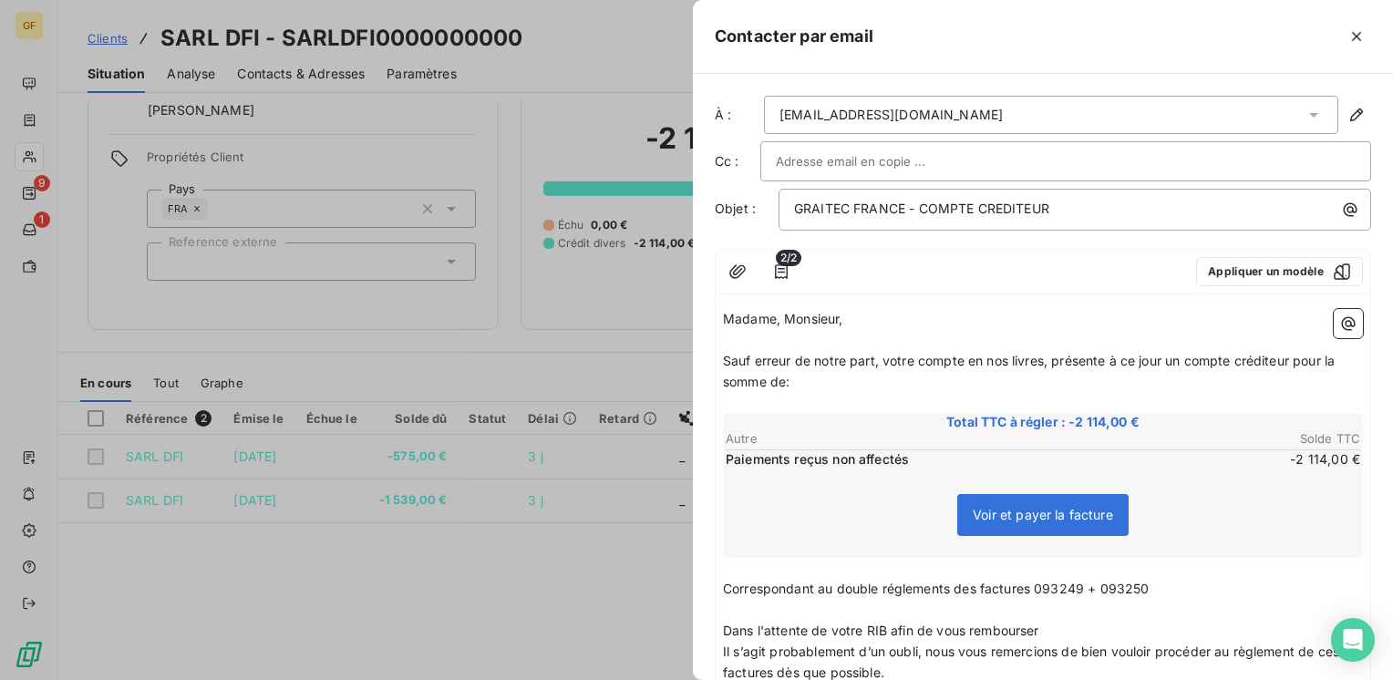
scroll to position [273, 0]
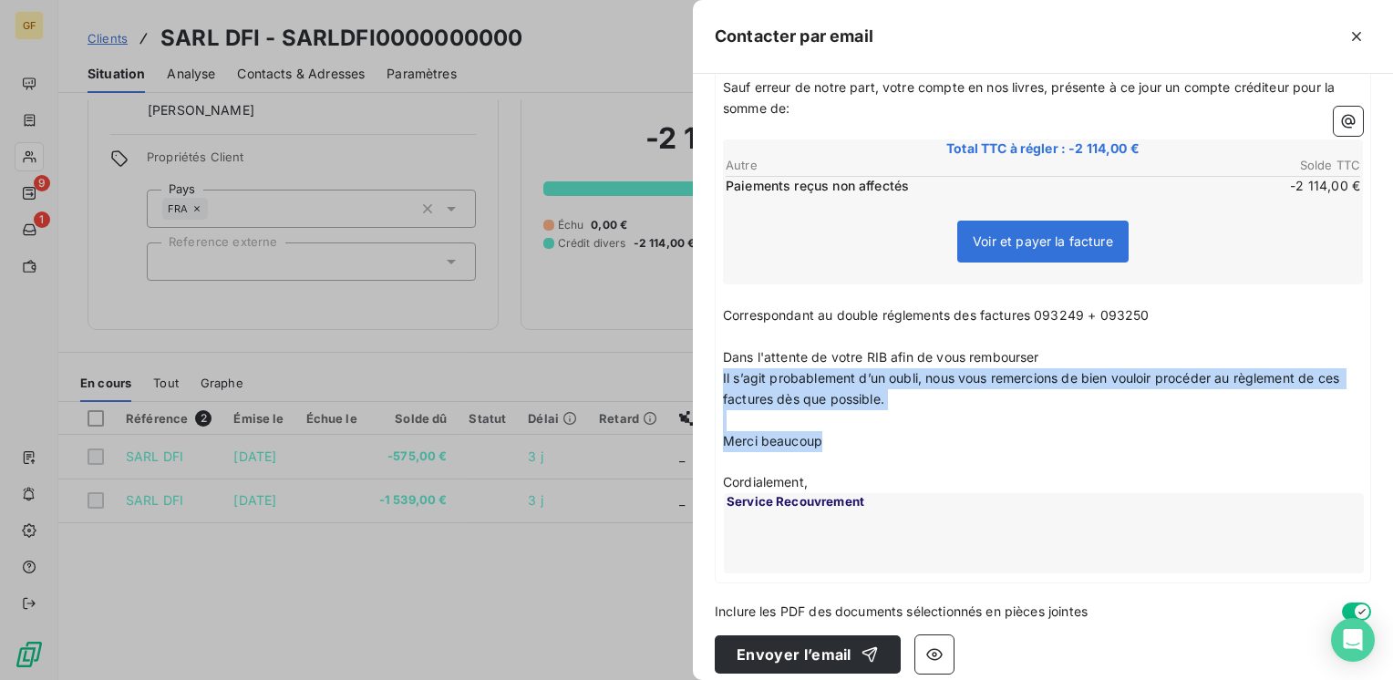
drag, startPoint x: 867, startPoint y: 444, endPoint x: 710, endPoint y: 381, distance: 168.9
click at [710, 381] on div "À : [EMAIL_ADDRESS][DOMAIN_NAME] Cc : Objet : GRAITEC FRANCE - COMPTE CREDITEUR…" at bounding box center [1043, 377] width 700 height 606
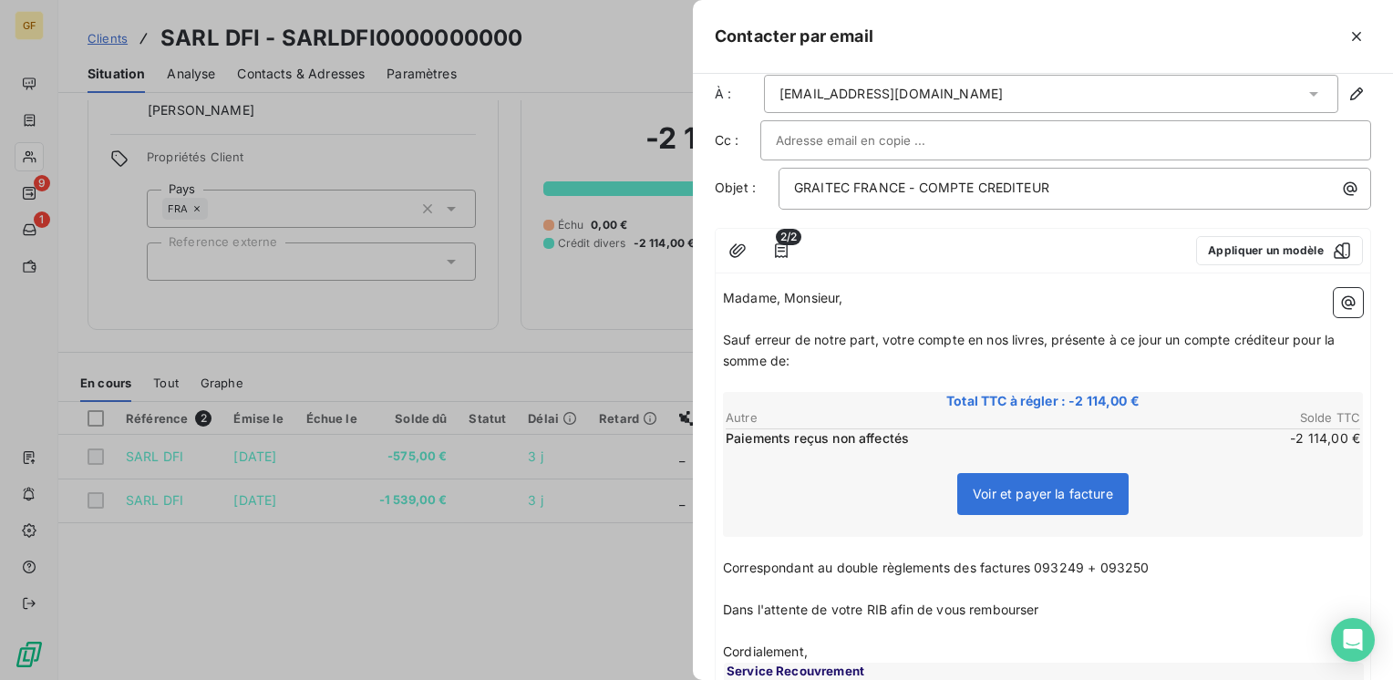
scroll to position [0, 0]
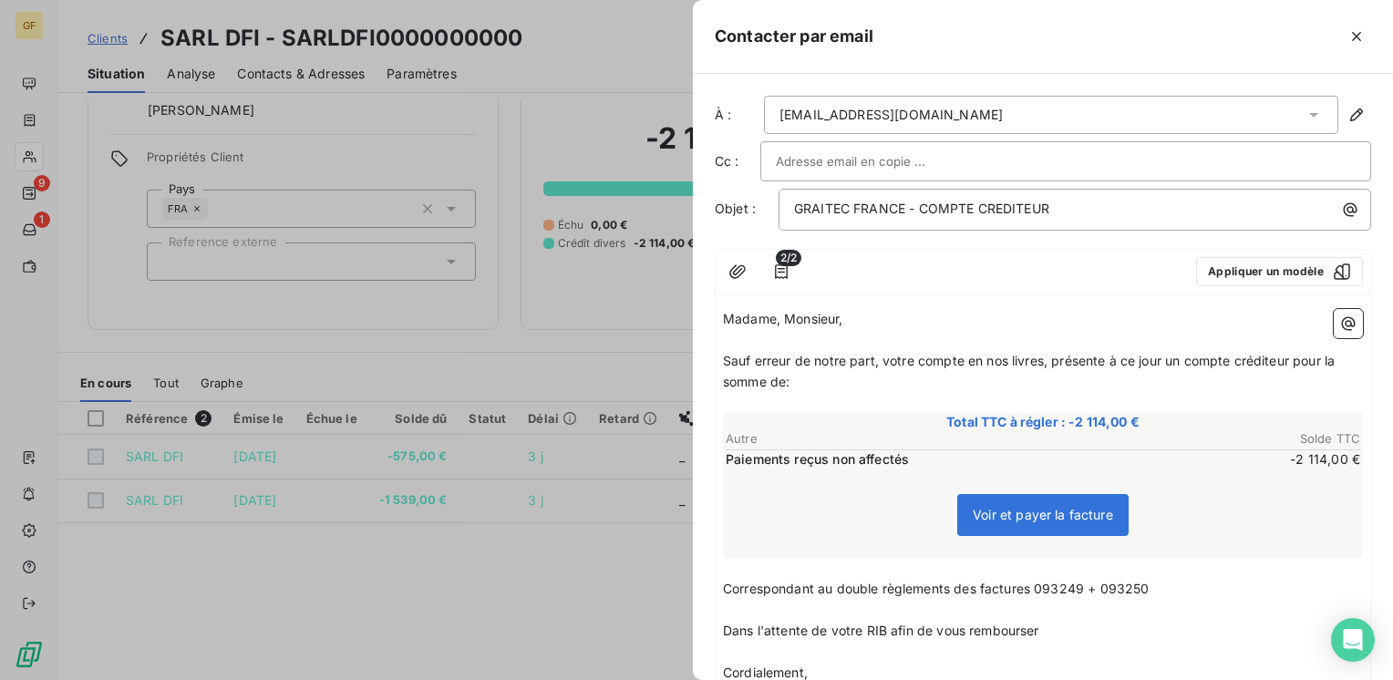
click at [875, 519] on div "Voir et payer la facture" at bounding box center [1042, 518] width 634 height 78
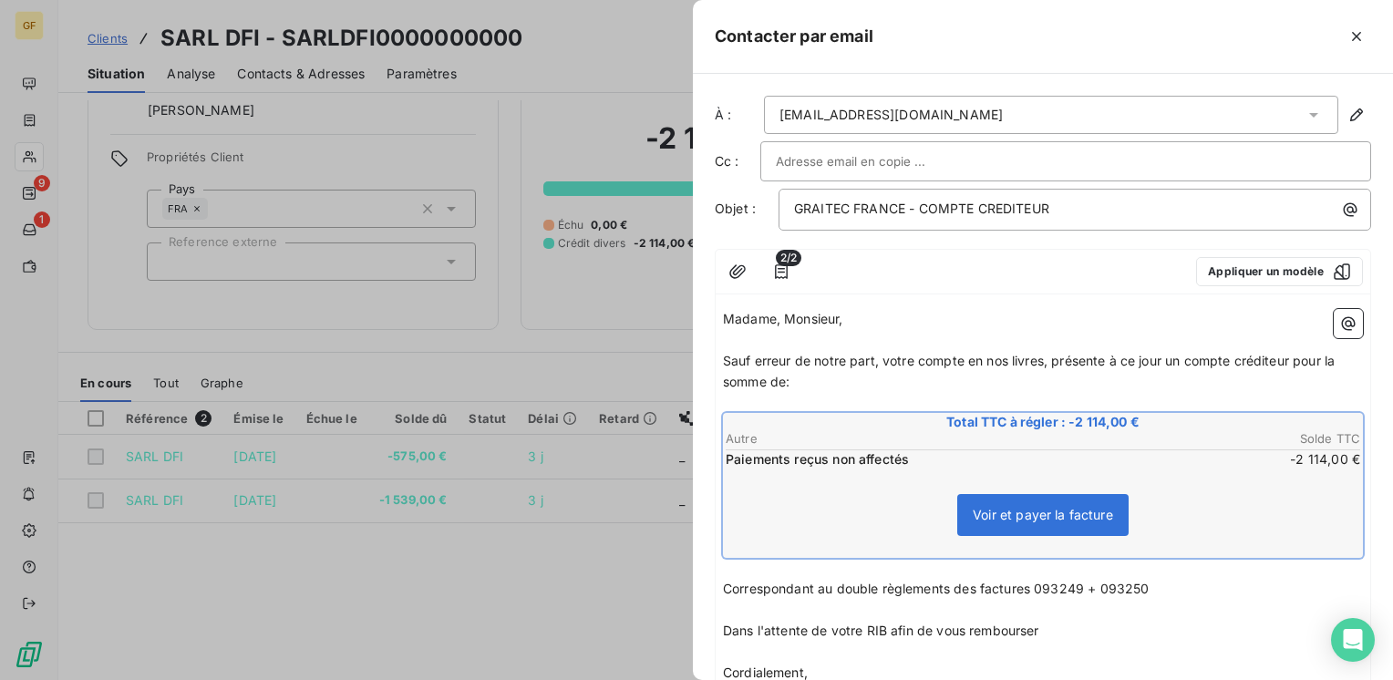
click at [1044, 355] on span "Sauf erreur de notre part, votre compte en nos livres, présente à ce jour un co…" at bounding box center [1030, 371] width 615 height 36
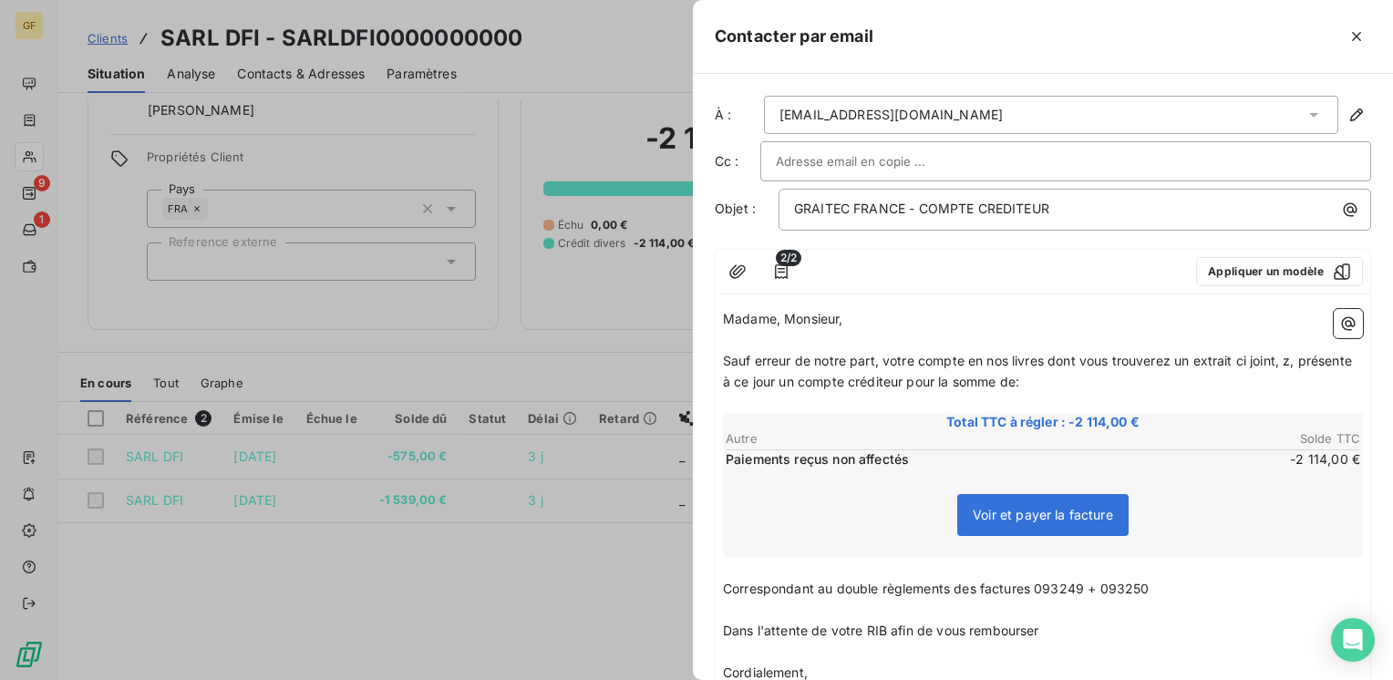
click at [1288, 355] on span "Sauf erreur de notre part, votre compte en nos livres dont vous trouverez un ex…" at bounding box center [1039, 371] width 632 height 36
click at [745, 270] on icon "button" at bounding box center [737, 271] width 18 height 18
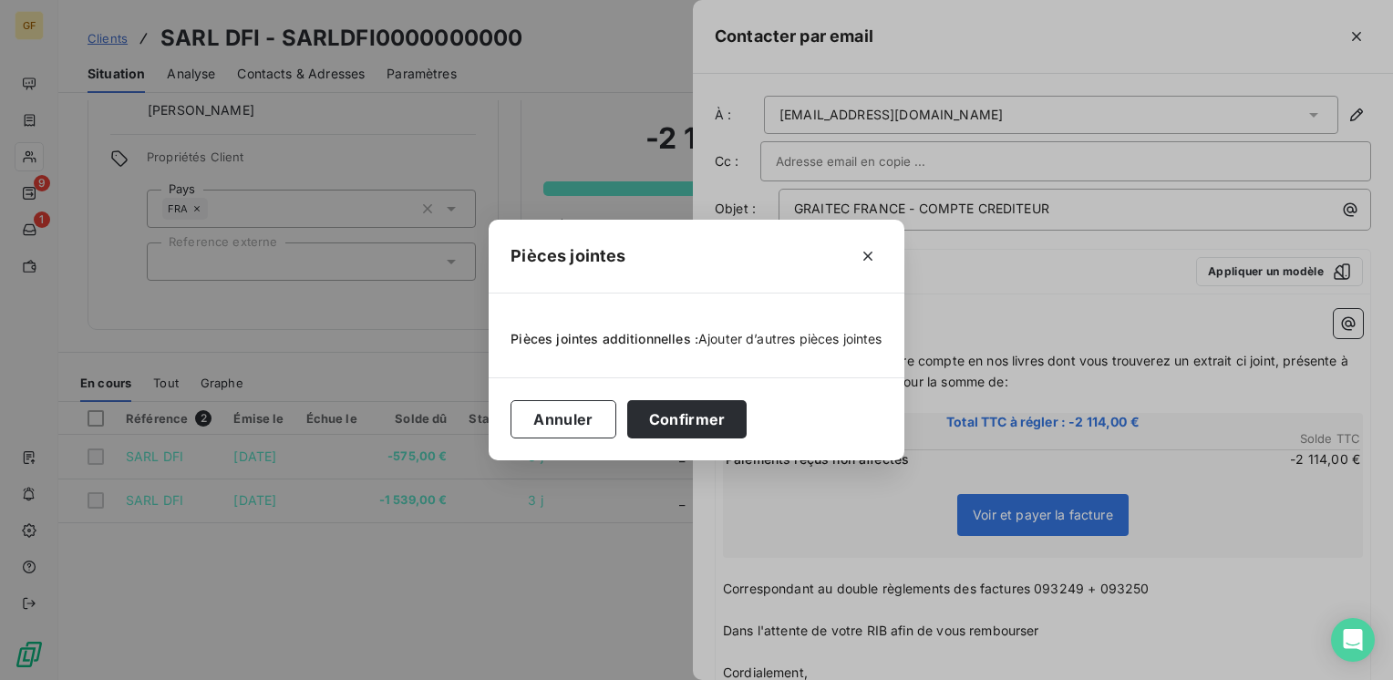
click at [788, 346] on span "Ajouter d’autres pièces jointes" at bounding box center [790, 338] width 184 height 15
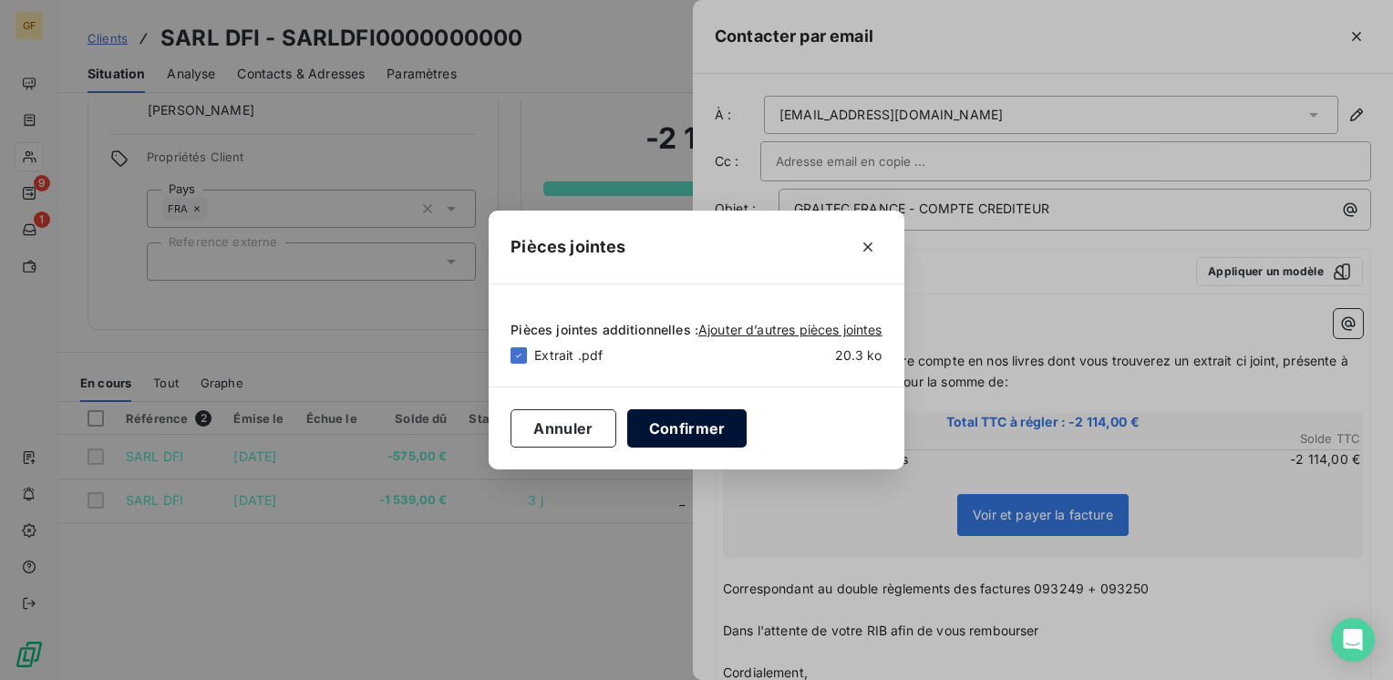
click at [671, 437] on button "Confirmer" at bounding box center [687, 428] width 120 height 38
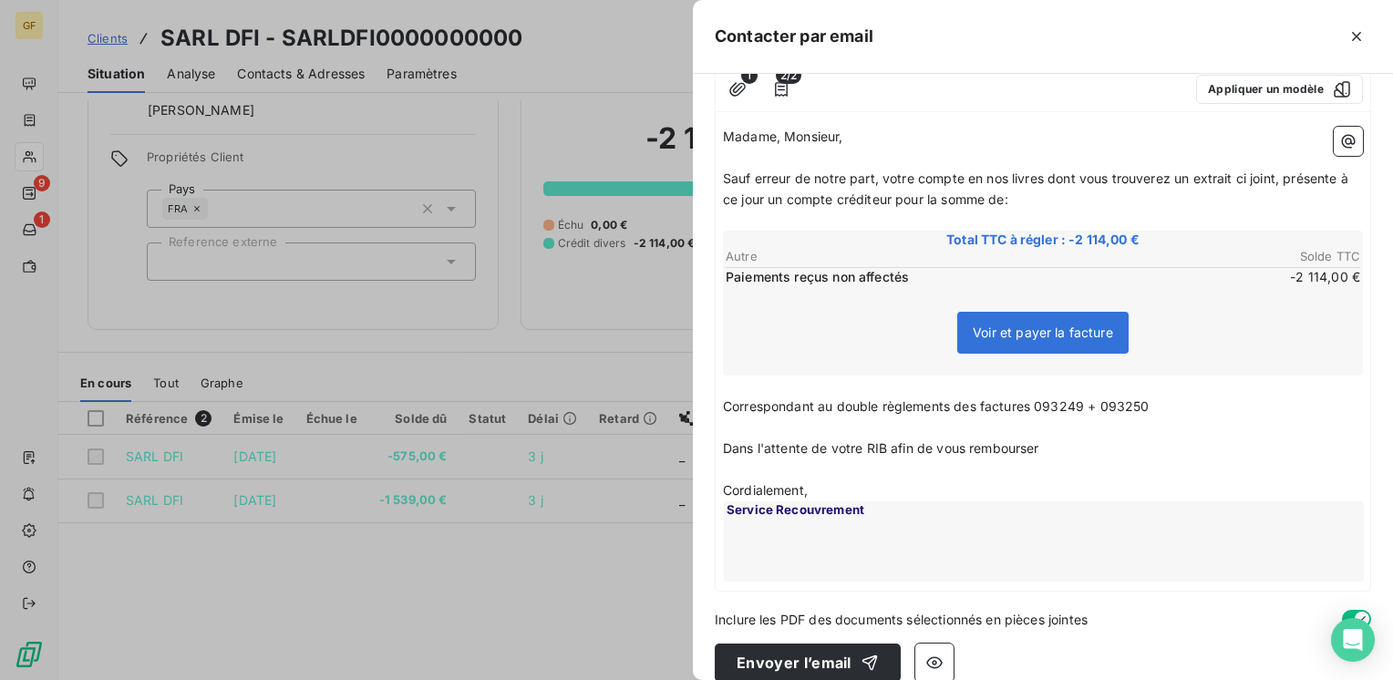
scroll to position [201, 0]
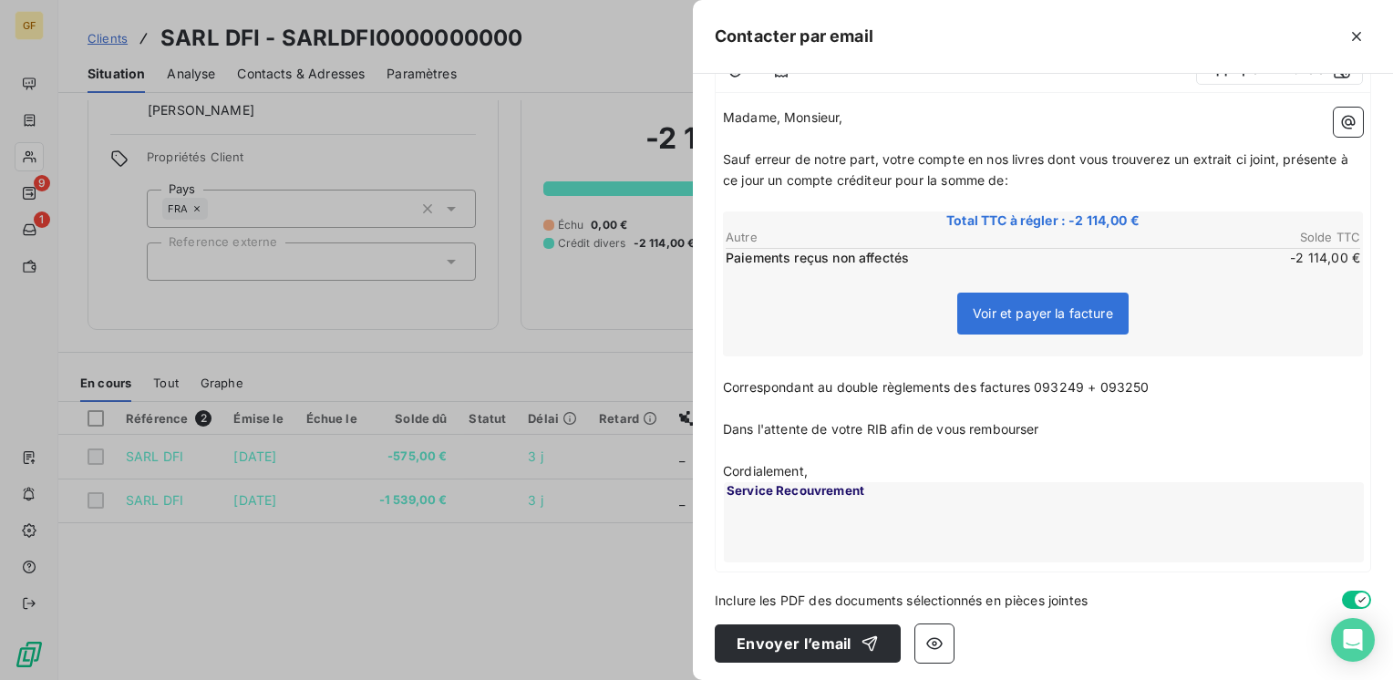
click at [947, 382] on span "Correspondant au double règlements des factures 093249 + 093250" at bounding box center [936, 386] width 426 height 15
click at [821, 636] on button "Envoyer l’email" at bounding box center [807, 643] width 186 height 38
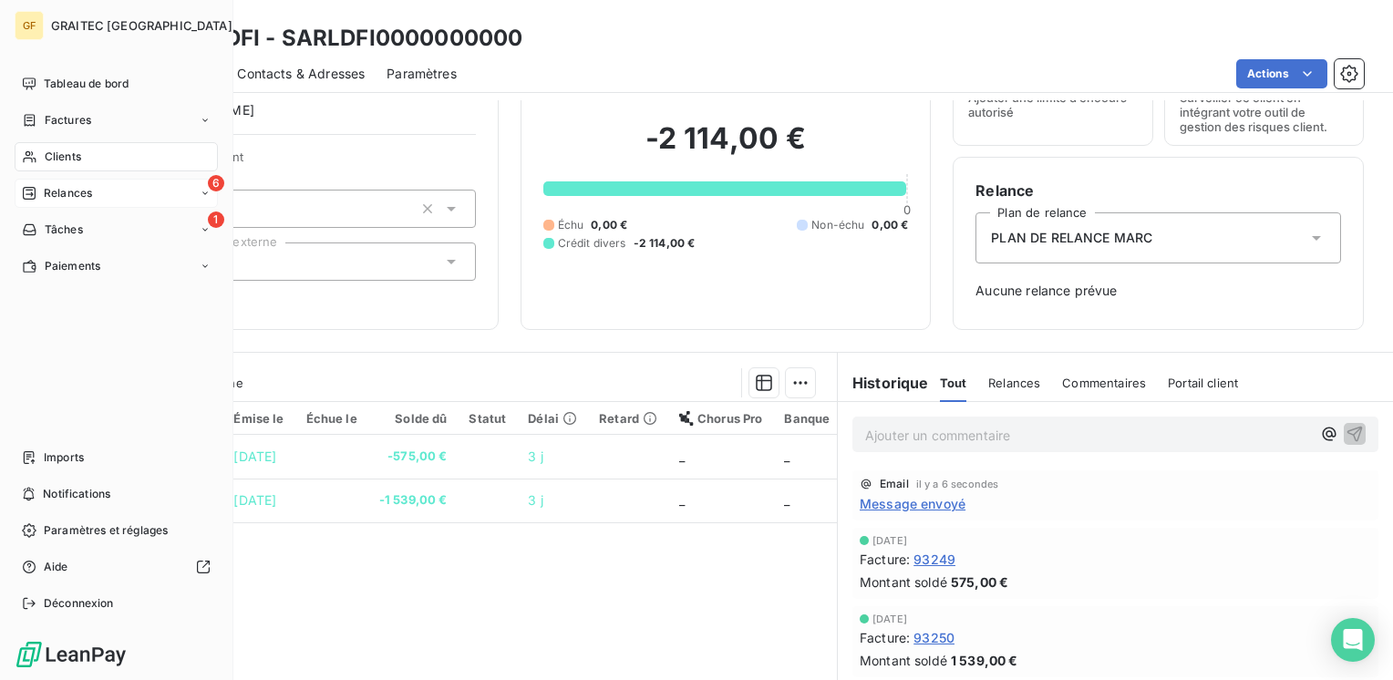
click at [66, 206] on div "6 Relances" at bounding box center [116, 193] width 203 height 29
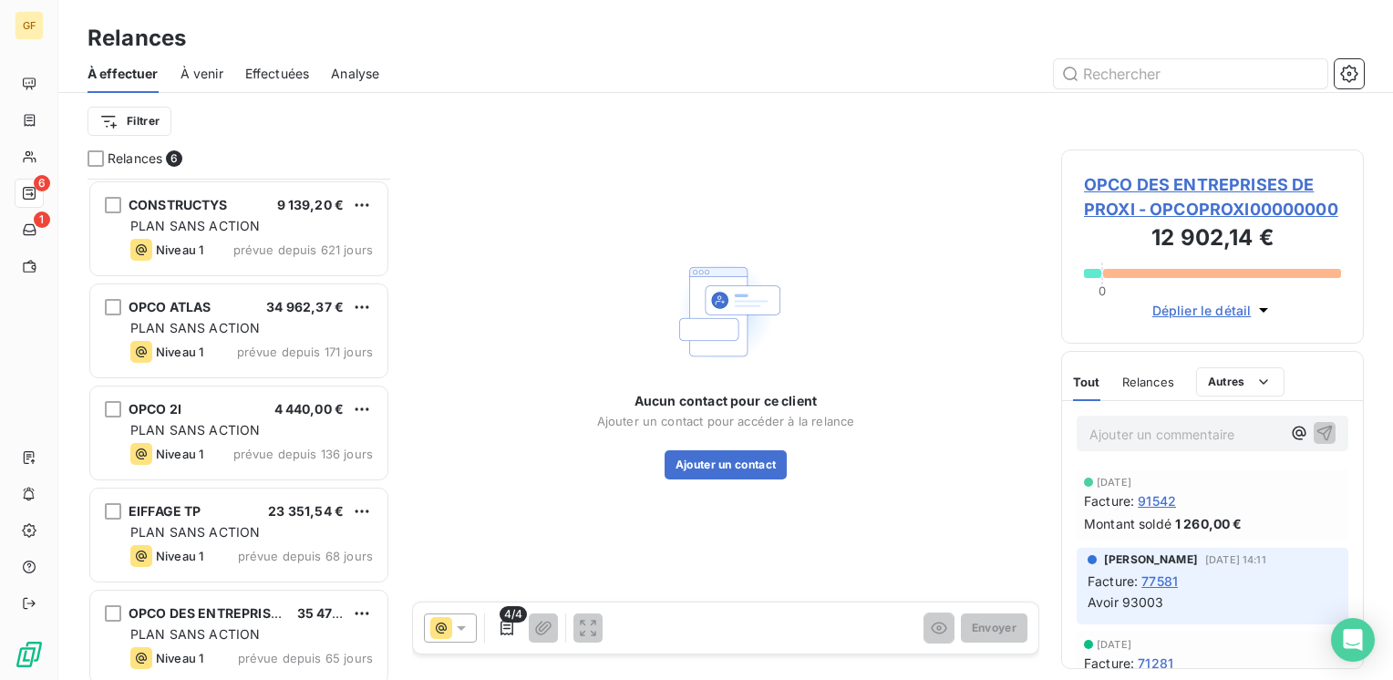
scroll to position [111, 0]
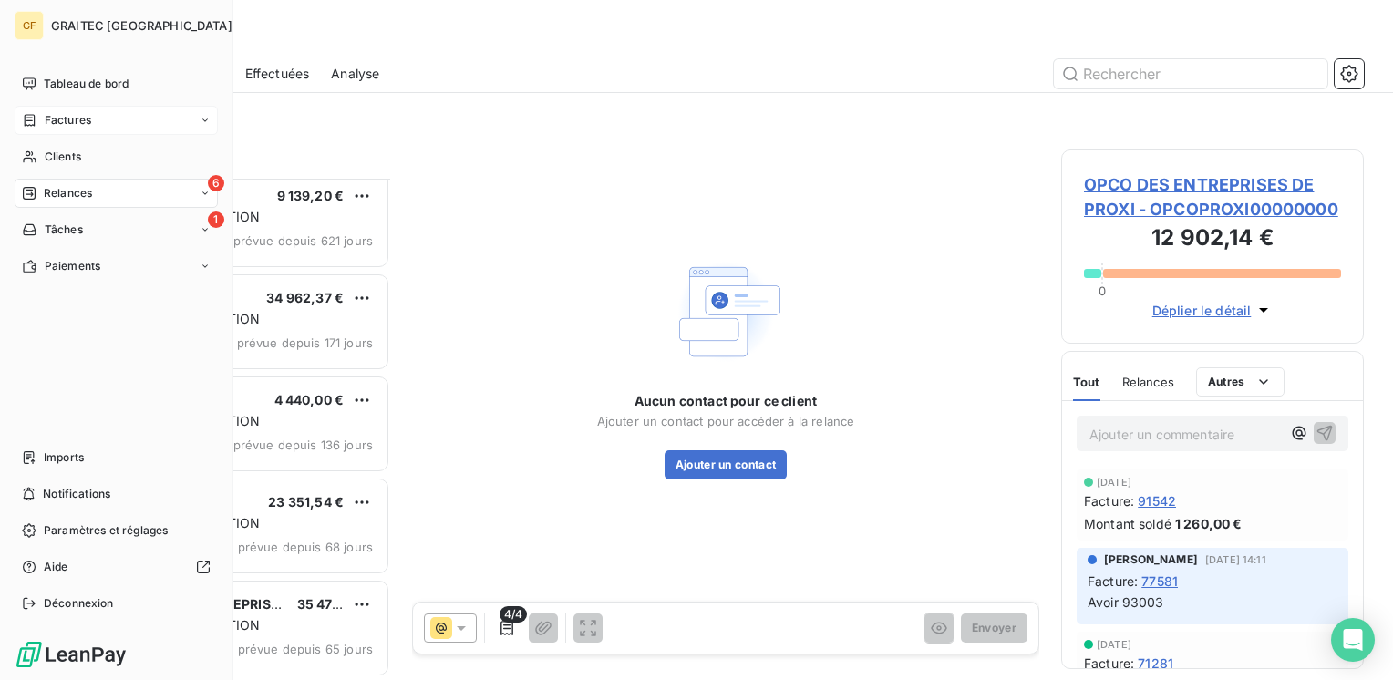
click at [80, 118] on span "Factures" at bounding box center [68, 120] width 46 height 16
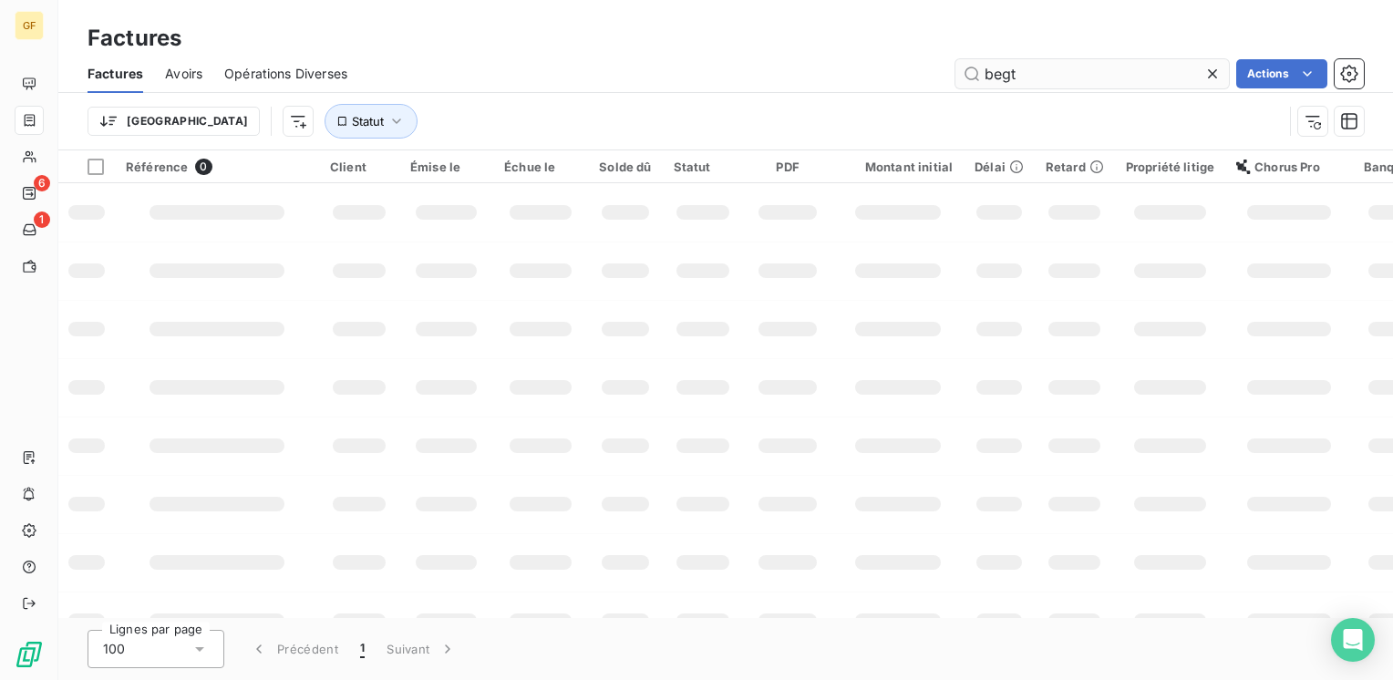
click at [1115, 71] on input "begt" at bounding box center [1091, 73] width 273 height 29
drag, startPoint x: 1010, startPoint y: 67, endPoint x: 932, endPoint y: 69, distance: 77.5
click at [932, 69] on div "begt Actions" at bounding box center [866, 73] width 994 height 29
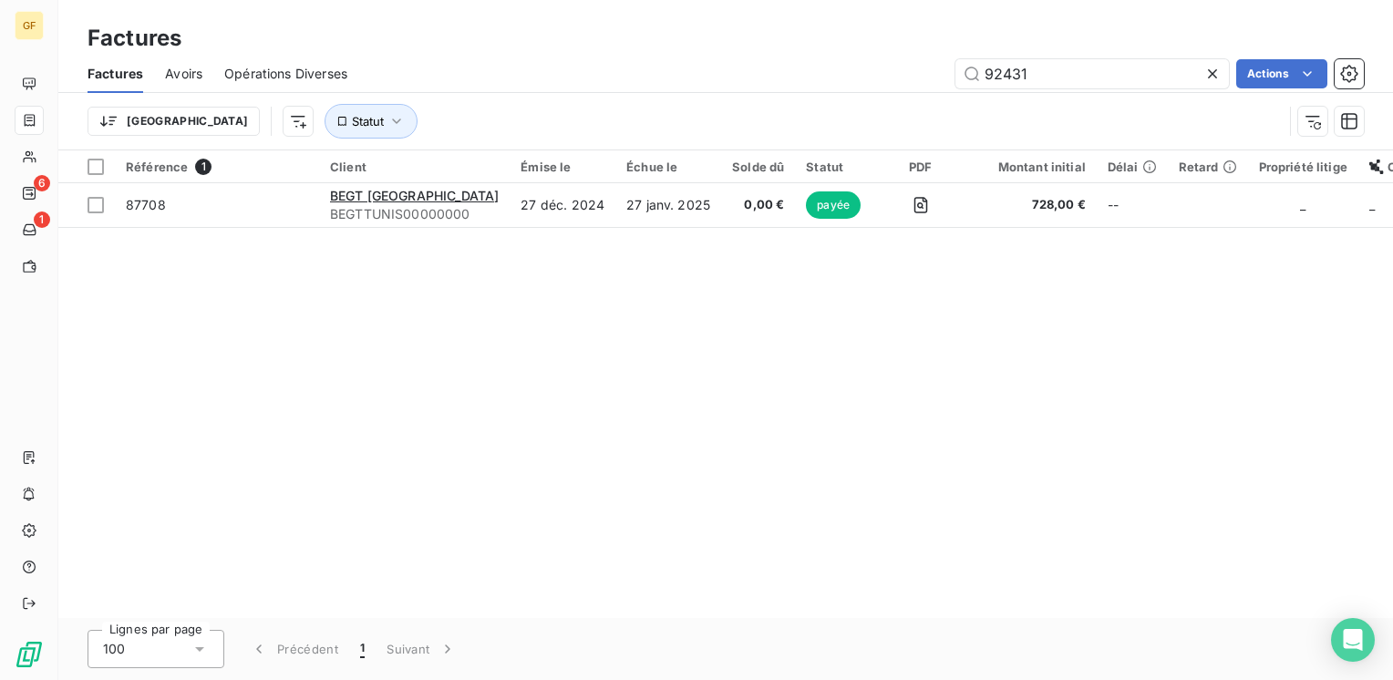
type input "92431"
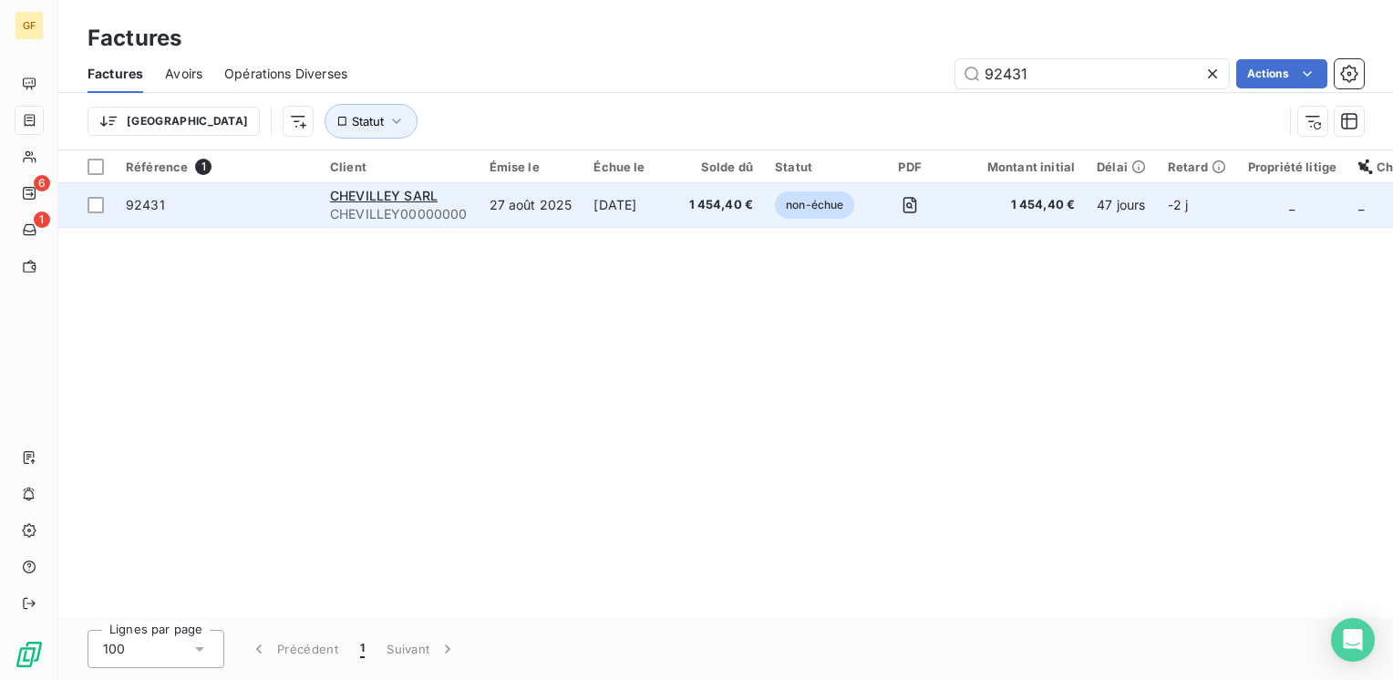
click at [522, 184] on td "27 août 2025" at bounding box center [530, 205] width 105 height 44
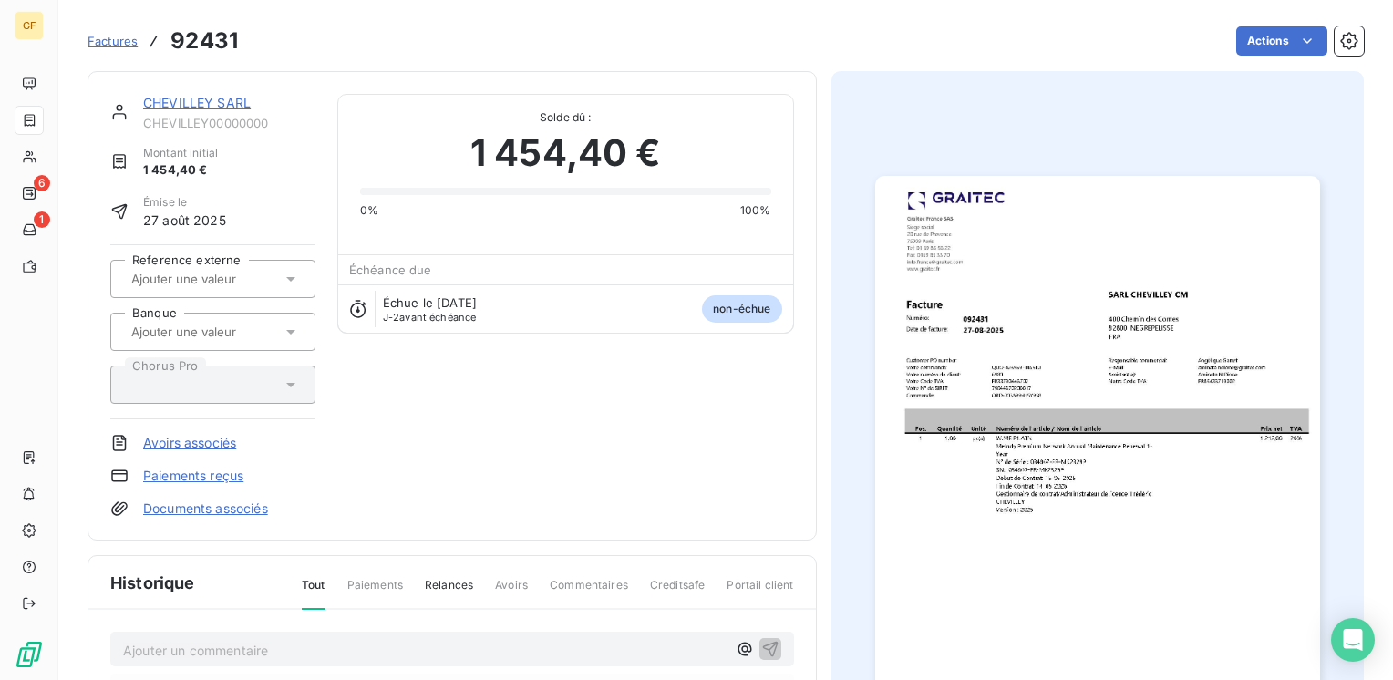
click at [998, 483] on img "button" at bounding box center [1097, 490] width 445 height 628
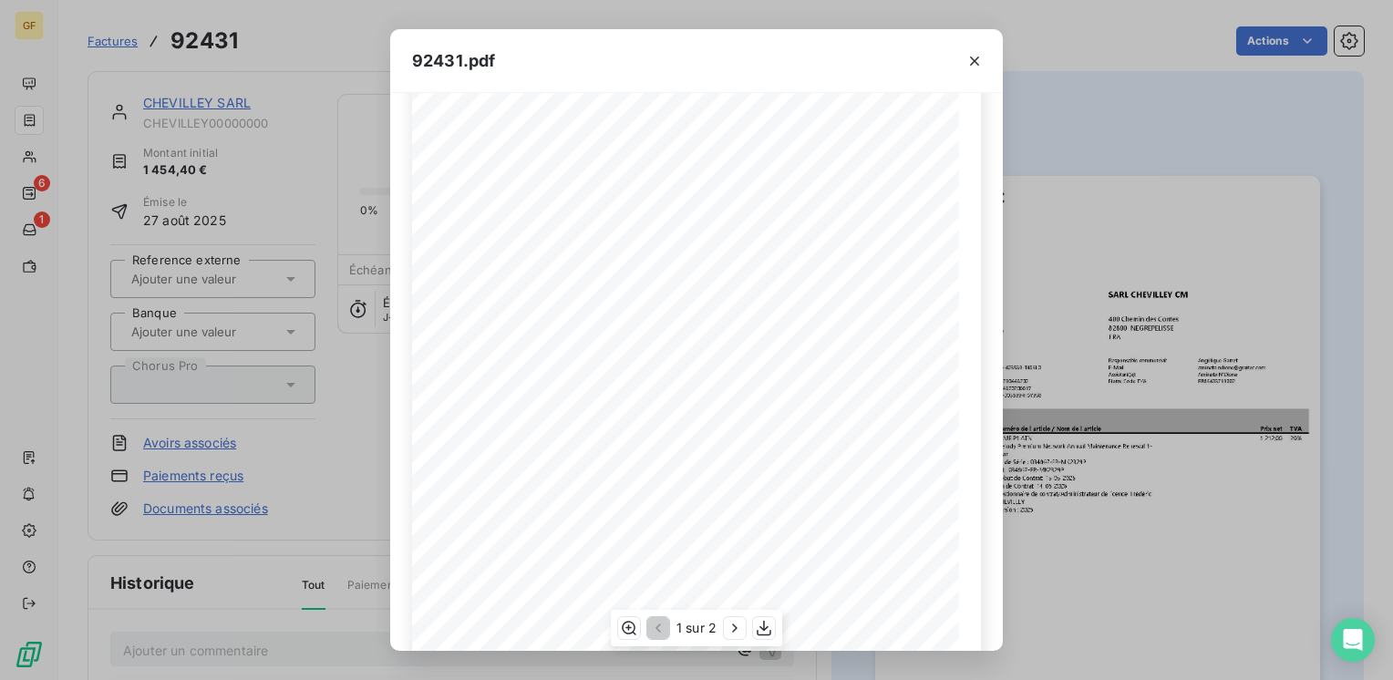
scroll to position [258, 0]
click at [725, 628] on icon "button" at bounding box center [734, 628] width 18 height 18
click at [981, 53] on icon "button" at bounding box center [974, 61] width 18 height 18
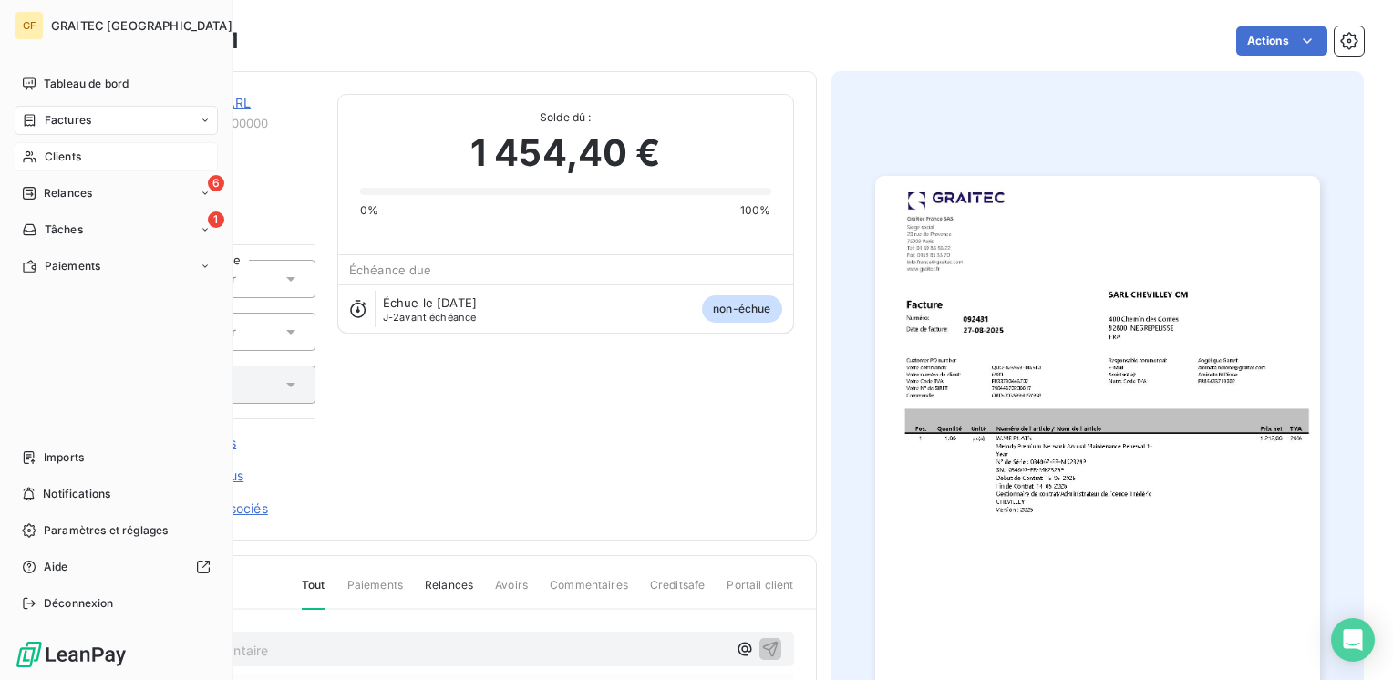
click at [58, 148] on div "Clients" at bounding box center [116, 156] width 203 height 29
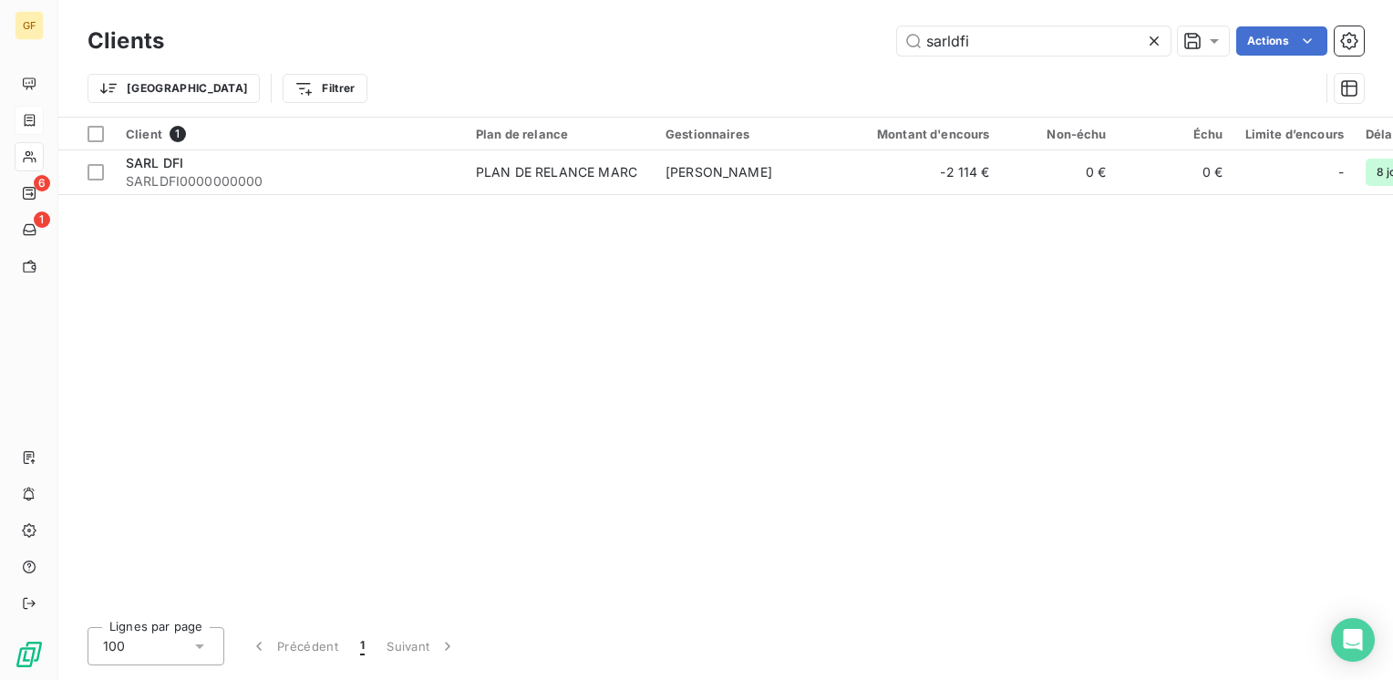
drag, startPoint x: 1012, startPoint y: 38, endPoint x: 379, endPoint y: 32, distance: 633.4
click at [372, 32] on div "sarldfi Actions" at bounding box center [774, 40] width 1177 height 29
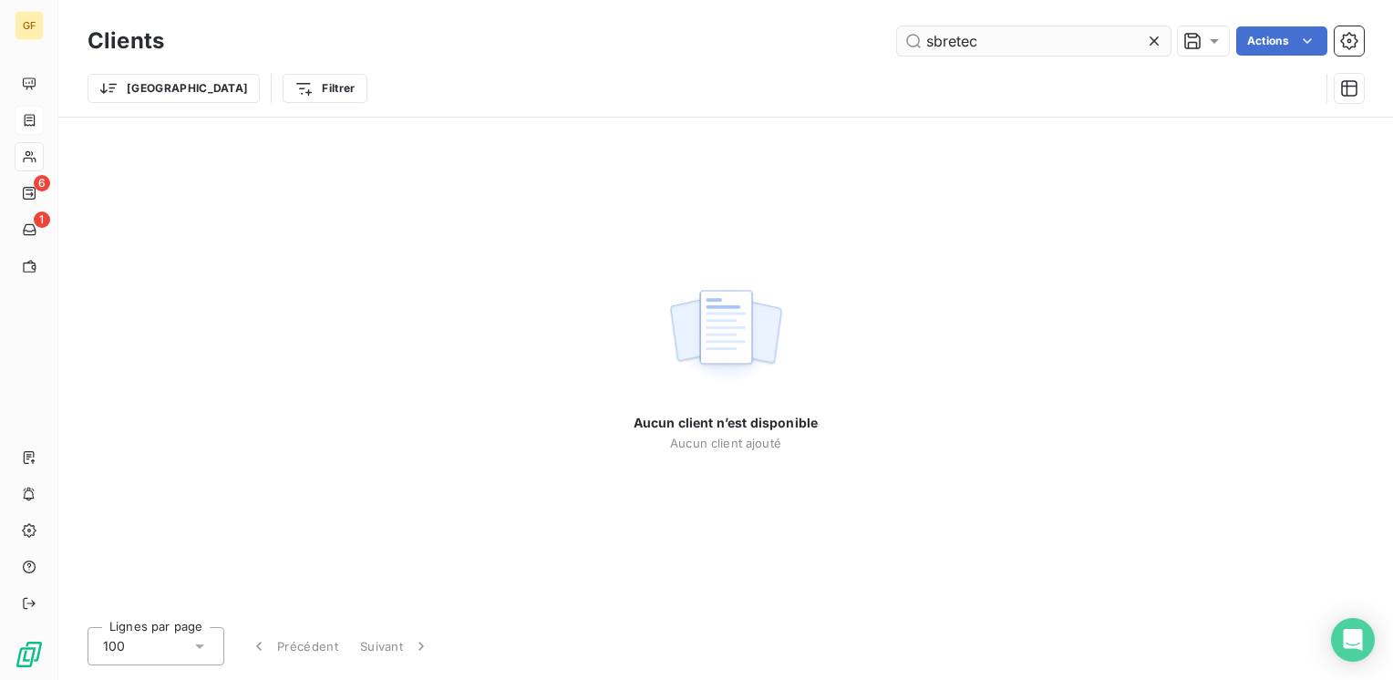
click at [930, 36] on input "sbretec" at bounding box center [1033, 40] width 273 height 29
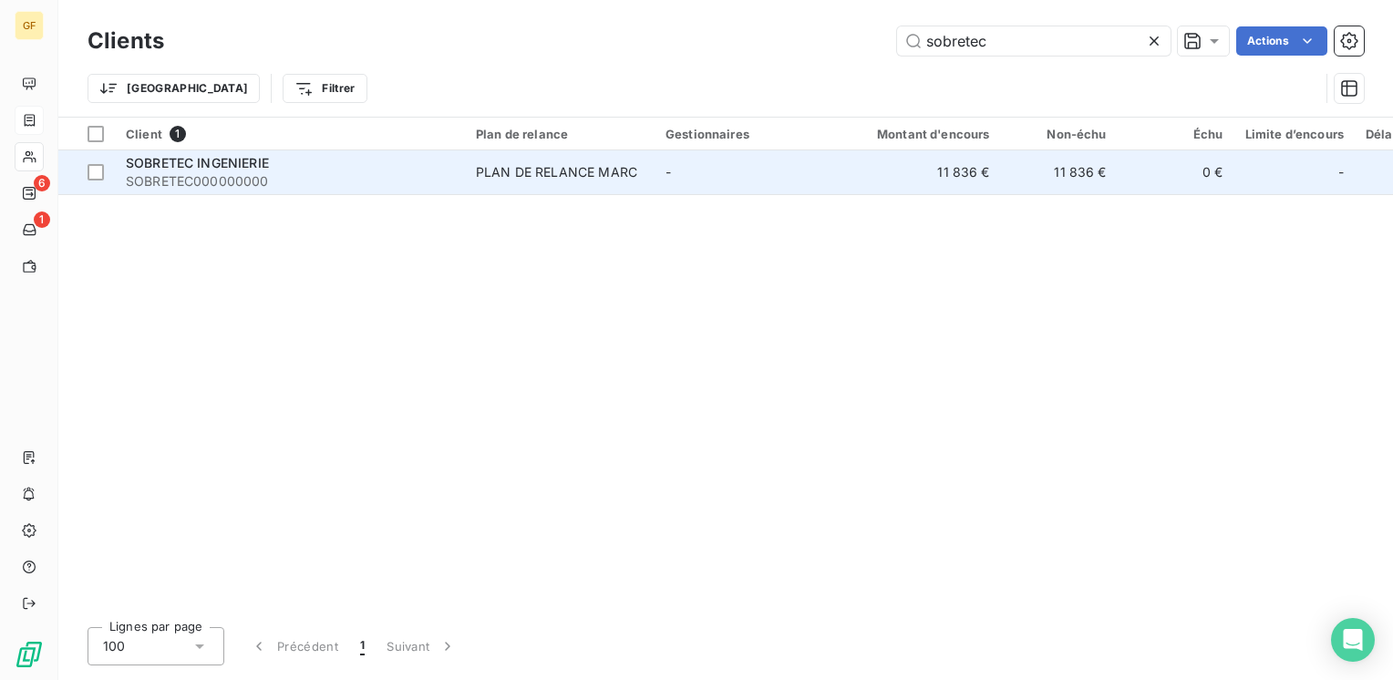
type input "sobretec"
click at [308, 176] on span "SOBRETEC000000000" at bounding box center [290, 181] width 328 height 18
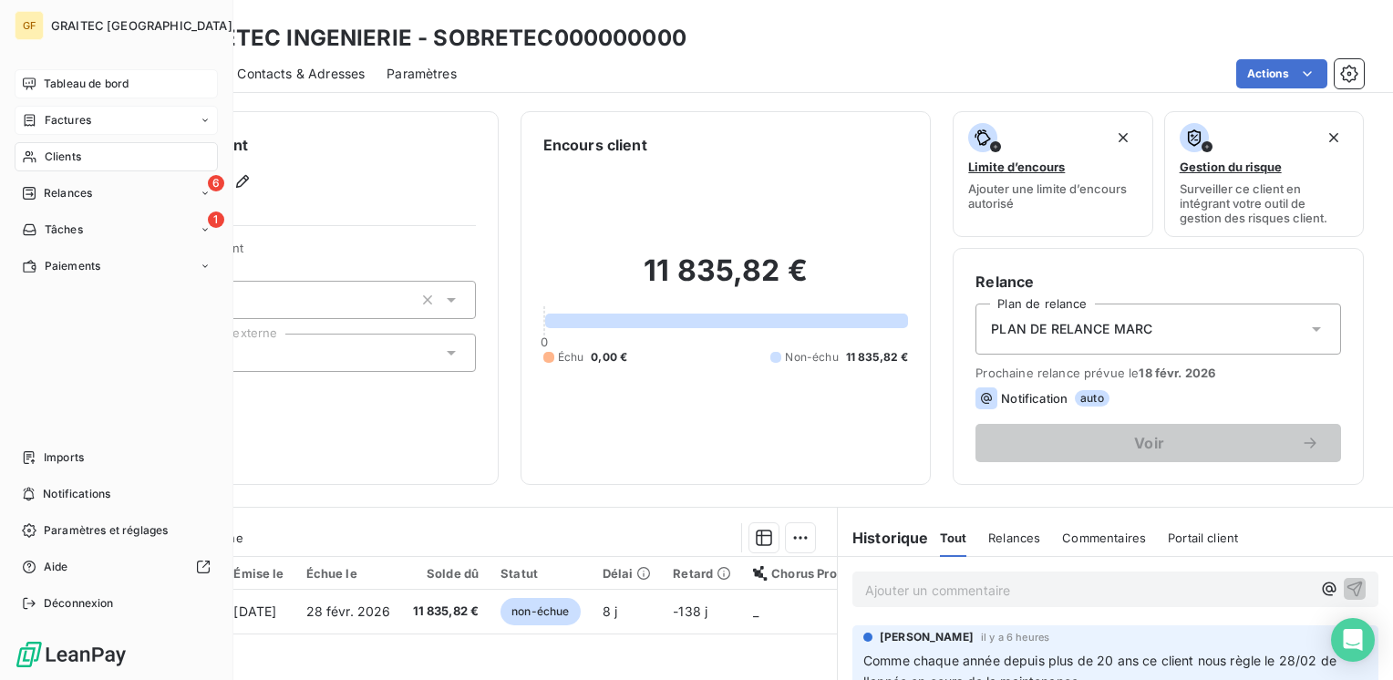
click at [73, 77] on span "Tableau de bord" at bounding box center [86, 84] width 85 height 16
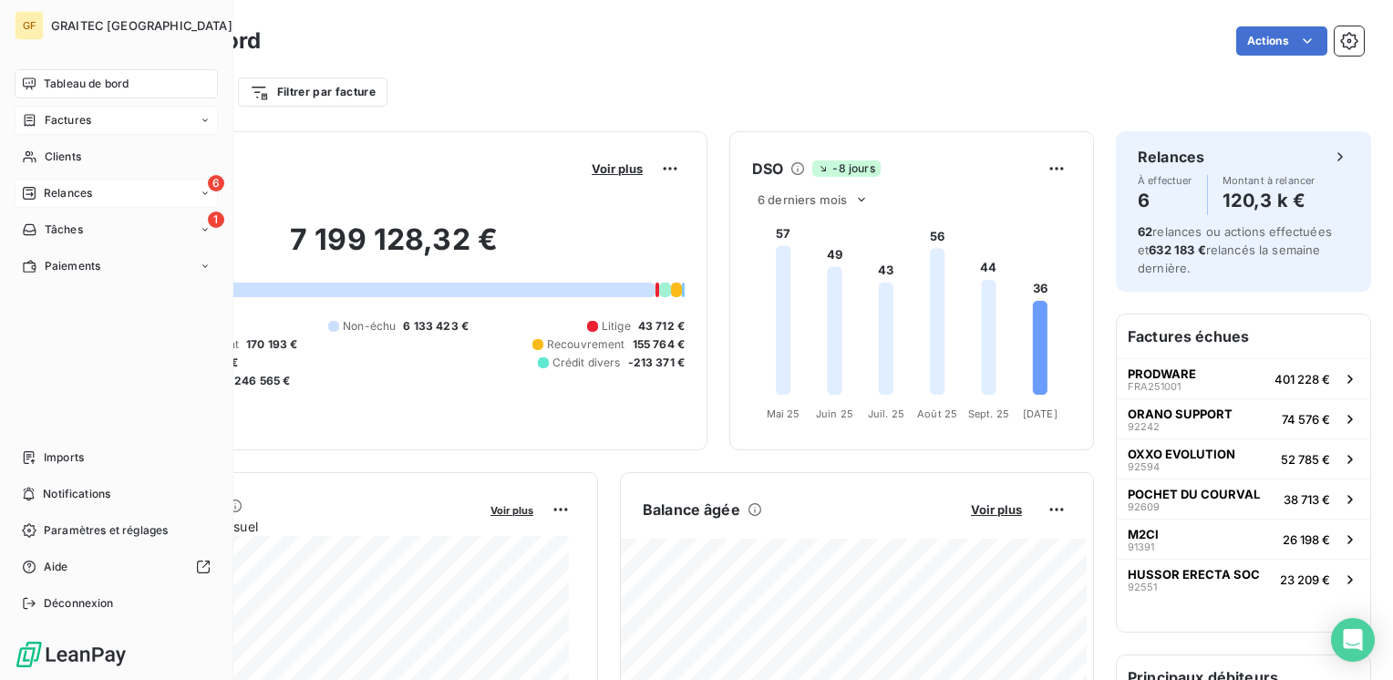
click at [54, 190] on span "Relances" at bounding box center [68, 193] width 48 height 16
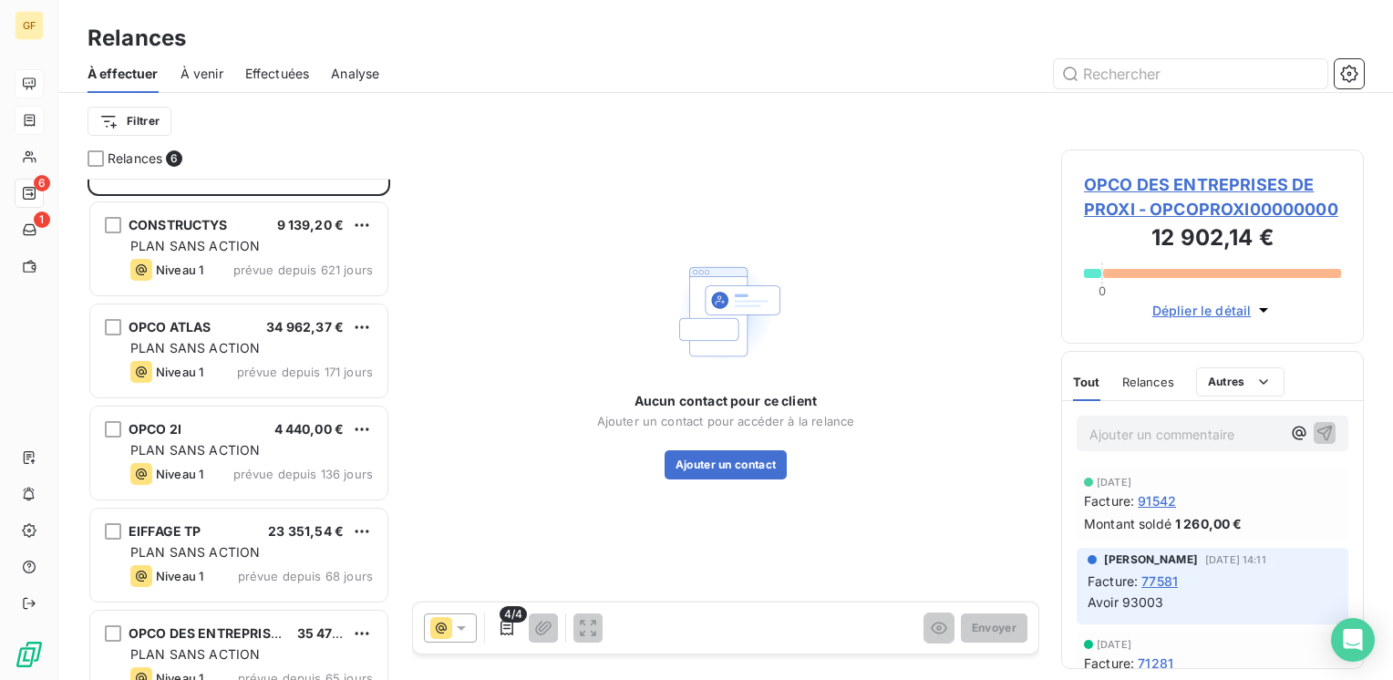
scroll to position [111, 0]
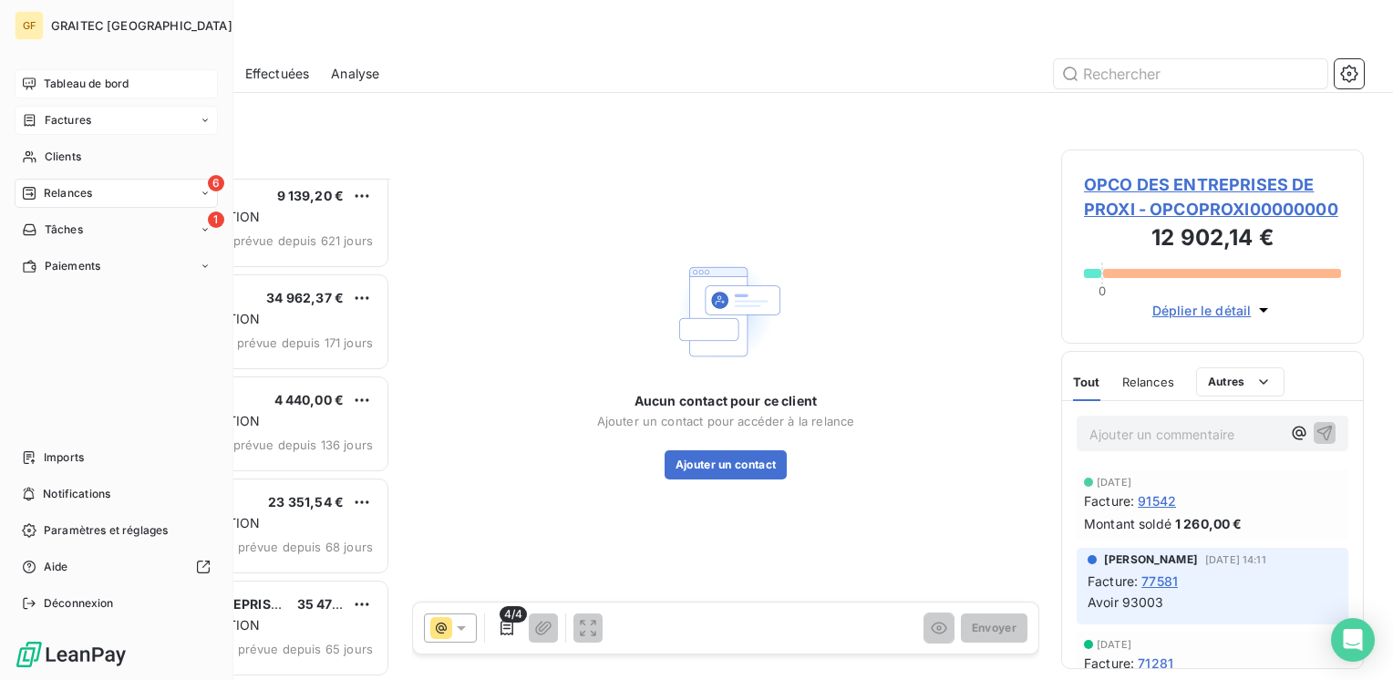
click at [60, 81] on span "Tableau de bord" at bounding box center [86, 84] width 85 height 16
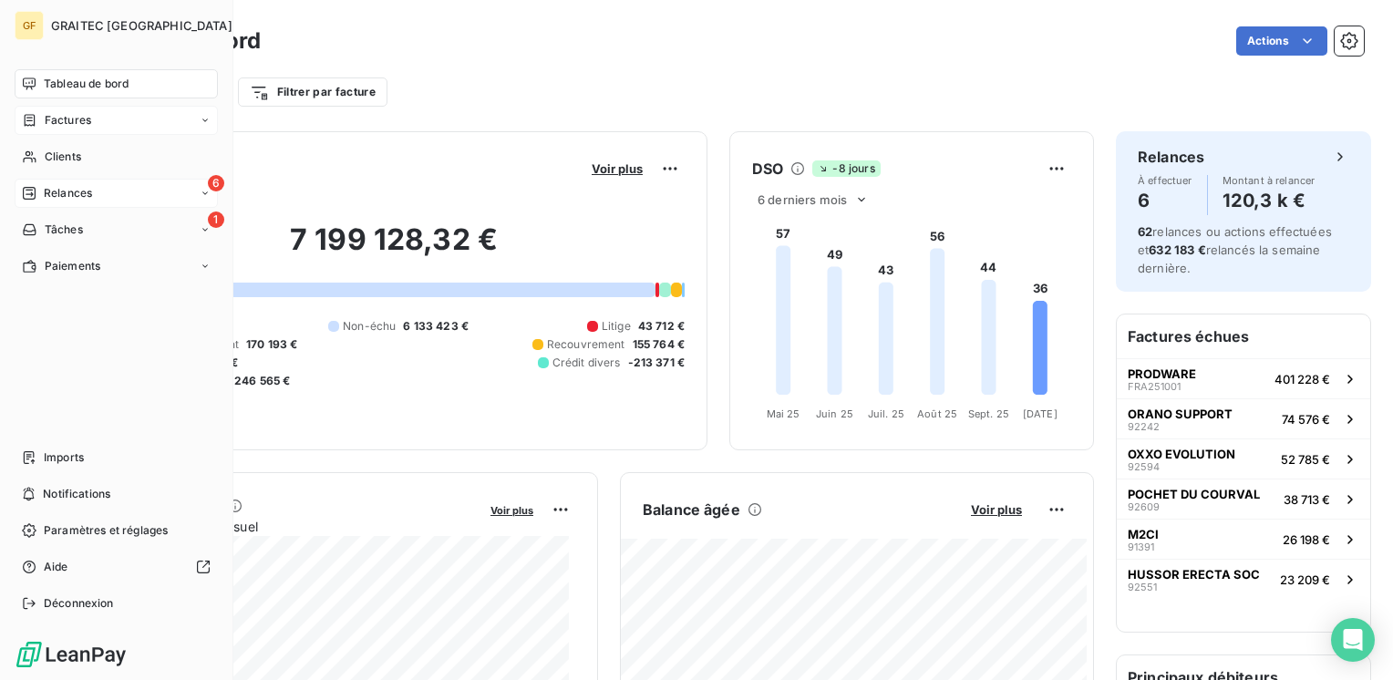
click at [53, 186] on span "Relances" at bounding box center [68, 193] width 48 height 16
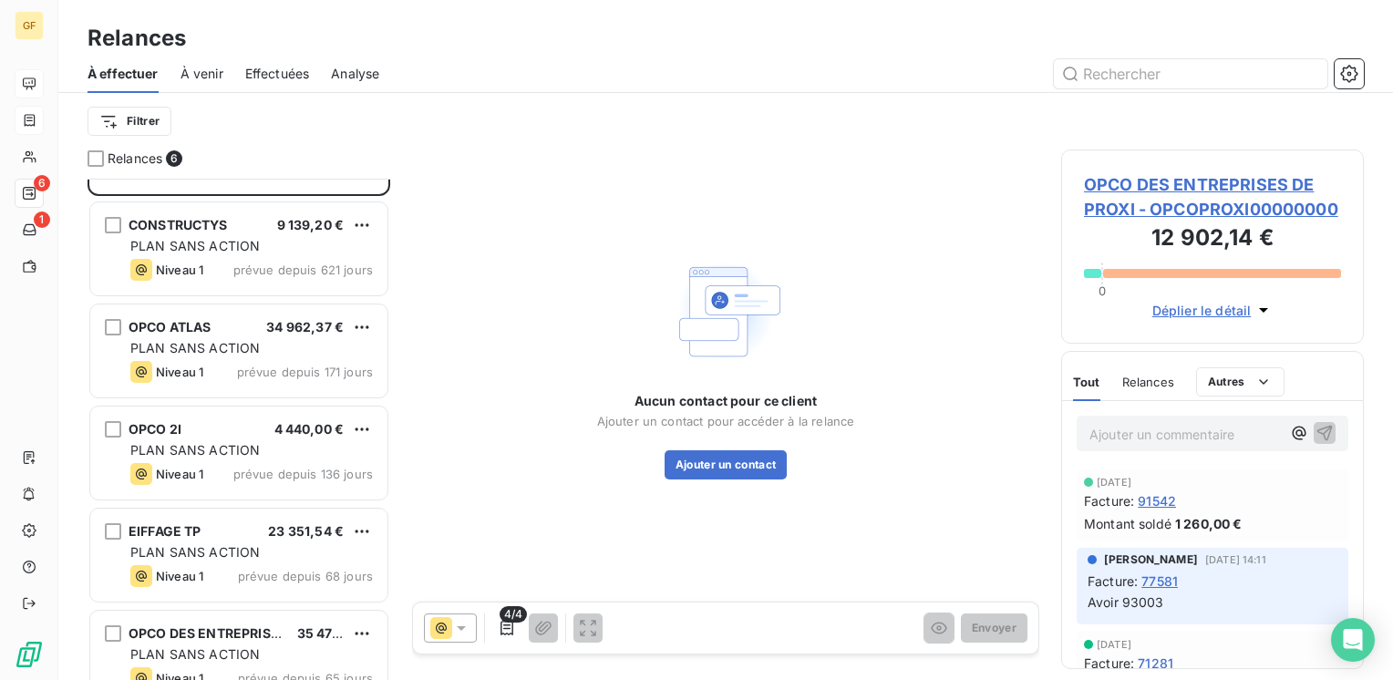
scroll to position [111, 0]
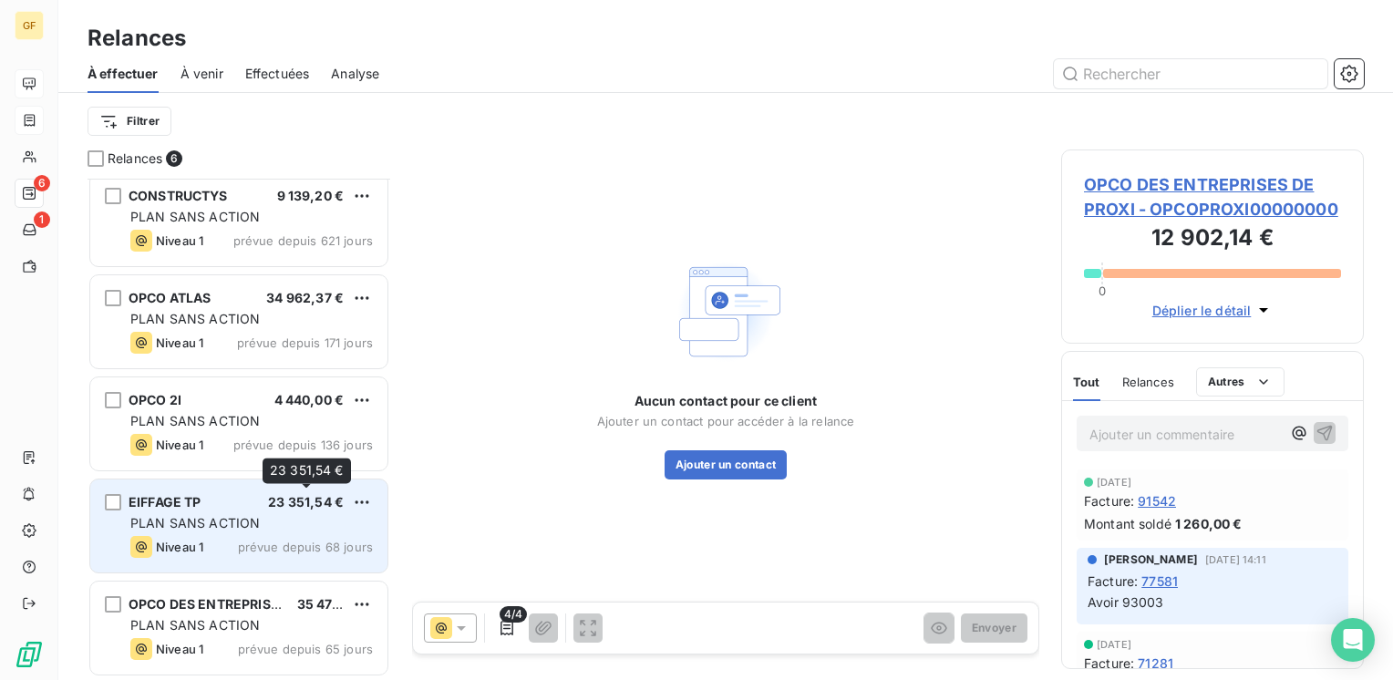
click at [279, 502] on span "23 351,54 €" at bounding box center [306, 501] width 76 height 15
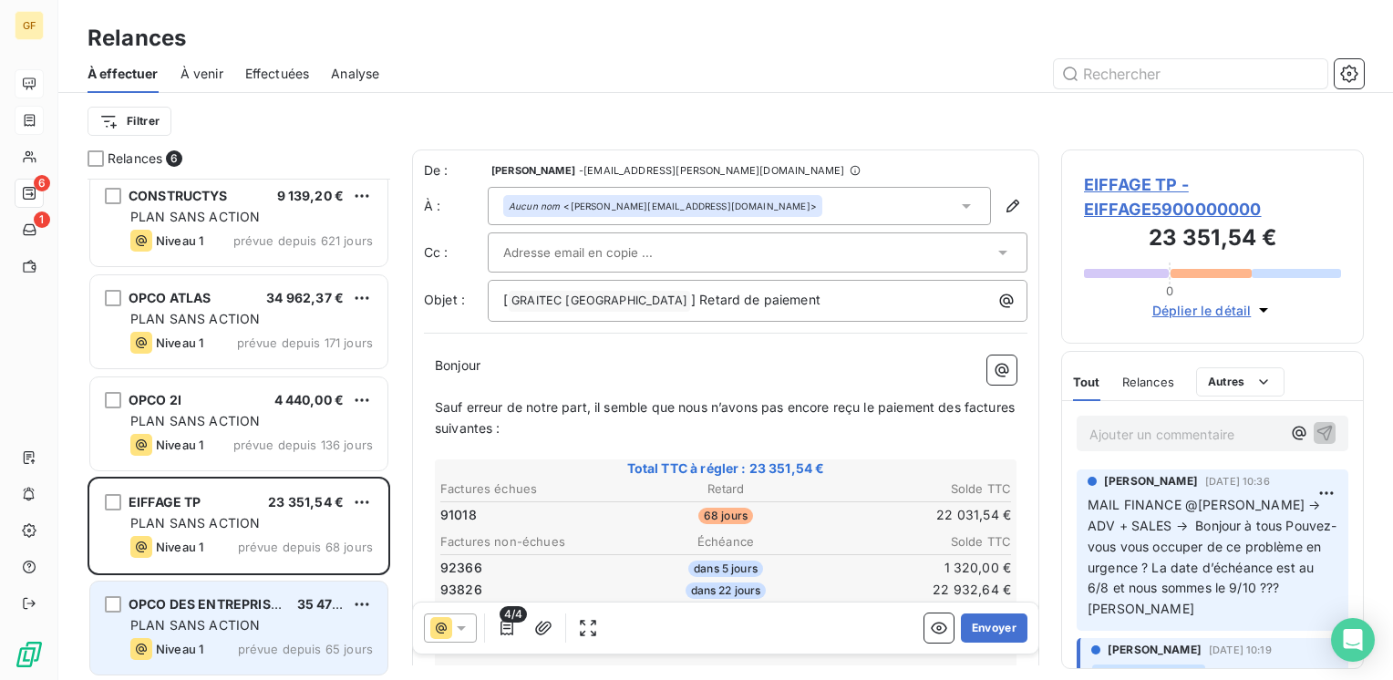
click at [241, 623] on span "PLAN SANS ACTION" at bounding box center [194, 624] width 129 height 15
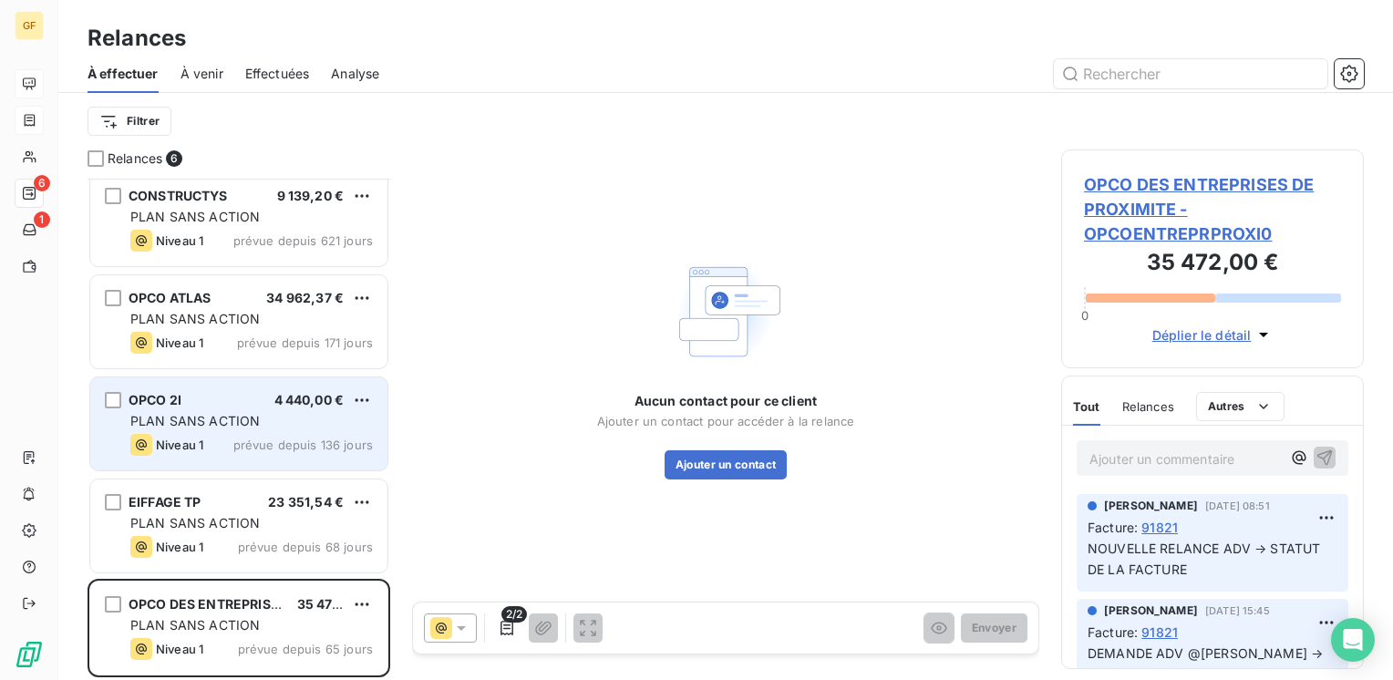
click at [237, 438] on span "prévue depuis 136 jours" at bounding box center [302, 444] width 139 height 15
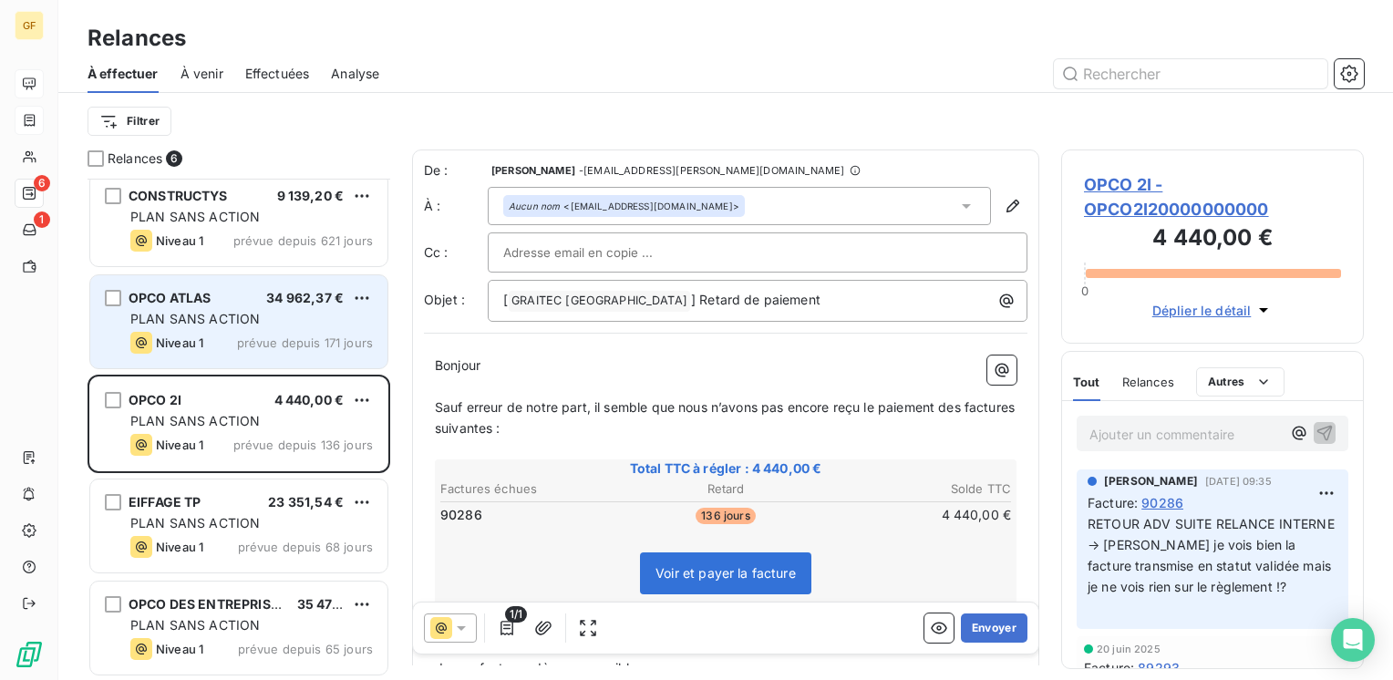
click at [255, 320] on span "PLAN SANS ACTION" at bounding box center [194, 318] width 129 height 15
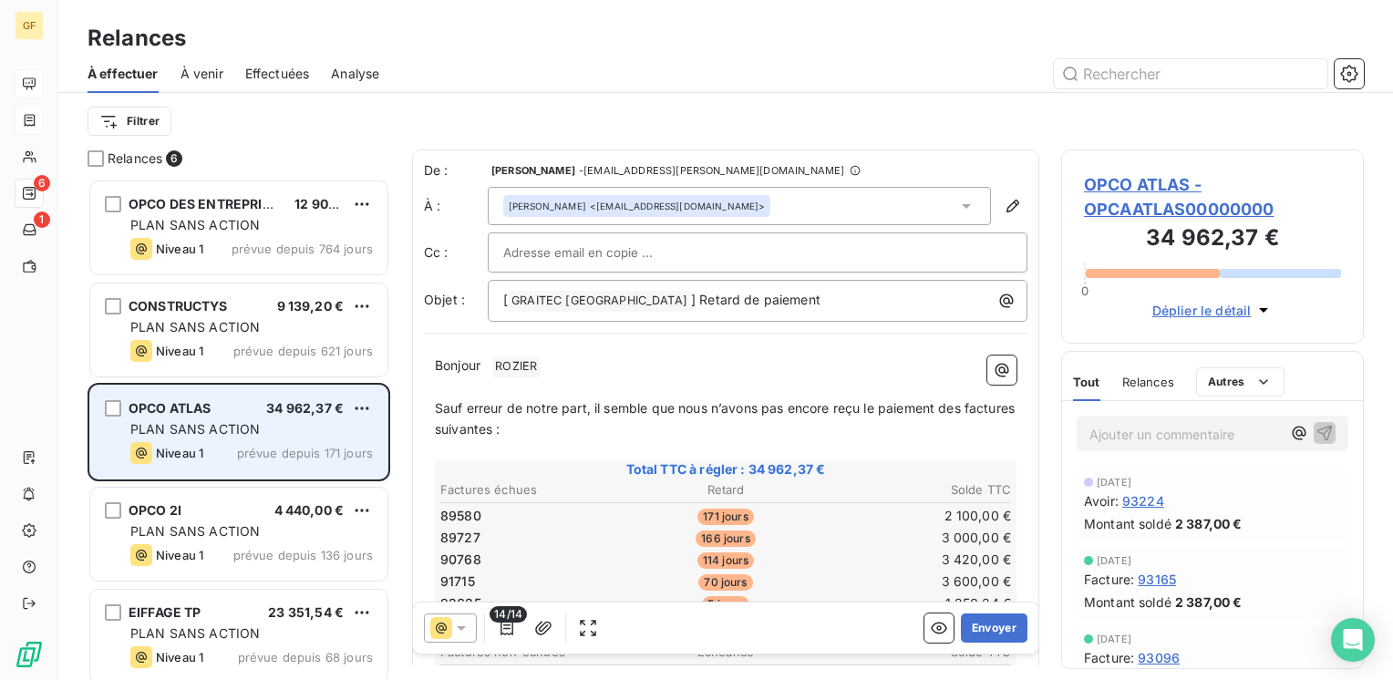
click at [264, 319] on div "PLAN SANS ACTION" at bounding box center [251, 327] width 242 height 18
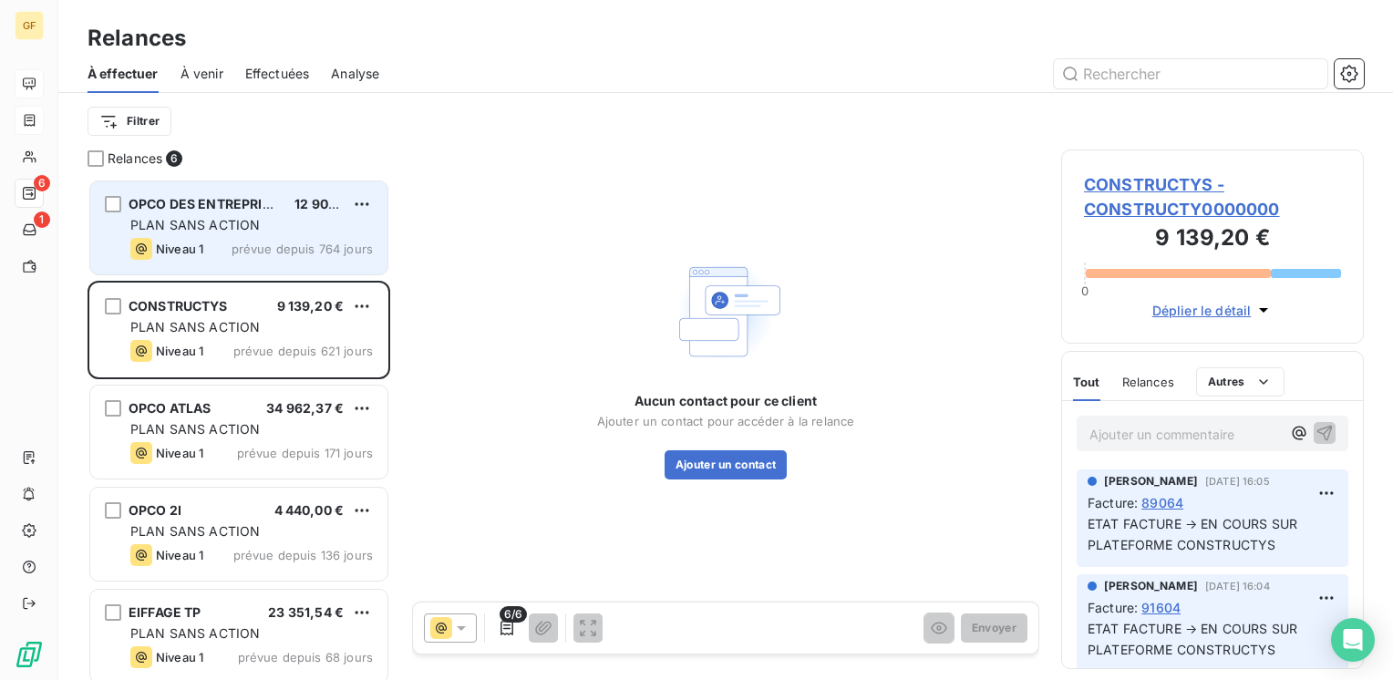
click at [179, 202] on span "OPCO DES ENTREPRISES DE PROXI" at bounding box center [238, 203] width 221 height 15
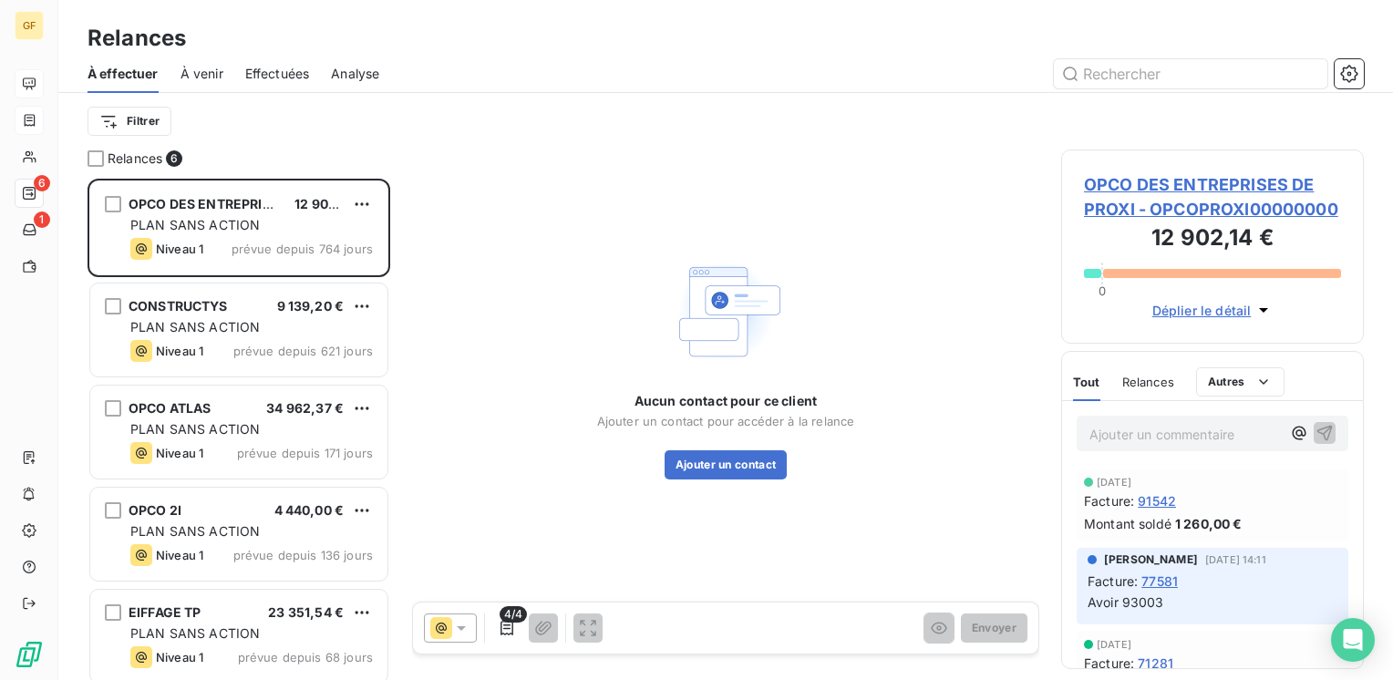
click at [1188, 180] on span "OPCO DES ENTREPRISES DE PROXI - OPCOPROXI00000000" at bounding box center [1212, 196] width 257 height 49
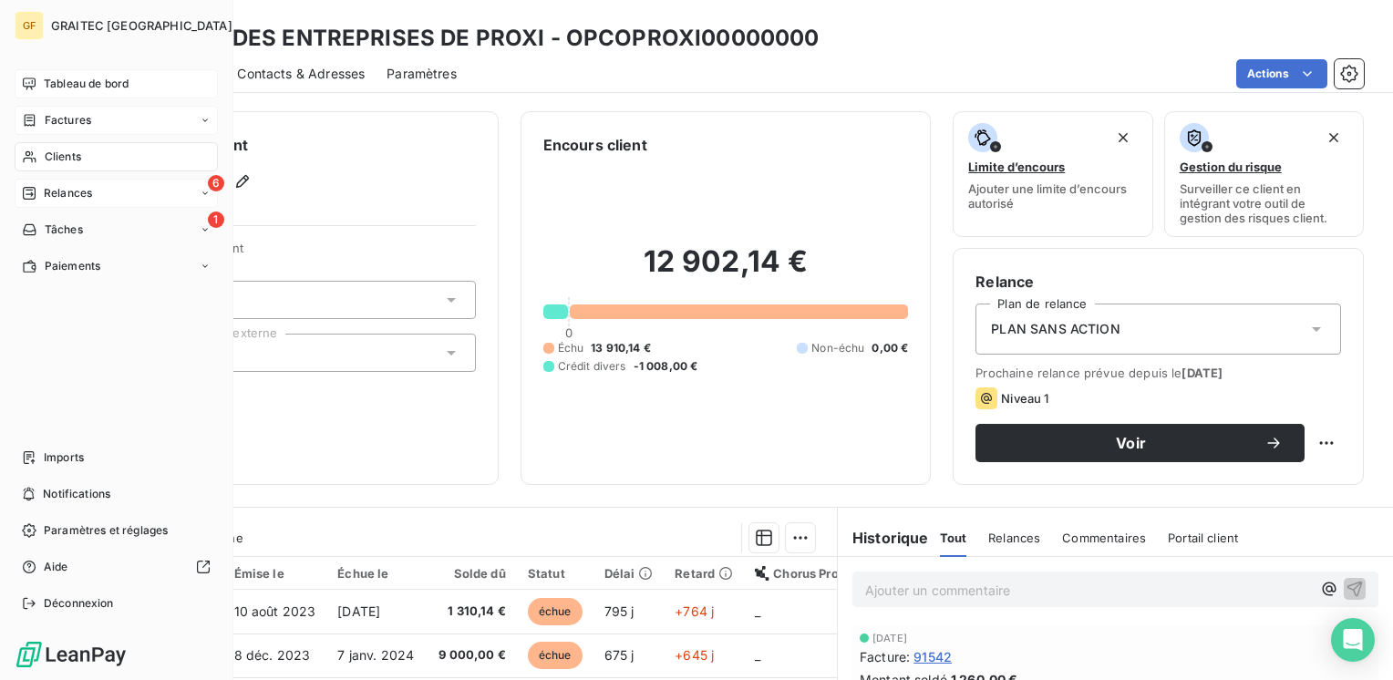
click at [63, 77] on span "Tableau de bord" at bounding box center [86, 84] width 85 height 16
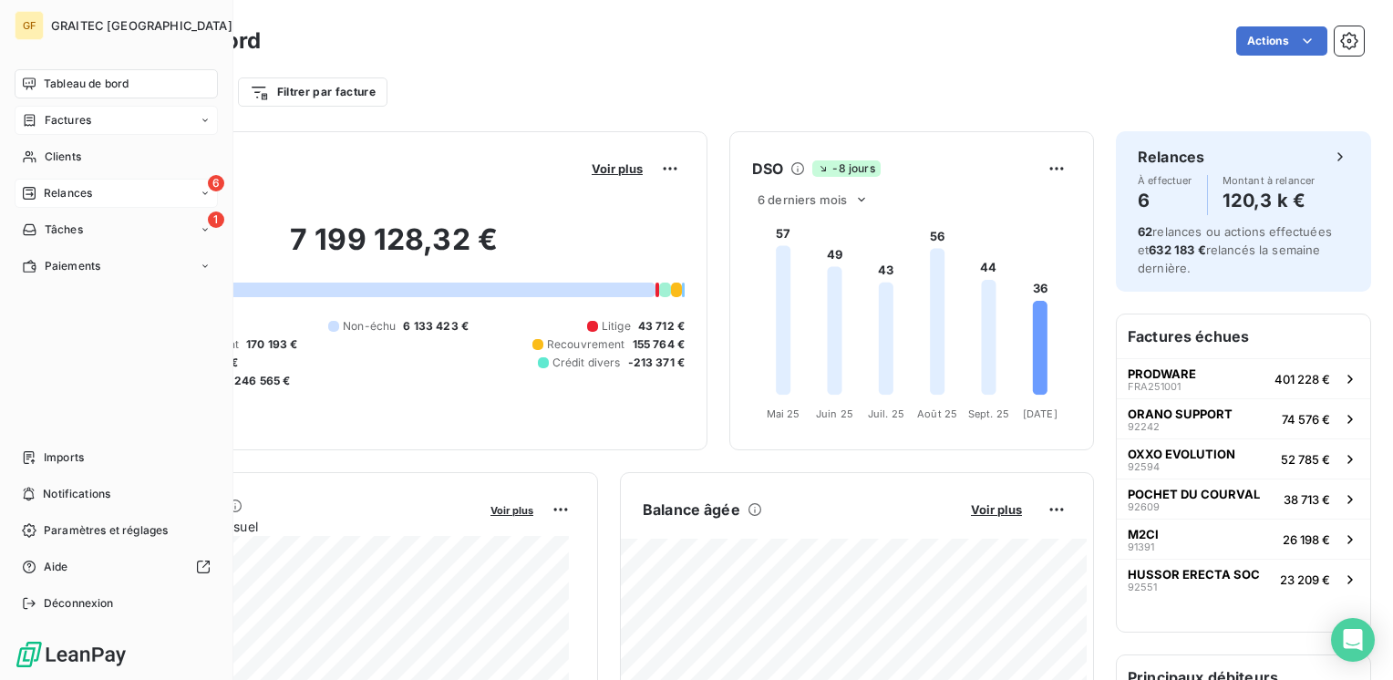
click at [73, 115] on span "Factures" at bounding box center [68, 120] width 46 height 16
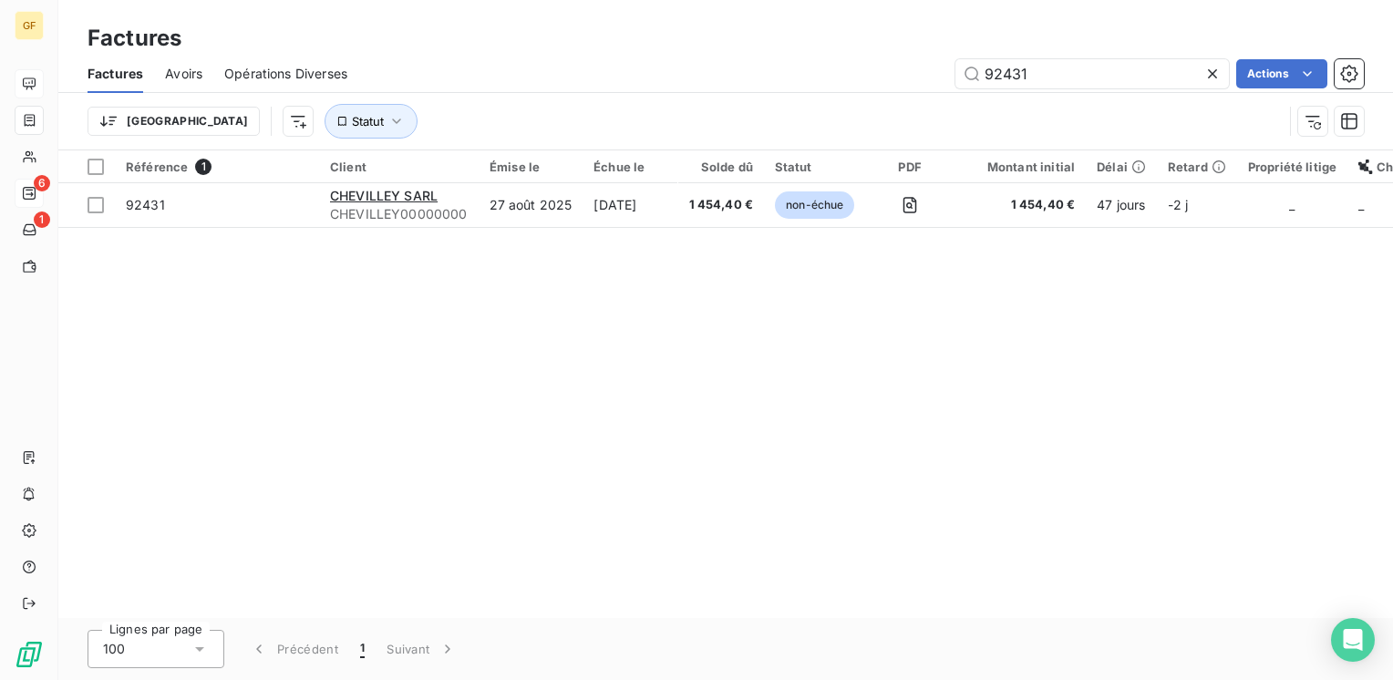
drag, startPoint x: 1081, startPoint y: 83, endPoint x: 919, endPoint y: 96, distance: 162.7
click at [919, 96] on div "Factures Avoirs Opérations Diverses 92431 Actions Trier Statut" at bounding box center [725, 102] width 1334 height 95
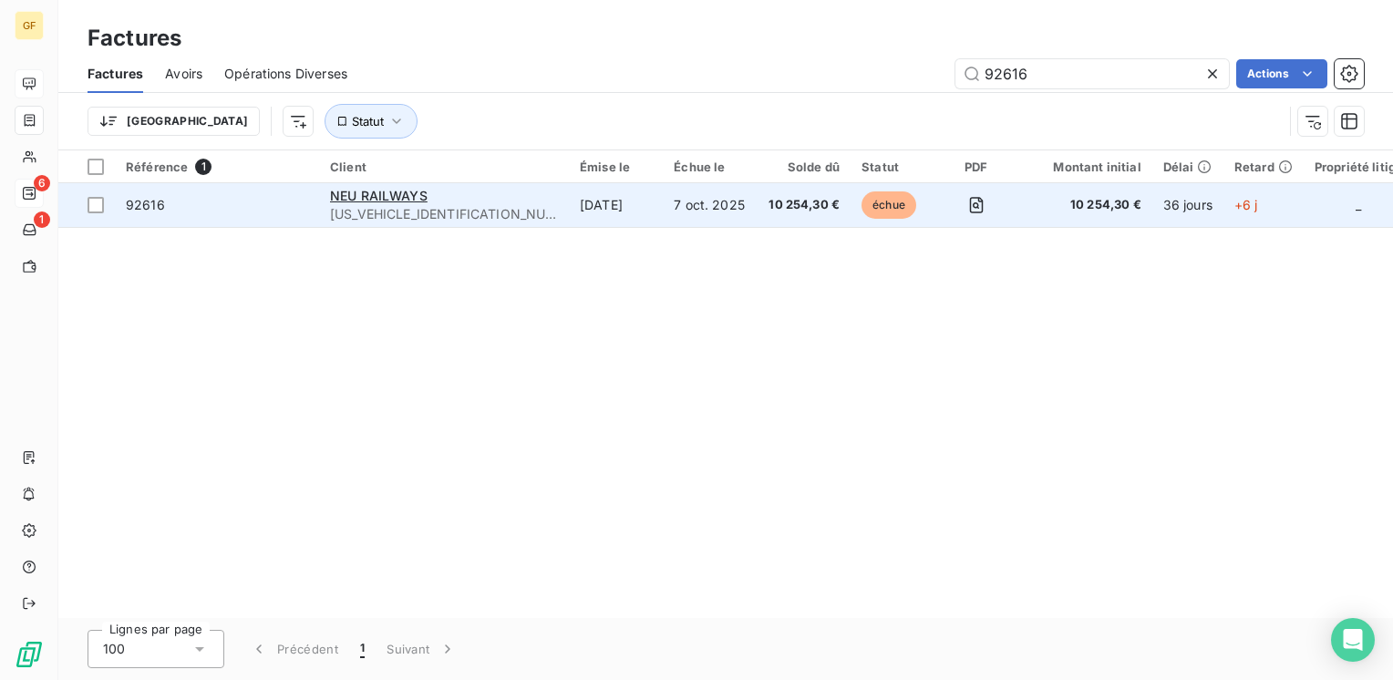
type input "92616"
click at [569, 199] on td "[DATE]" at bounding box center [616, 205] width 94 height 44
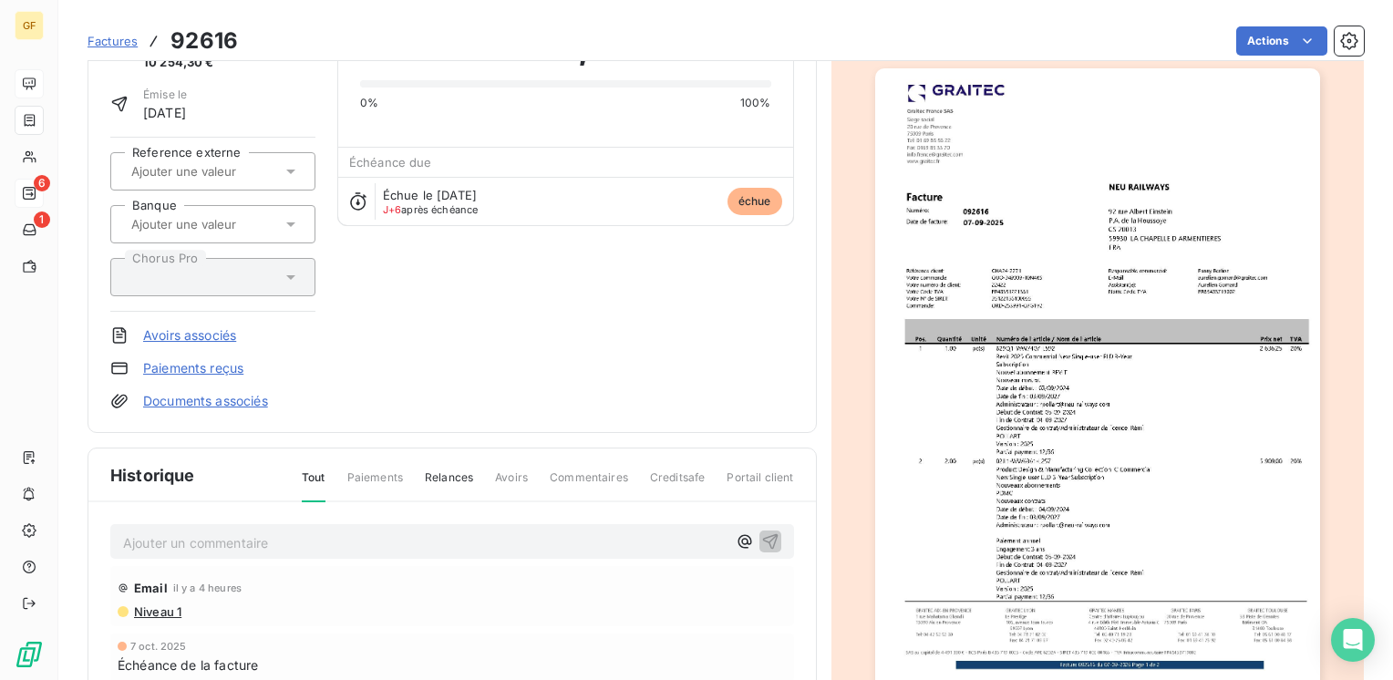
scroll to position [182, 0]
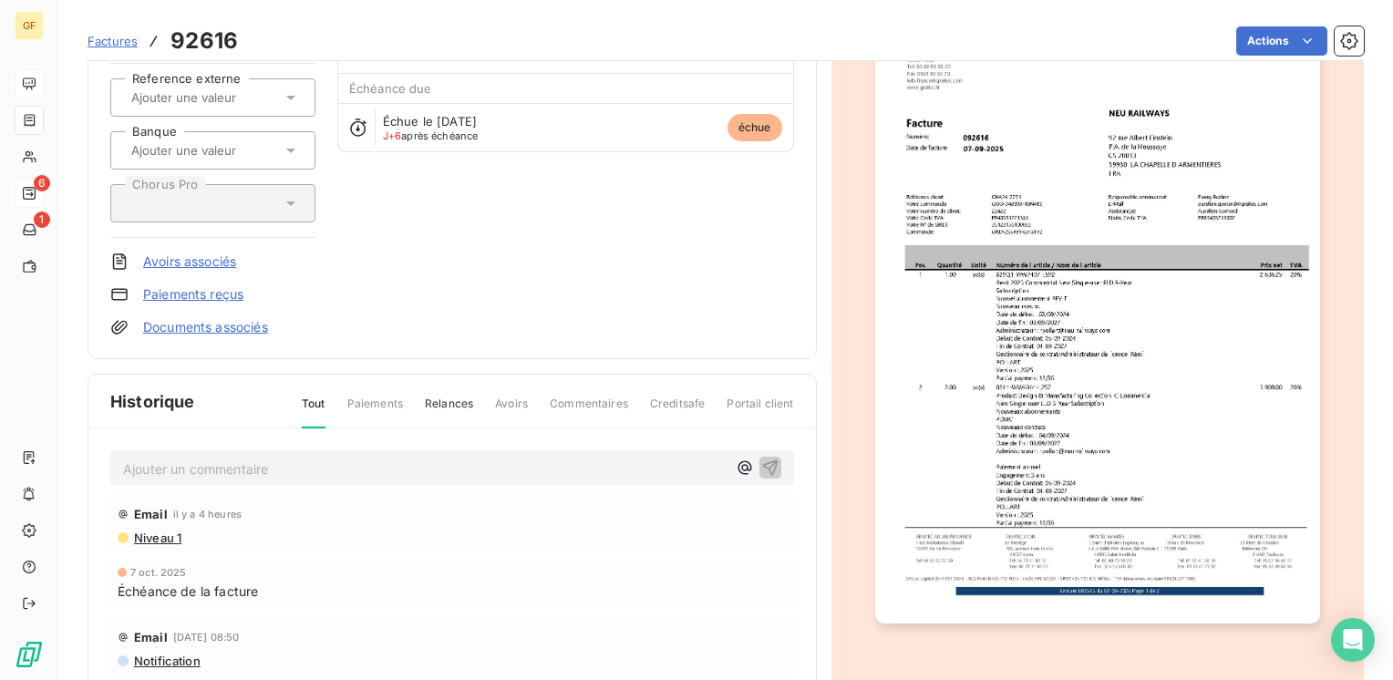
click at [197, 463] on p "Ajouter un commentaire ﻿" at bounding box center [424, 468] width 603 height 23
click at [159, 459] on span "RETOPUR CLIENT →" at bounding box center [186, 466] width 126 height 15
click at [266, 468] on p "RETOUR CLIENT →" at bounding box center [424, 467] width 603 height 21
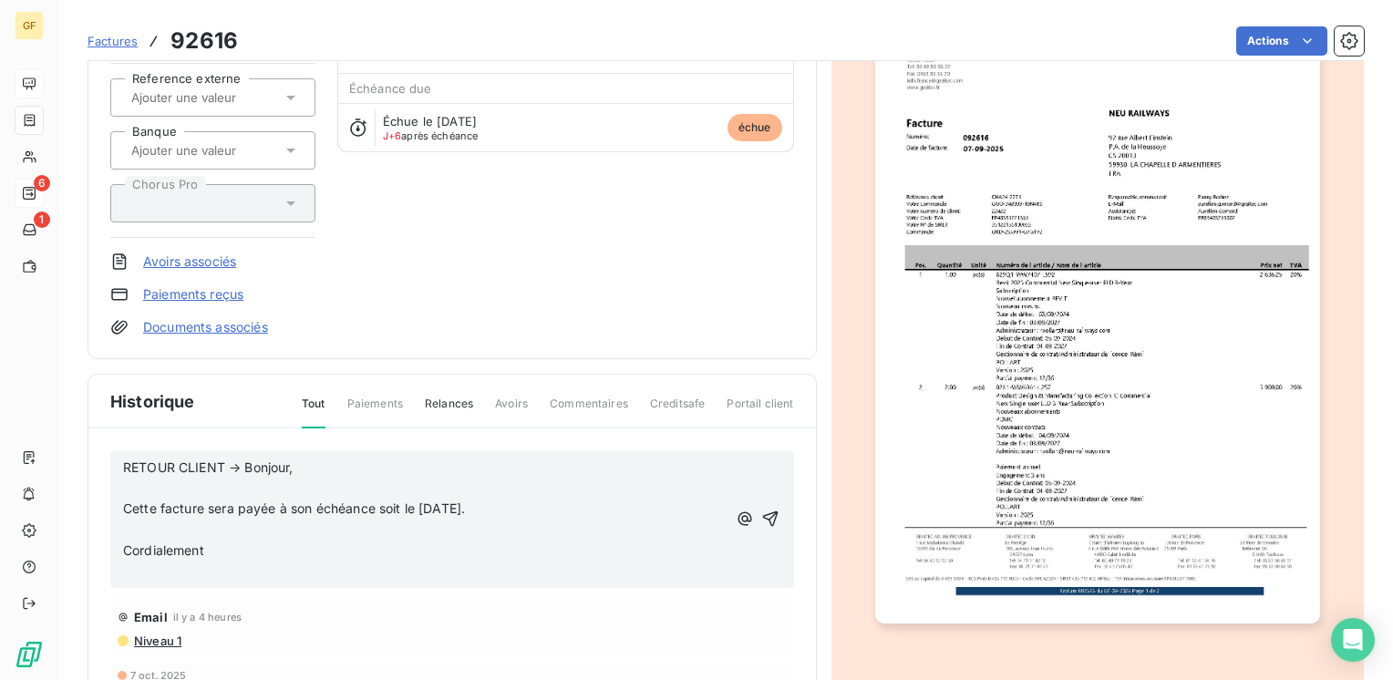
click at [1046, 529] on img "button" at bounding box center [1097, 309] width 445 height 628
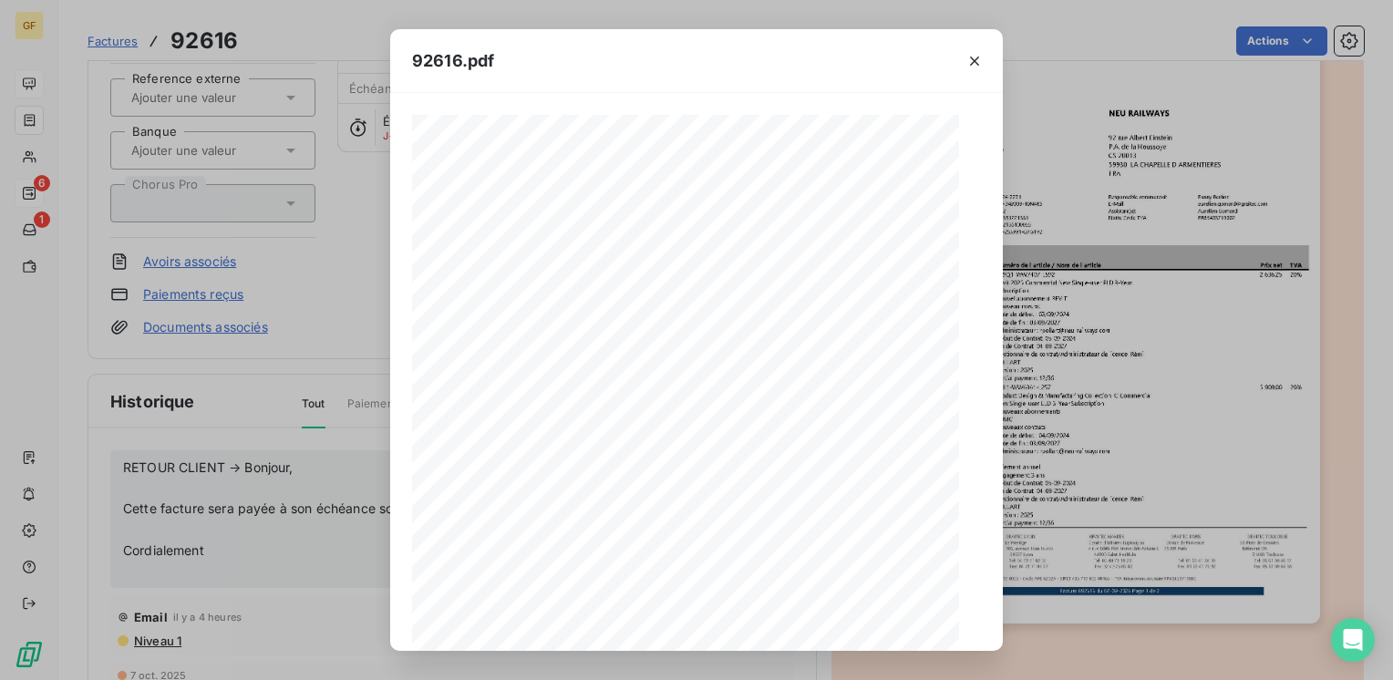
scroll to position [258, 0]
click at [736, 629] on icon "button" at bounding box center [734, 628] width 18 height 18
click at [973, 59] on icon "button" at bounding box center [974, 61] width 9 height 9
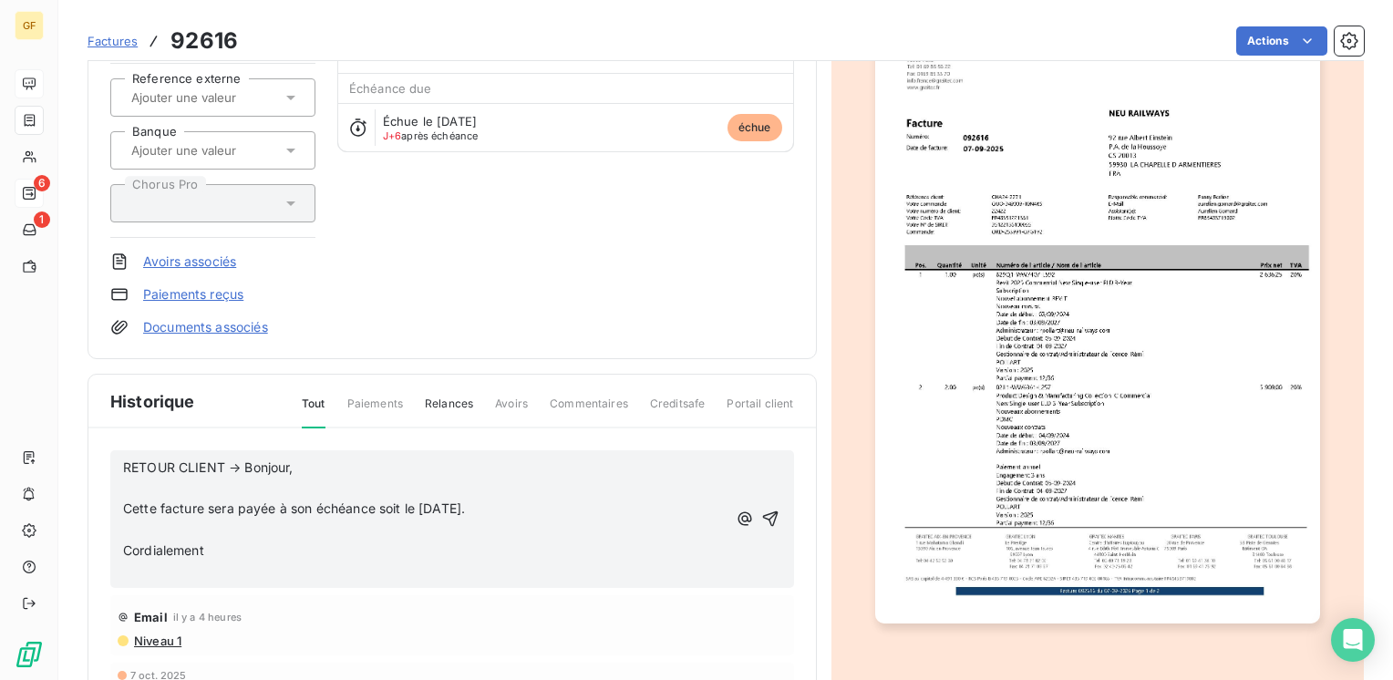
click at [334, 459] on p "RETOUR CLIENT → Bonjour," at bounding box center [424, 467] width 603 height 21
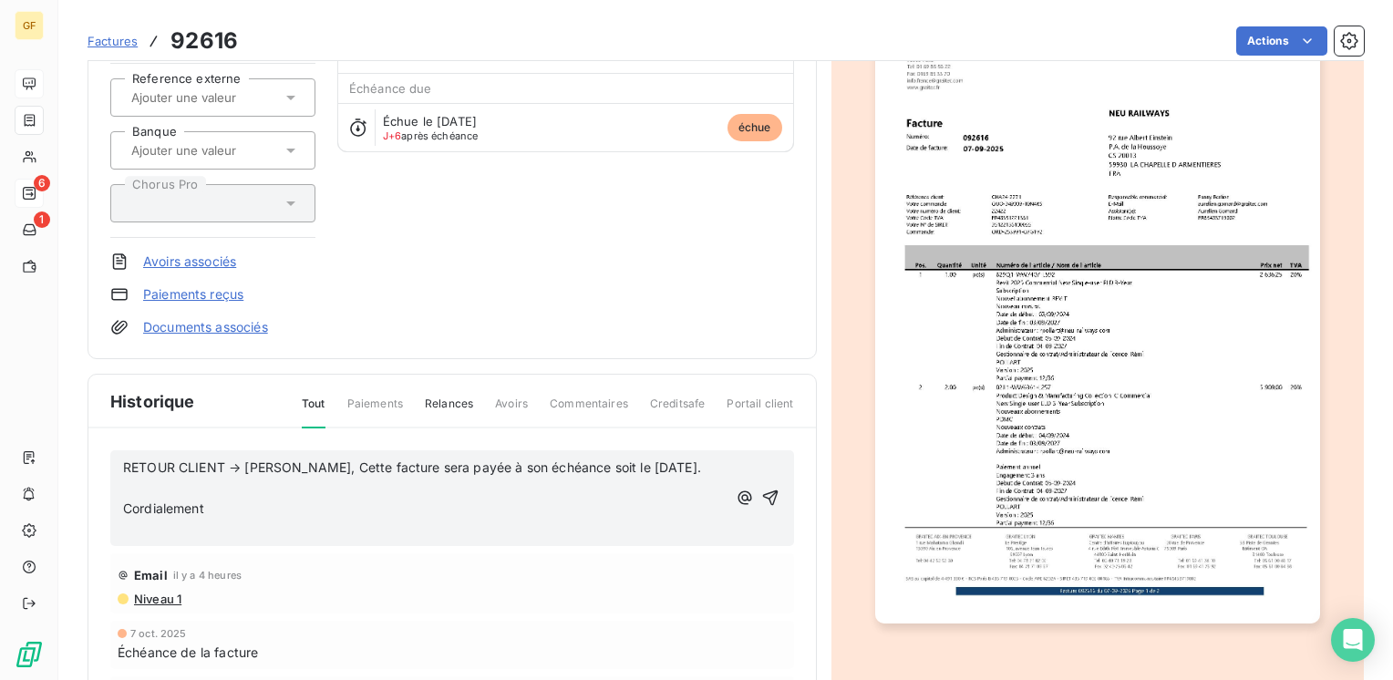
click at [656, 463] on p "RETOUR CLIENT → [PERSON_NAME], Cette facture sera payée à son échéance soit le …" at bounding box center [424, 467] width 603 height 21
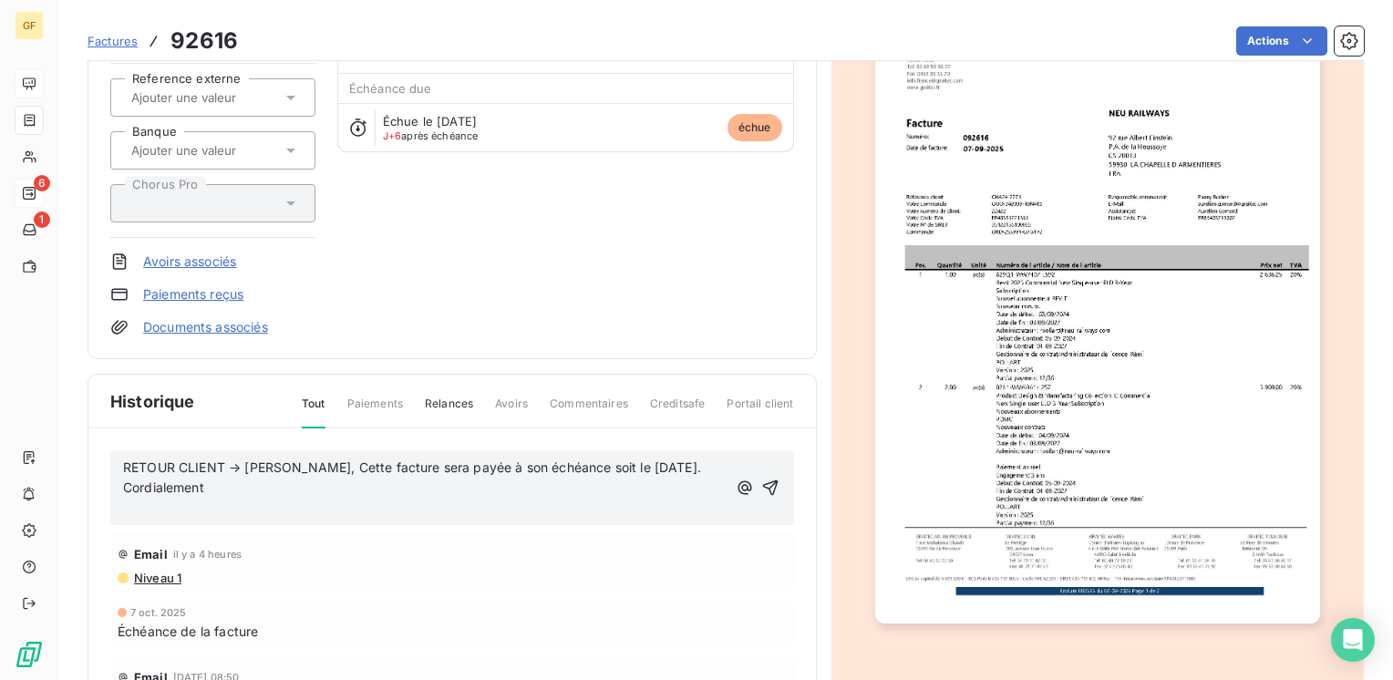
click at [287, 489] on p "Cordialement" at bounding box center [424, 488] width 603 height 21
click at [208, 485] on span "Cordialement [EMAIL_ADDRESS][DOMAIN_NAME]" at bounding box center [277, 486] width 308 height 15
click at [768, 480] on icon "button" at bounding box center [770, 487] width 18 height 18
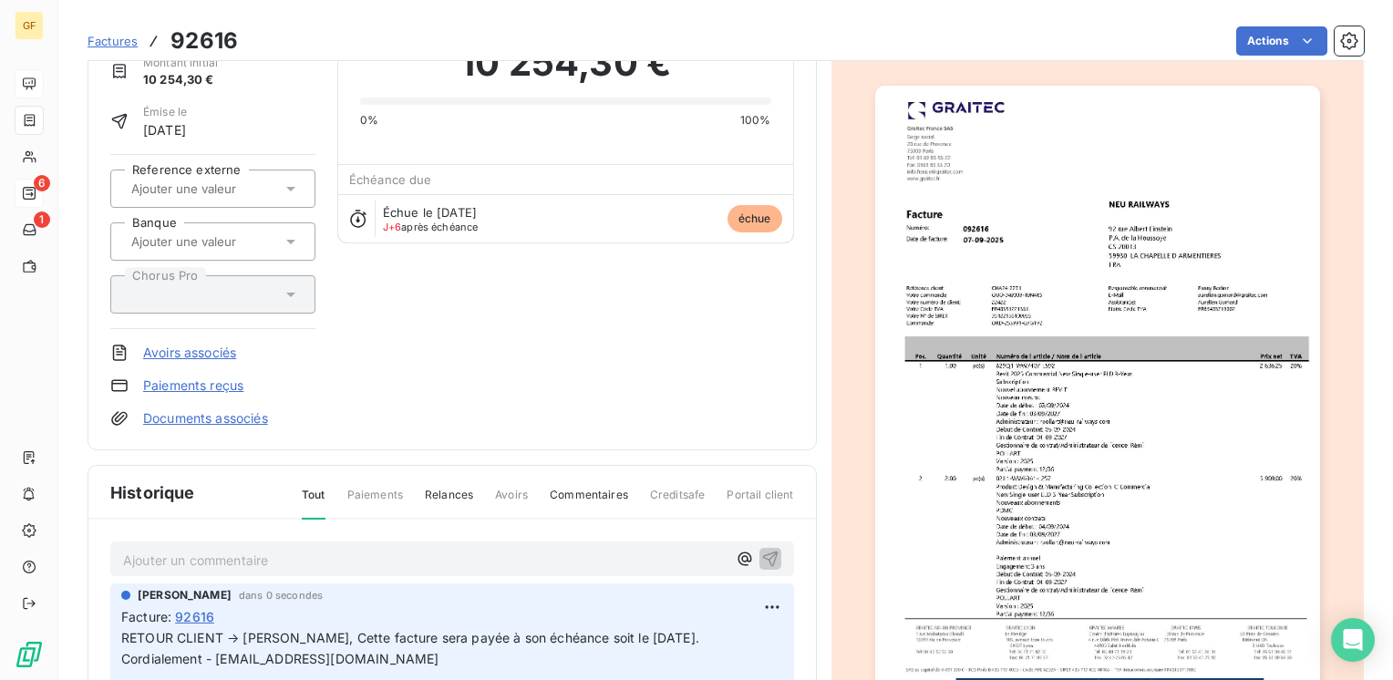
scroll to position [0, 0]
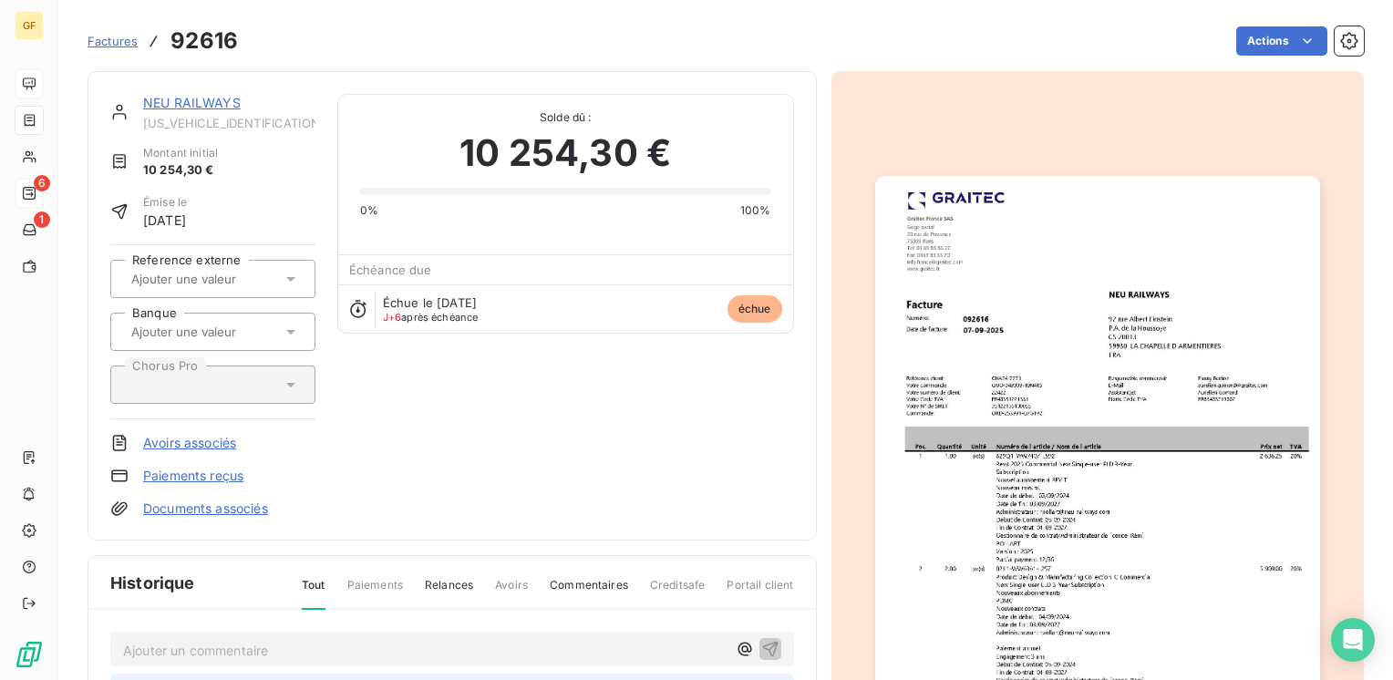
click at [195, 92] on div "NEU RAILWAYS [US_VEHICLE_IDENTIFICATION_NUMBER] Montant initial 10 254,30 € Émi…" at bounding box center [451, 305] width 729 height 469
click at [200, 98] on link "NEU RAILWAYS" at bounding box center [192, 102] width 98 height 15
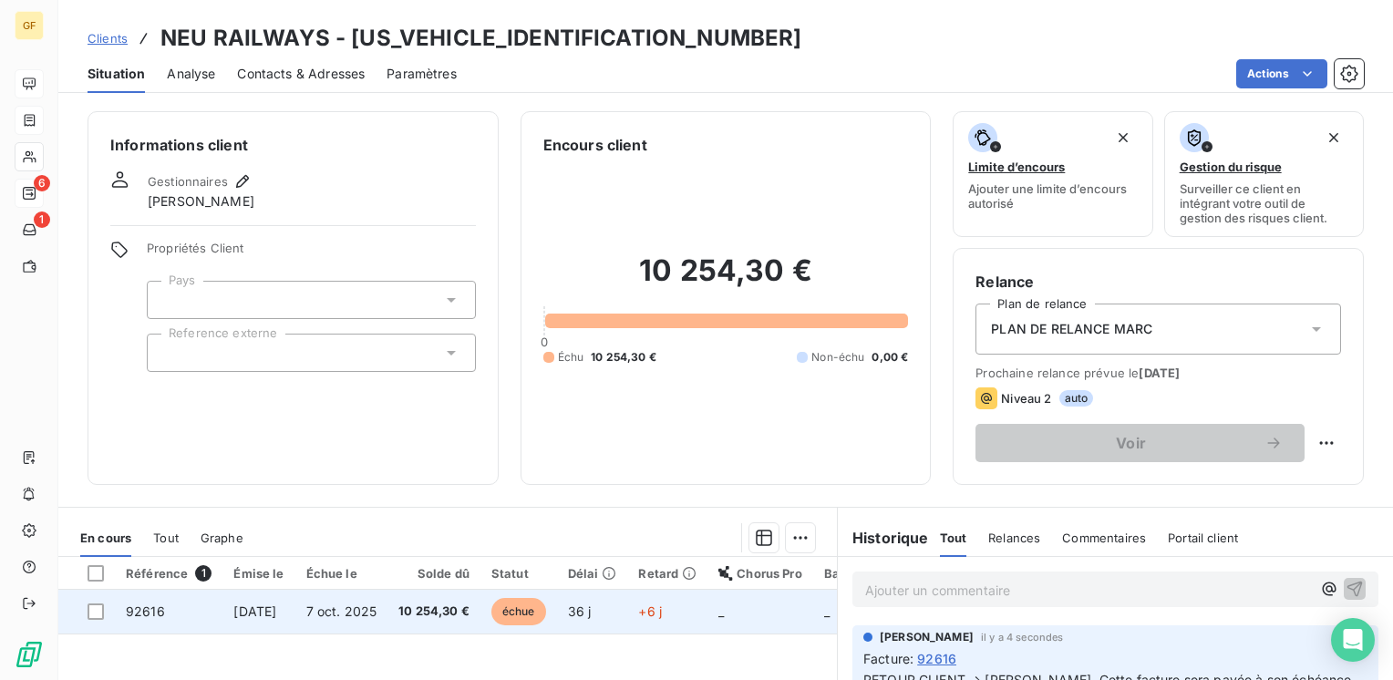
click at [457, 611] on span "10 254,30 €" at bounding box center [433, 611] width 71 height 18
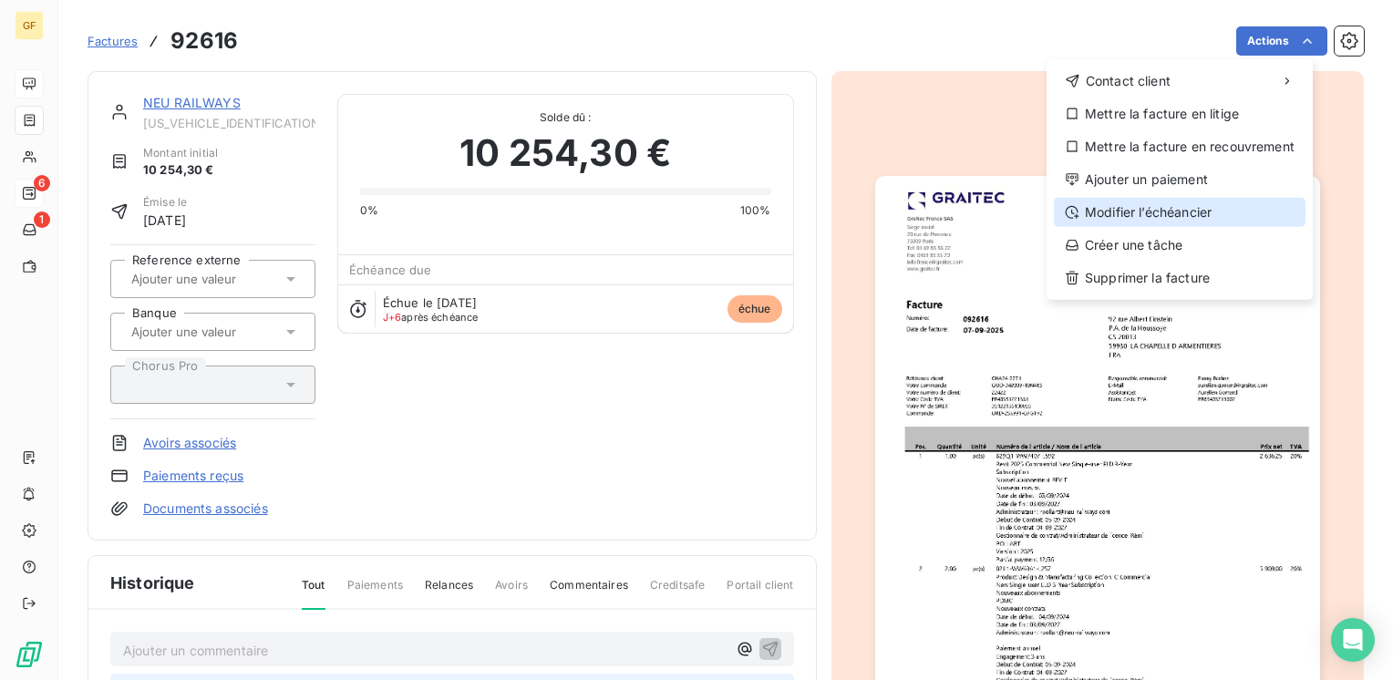
click at [1157, 213] on div "Modifier l’échéancier" at bounding box center [1180, 212] width 252 height 29
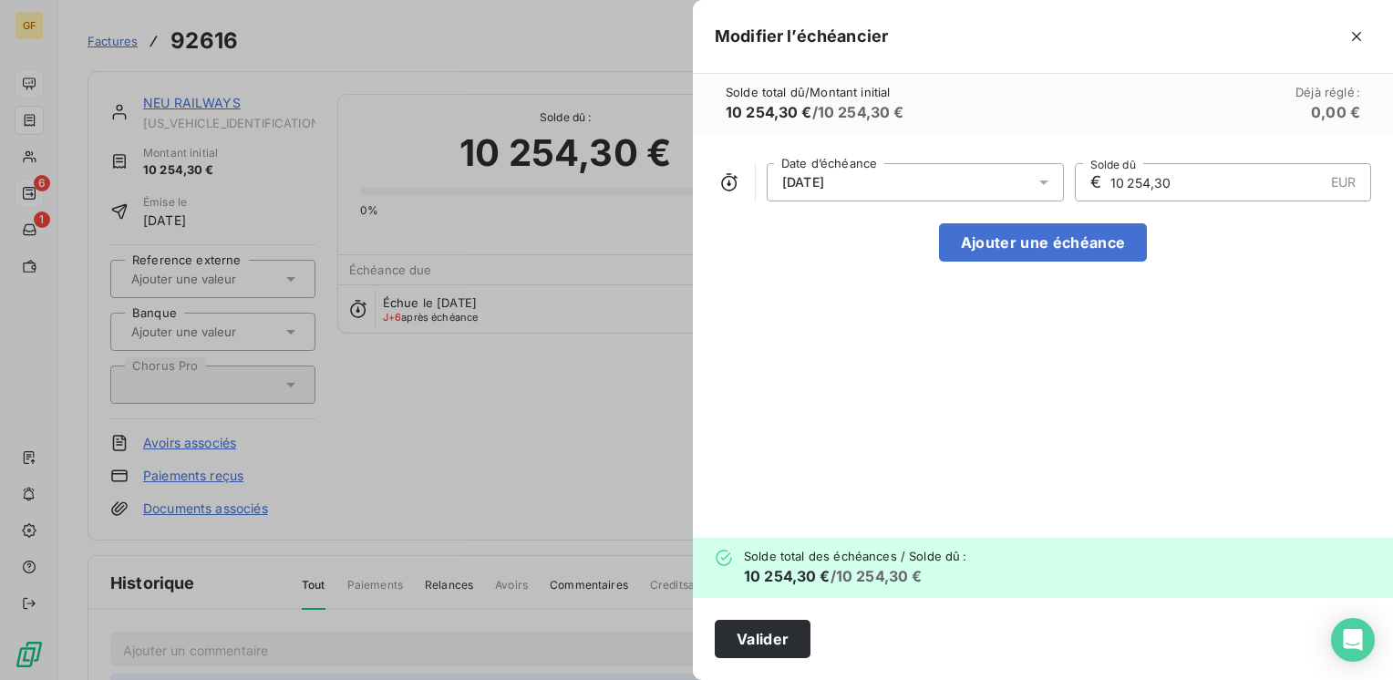
click at [1046, 179] on icon at bounding box center [1043, 182] width 18 height 18
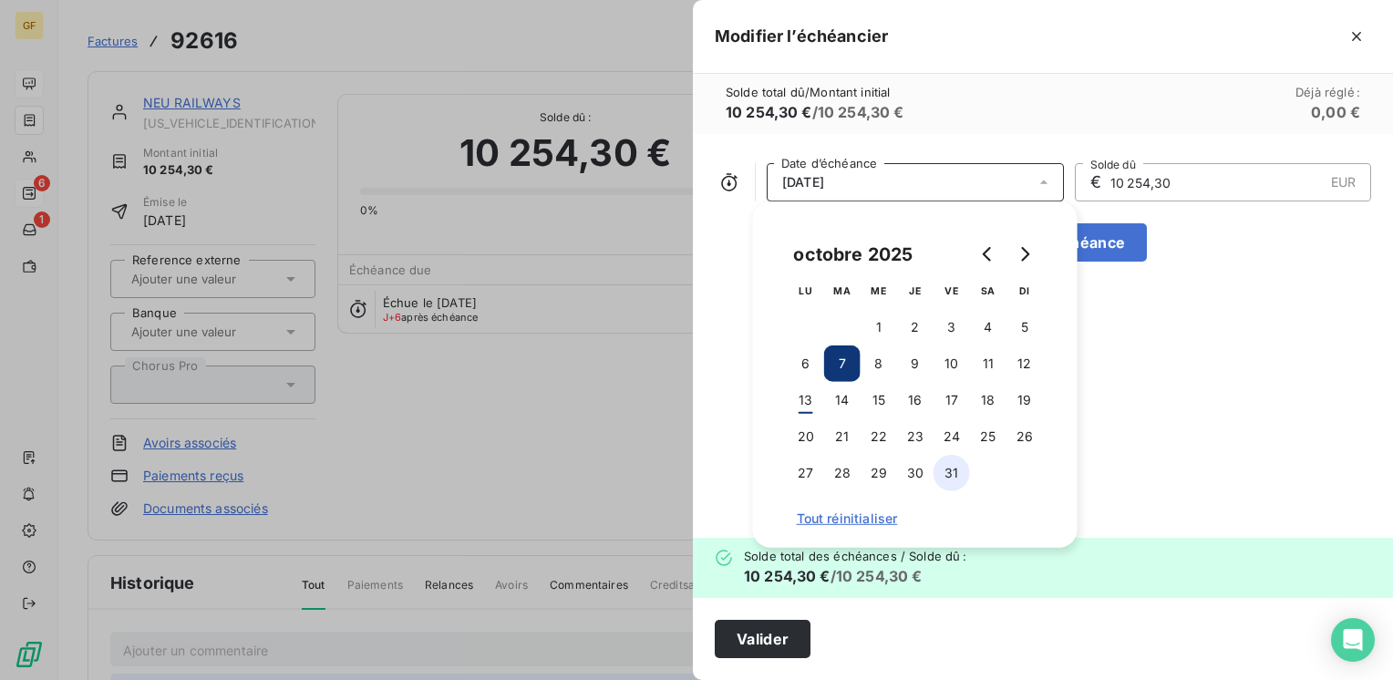
click at [951, 466] on button "31" at bounding box center [951, 473] width 36 height 36
click at [747, 636] on button "Valider" at bounding box center [762, 639] width 96 height 38
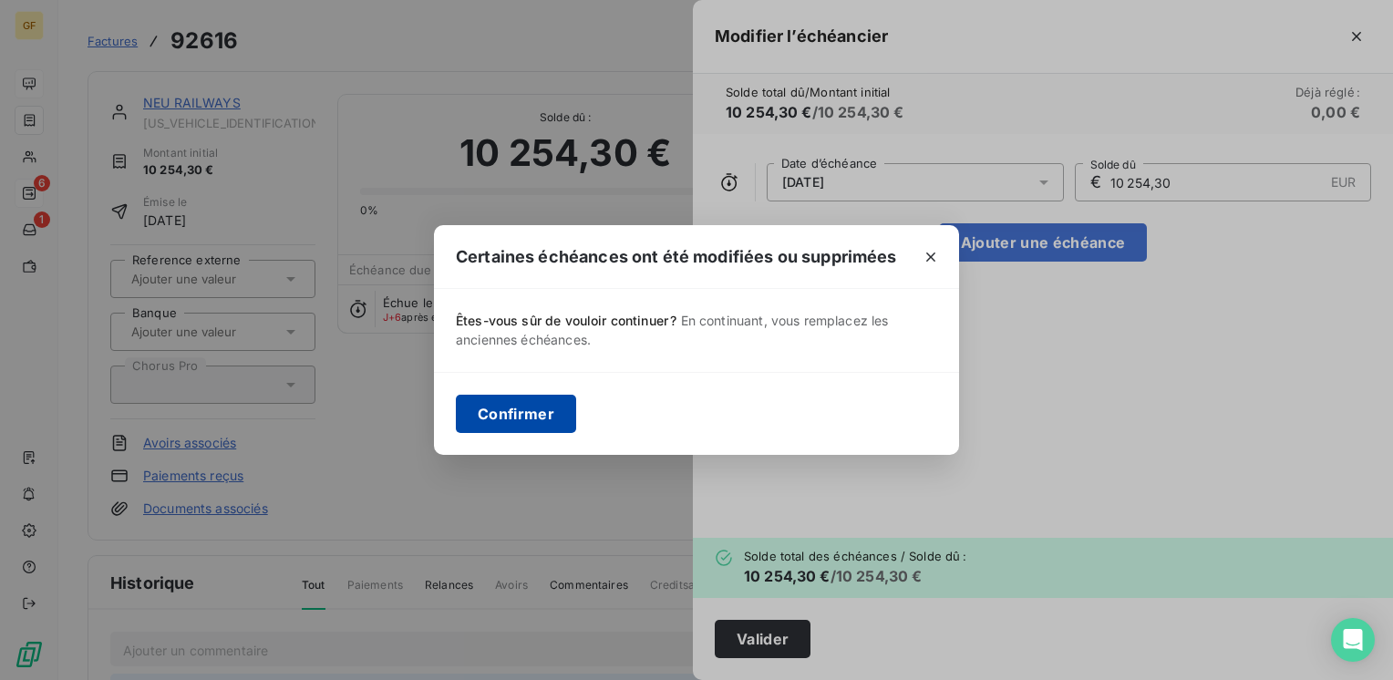
click at [550, 419] on button "Confirmer" at bounding box center [516, 414] width 120 height 38
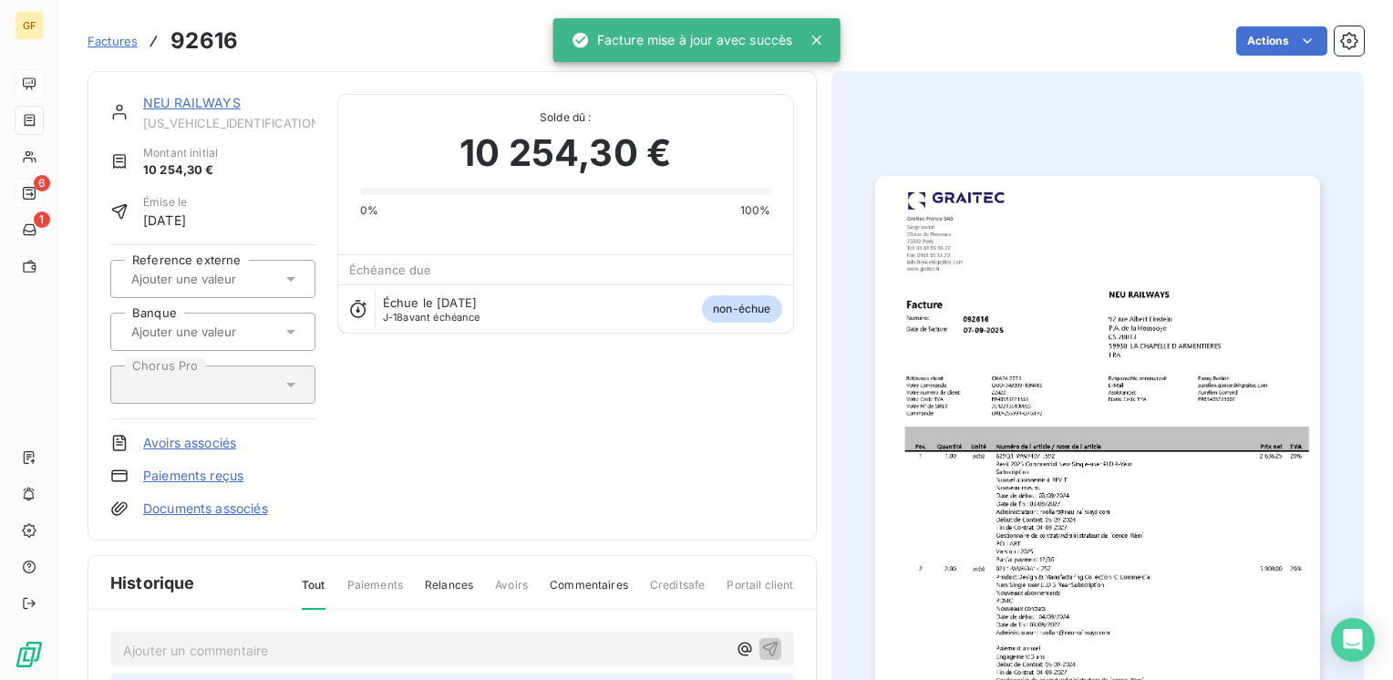
click at [211, 98] on link "NEU RAILWAYS" at bounding box center [192, 102] width 98 height 15
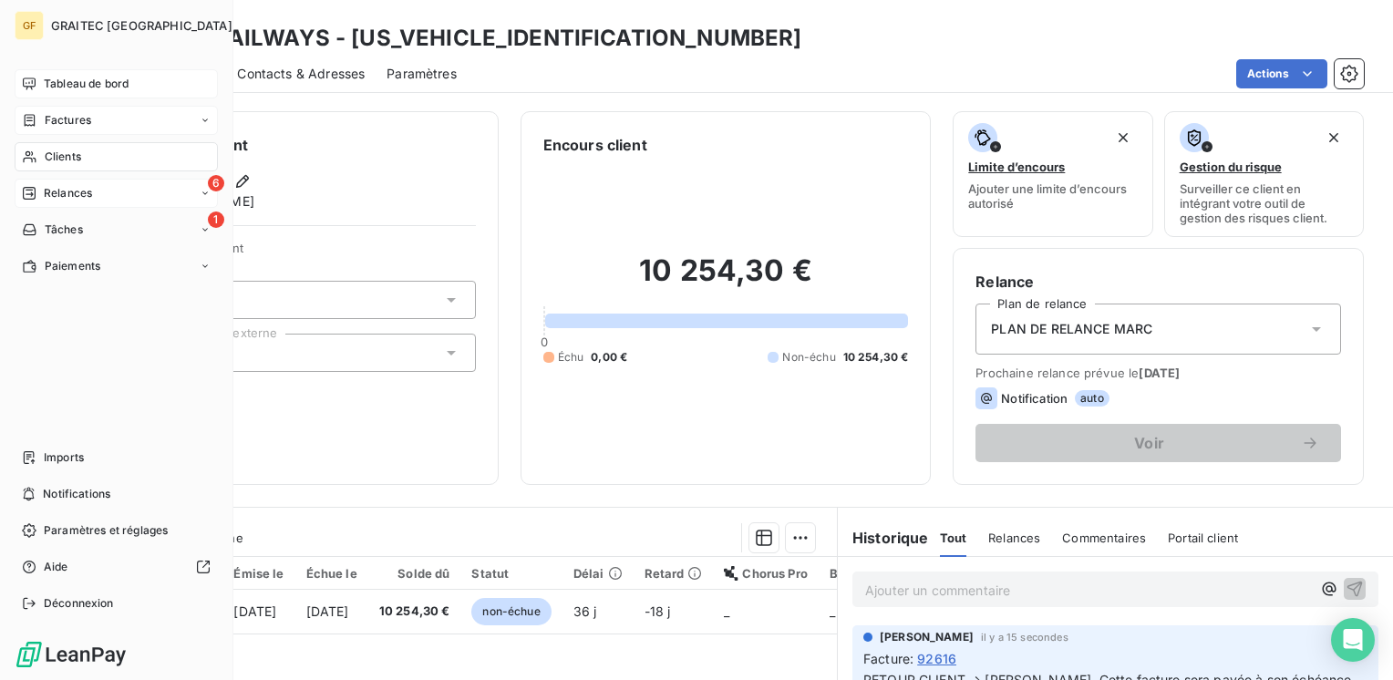
click at [93, 76] on span "Tableau de bord" at bounding box center [86, 84] width 85 height 16
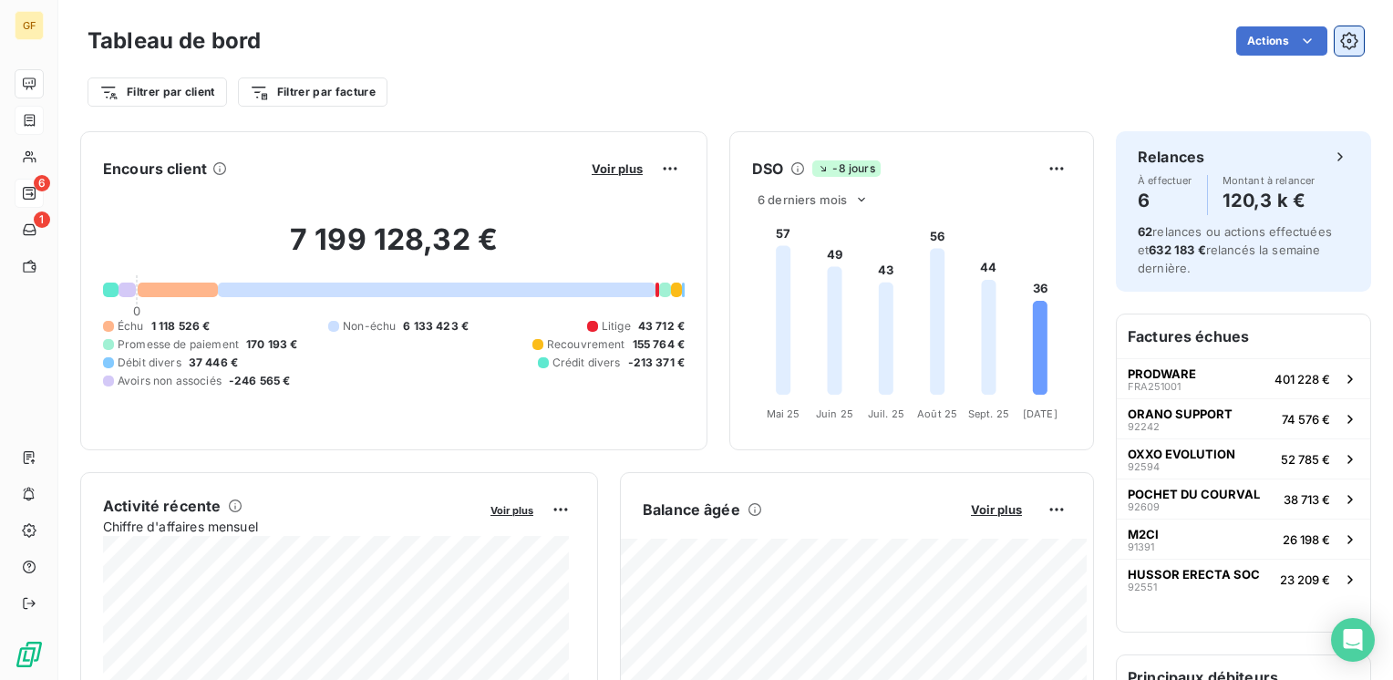
click at [1341, 37] on icon "button" at bounding box center [1349, 41] width 18 height 18
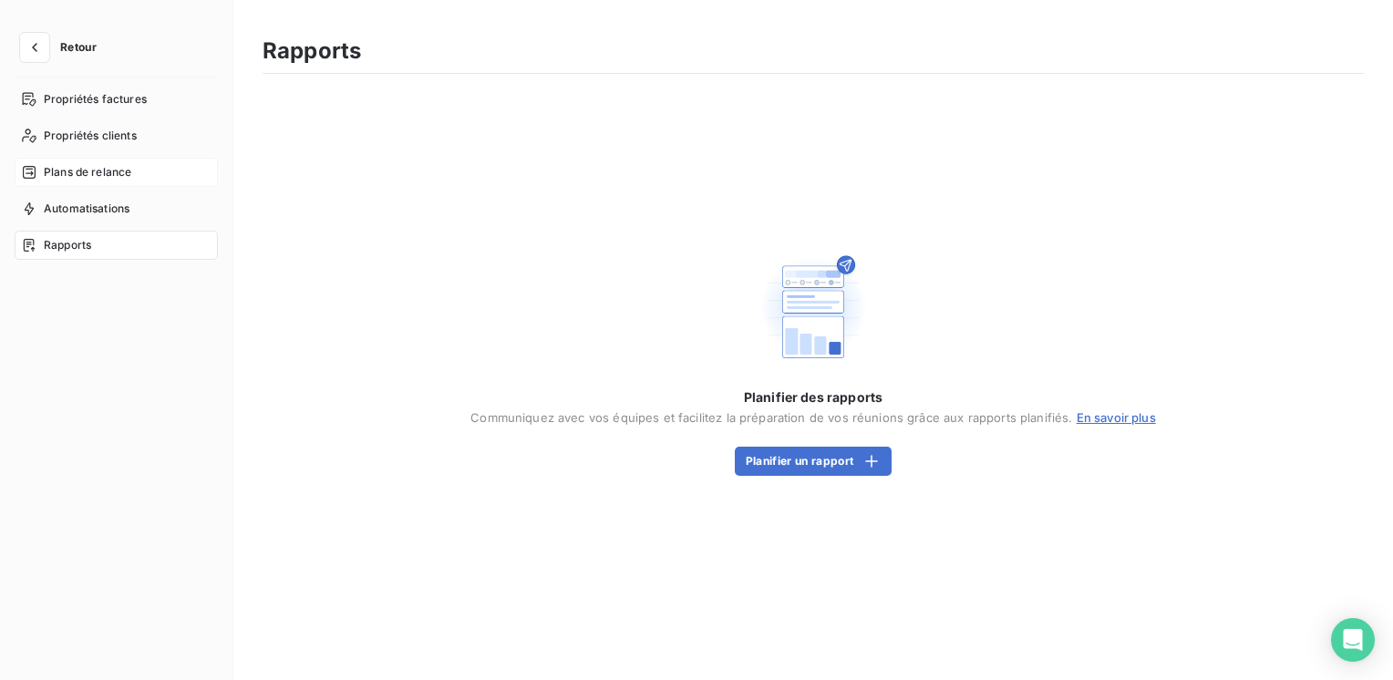
click at [97, 171] on span "Plans de relance" at bounding box center [87, 172] width 87 height 16
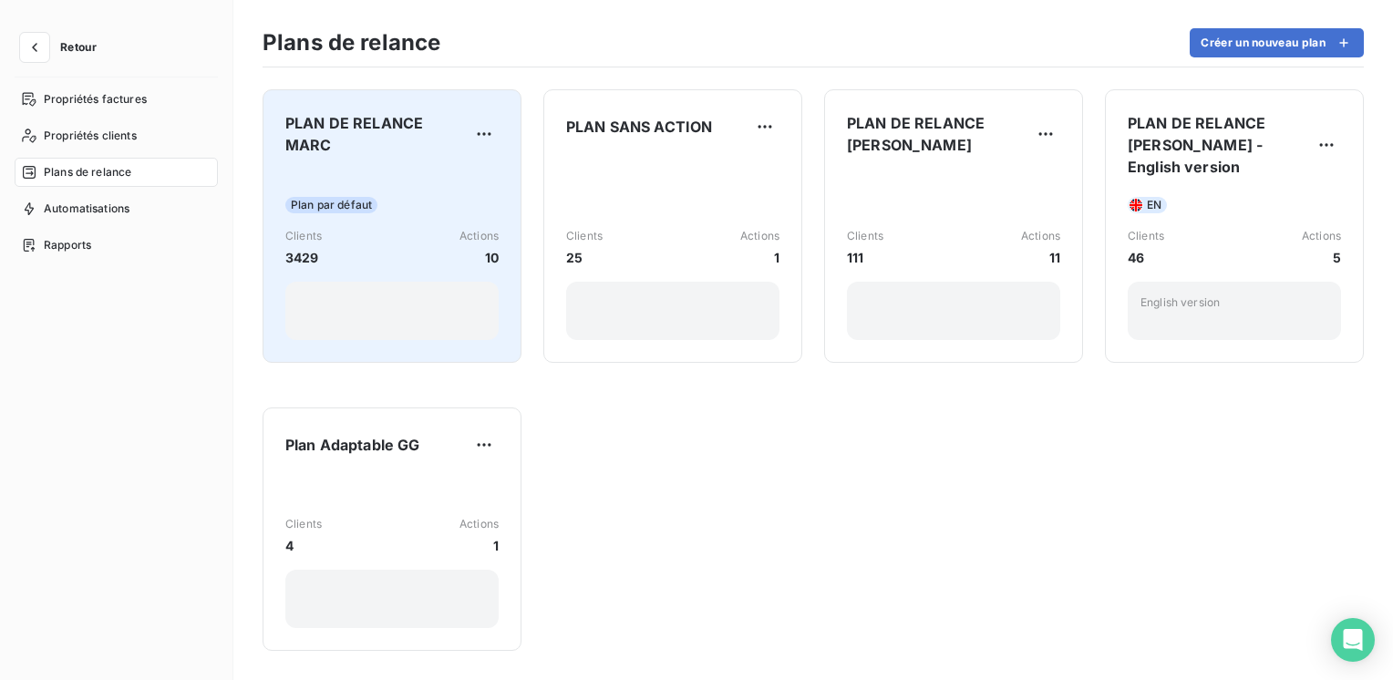
click at [408, 175] on div "Plan par défaut Clients 3429 Actions 10" at bounding box center [391, 255] width 213 height 170
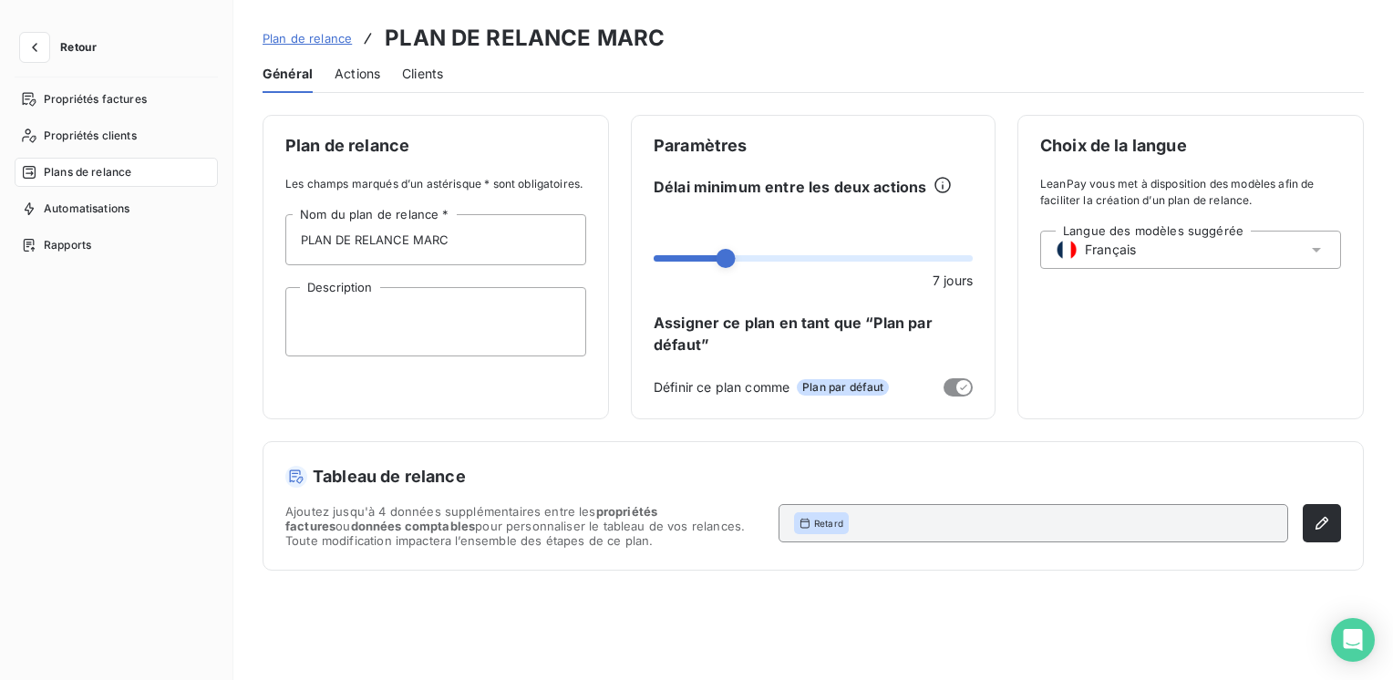
click at [350, 73] on span "Actions" at bounding box center [357, 74] width 46 height 18
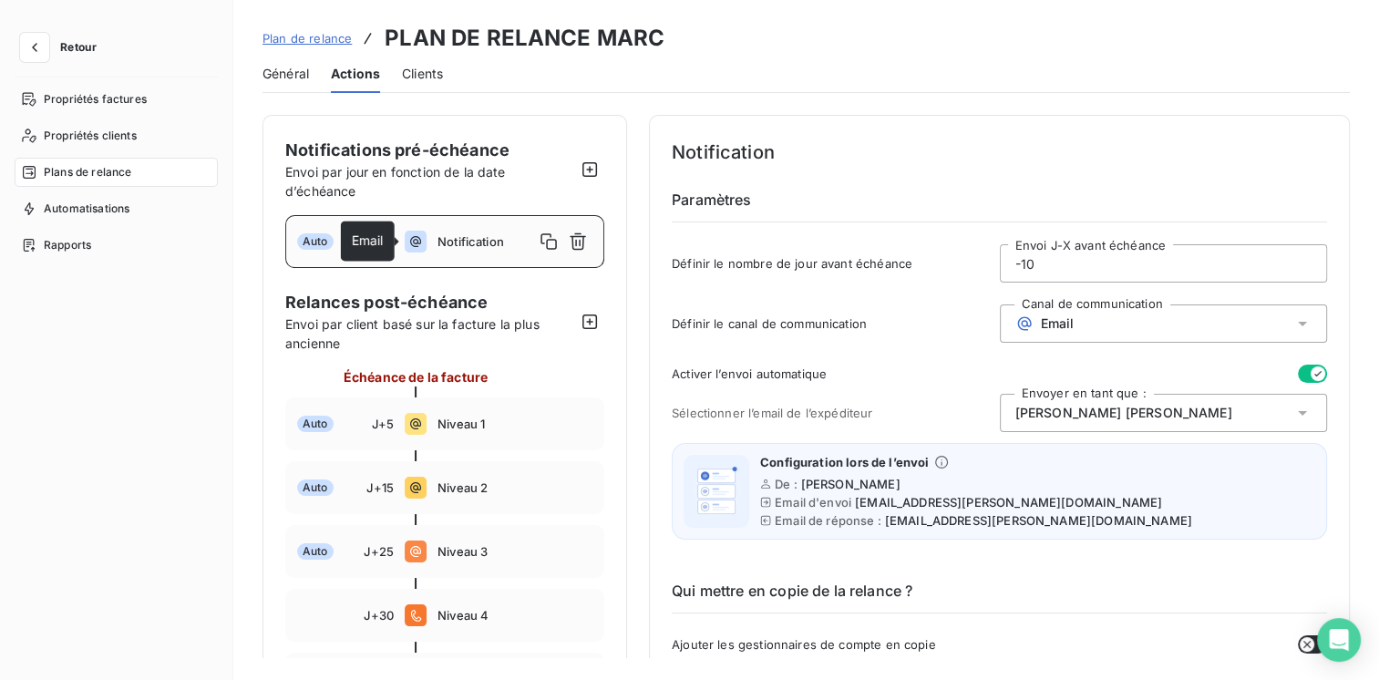
click at [406, 246] on icon at bounding box center [416, 242] width 22 height 22
click at [1301, 370] on button "button" at bounding box center [1312, 374] width 29 height 18
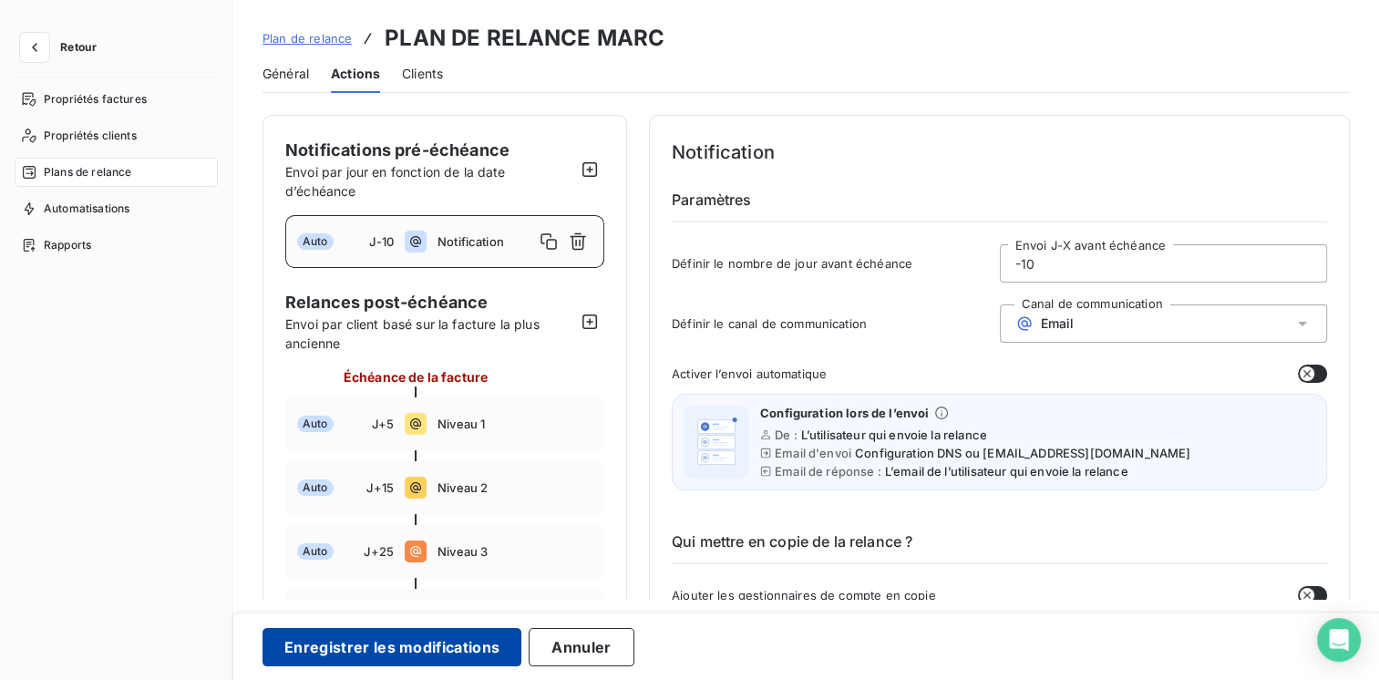
click at [374, 651] on button "Enregistrer les modifications" at bounding box center [391, 647] width 259 height 38
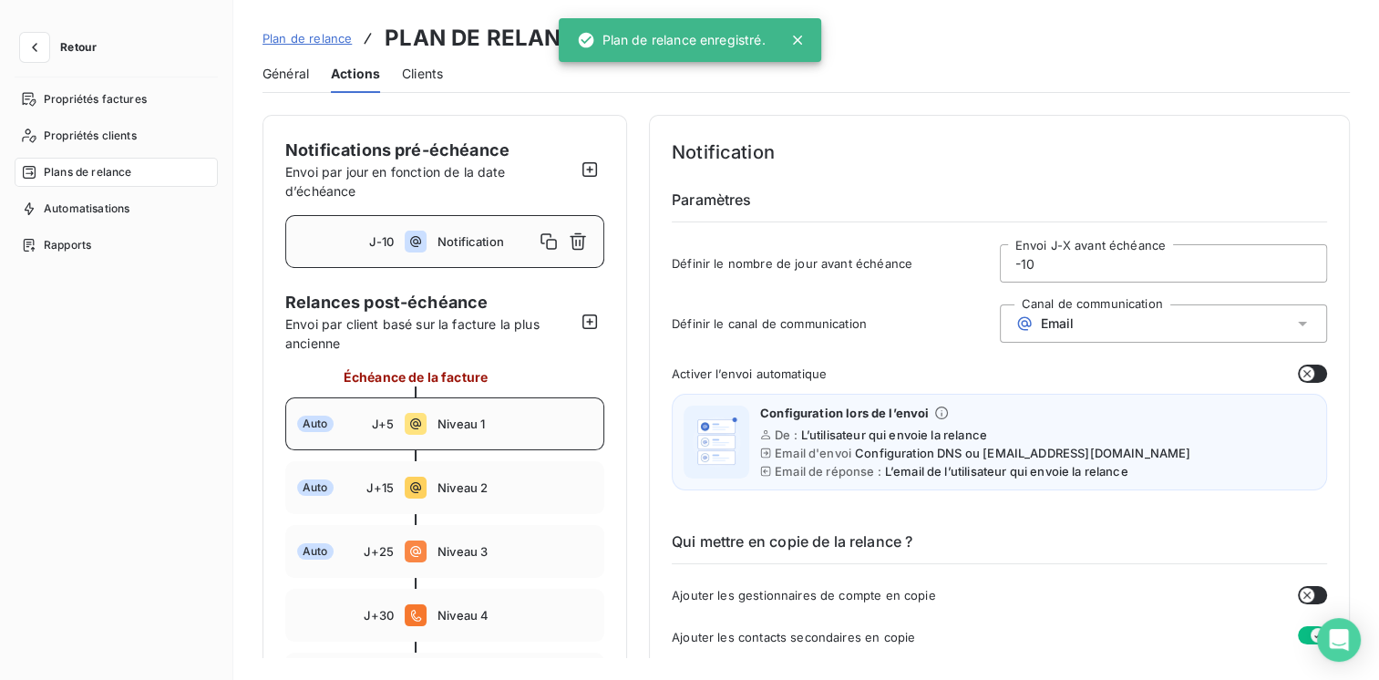
click at [441, 421] on span "Niveau 1" at bounding box center [514, 423] width 155 height 15
type input "5"
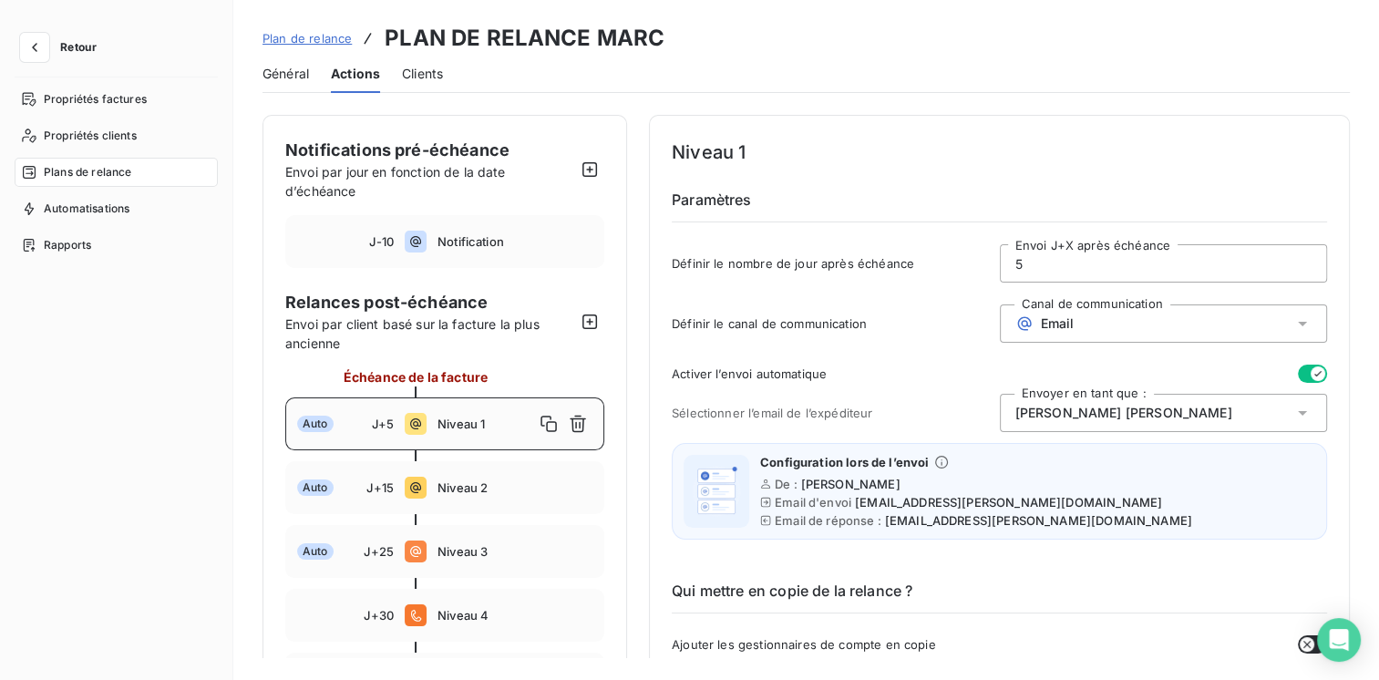
click at [1298, 377] on button "button" at bounding box center [1312, 374] width 29 height 18
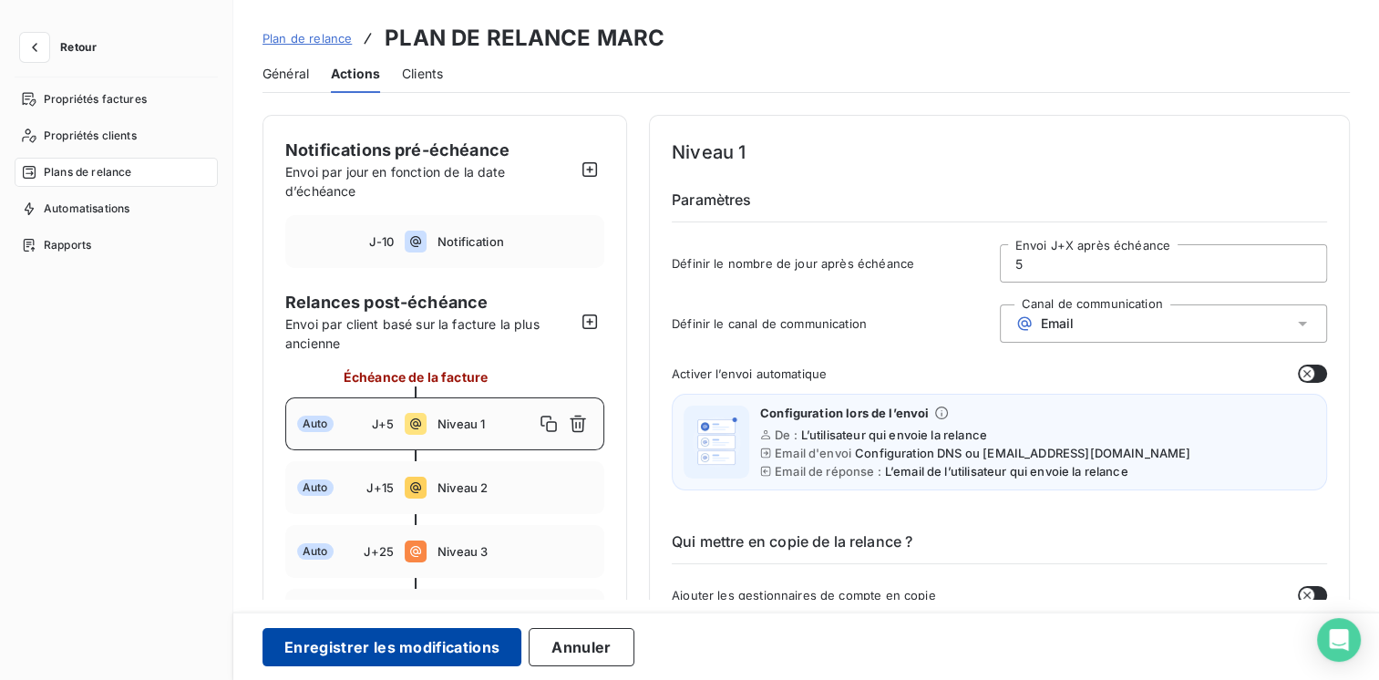
click at [358, 637] on button "Enregistrer les modifications" at bounding box center [391, 647] width 259 height 38
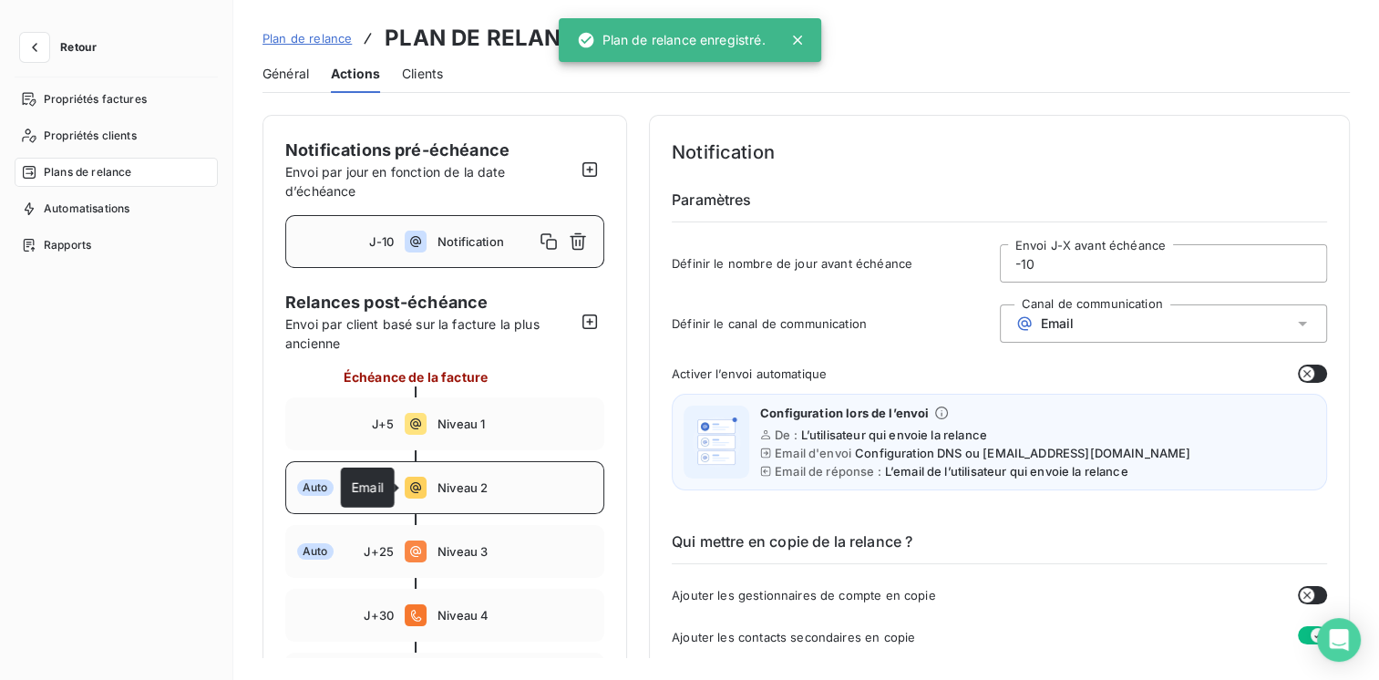
click at [414, 488] on icon at bounding box center [415, 487] width 11 height 11
type input "15"
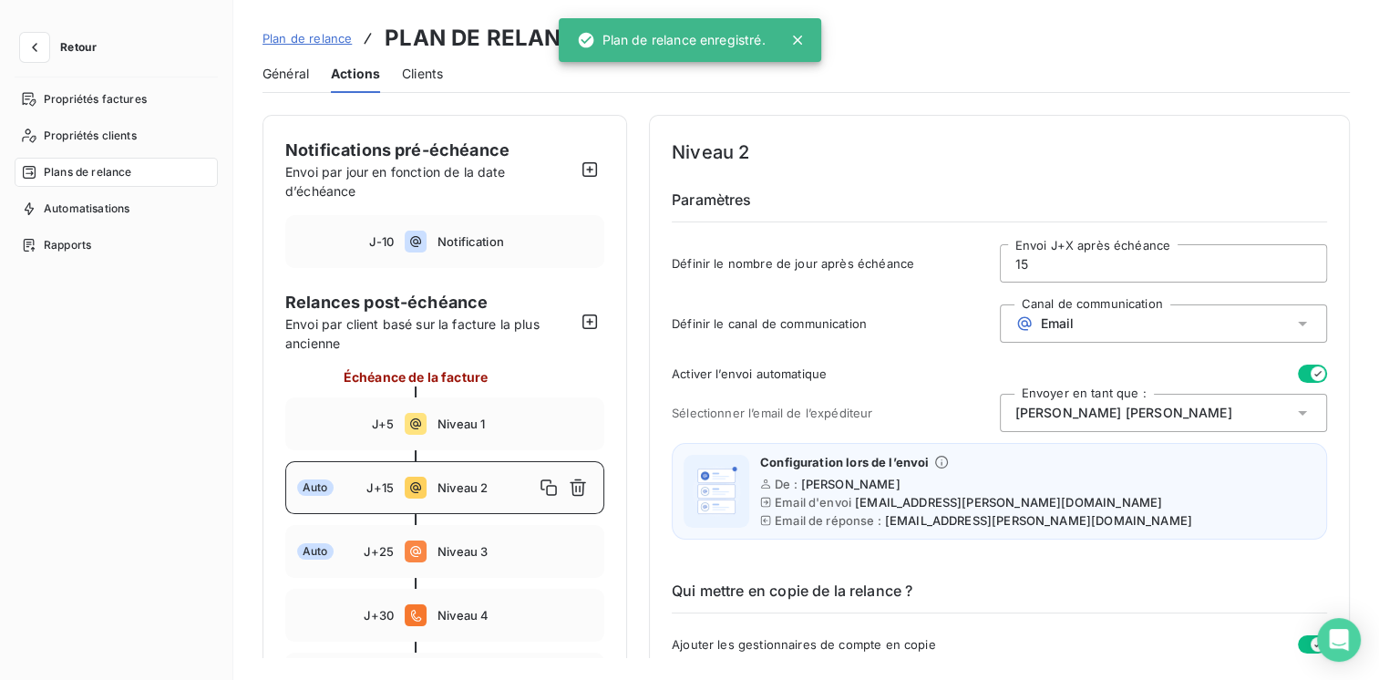
click at [1298, 375] on button "button" at bounding box center [1312, 374] width 29 height 18
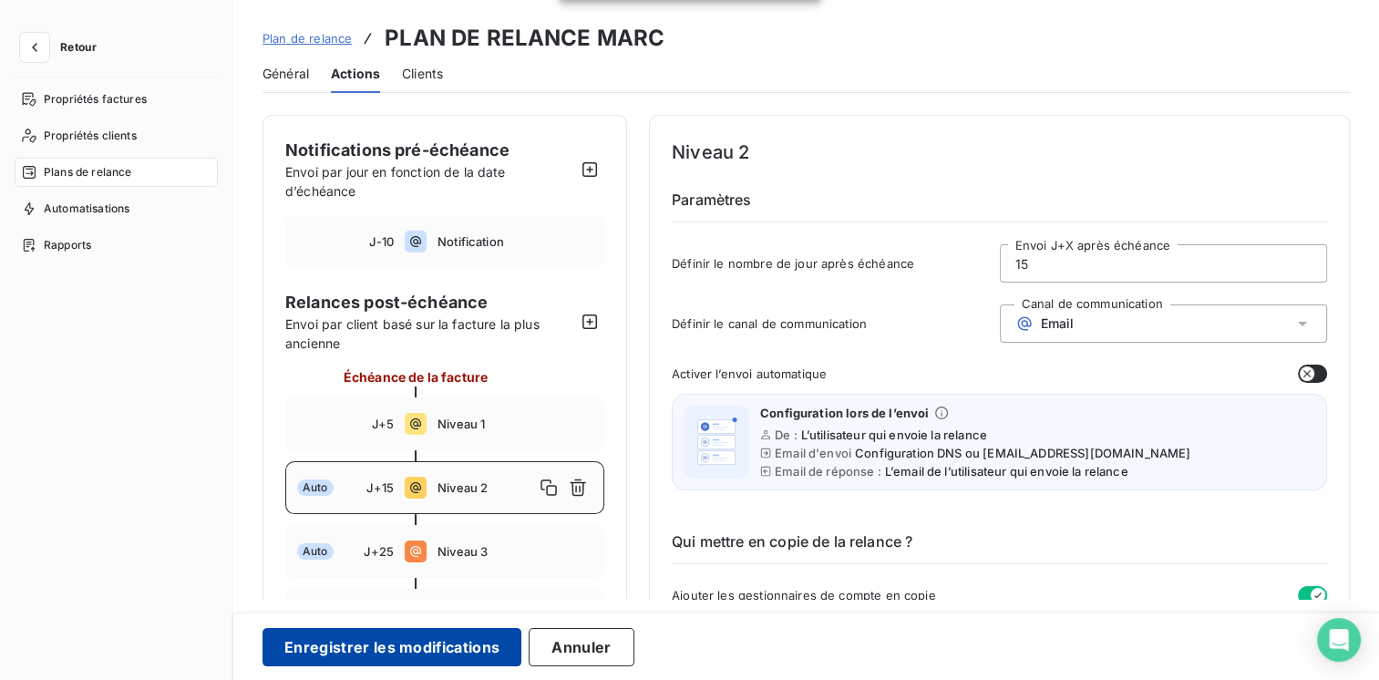
click at [372, 648] on button "Enregistrer les modifications" at bounding box center [391, 647] width 259 height 38
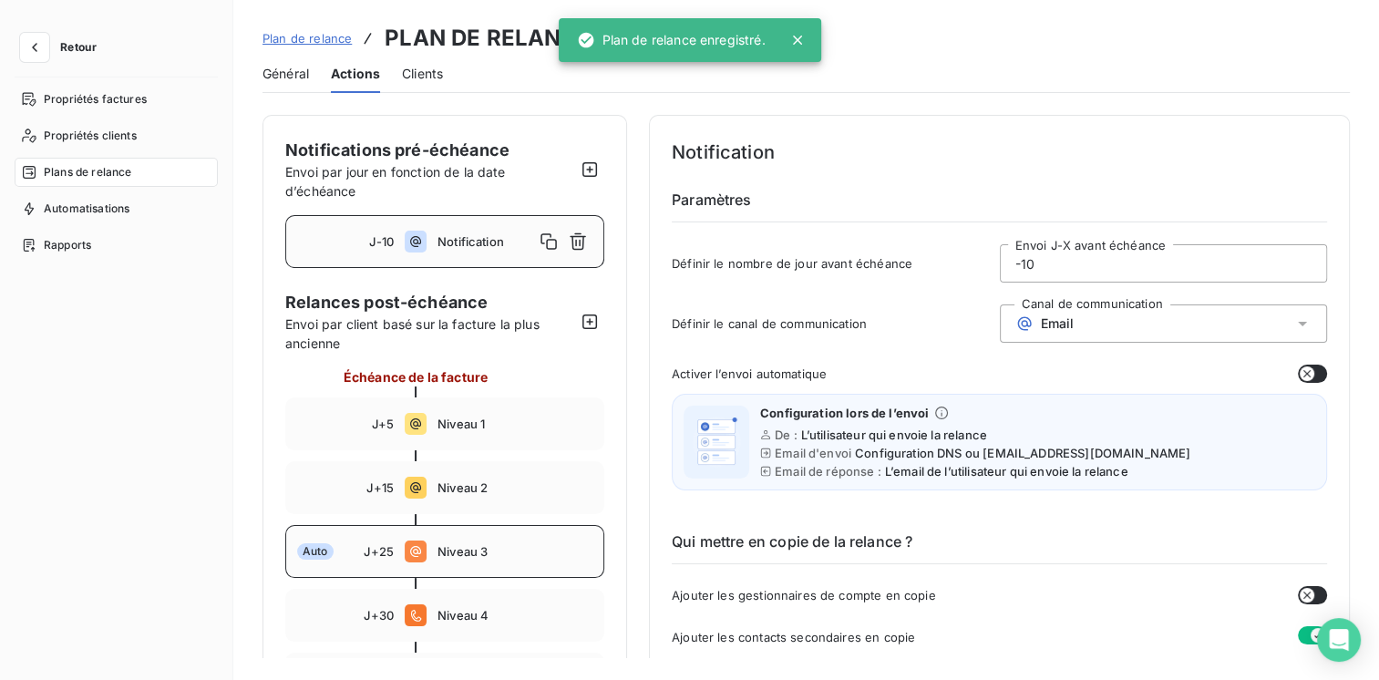
click at [430, 552] on div "Auto J+25 Niveau 3" at bounding box center [444, 551] width 319 height 53
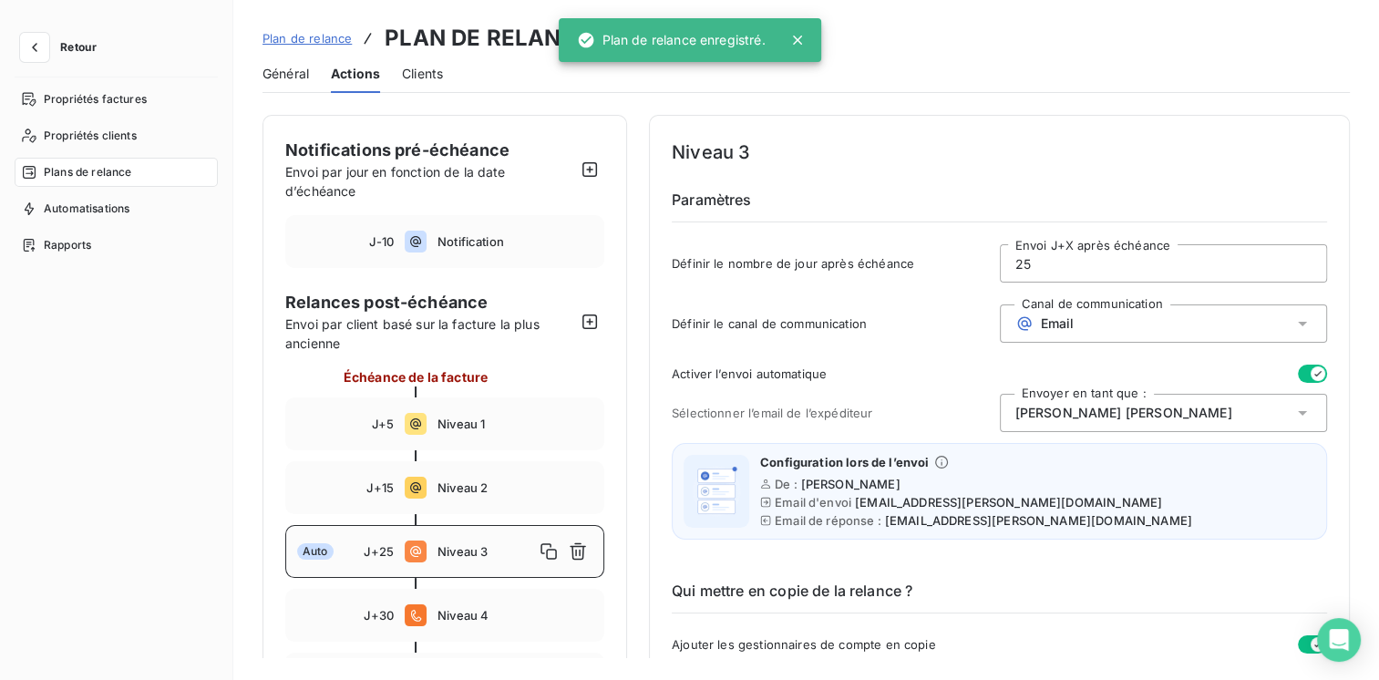
type input "25"
click at [1298, 370] on button "button" at bounding box center [1312, 374] width 29 height 18
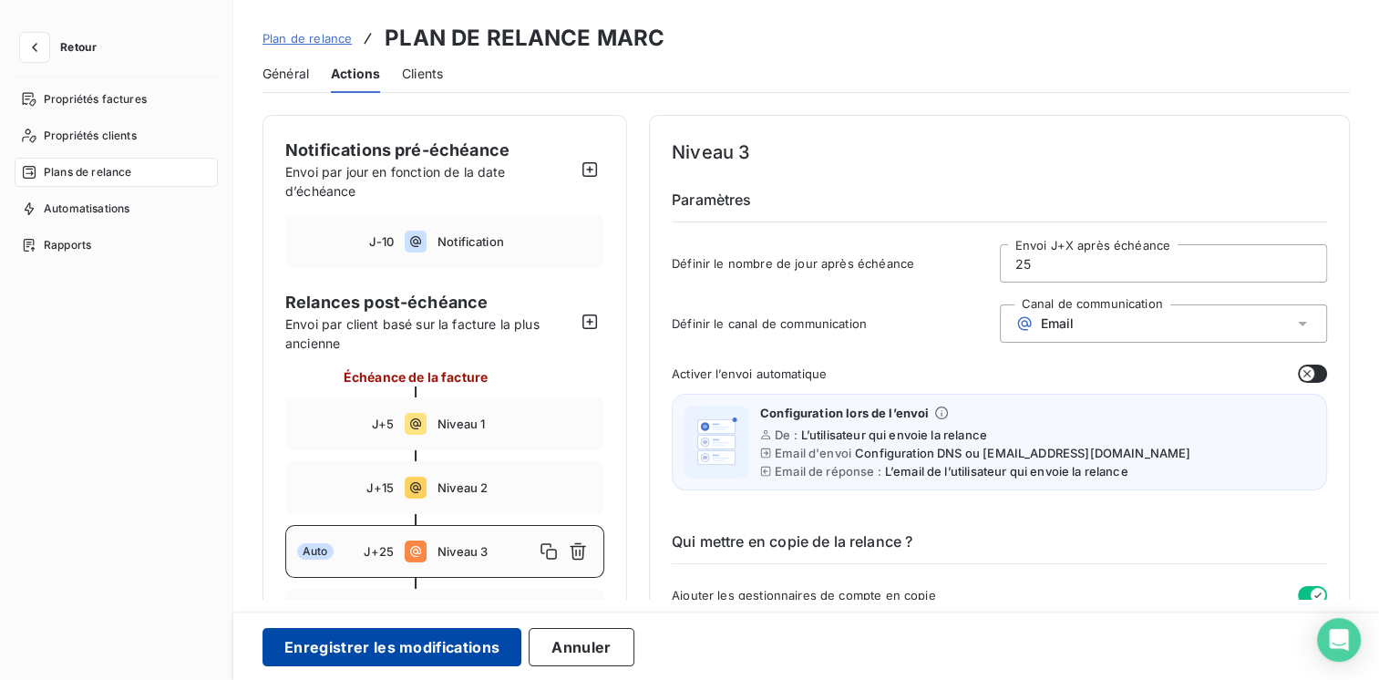
click at [424, 643] on button "Enregistrer les modifications" at bounding box center [391, 647] width 259 height 38
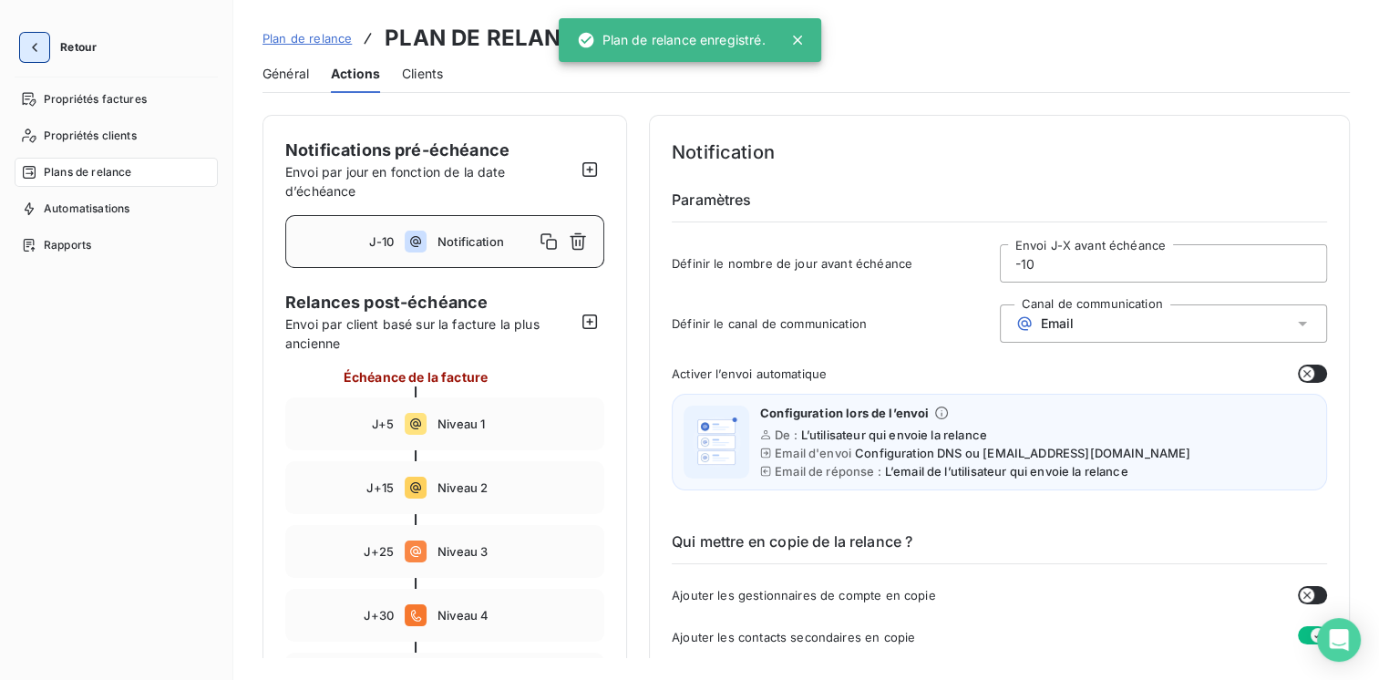
click at [29, 46] on icon "button" at bounding box center [35, 47] width 18 height 18
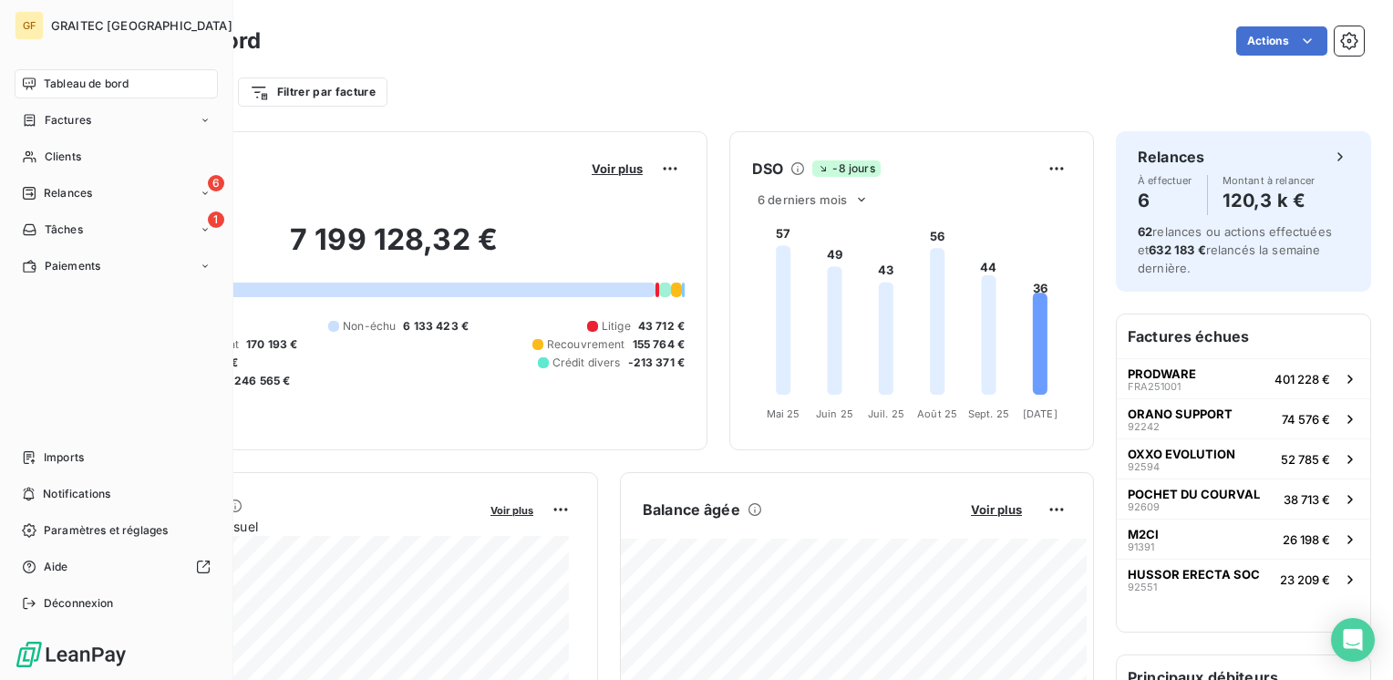
click at [69, 84] on span "Tableau de bord" at bounding box center [86, 84] width 85 height 16
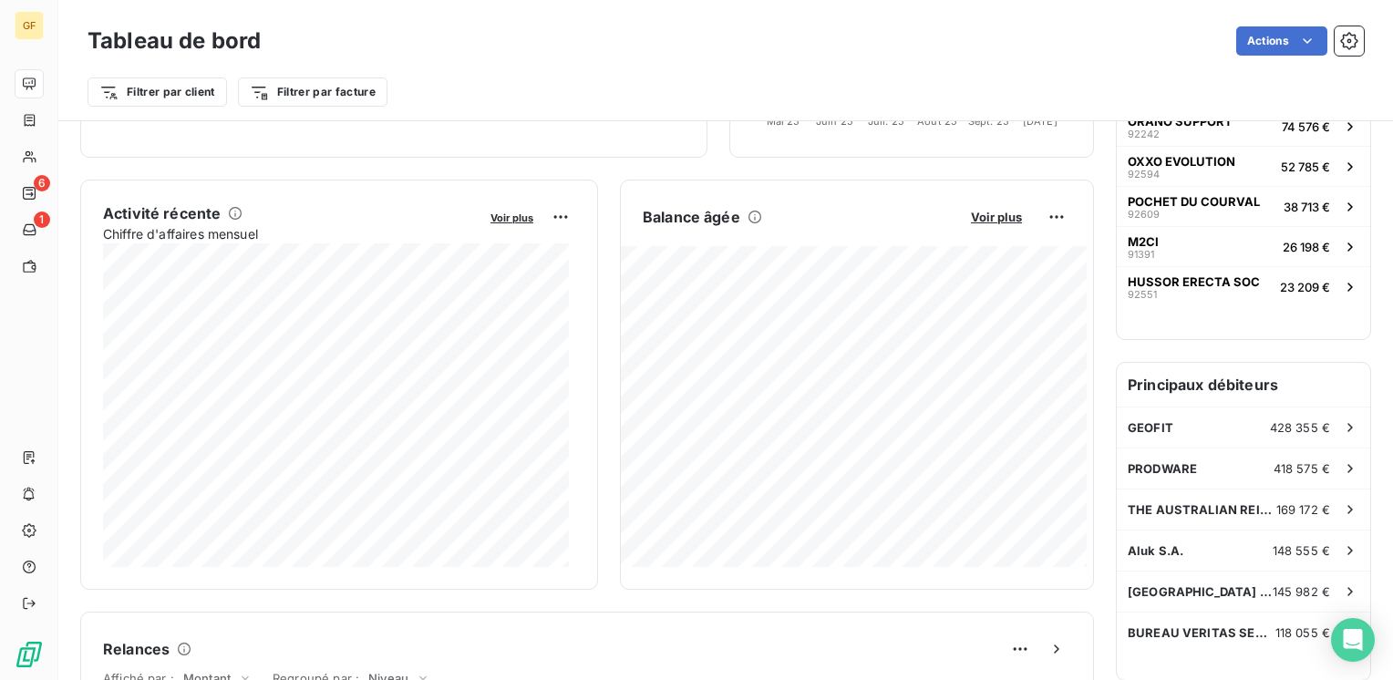
scroll to position [365, 0]
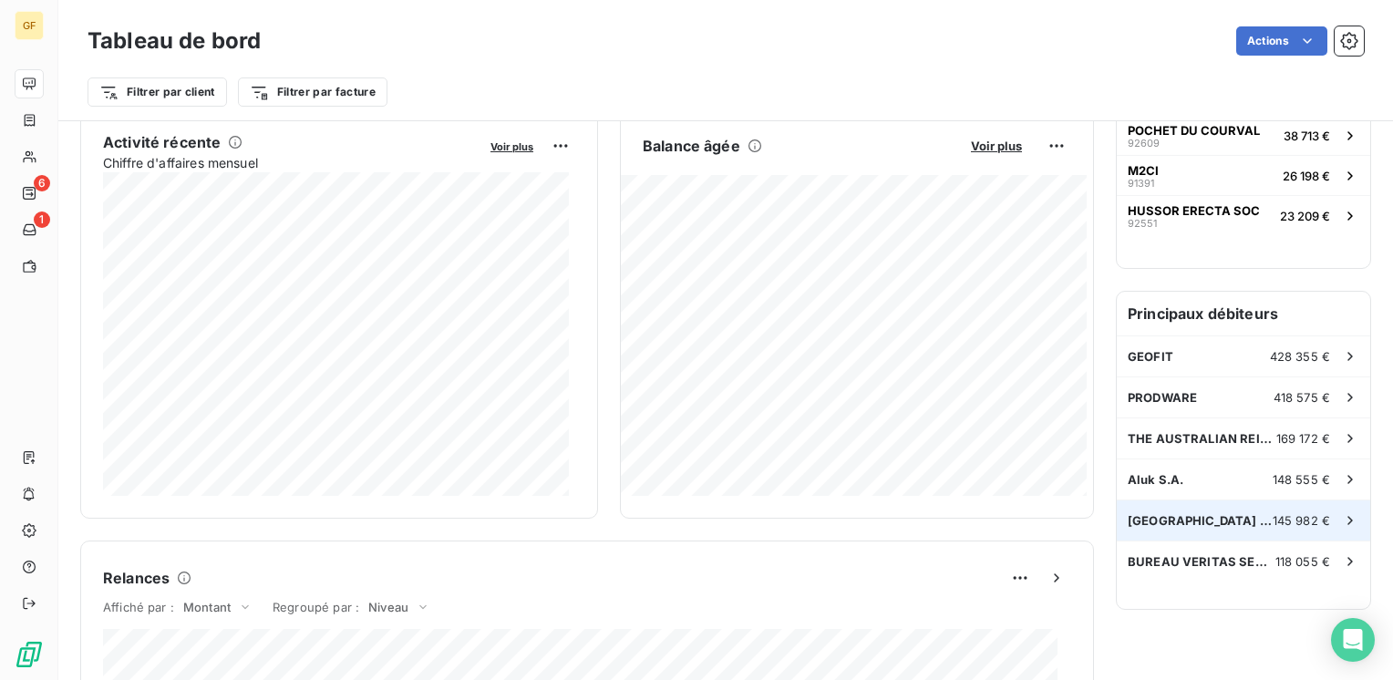
click at [1132, 517] on span "[GEOGRAPHIC_DATA] [GEOGRAPHIC_DATA]" at bounding box center [1199, 520] width 145 height 15
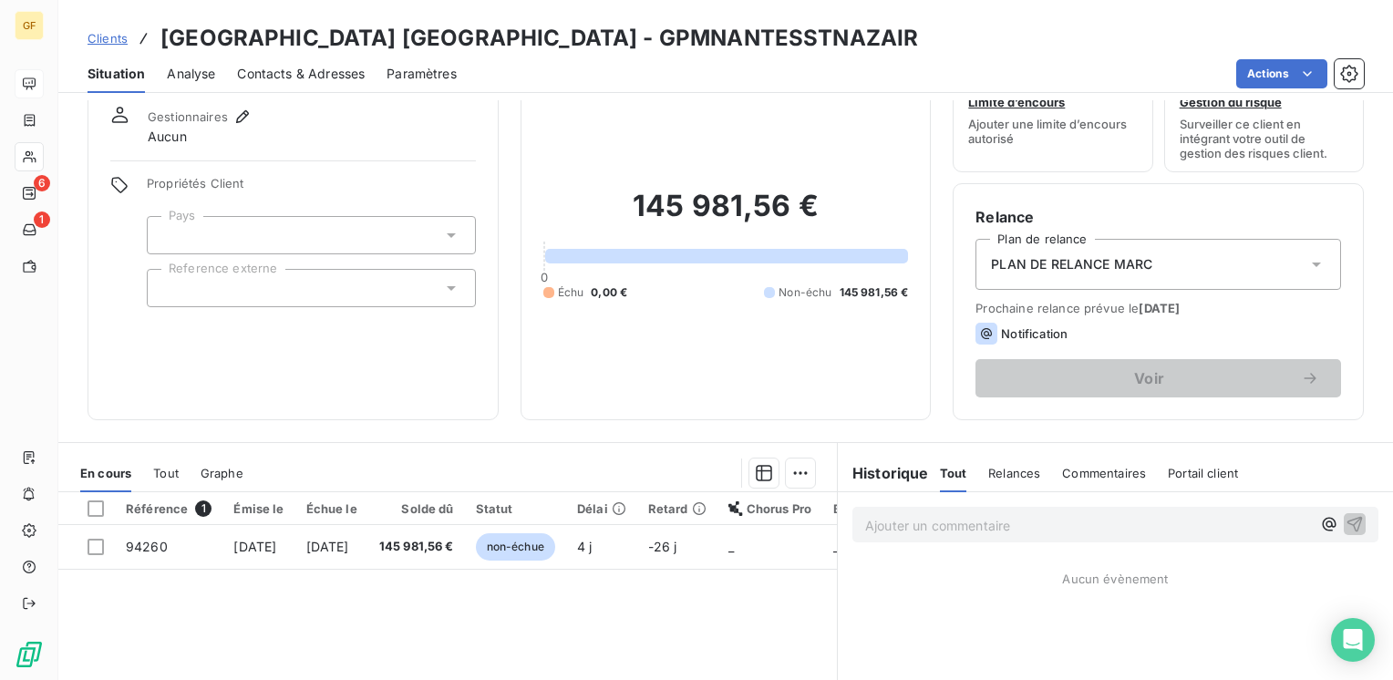
scroll to position [91, 0]
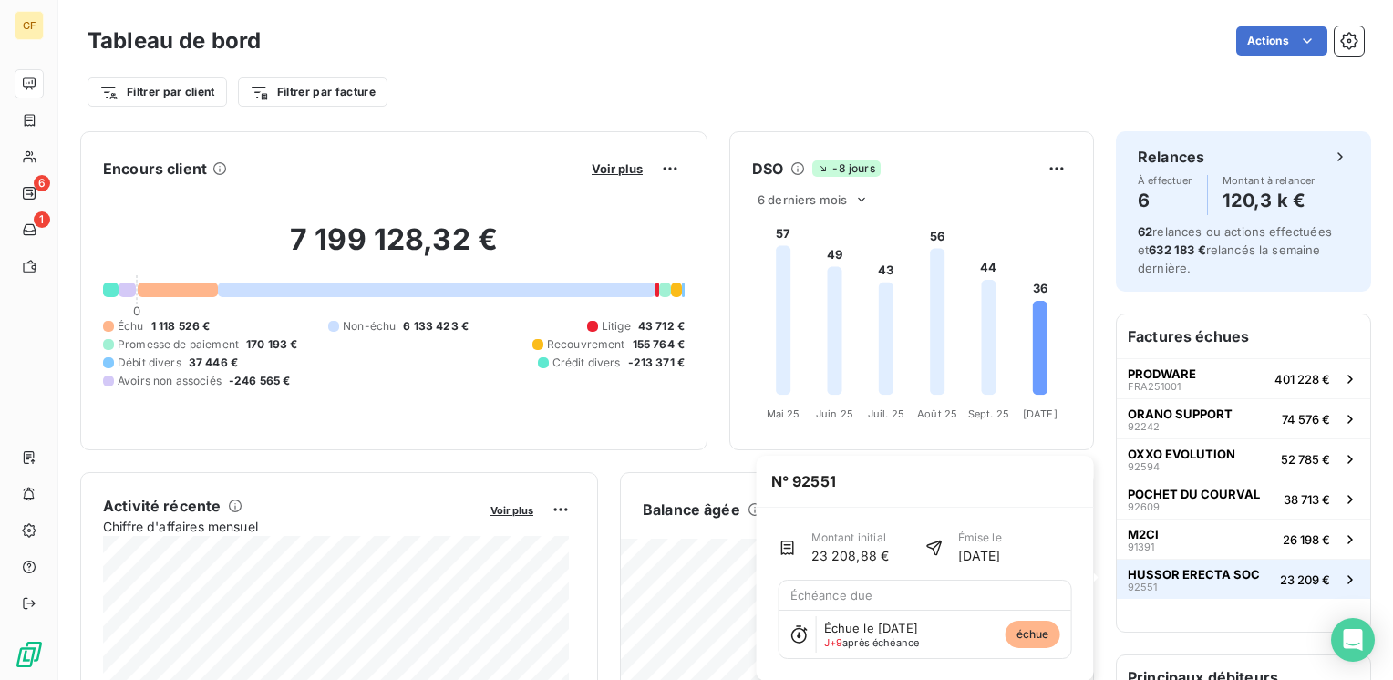
click at [1152, 570] on span "HUSSOR ERECTA SOC" at bounding box center [1193, 574] width 132 height 15
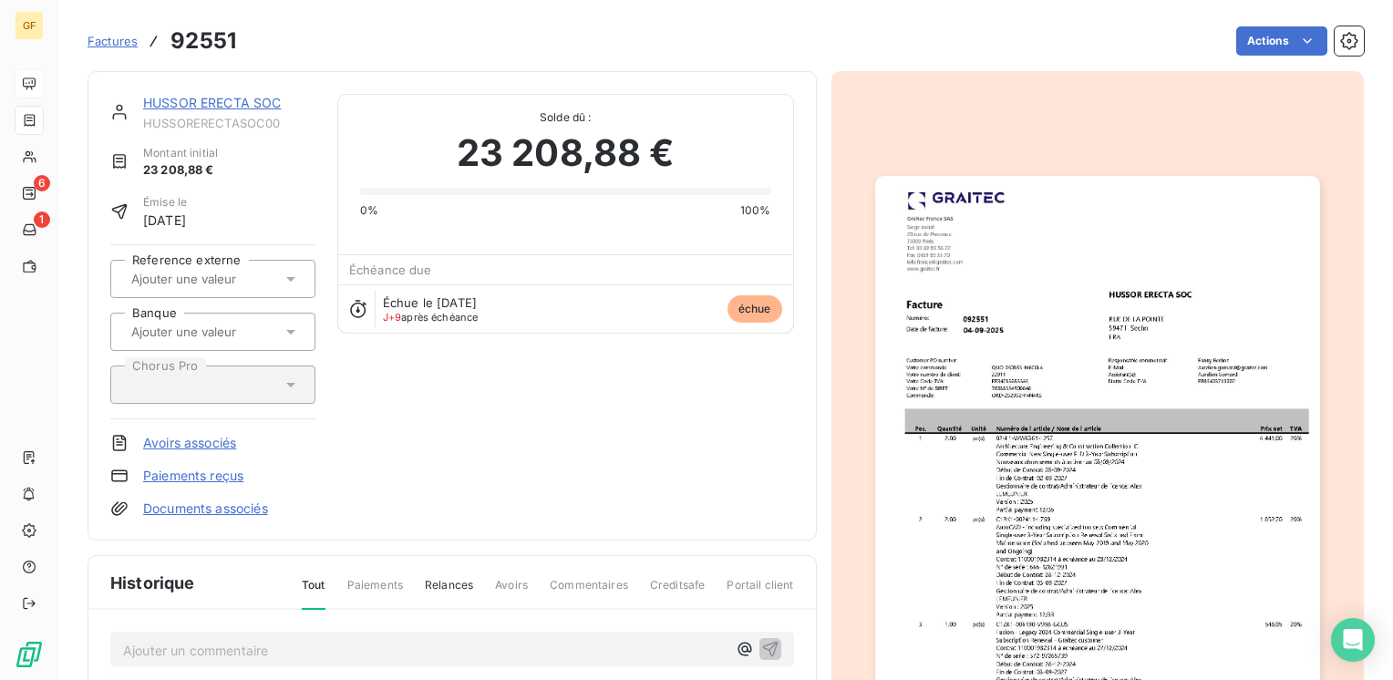
click at [212, 104] on link "HUSSOR ERECTA SOC" at bounding box center [212, 102] width 139 height 15
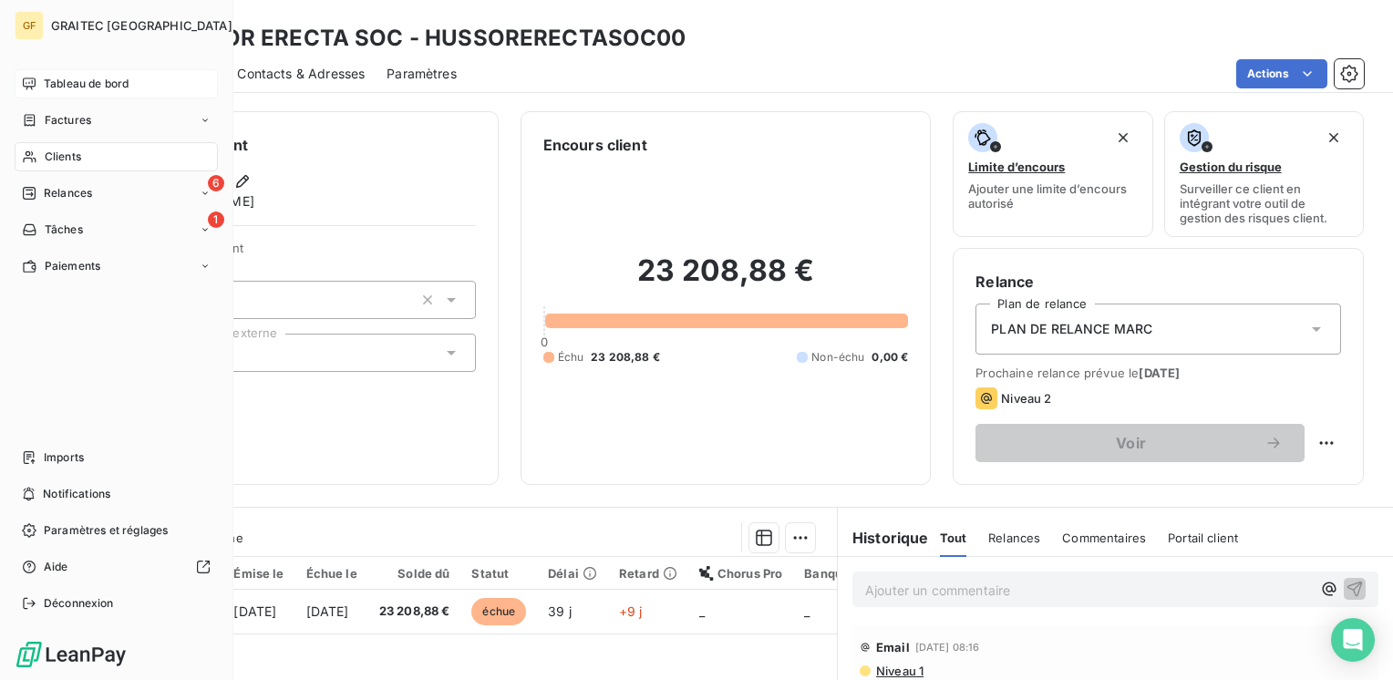
click at [66, 82] on span "Tableau de bord" at bounding box center [86, 84] width 85 height 16
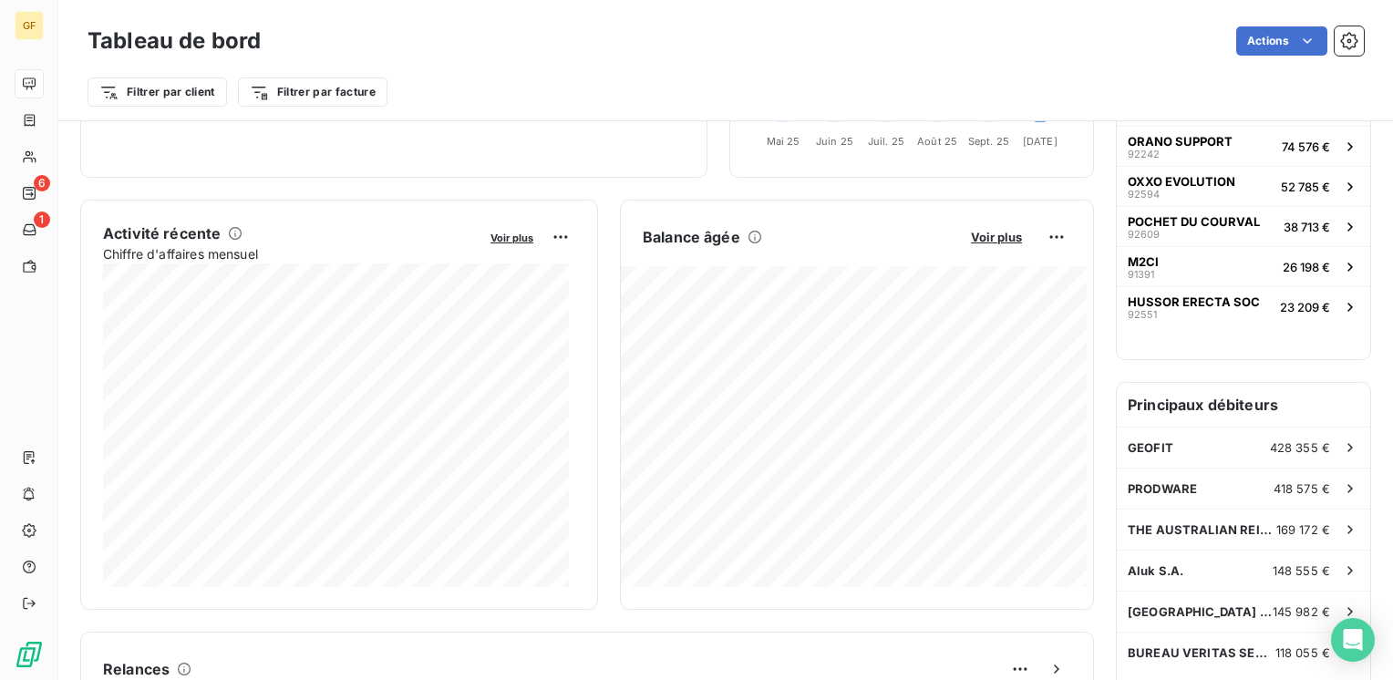
scroll to position [365, 0]
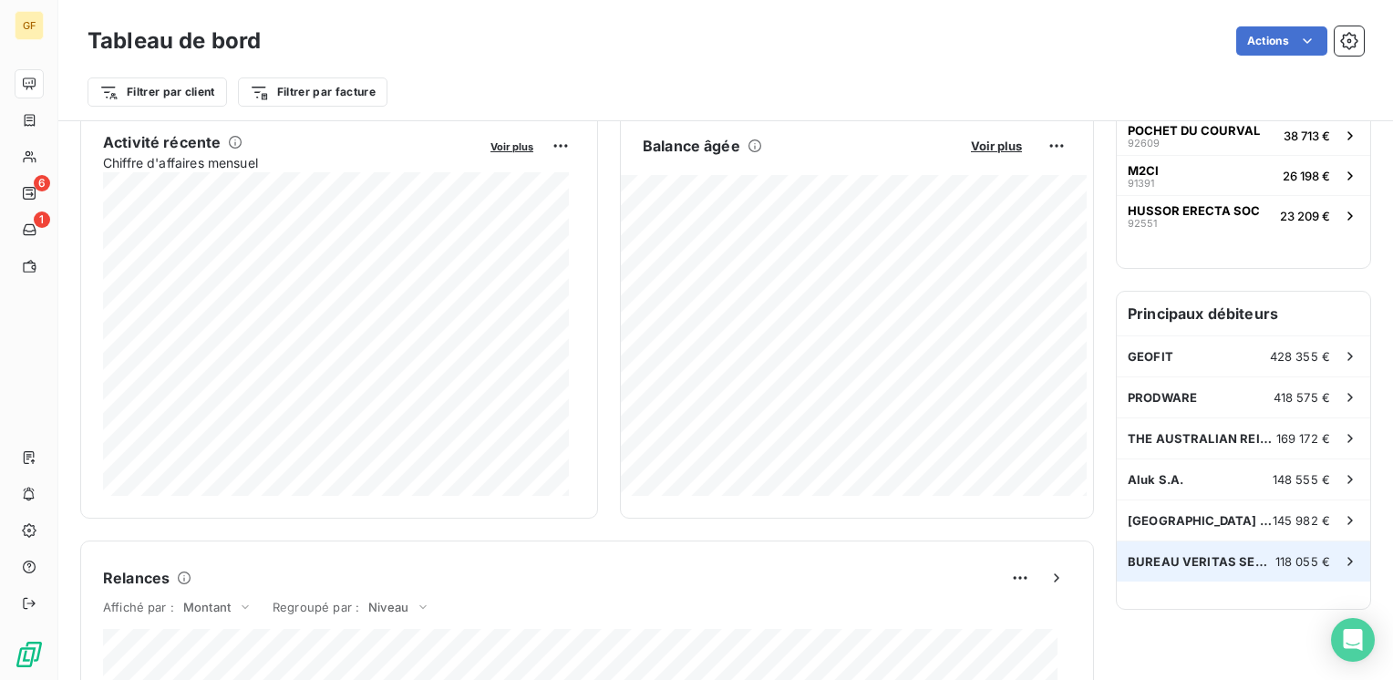
click at [1177, 554] on span "BUREAU VERITAS SERVICES [GEOGRAPHIC_DATA]" at bounding box center [1201, 561] width 148 height 15
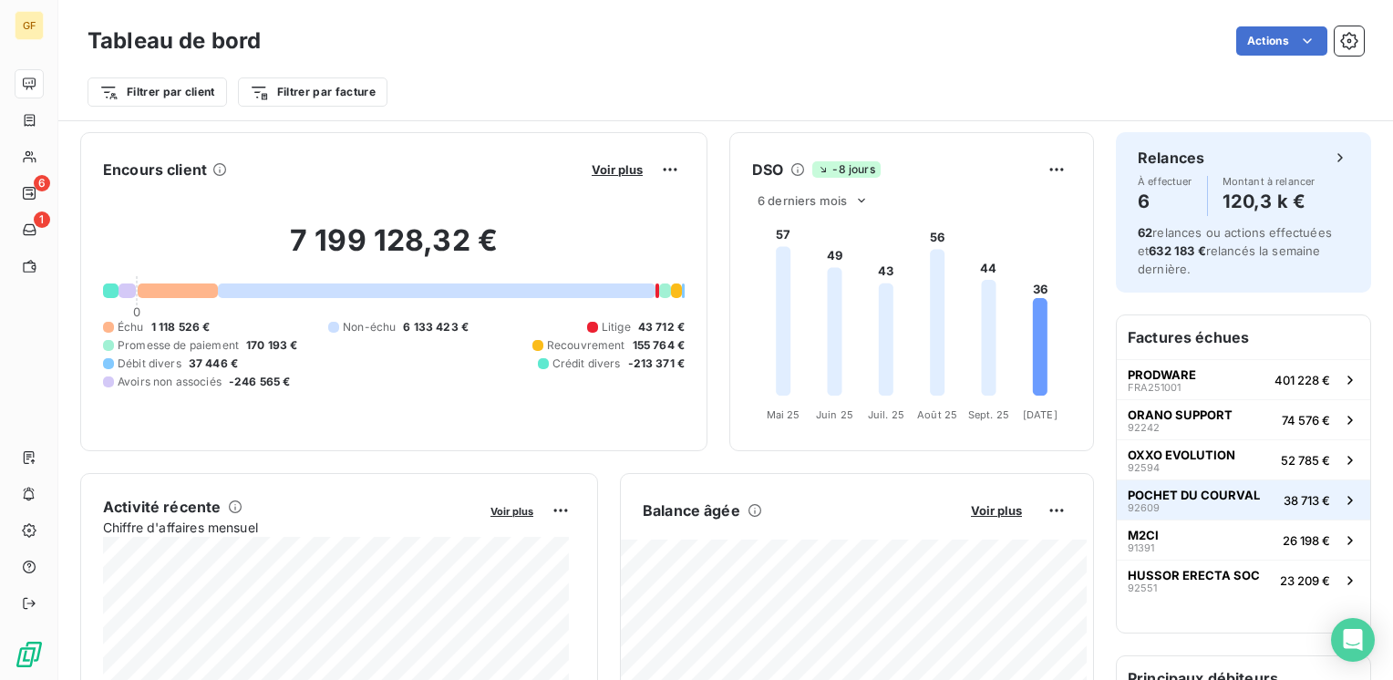
scroll to position [365, 0]
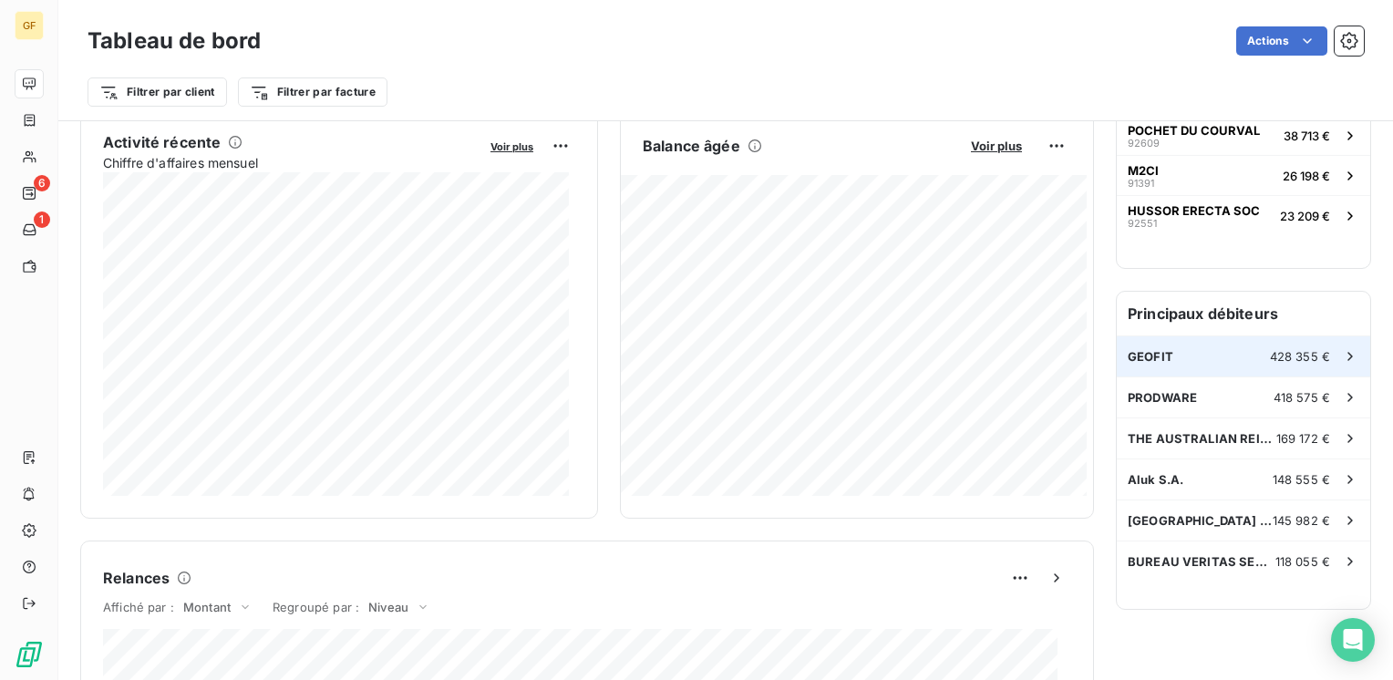
click at [1147, 349] on span "GEOFIT" at bounding box center [1150, 356] width 46 height 15
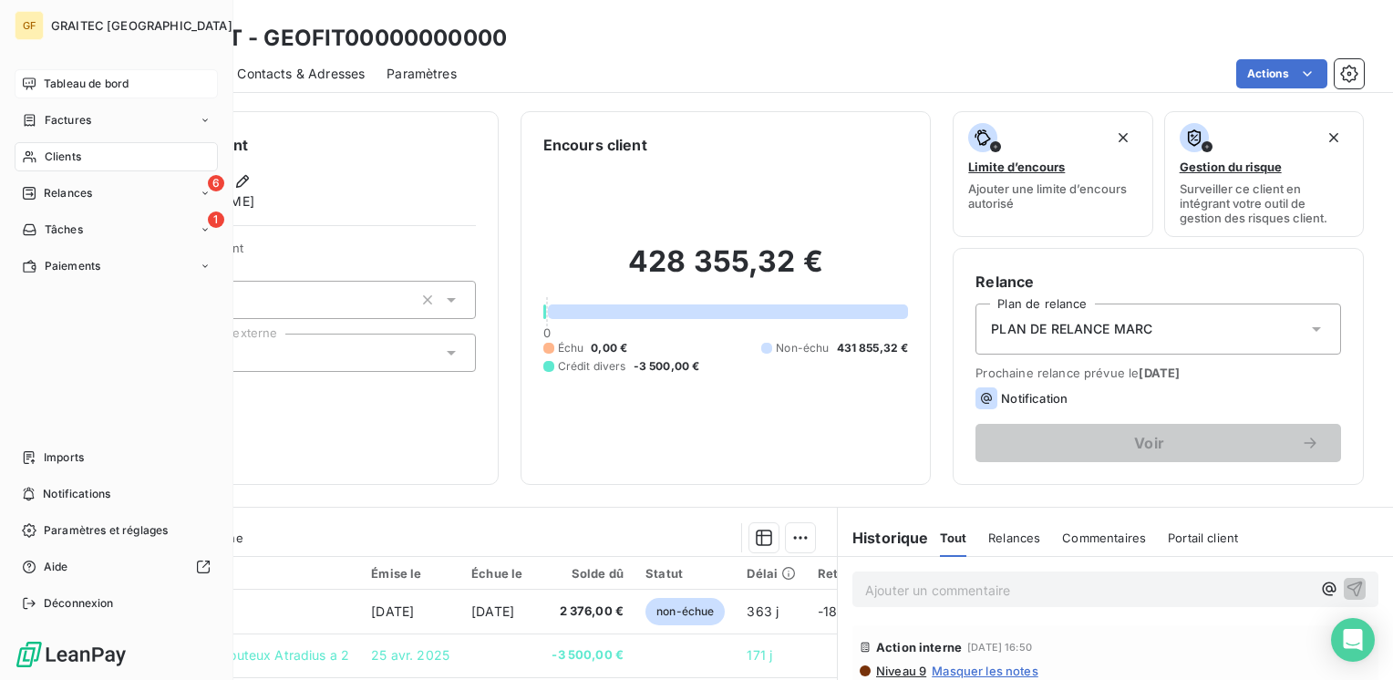
click at [89, 79] on span "Tableau de bord" at bounding box center [86, 84] width 85 height 16
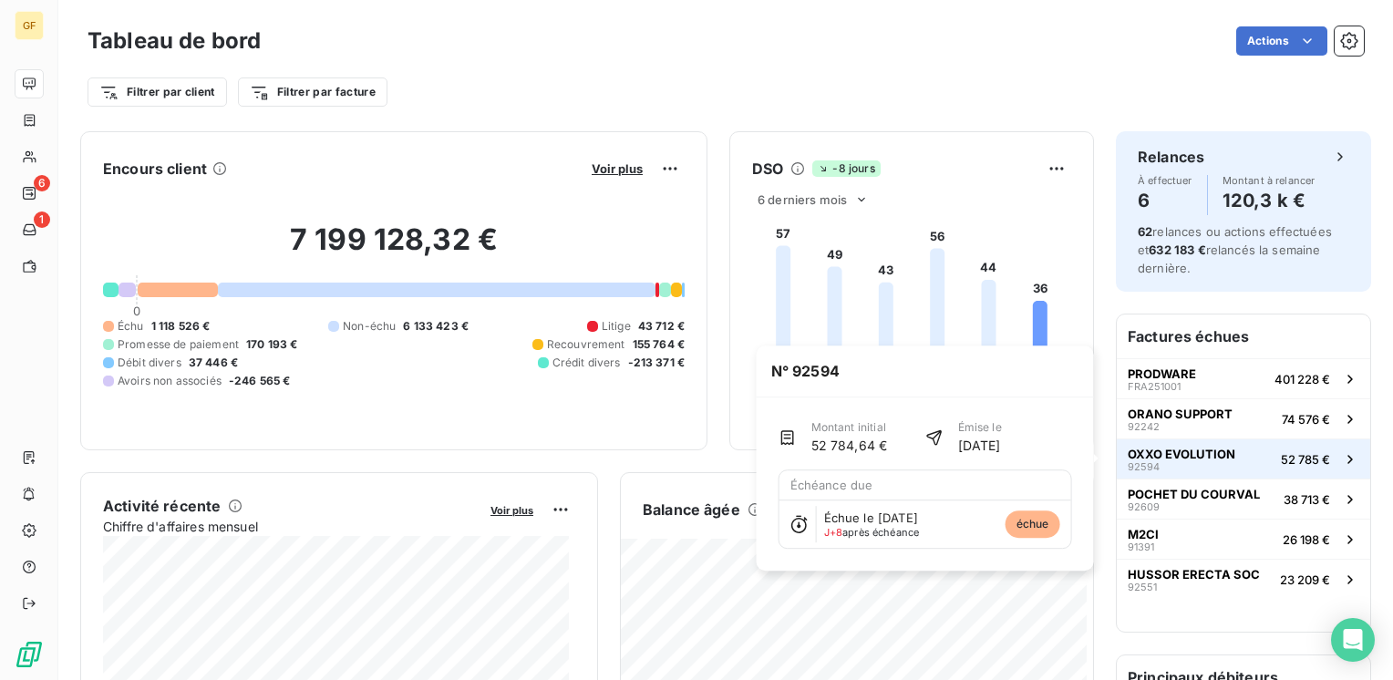
click at [1170, 447] on span "OXXO EVOLUTION" at bounding box center [1181, 454] width 108 height 15
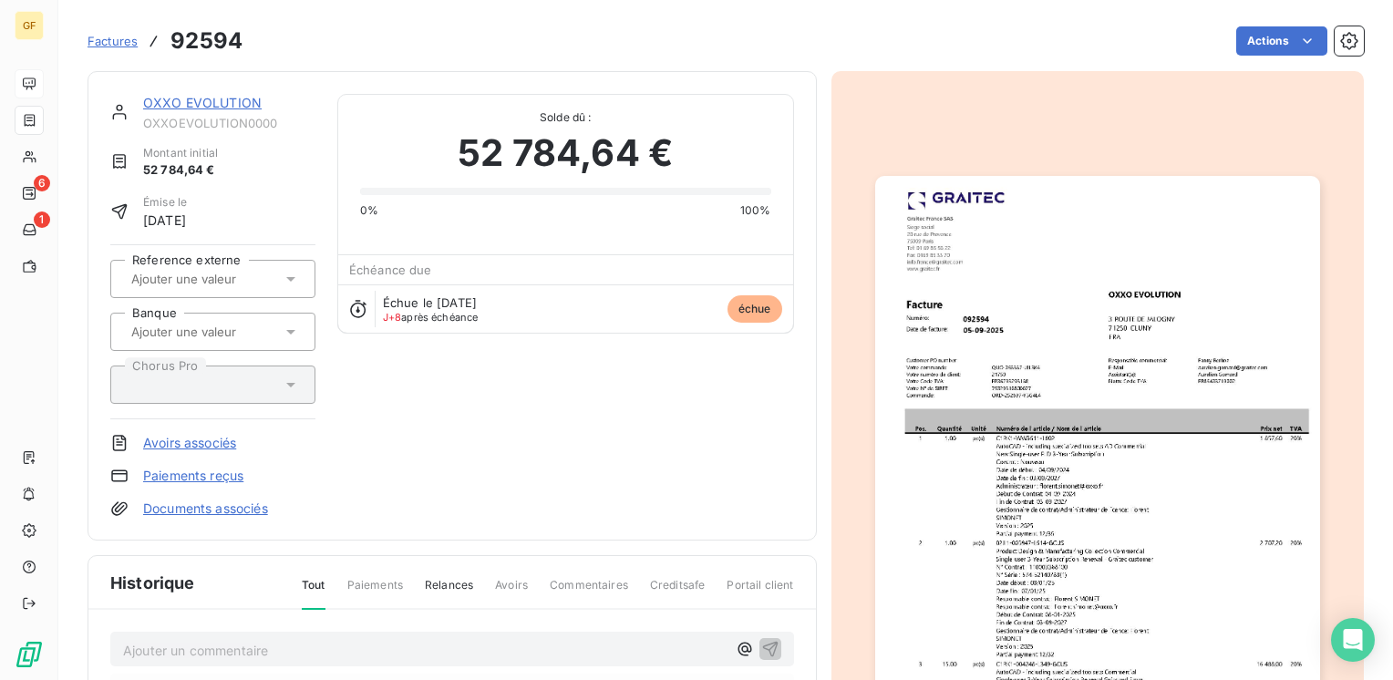
click at [193, 99] on link "OXXO EVOLUTION" at bounding box center [202, 102] width 118 height 15
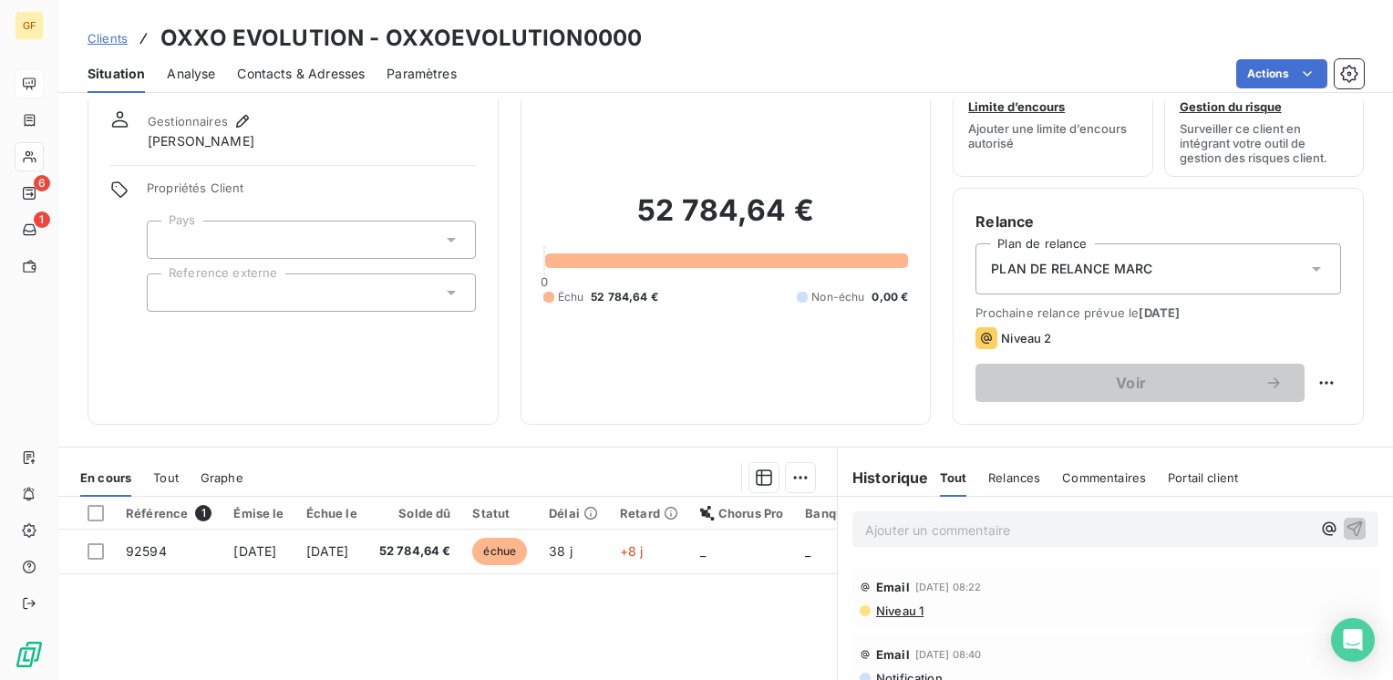
scroll to position [91, 0]
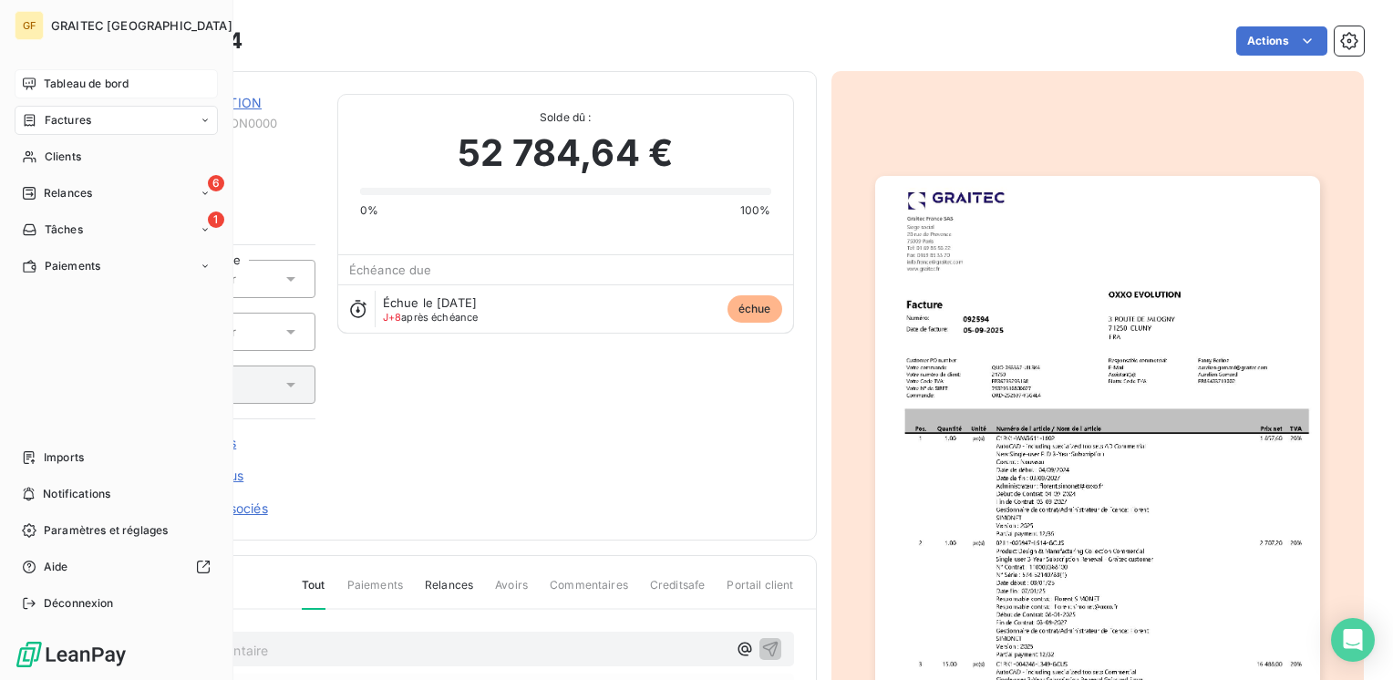
click at [94, 77] on span "Tableau de bord" at bounding box center [86, 84] width 85 height 16
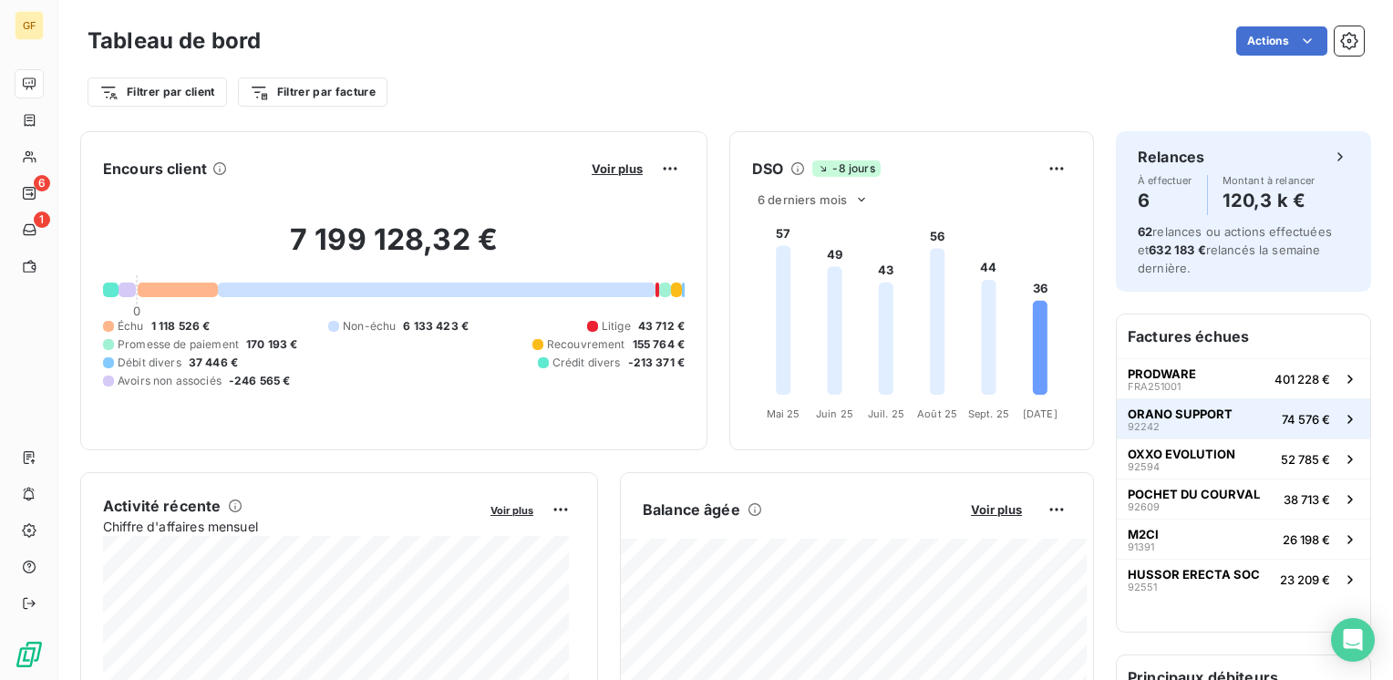
click at [1281, 417] on span "74 576 €" at bounding box center [1305, 419] width 48 height 15
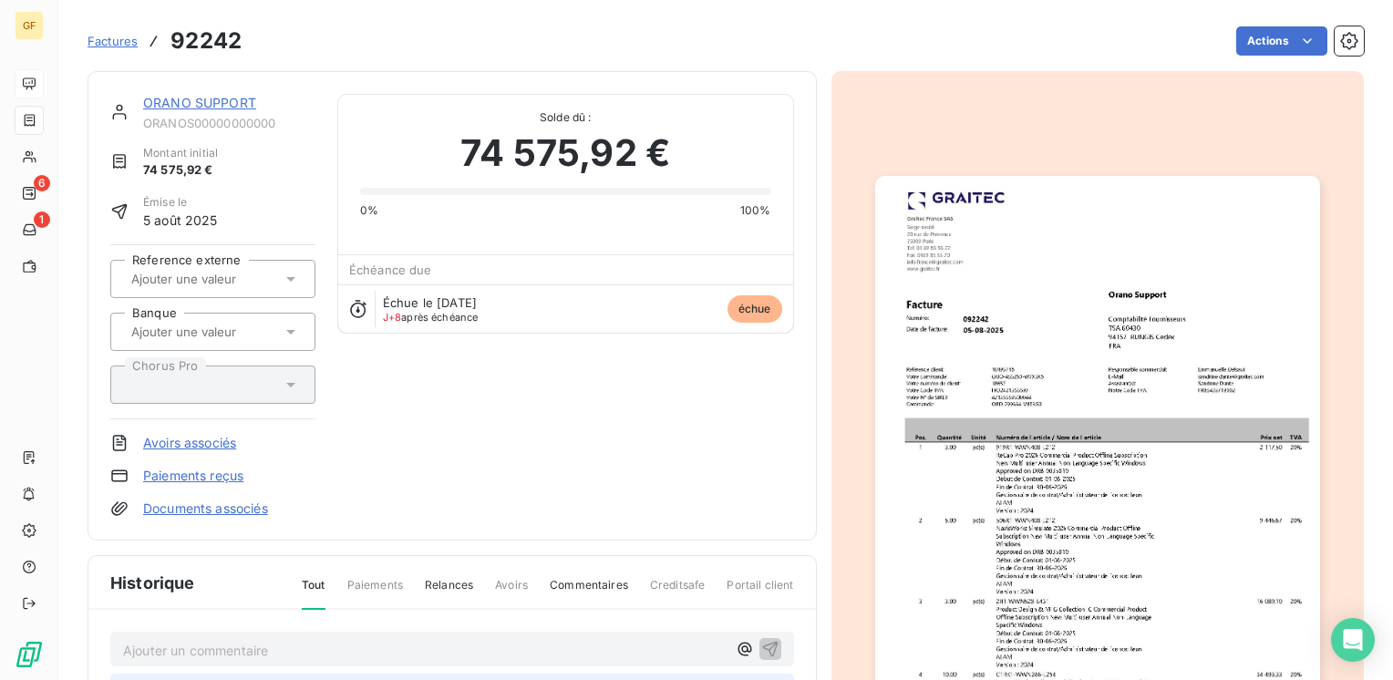
click at [221, 99] on link "ORANO SUPPORT" at bounding box center [199, 102] width 113 height 15
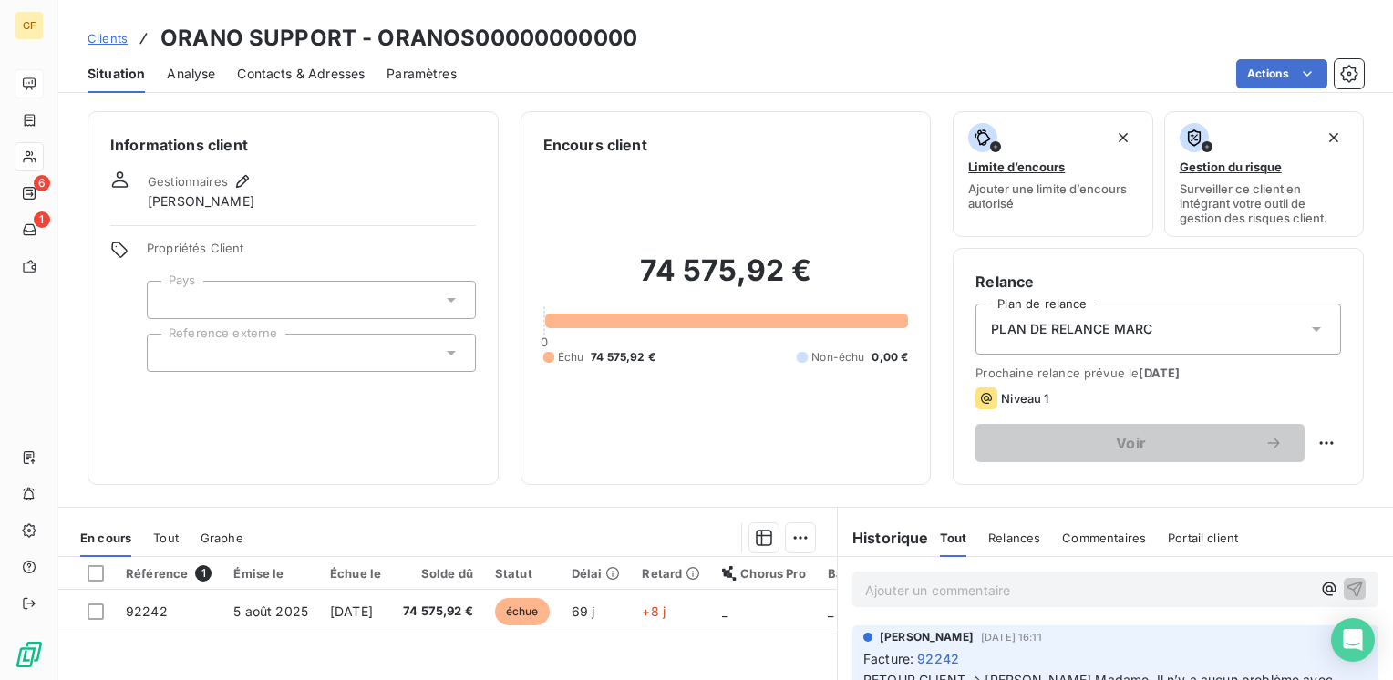
scroll to position [91, 0]
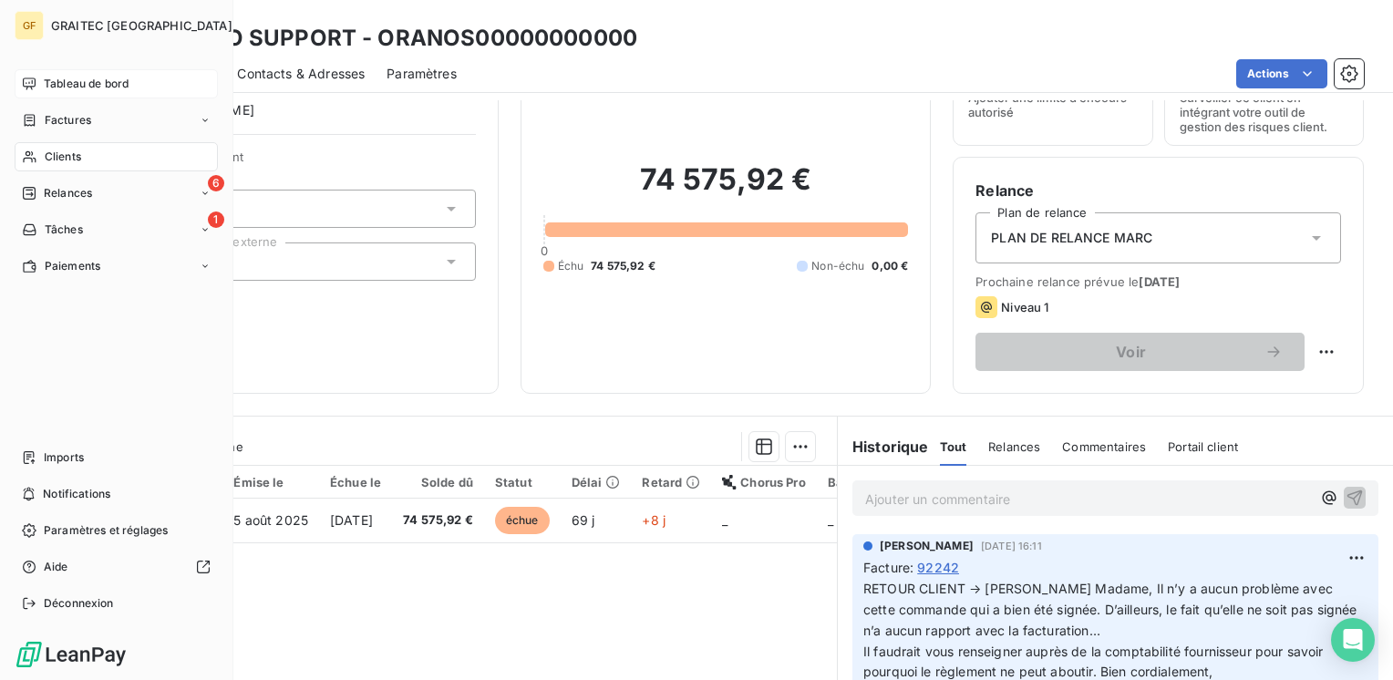
click at [80, 84] on span "Tableau de bord" at bounding box center [86, 84] width 85 height 16
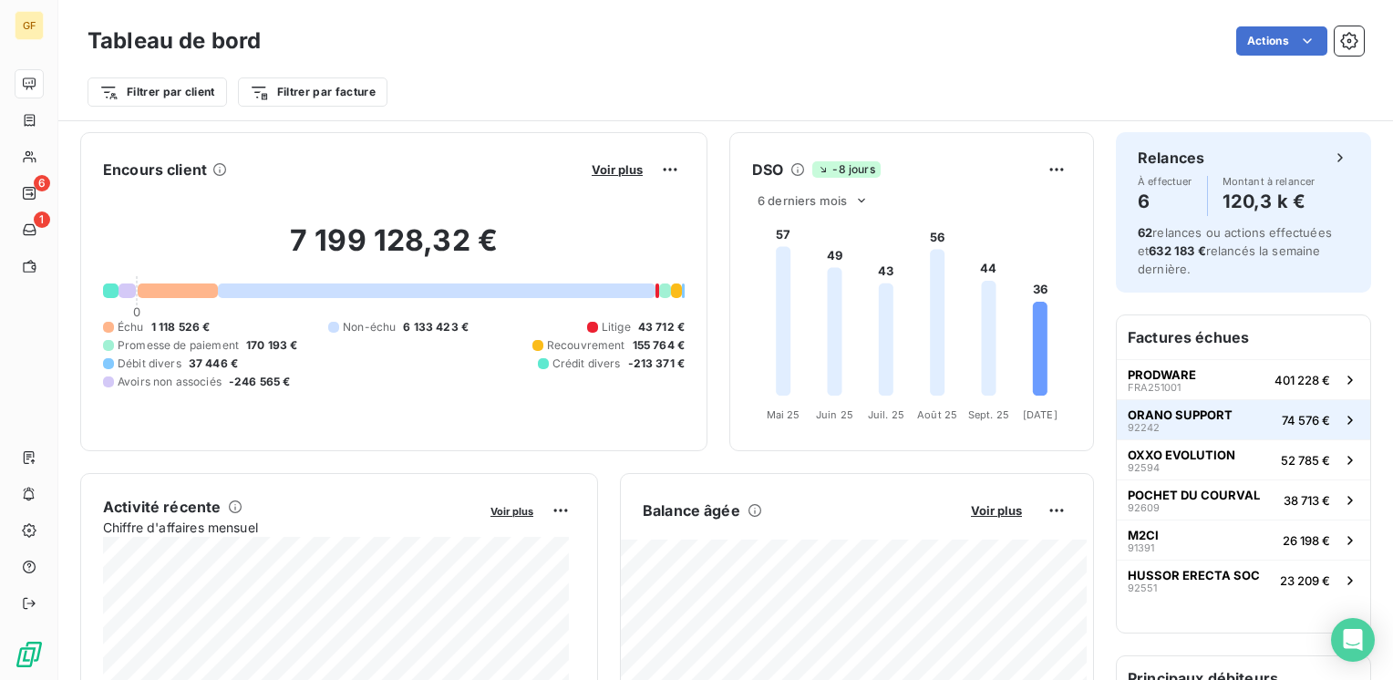
scroll to position [91, 0]
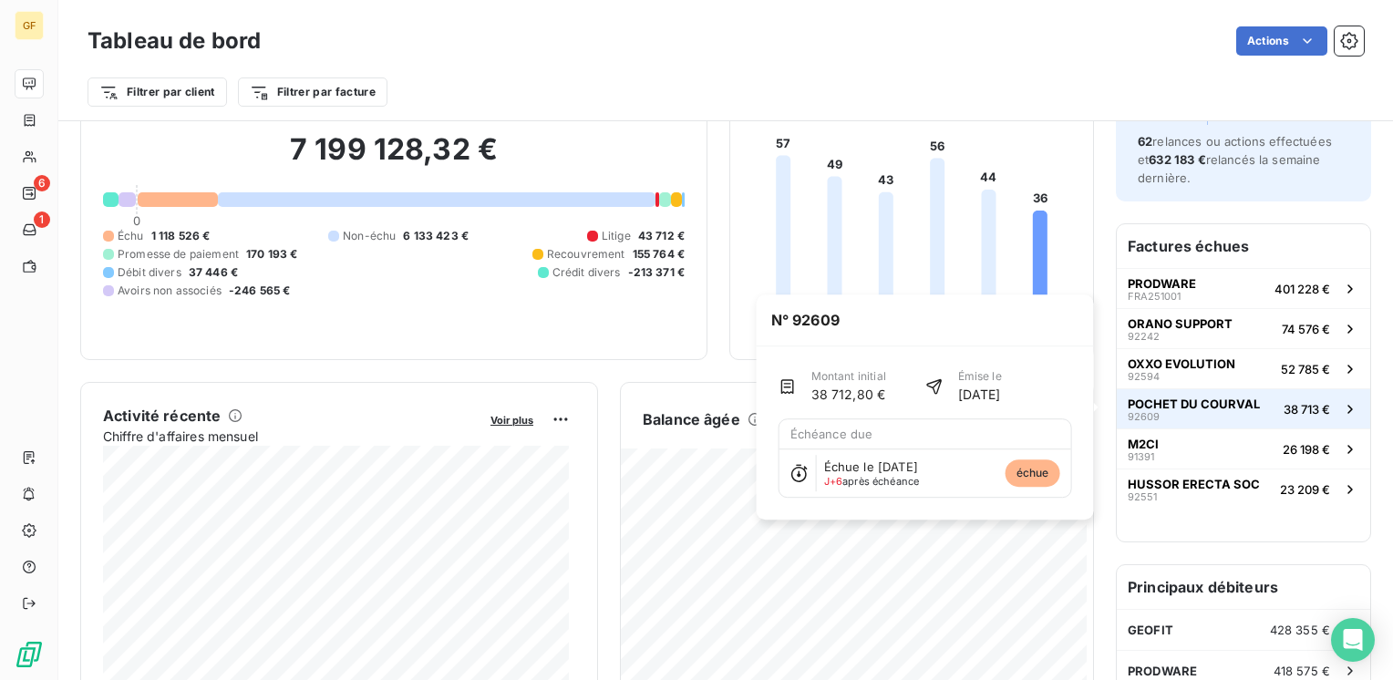
click at [1255, 414] on button "POCHET DU COURVAL 92609 38 713 €" at bounding box center [1242, 408] width 253 height 40
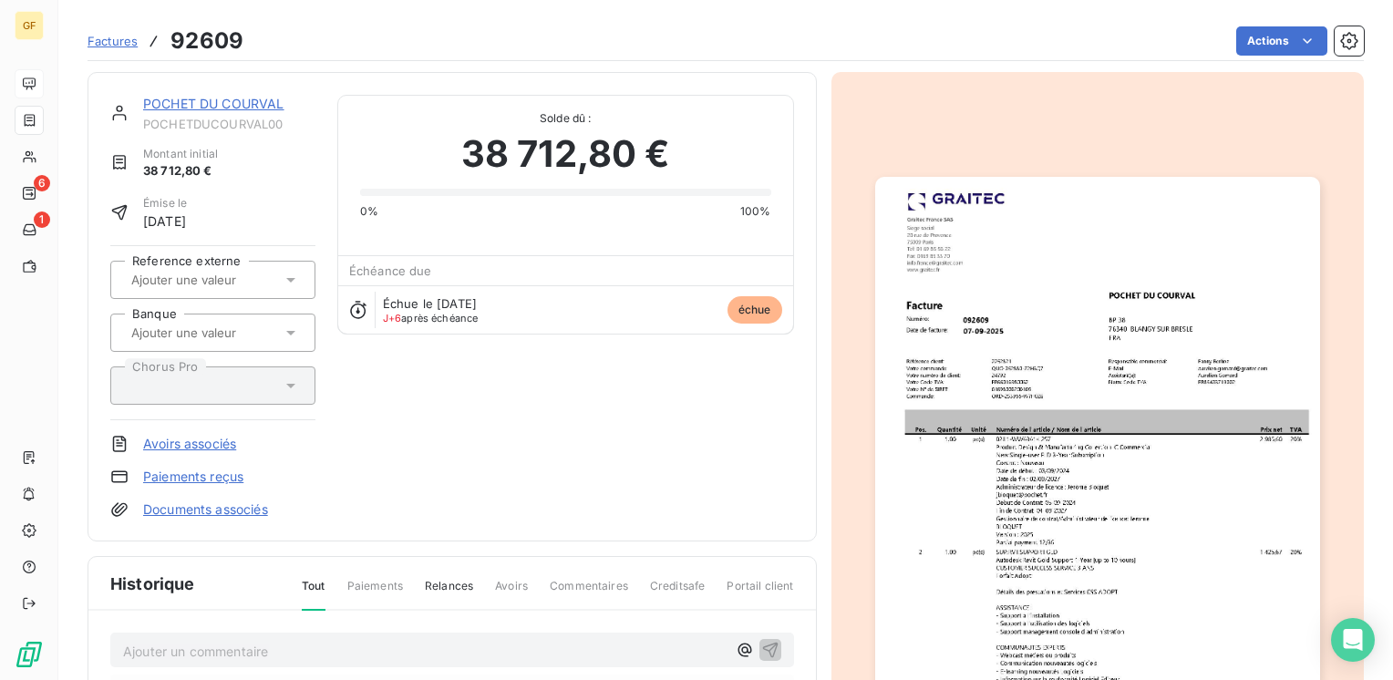
click at [244, 102] on link "POCHET DU COURVAL" at bounding box center [213, 103] width 141 height 15
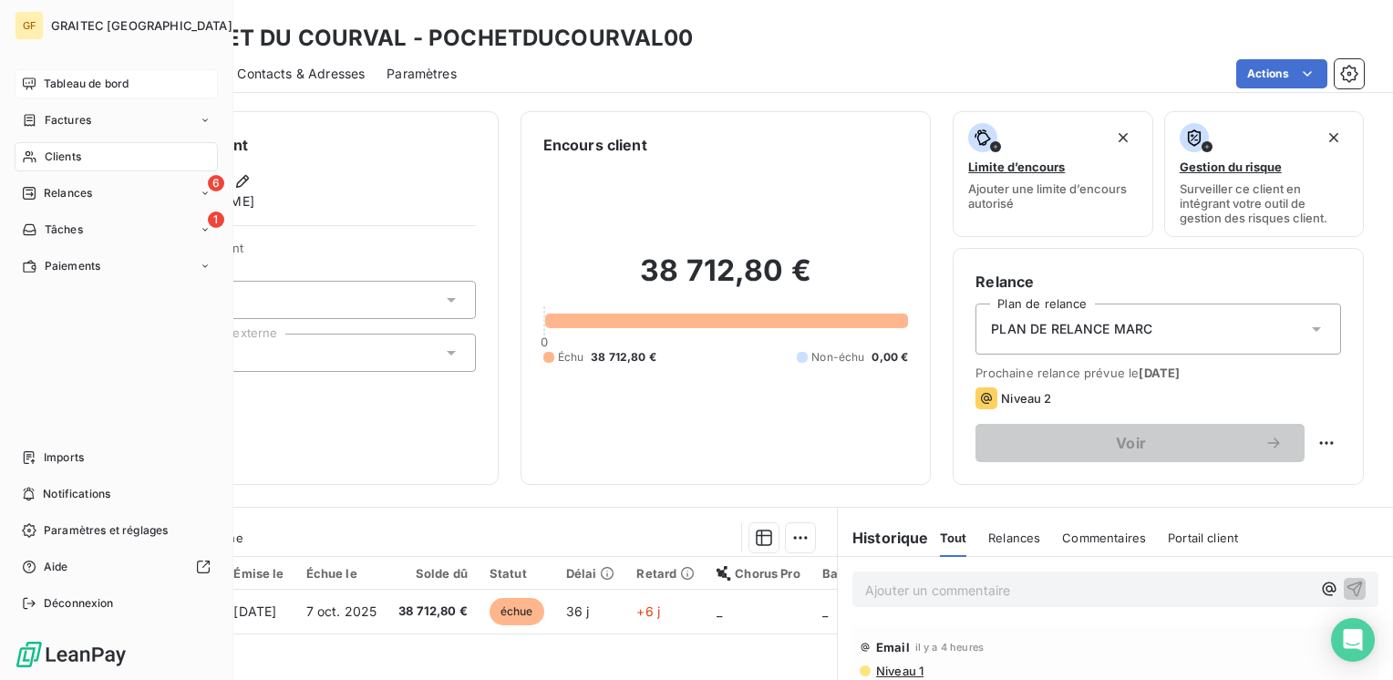
click at [76, 88] on span "Tableau de bord" at bounding box center [86, 84] width 85 height 16
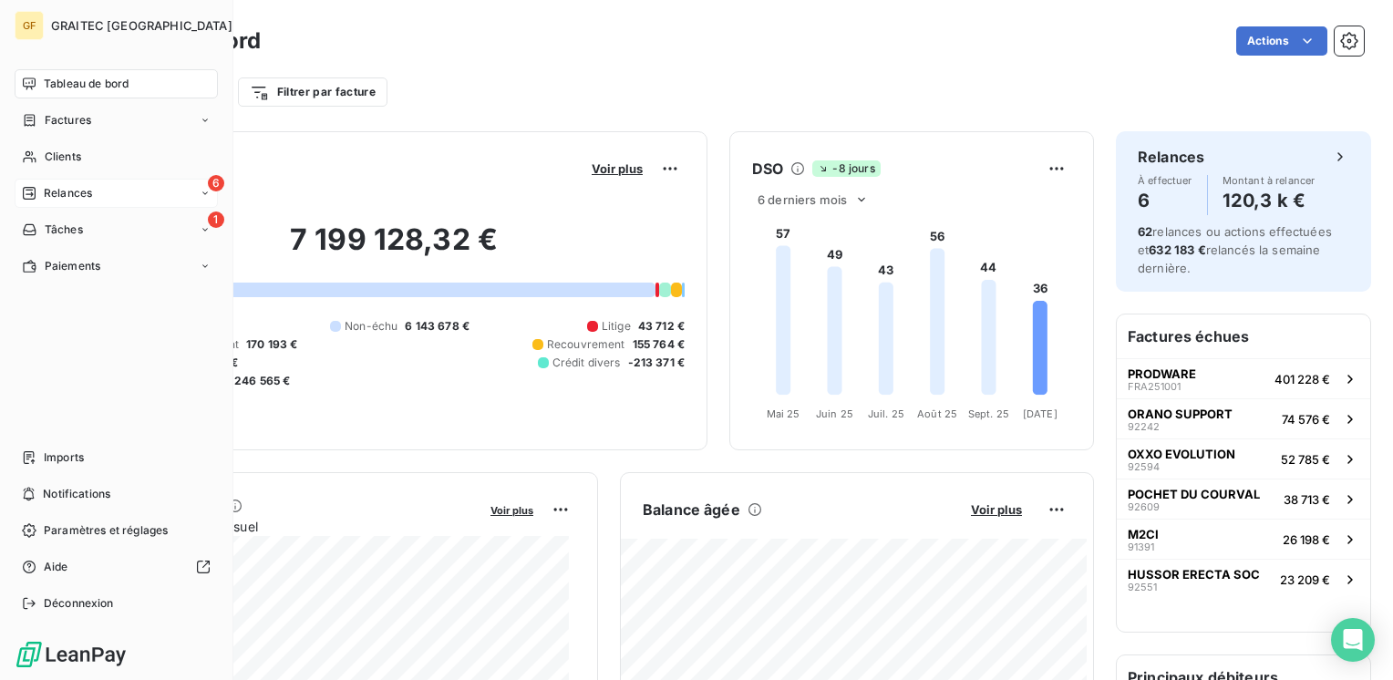
click at [49, 183] on div "6 Relances" at bounding box center [116, 193] width 203 height 29
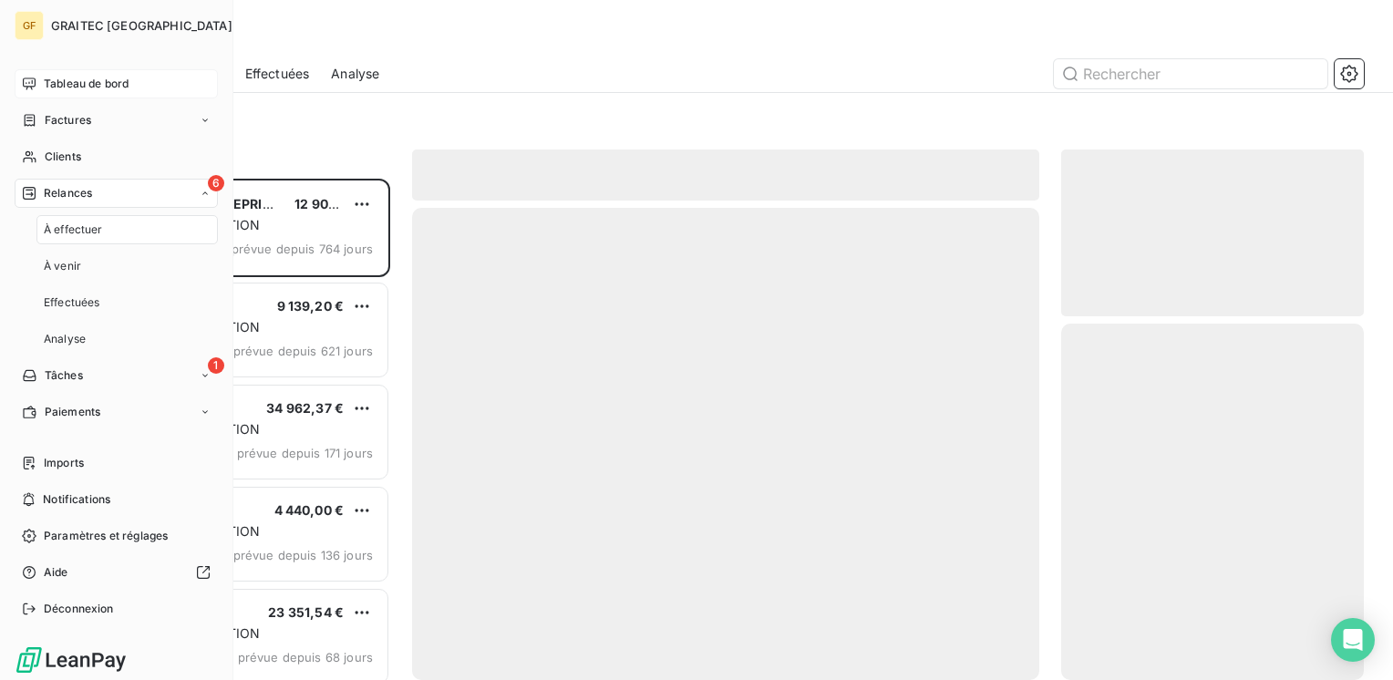
scroll to position [488, 288]
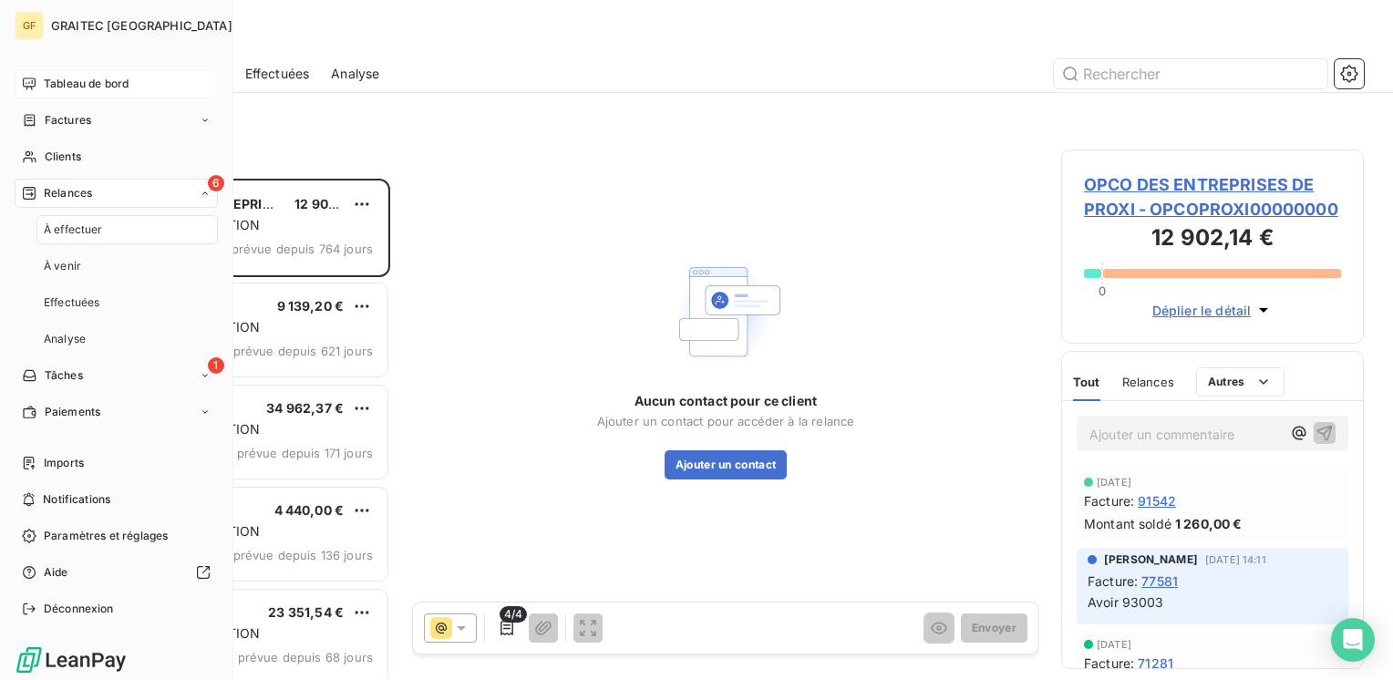
click at [79, 226] on span "À effectuer" at bounding box center [73, 229] width 59 height 16
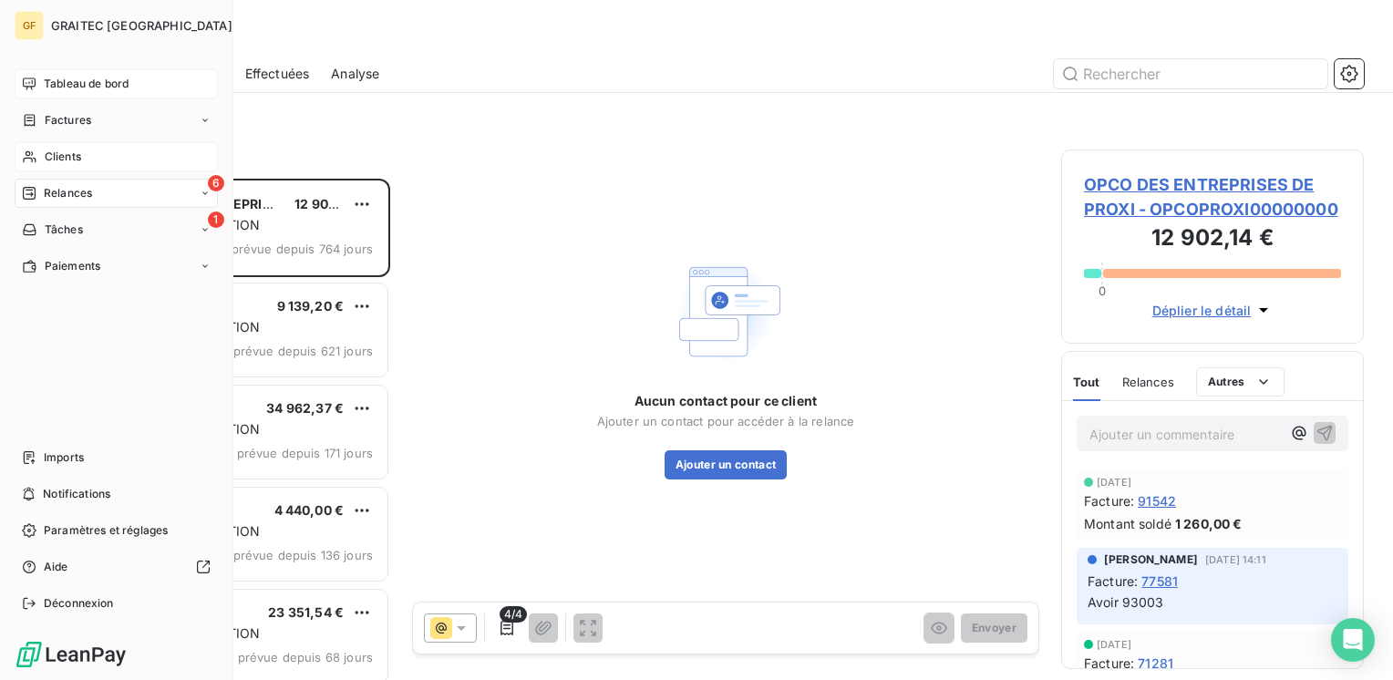
click at [60, 148] on div "Clients" at bounding box center [116, 156] width 203 height 29
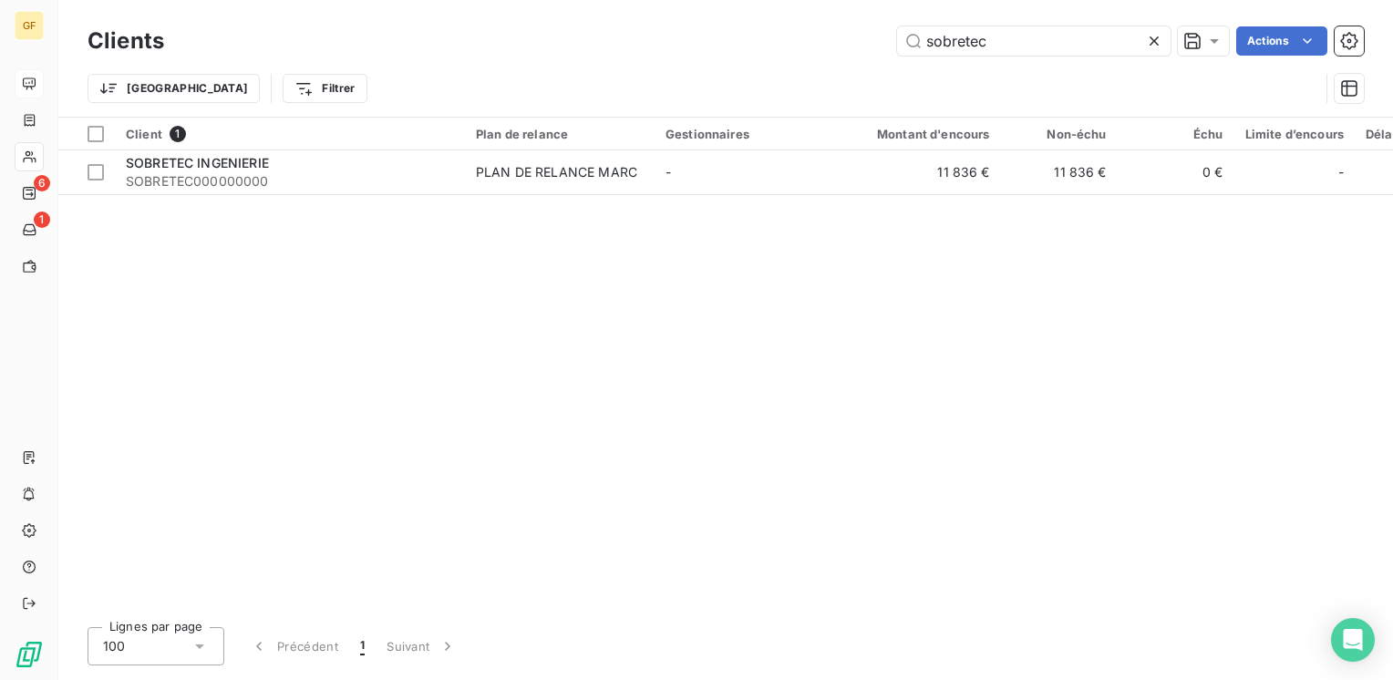
drag, startPoint x: 1041, startPoint y: 31, endPoint x: 483, endPoint y: 78, distance: 559.7
click at [483, 78] on div "Clients sobretec Actions Trier Filtrer" at bounding box center [725, 69] width 1276 height 95
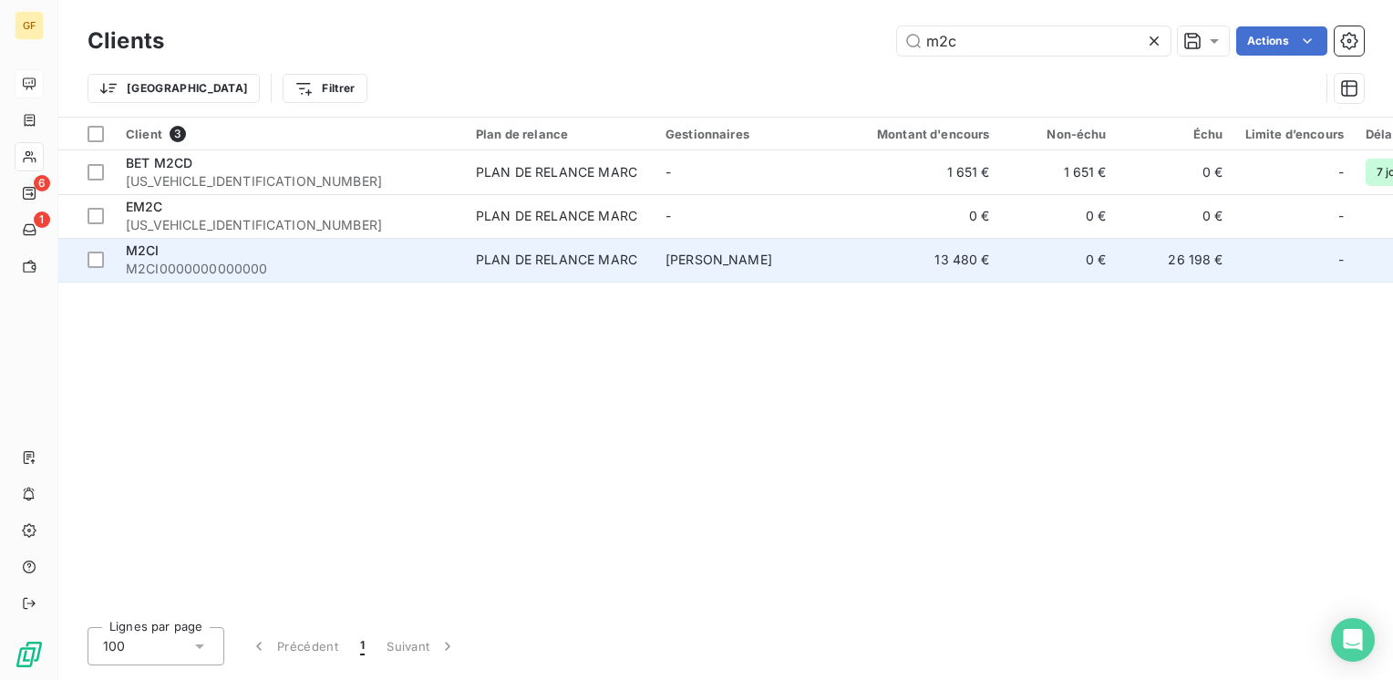
type input "m2c"
click at [208, 279] on td "M2CI M2CI0000000000000" at bounding box center [290, 260] width 350 height 44
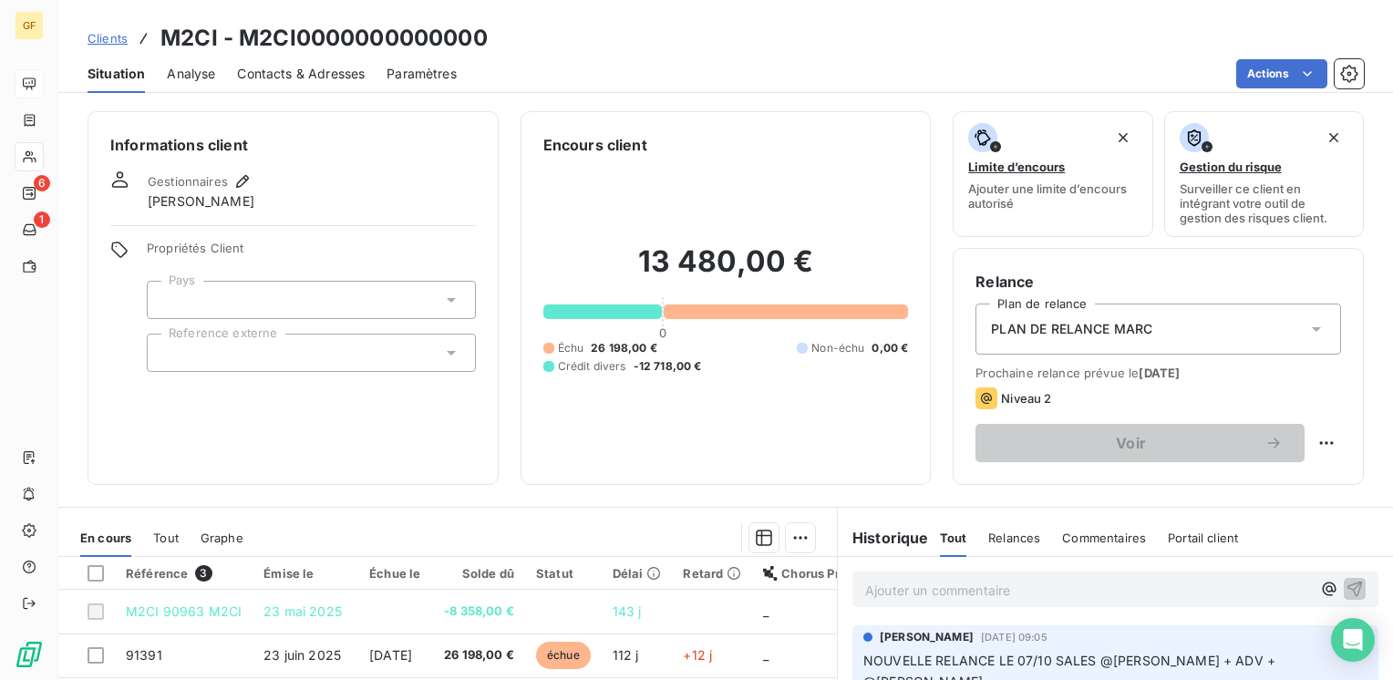
scroll to position [91, 0]
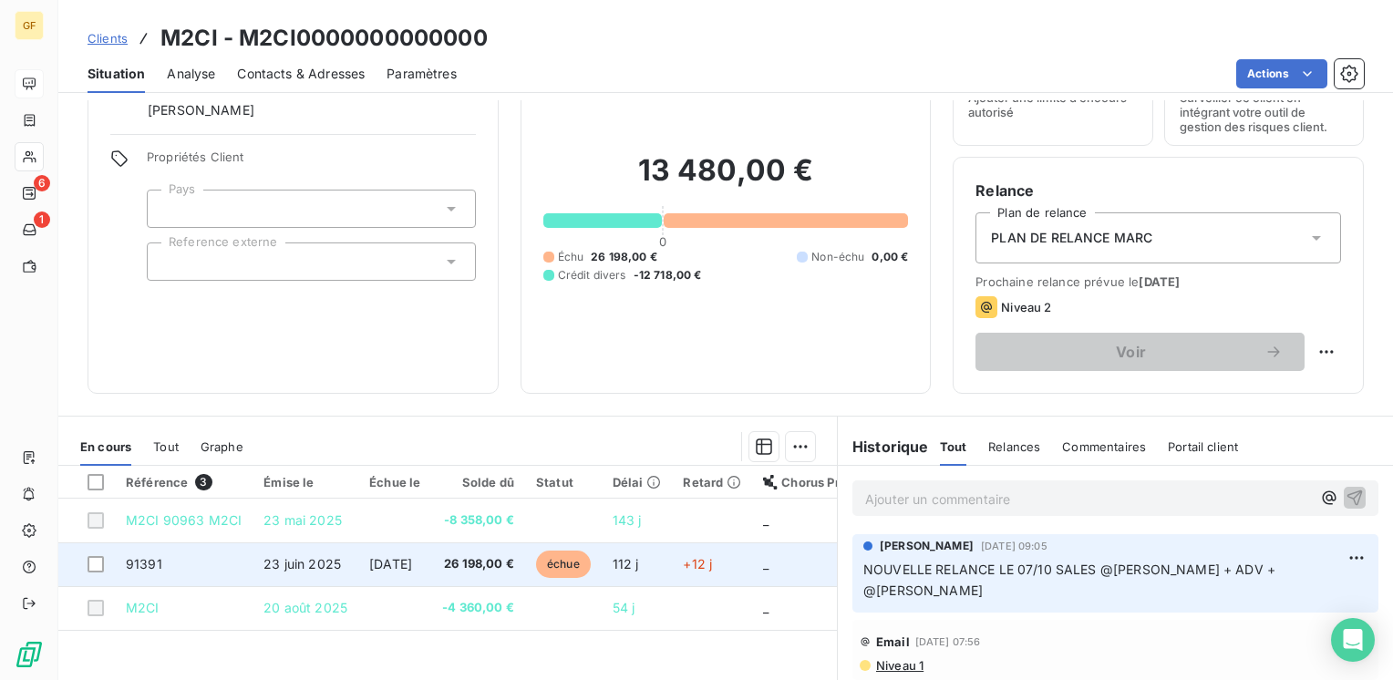
click at [406, 558] on span "[DATE]" at bounding box center [390, 563] width 43 height 15
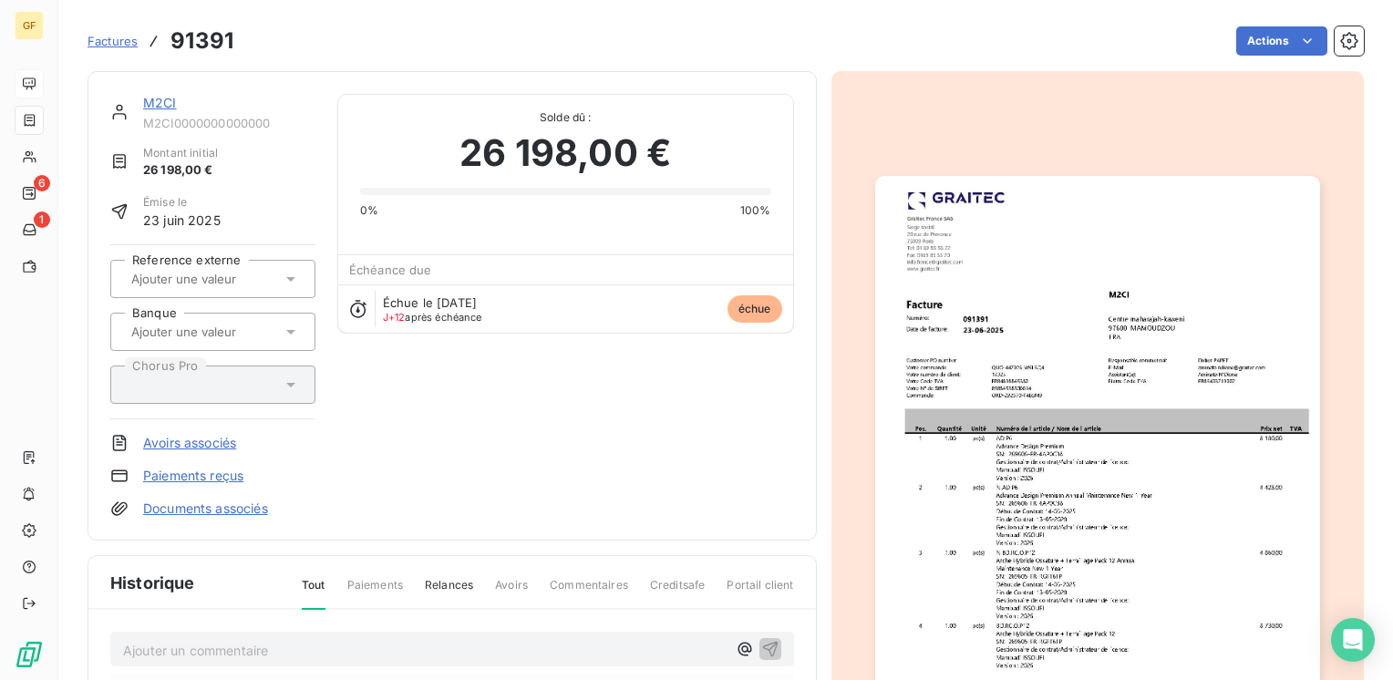
click at [176, 99] on div "M2CI" at bounding box center [229, 103] width 172 height 18
click at [171, 99] on link "M2CI" at bounding box center [160, 102] width 34 height 15
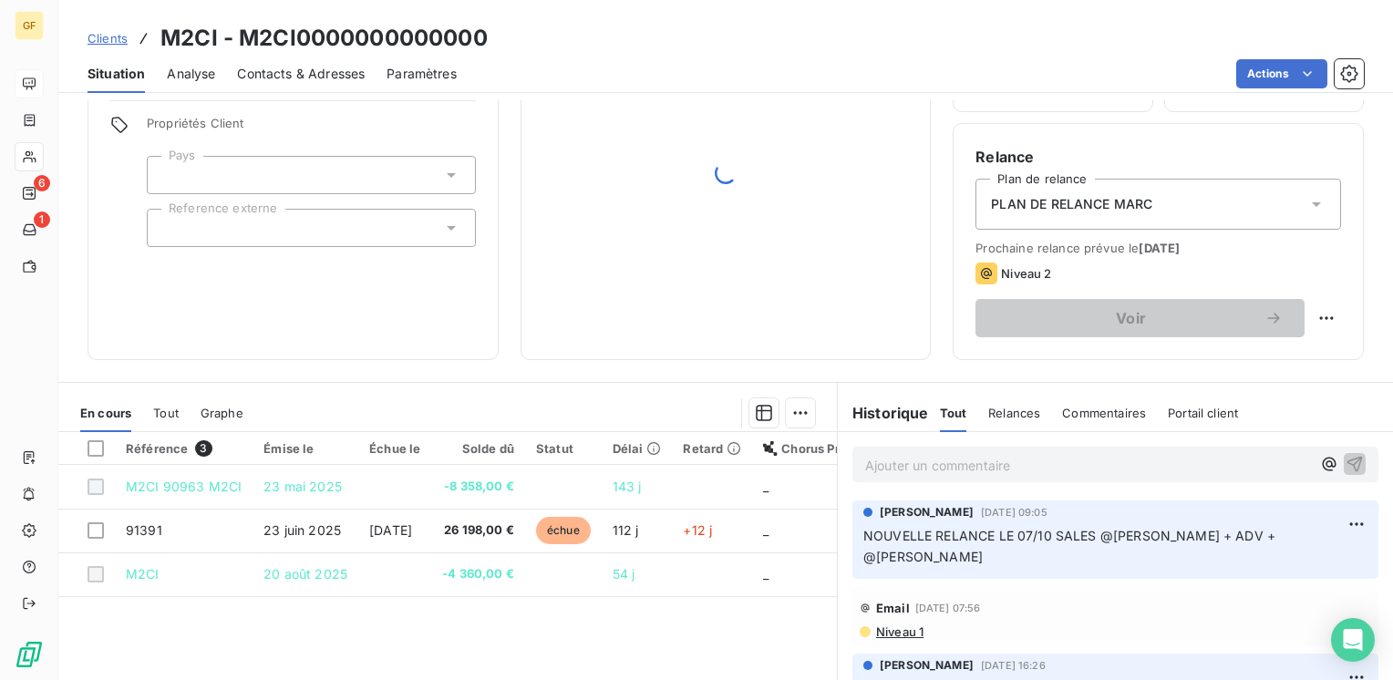
scroll to position [273, 0]
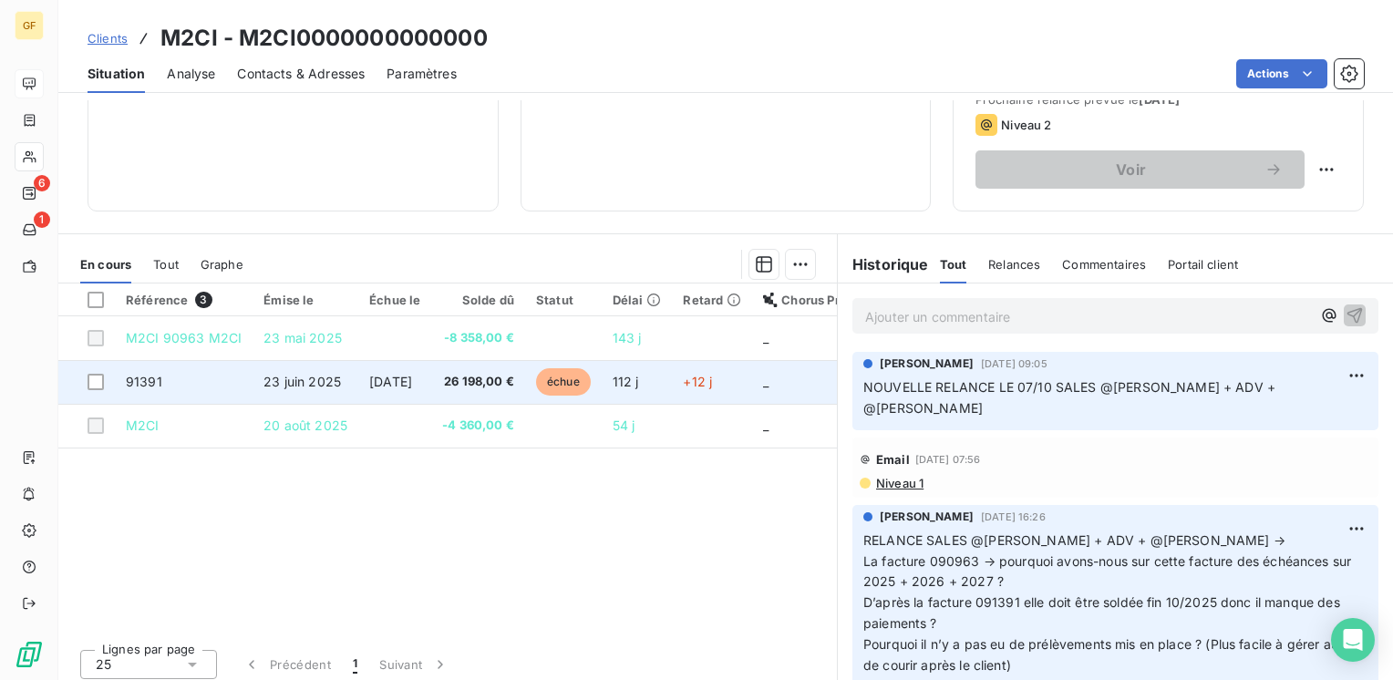
click at [479, 374] on span "26 198,00 €" at bounding box center [478, 382] width 72 height 18
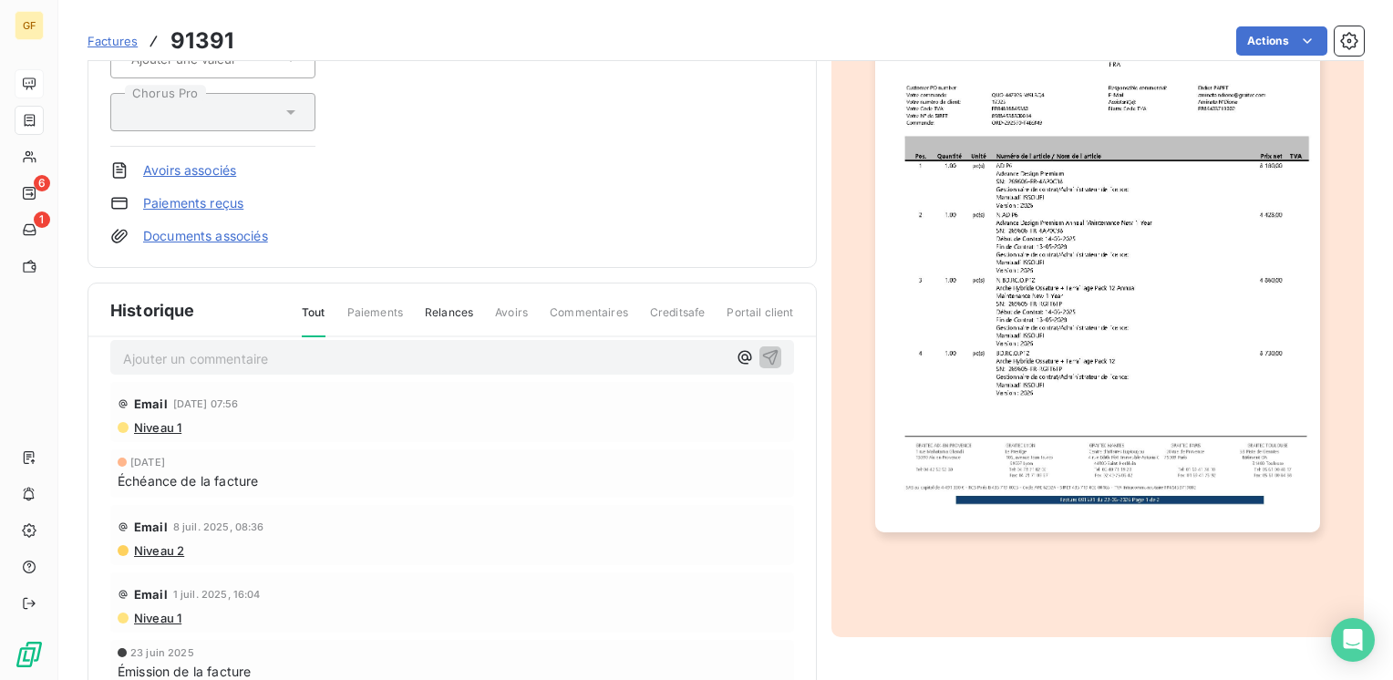
scroll to position [22, 0]
click at [182, 327] on div "Historique Tout Paiements Relances Avoirs Commentaires Creditsafe Portail client" at bounding box center [451, 310] width 727 height 54
click at [179, 343] on div "Ajouter un commentaire ﻿" at bounding box center [424, 355] width 603 height 25
click at [172, 344] on p "Ajouter un commentaire ﻿" at bounding box center [424, 355] width 603 height 23
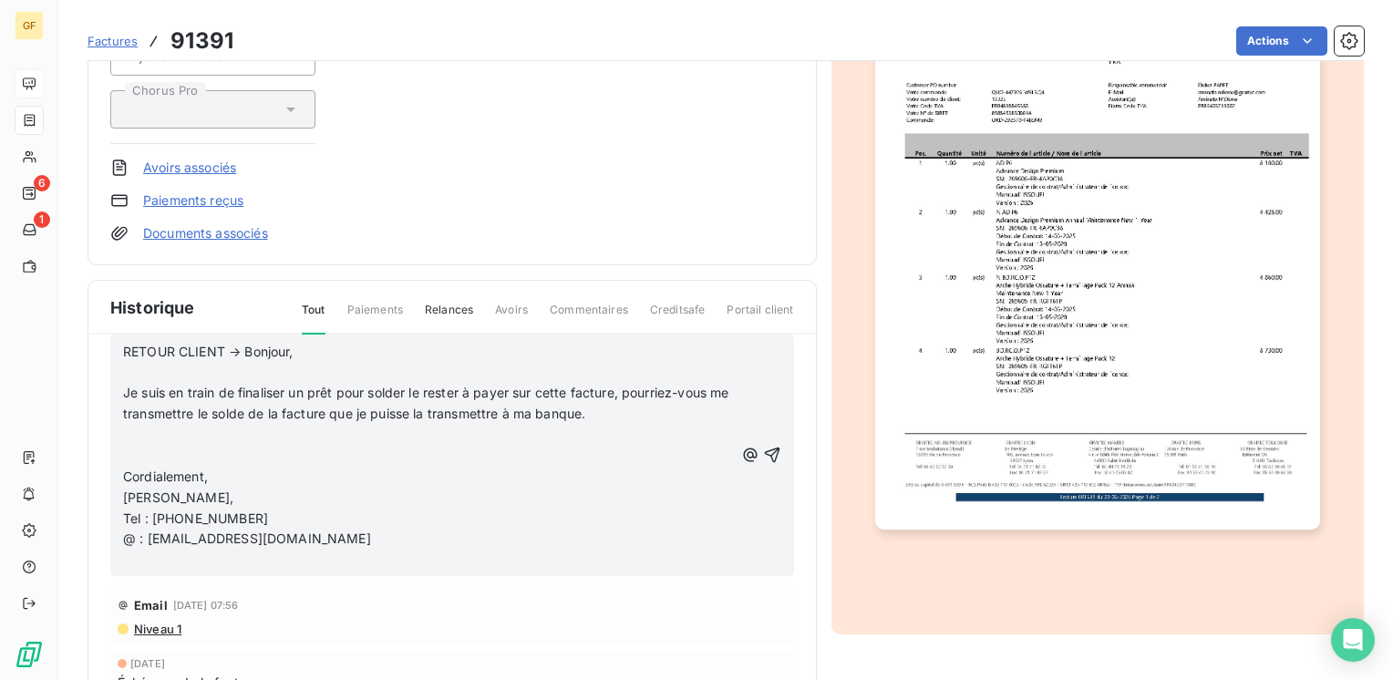
click at [314, 345] on p "RETOUR CLIENT → Bonjour," at bounding box center [428, 352] width 611 height 21
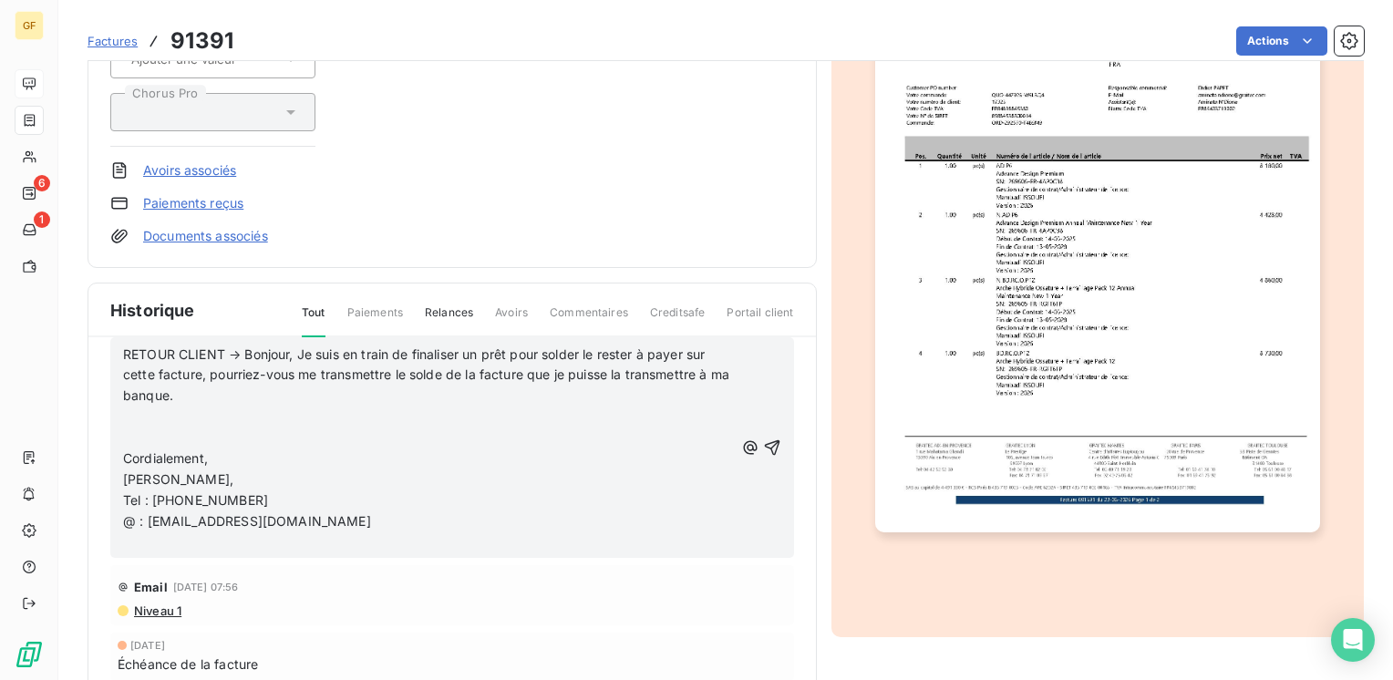
click at [338, 395] on p "RETOUR CLIENT → Bonjour, Je suis en train de finaliser un prêt pour solder le r…" at bounding box center [428, 375] width 611 height 63
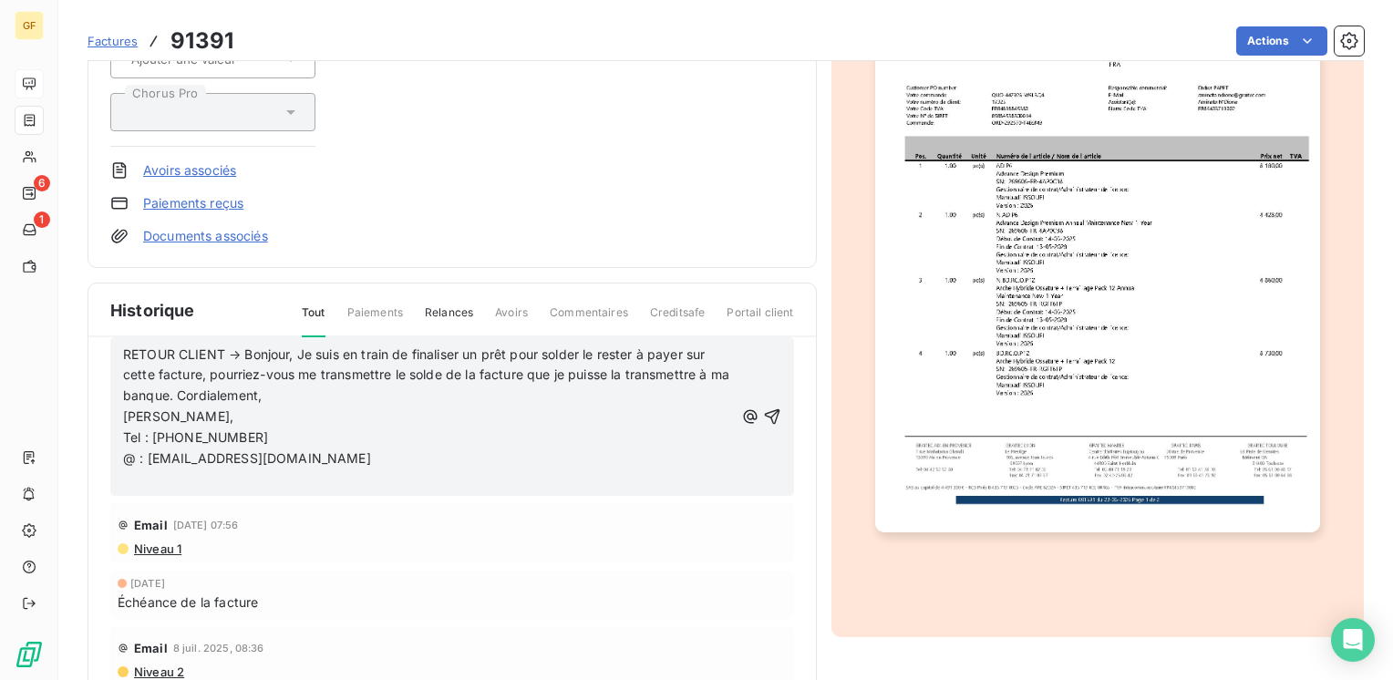
click at [370, 395] on span "RETOUR CLIENT → Bonjour, Je suis en train de finaliser un prêt pour solder le r…" at bounding box center [428, 374] width 610 height 57
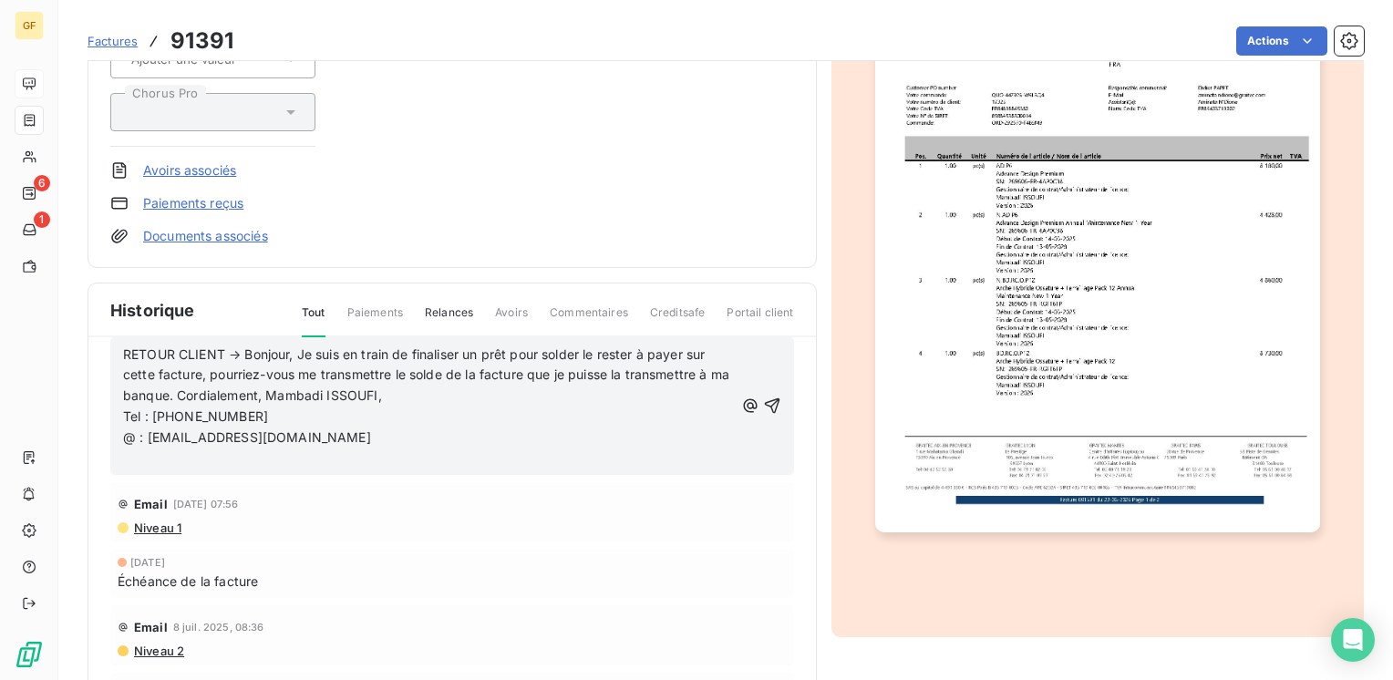
click at [503, 393] on p "RETOUR CLIENT → Bonjour, Je suis en train de finaliser un prêt pour solder le r…" at bounding box center [428, 375] width 611 height 63
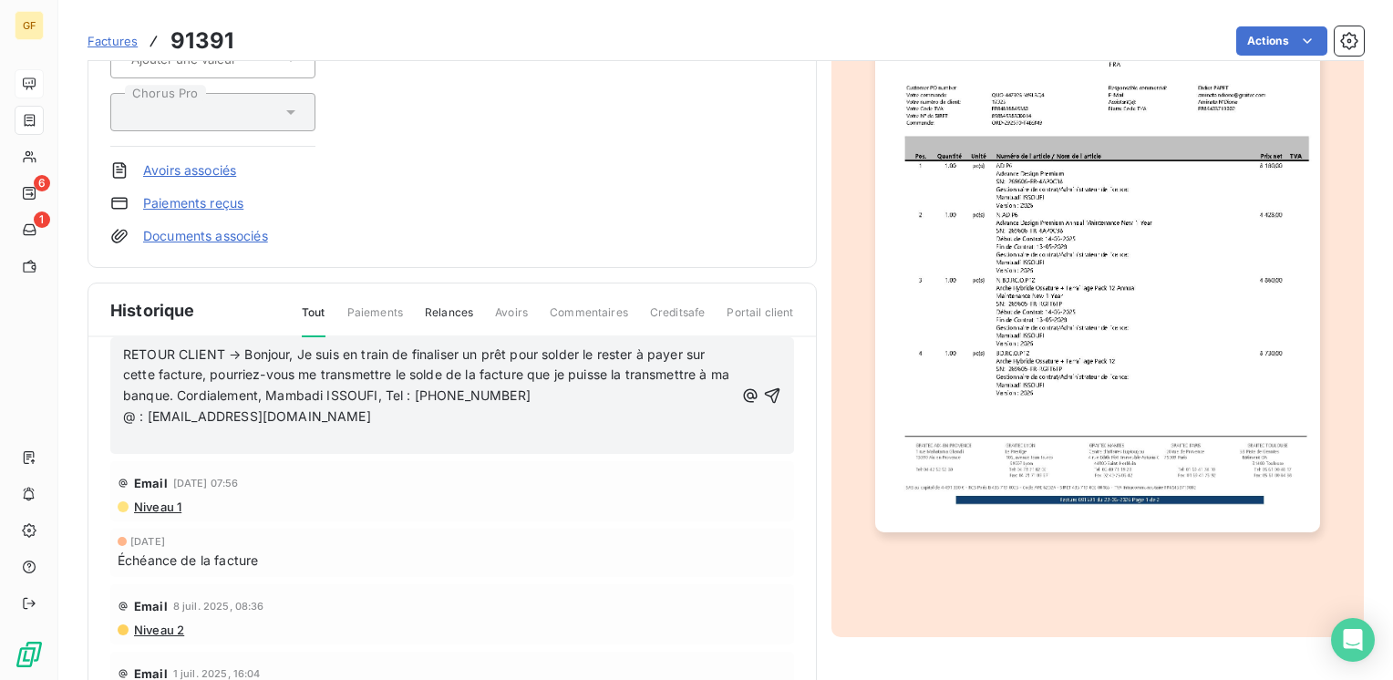
click at [538, 388] on span "RETOUR CLIENT → Bonjour, Je suis en train de finaliser un prêt pour solder le r…" at bounding box center [428, 374] width 610 height 57
drag, startPoint x: 625, startPoint y: 391, endPoint x: 523, endPoint y: 387, distance: 102.1
click at [523, 387] on p "RETOUR CLIENT → Bonjour, Je suis en train de finaliser un prêt pour solder le r…" at bounding box center [428, 375] width 611 height 63
copy span "06 93 99 22 07"
click at [763, 389] on icon "button" at bounding box center [772, 395] width 18 height 18
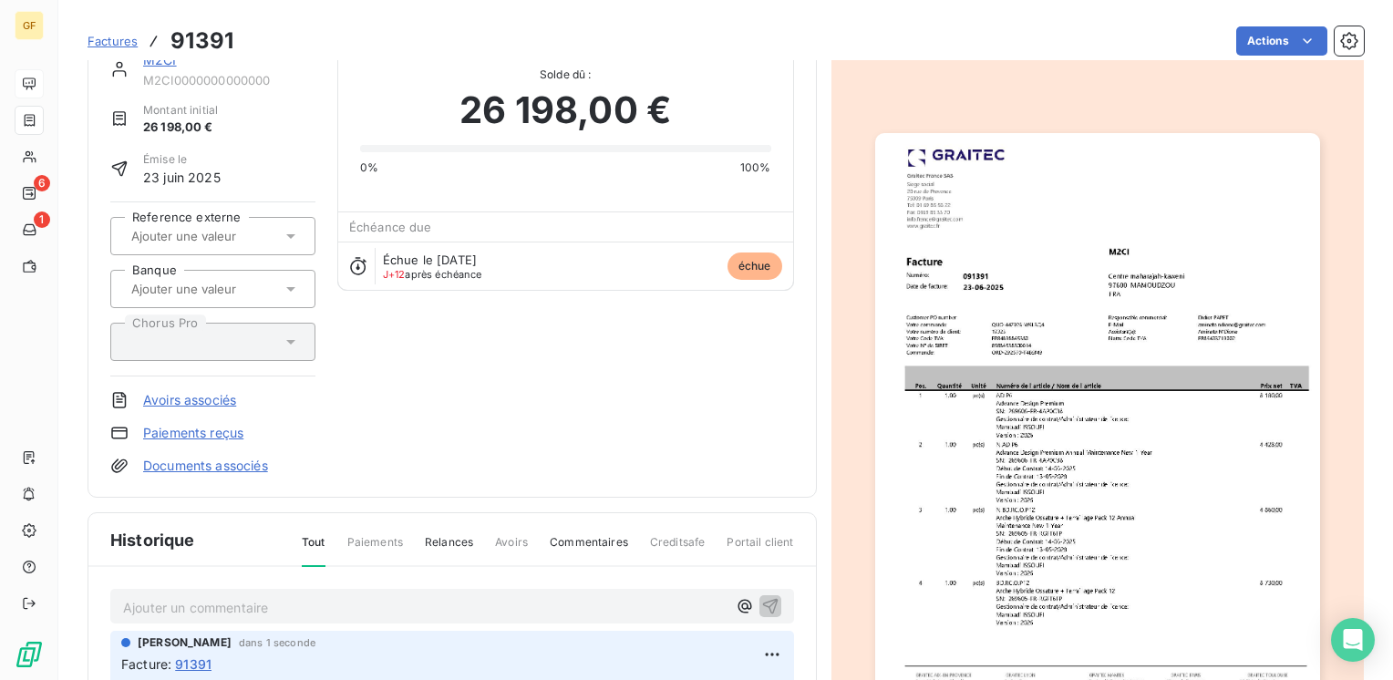
scroll to position [0, 0]
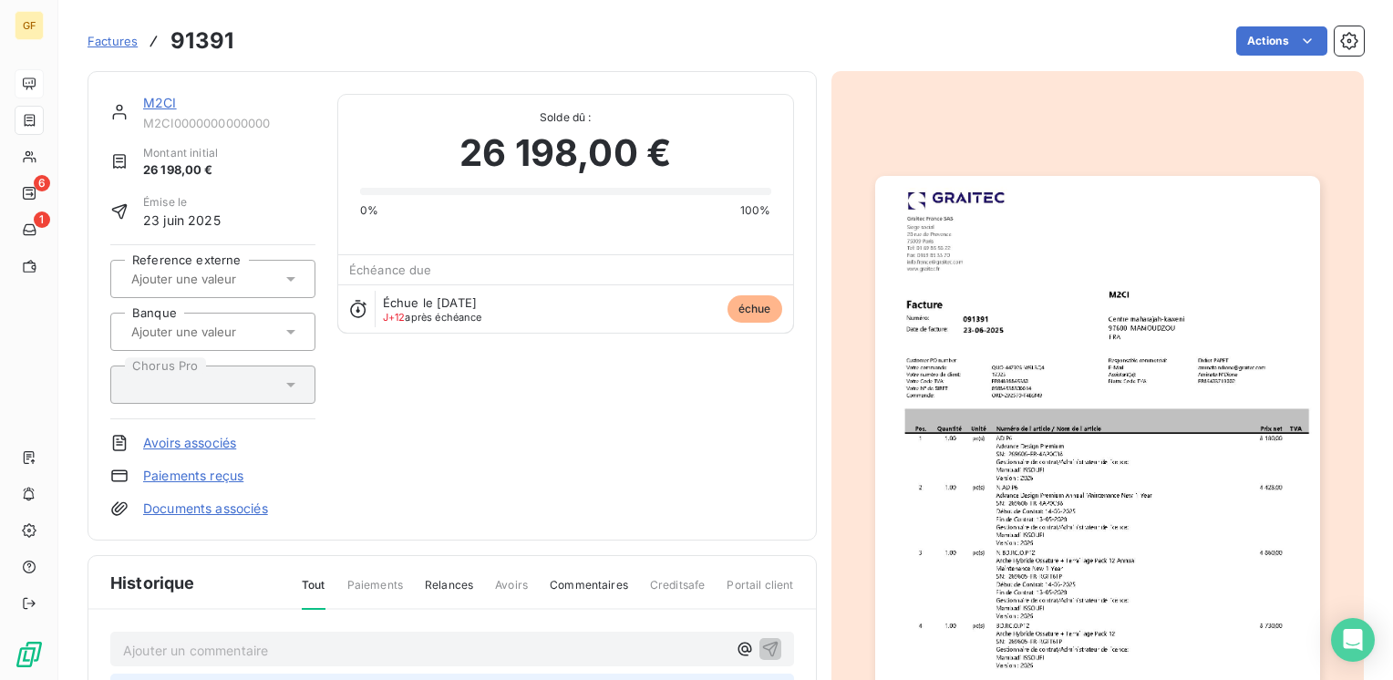
click at [160, 104] on link "M2CI" at bounding box center [160, 102] width 34 height 15
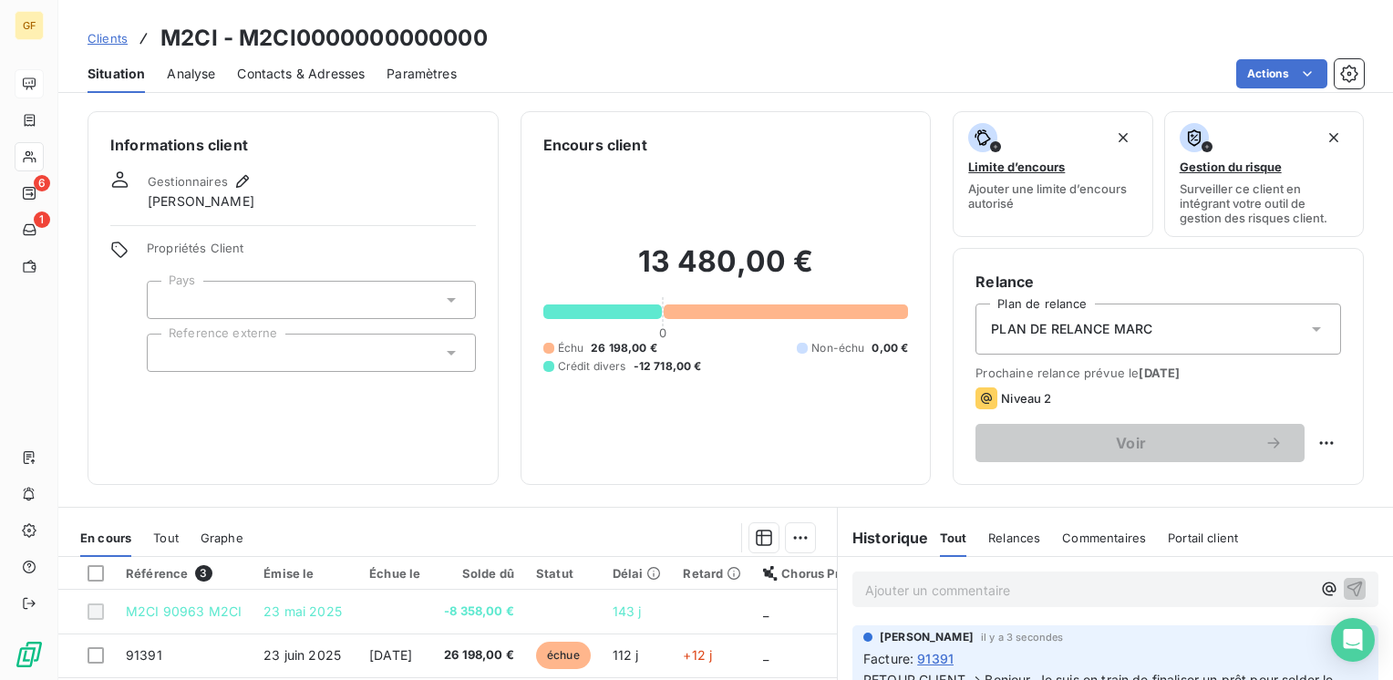
click at [284, 70] on span "Contacts & Adresses" at bounding box center [301, 74] width 128 height 18
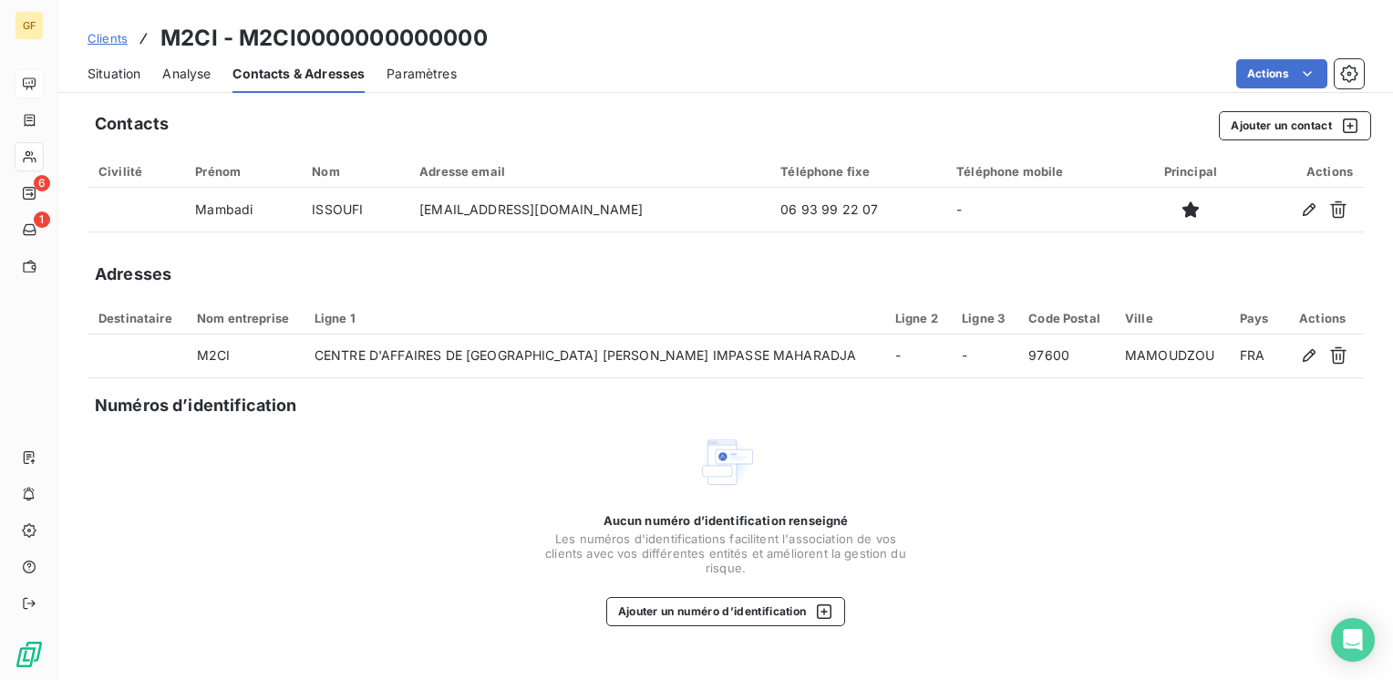
click at [112, 78] on span "Situation" at bounding box center [113, 74] width 53 height 18
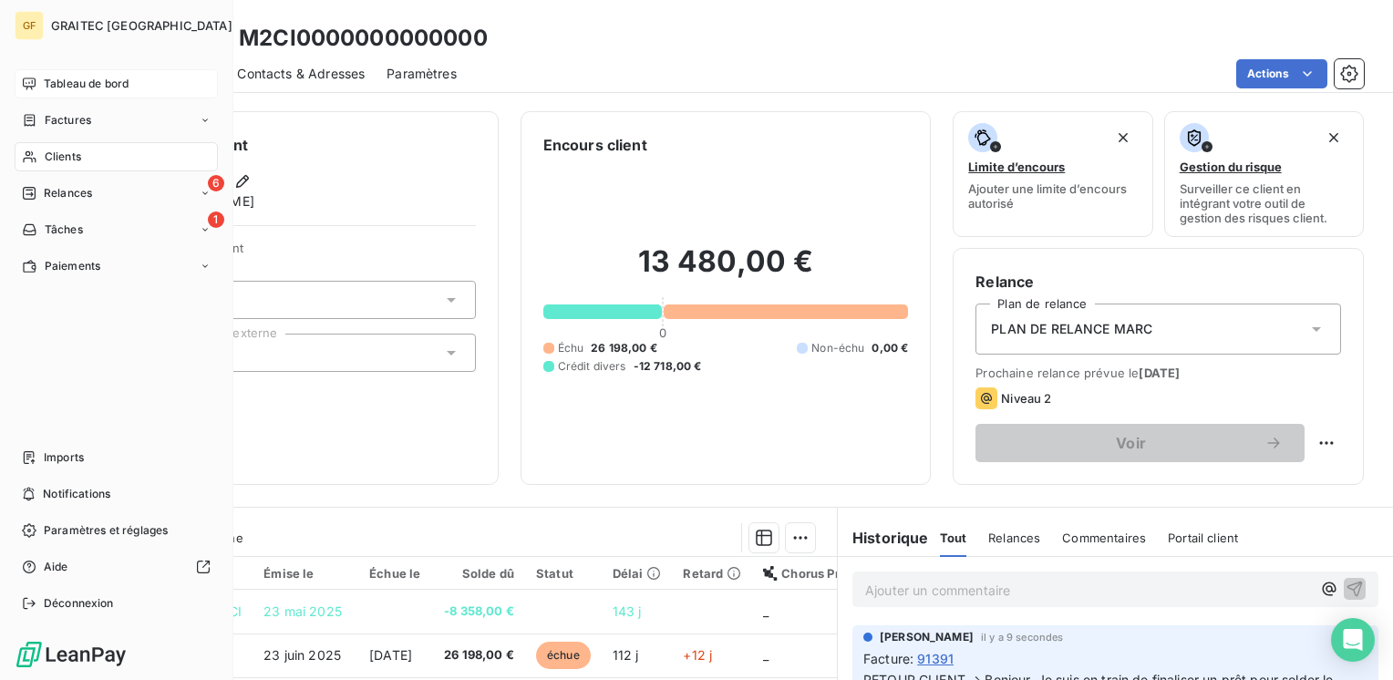
click at [104, 87] on span "Tableau de bord" at bounding box center [86, 84] width 85 height 16
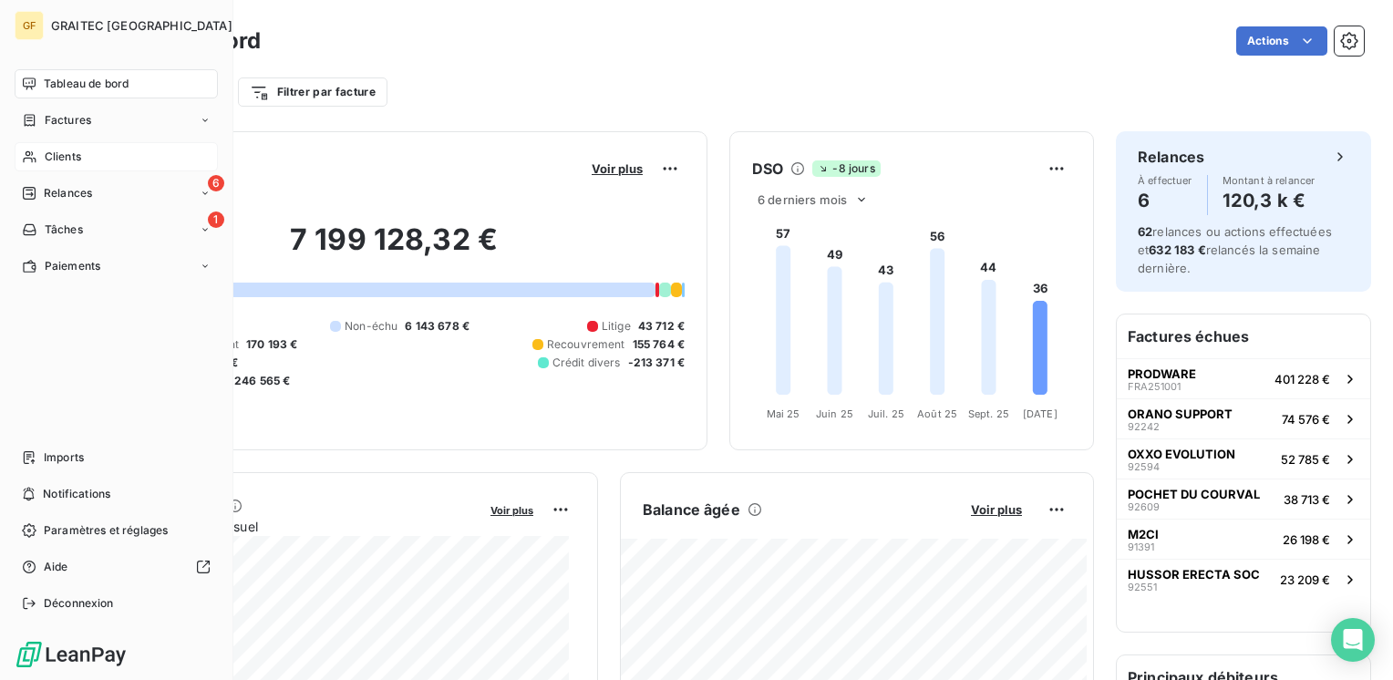
click at [61, 149] on span "Clients" at bounding box center [63, 157] width 36 height 16
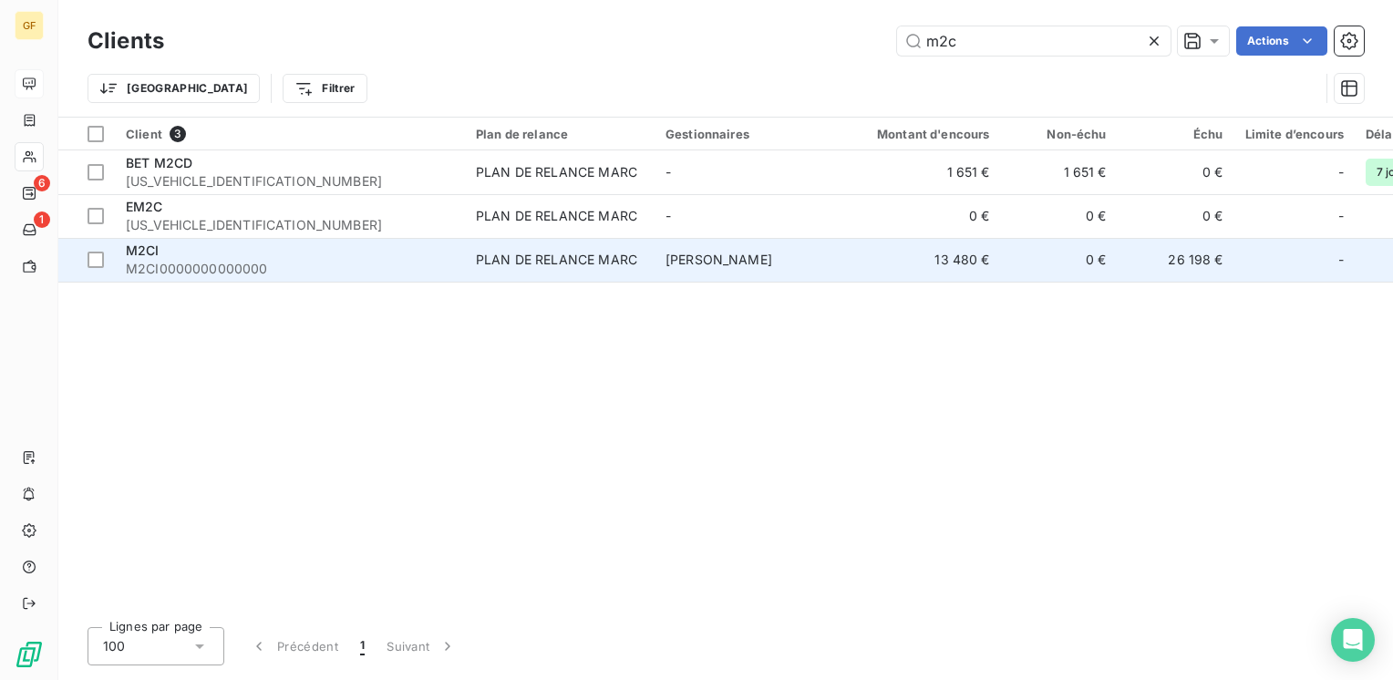
click at [295, 252] on div "M2CI" at bounding box center [290, 251] width 328 height 18
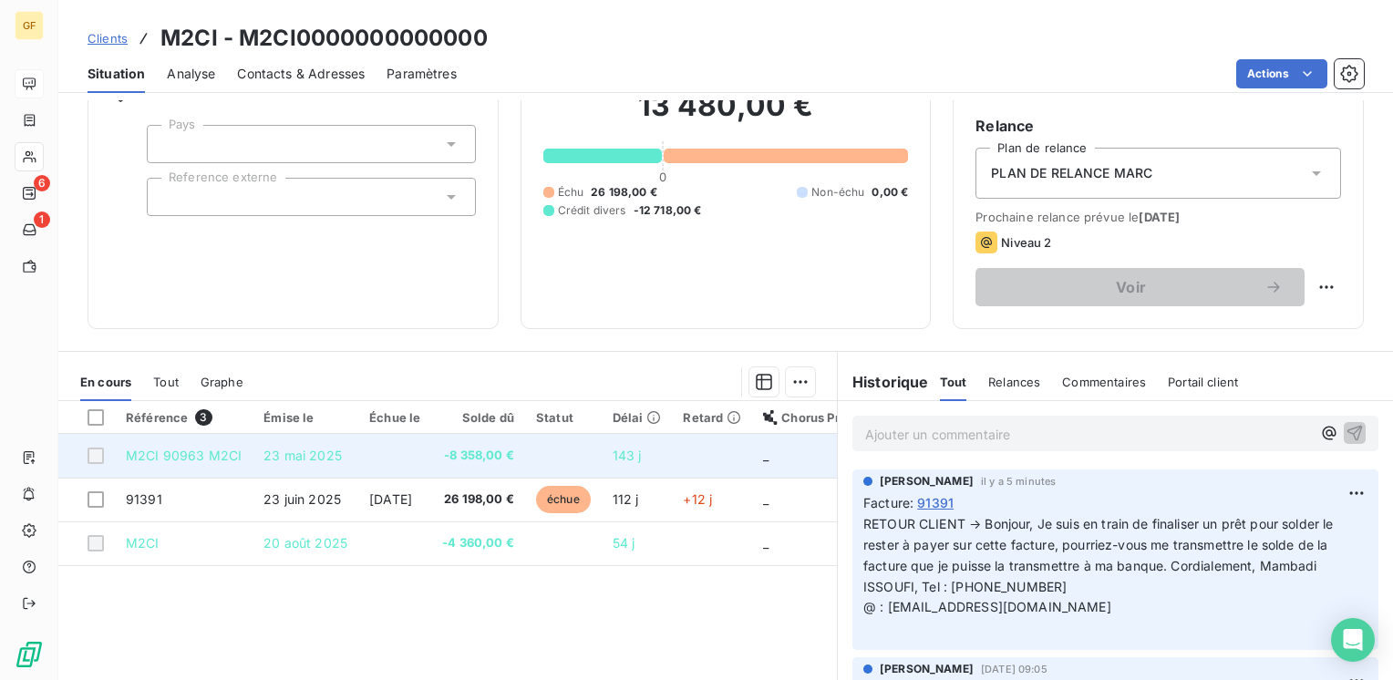
scroll to position [281, 0]
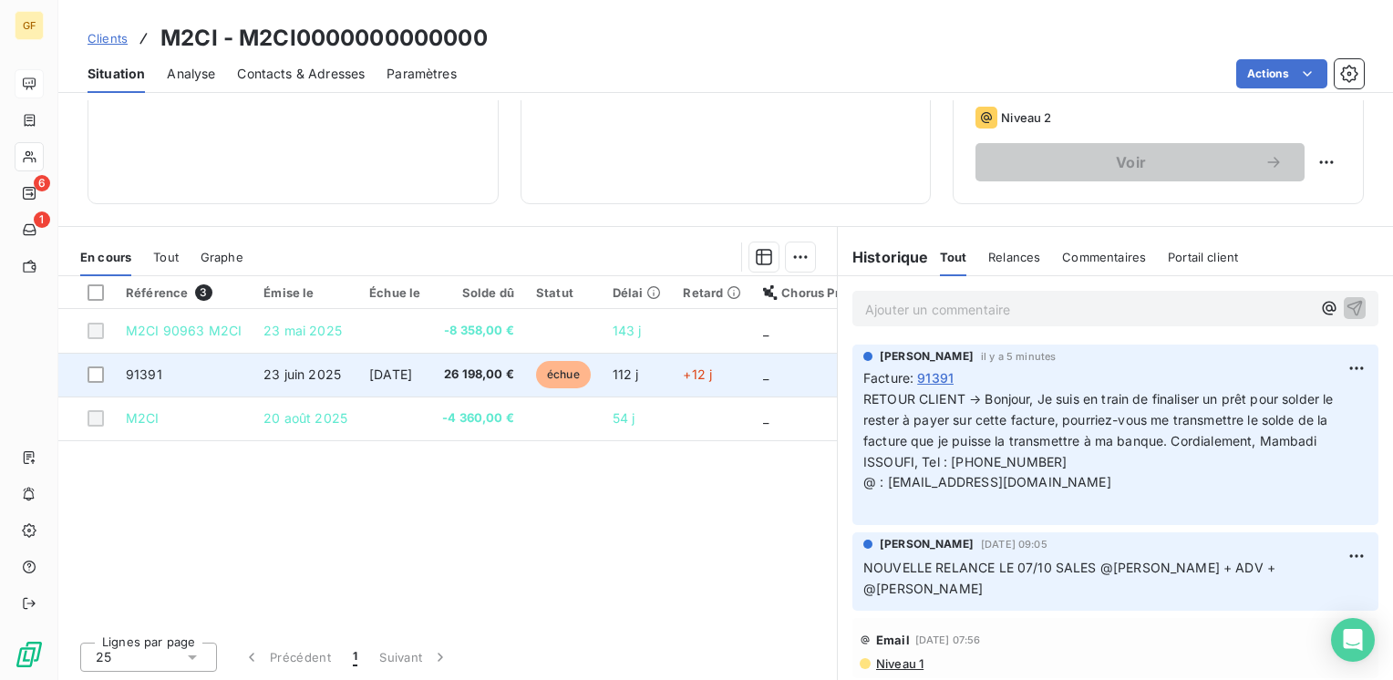
click at [369, 372] on span "[DATE]" at bounding box center [390, 373] width 43 height 15
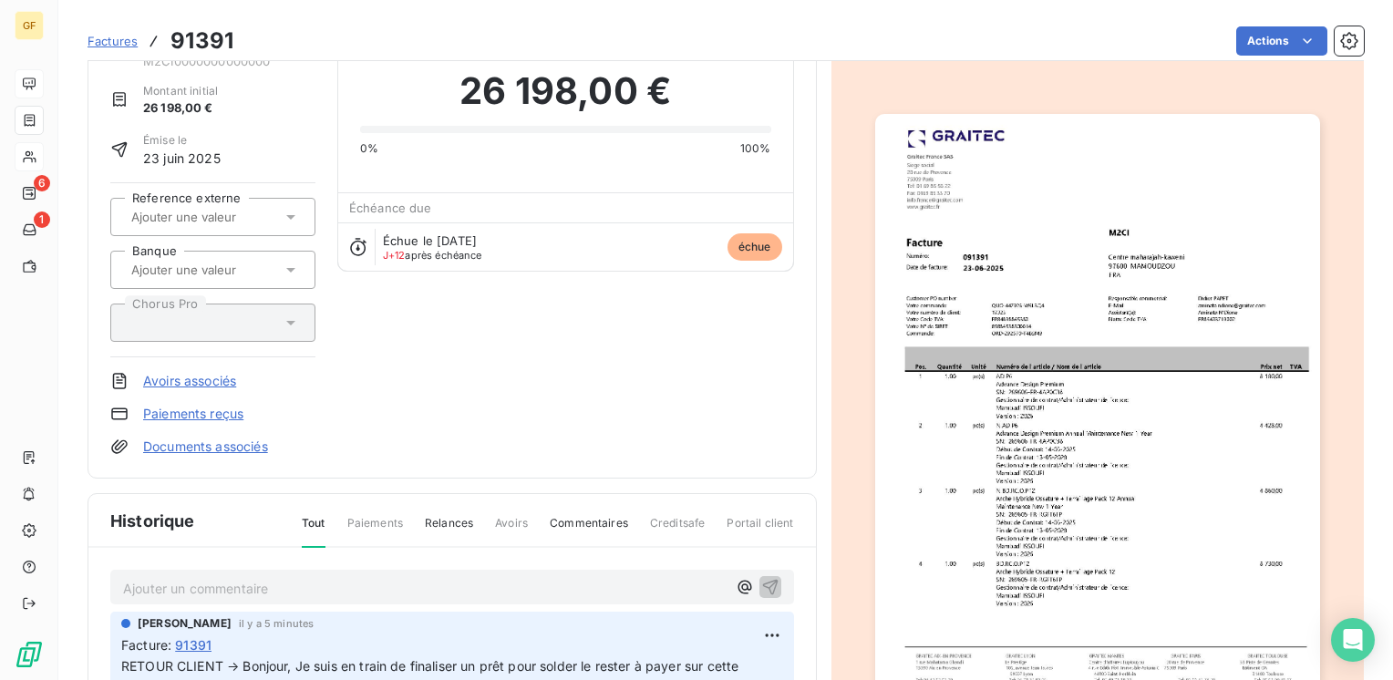
scroll to position [327, 0]
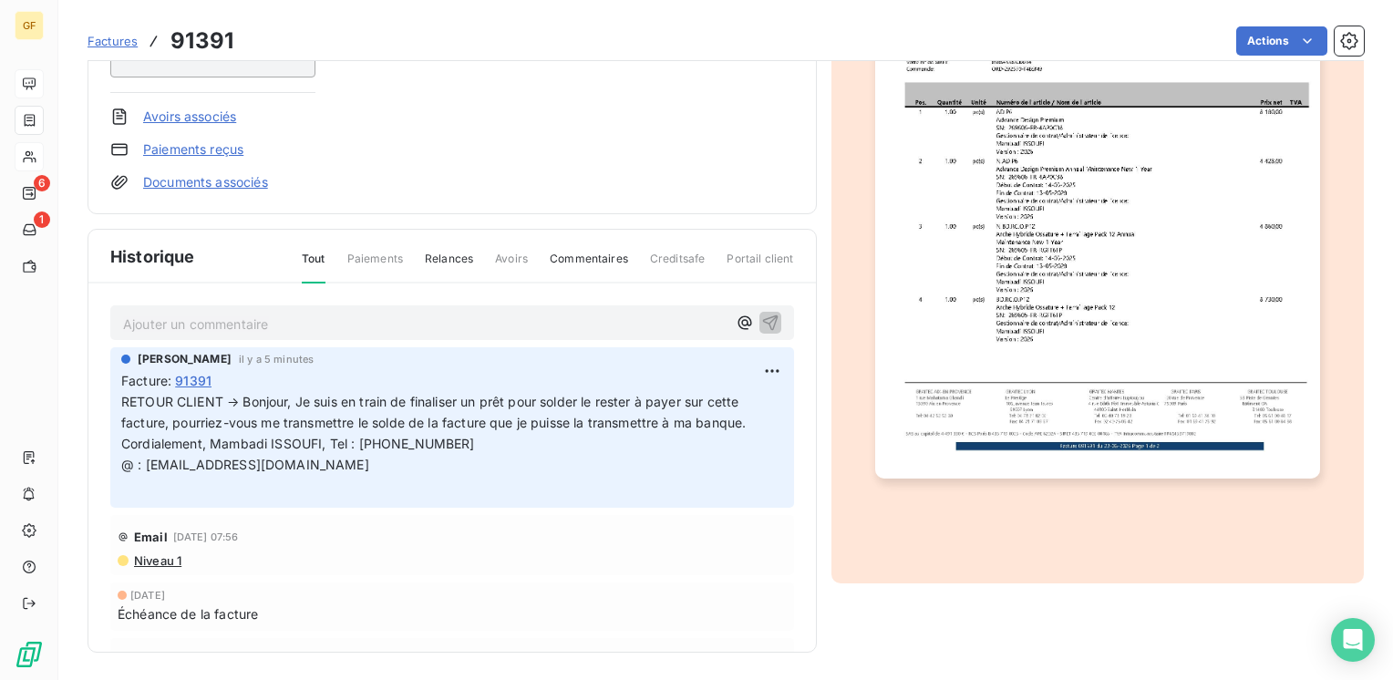
click at [188, 314] on p "Ajouter un commentaire ﻿" at bounding box center [424, 324] width 603 height 23
drag, startPoint x: 234, startPoint y: 315, endPoint x: 74, endPoint y: 327, distance: 160.8
click at [69, 327] on section "Factures 91391 Actions M2CI M2CI0000000000000 Montant initial 26 198,00 € Émise…" at bounding box center [725, 340] width 1334 height 680
drag, startPoint x: 282, startPoint y: 328, endPoint x: 58, endPoint y: 332, distance: 223.3
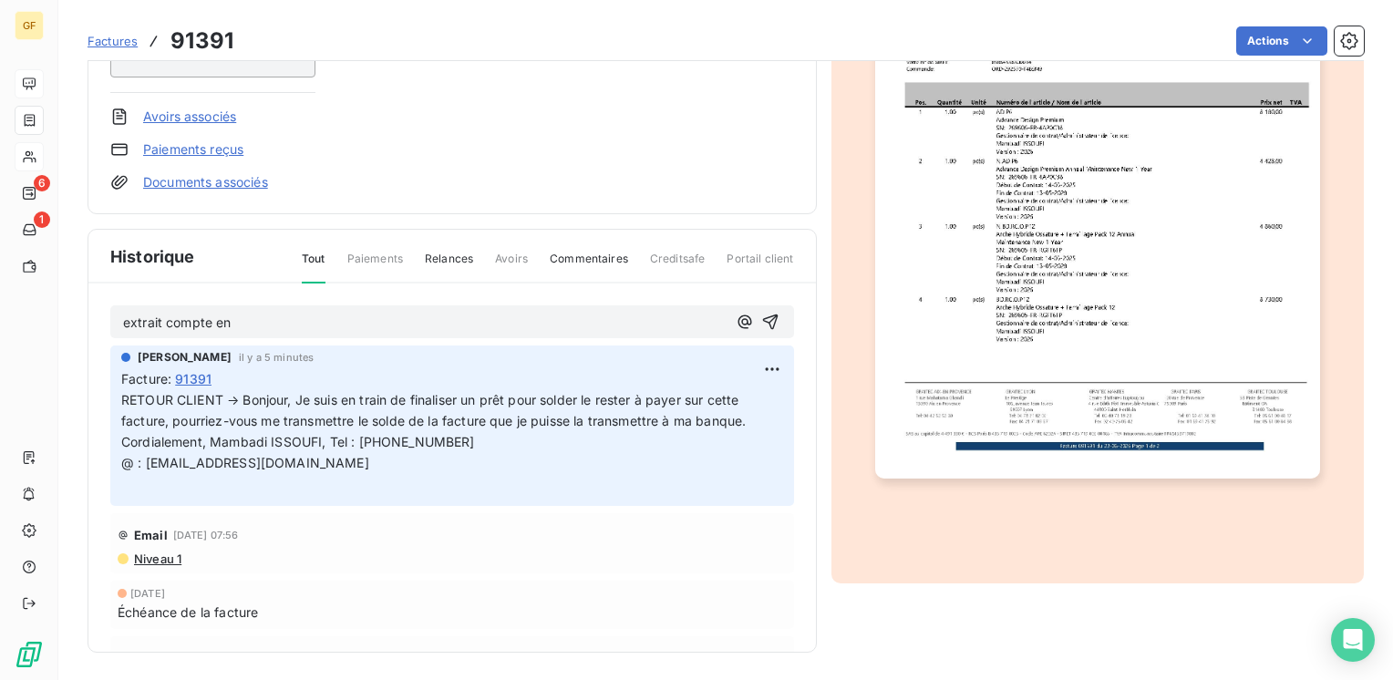
click at [58, 332] on section "Factures 91391 Actions M2CI M2CI0000000000000 Montant initial 26 198,00 € Émise…" at bounding box center [725, 340] width 1334 height 680
drag, startPoint x: 260, startPoint y: 314, endPoint x: 55, endPoint y: 331, distance: 205.7
click at [55, 331] on div "GF 6 1 Factures 91391 Actions M2CI M2CI0000000000000 Montant initial 26 198,00 …" at bounding box center [696, 340] width 1393 height 680
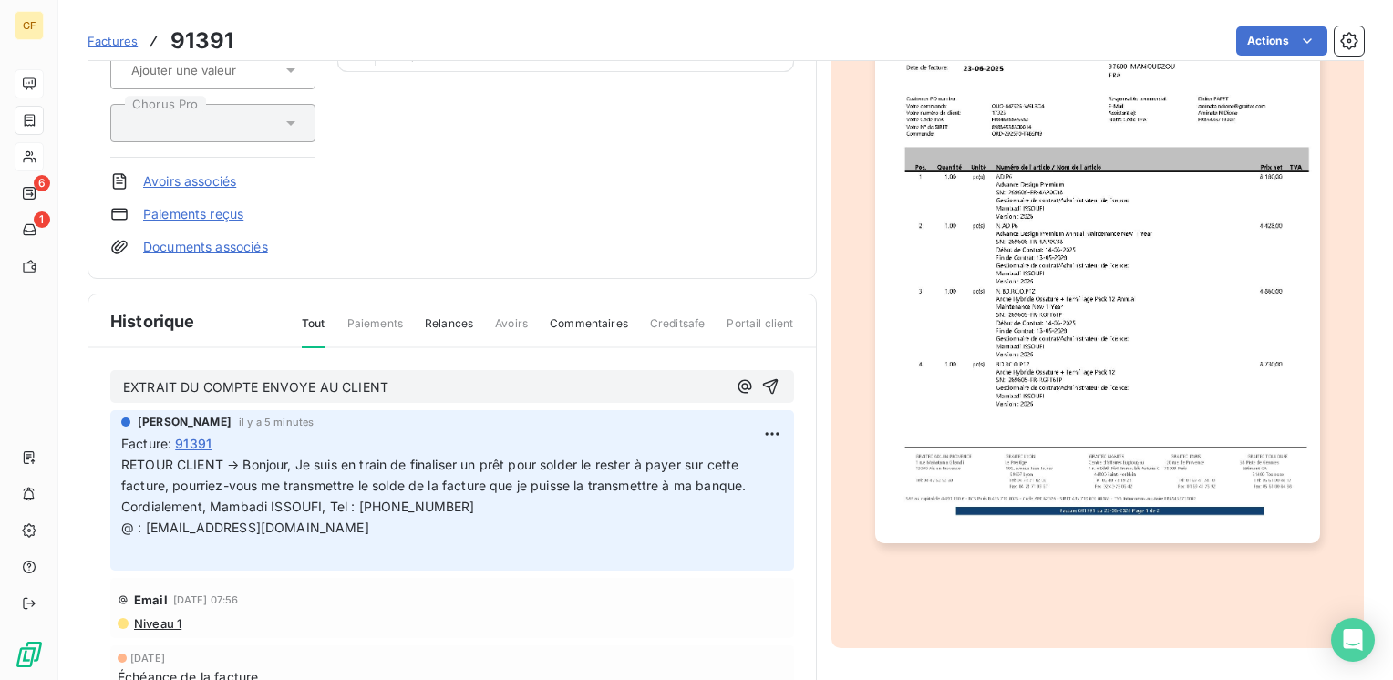
scroll to position [236, 0]
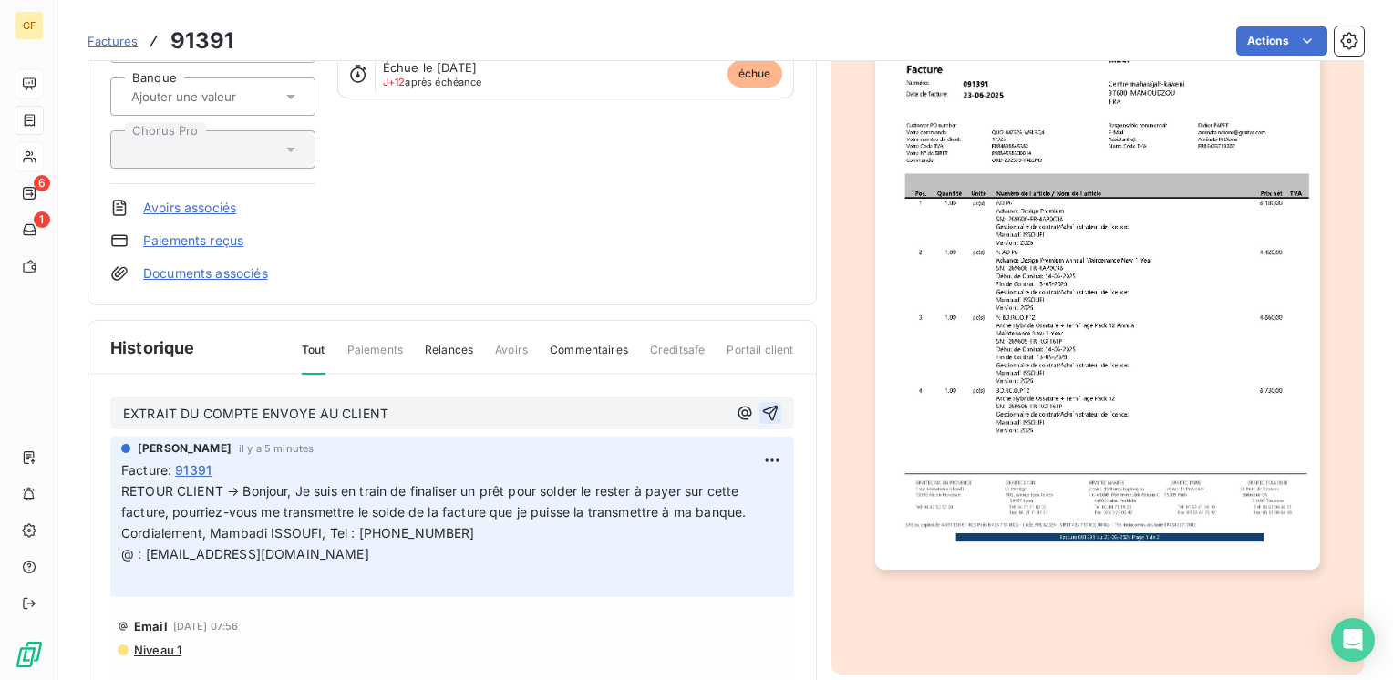
click at [761, 406] on icon "button" at bounding box center [770, 413] width 18 height 18
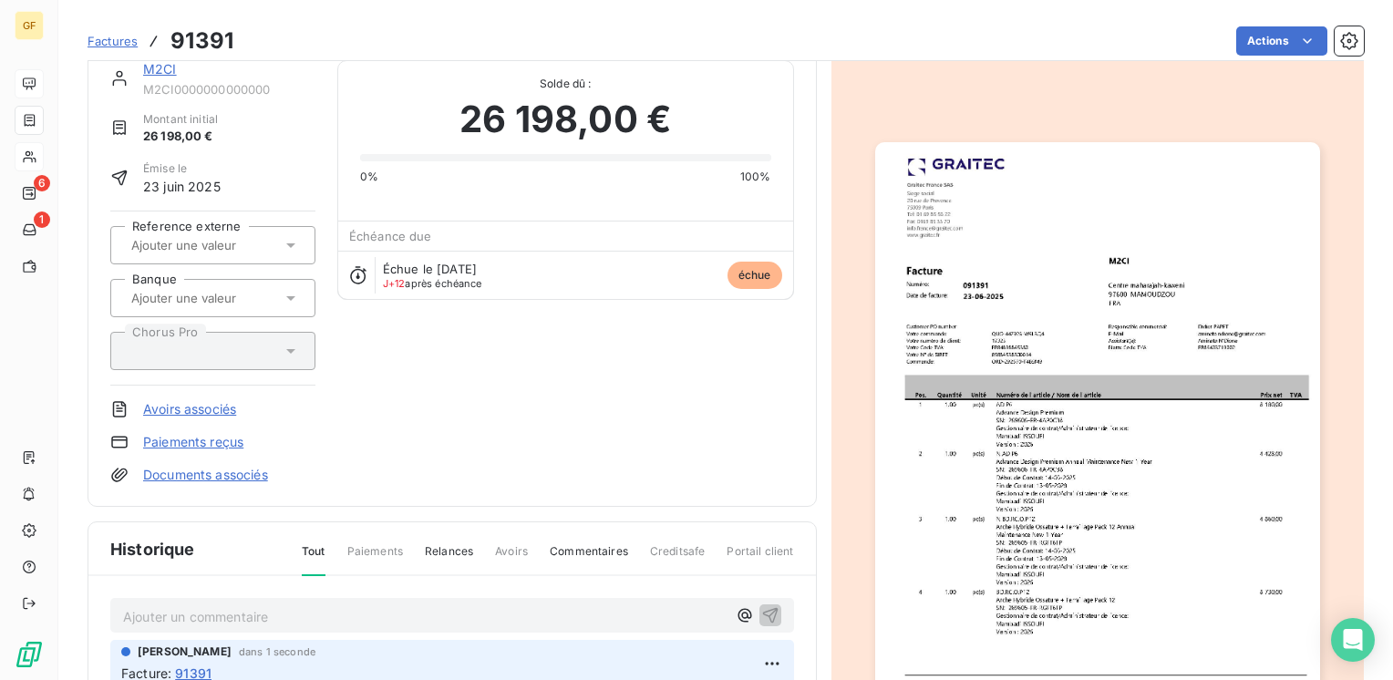
scroll to position [0, 0]
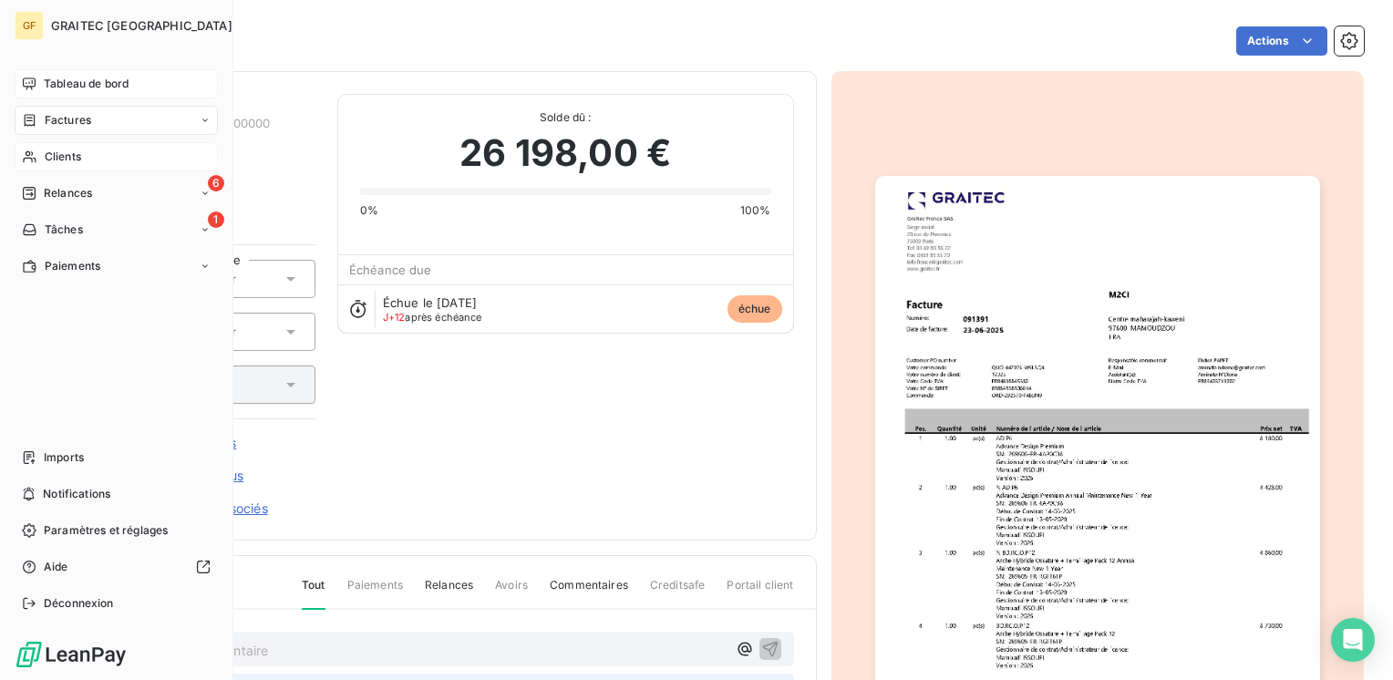
click at [85, 81] on span "Tableau de bord" at bounding box center [86, 84] width 85 height 16
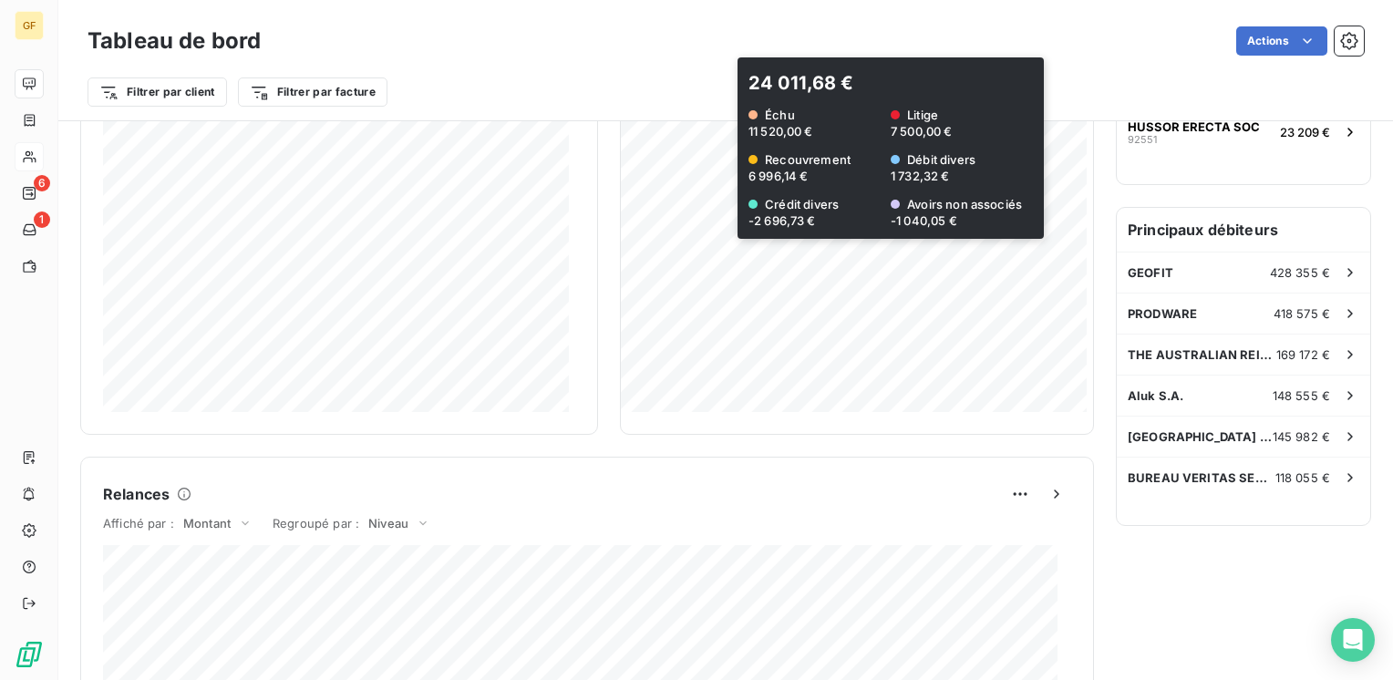
scroll to position [547, 0]
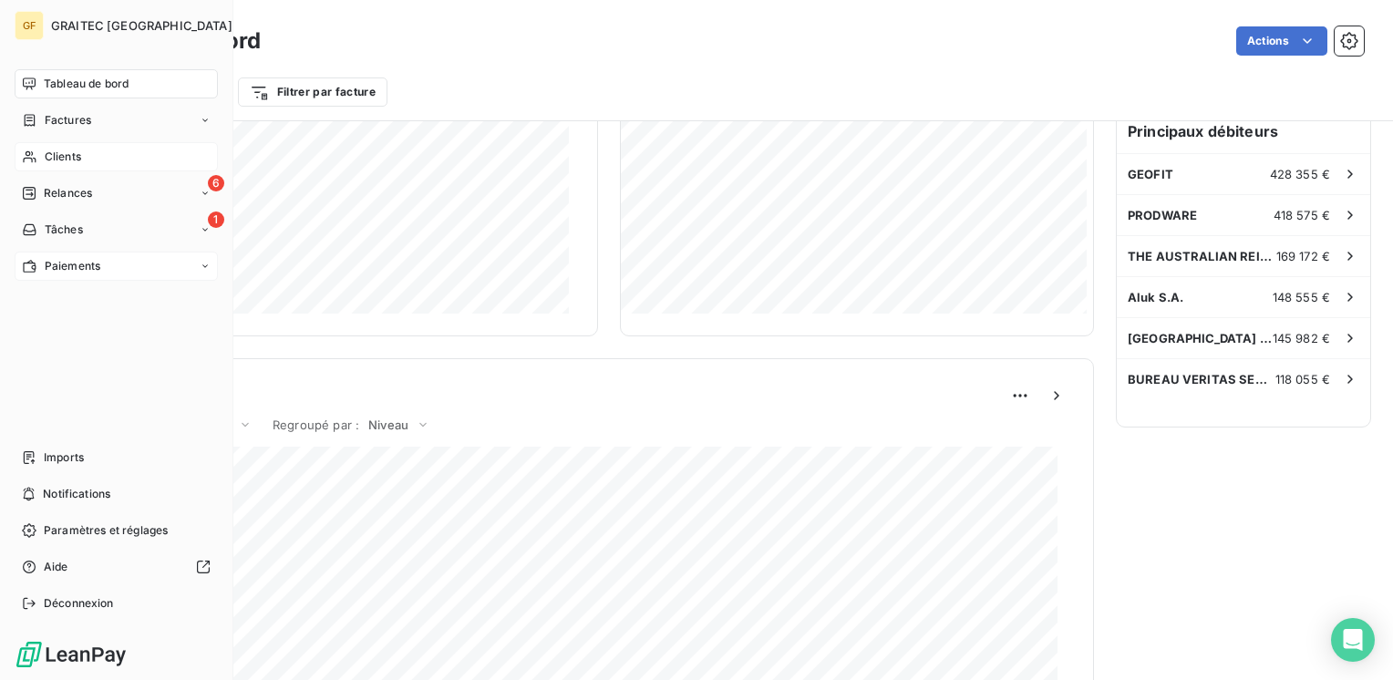
click at [52, 267] on span "Paiements" at bounding box center [73, 266] width 56 height 16
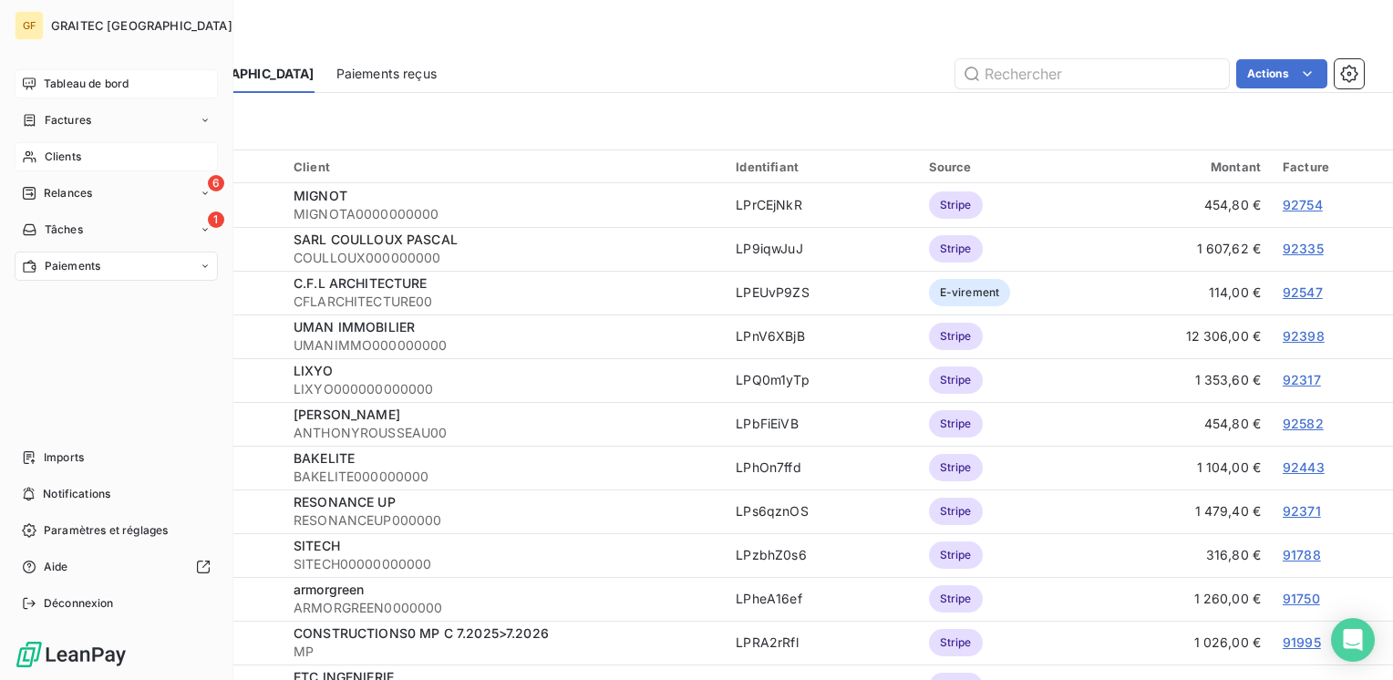
click at [122, 84] on span "Tableau de bord" at bounding box center [86, 84] width 85 height 16
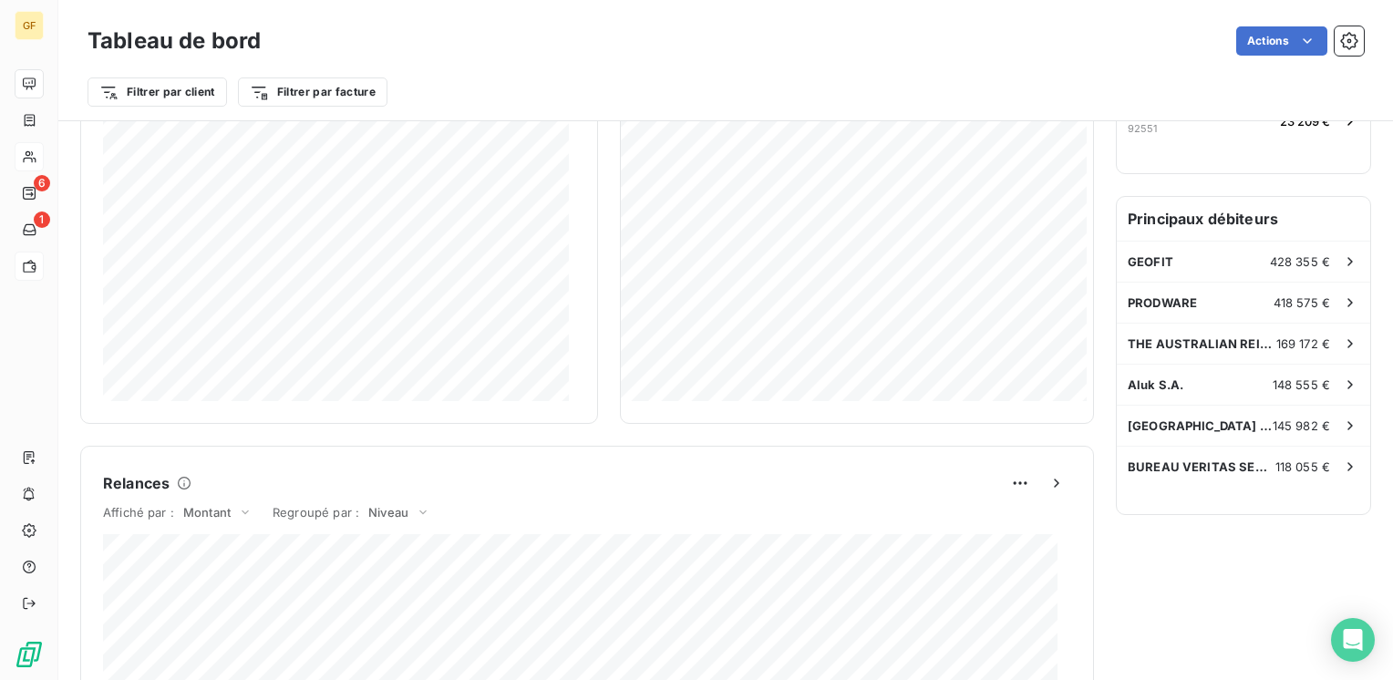
scroll to position [547, 0]
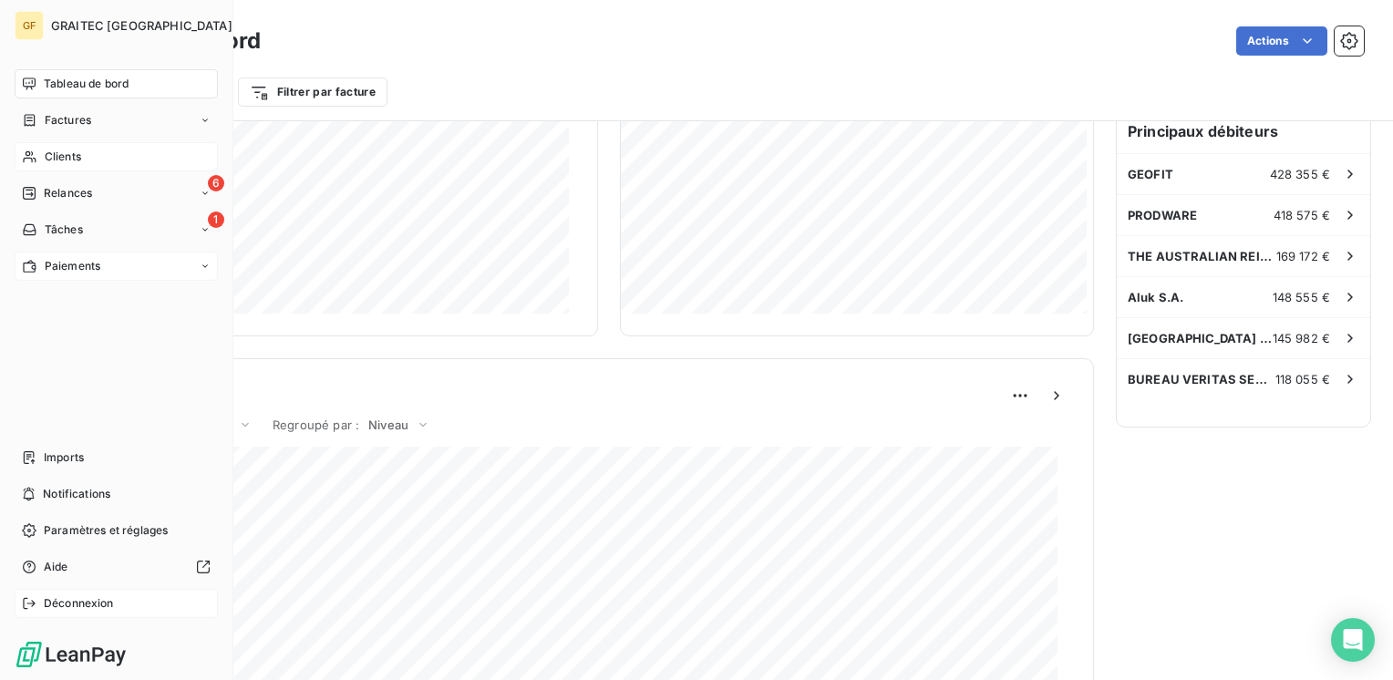
click at [55, 603] on span "Déconnexion" at bounding box center [79, 603] width 70 height 16
